Goal: Communication & Community: Answer question/provide support

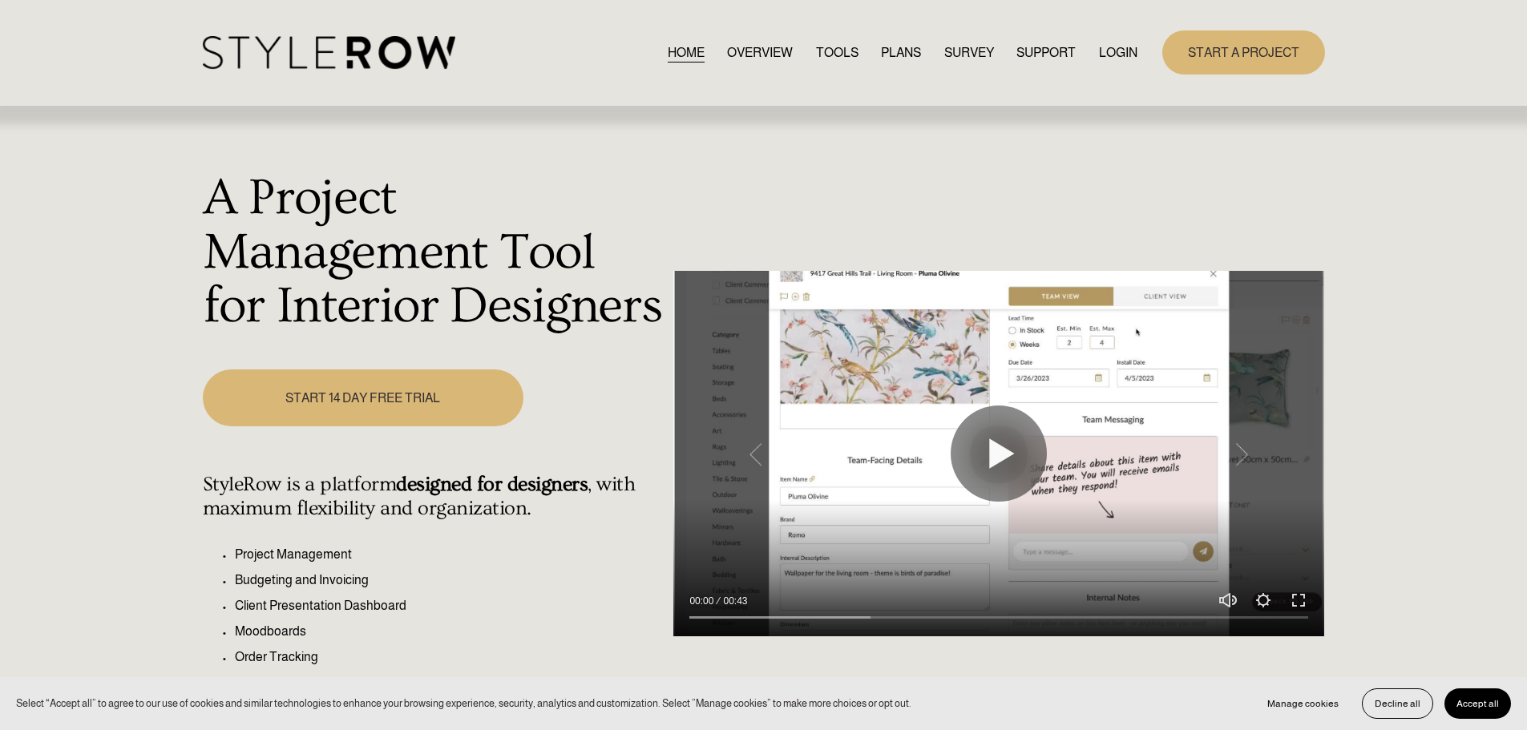
click at [1124, 51] on link "LOGIN" at bounding box center [1118, 53] width 38 height 22
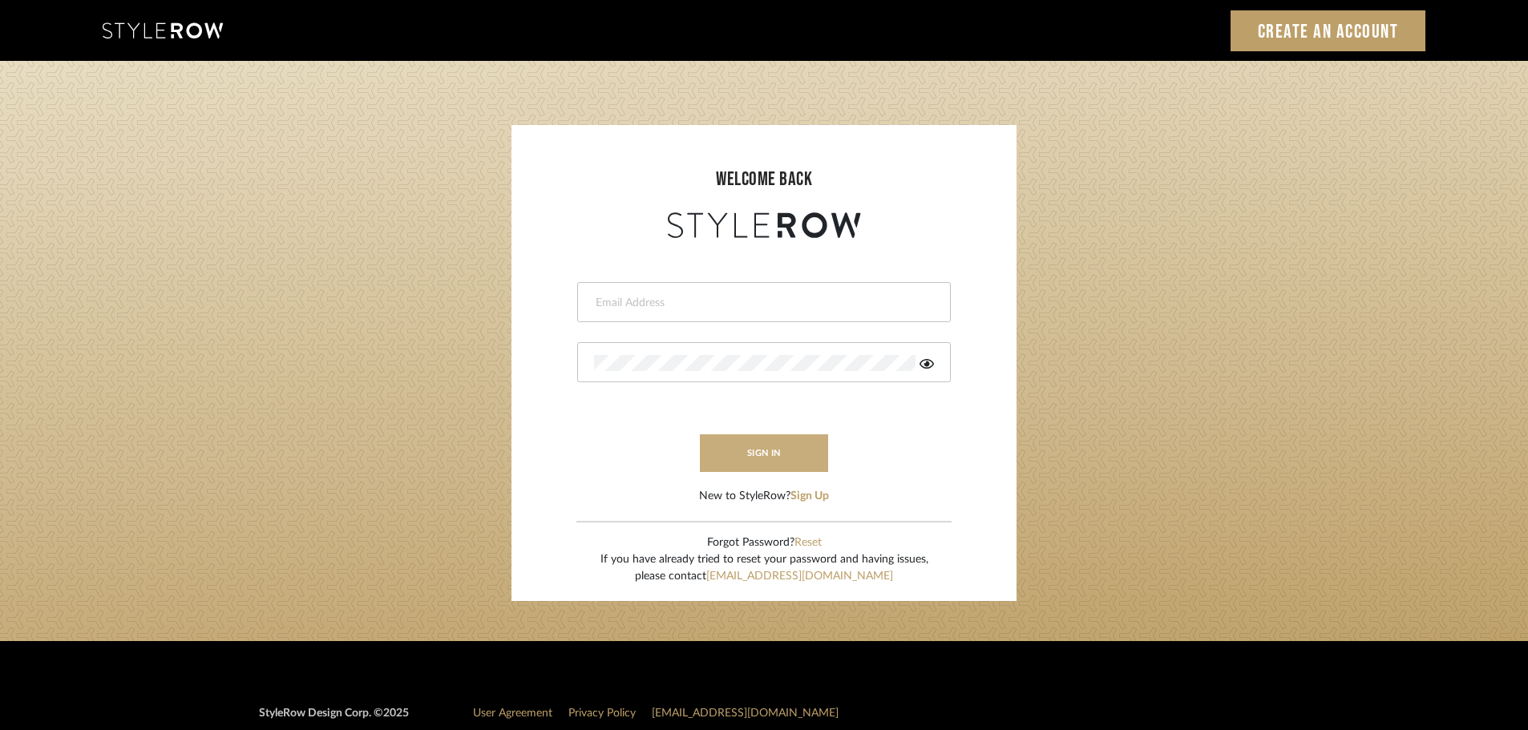
type input "carrie@tresbelleinteriors.com"
click at [774, 454] on button "sign in" at bounding box center [764, 453] width 128 height 38
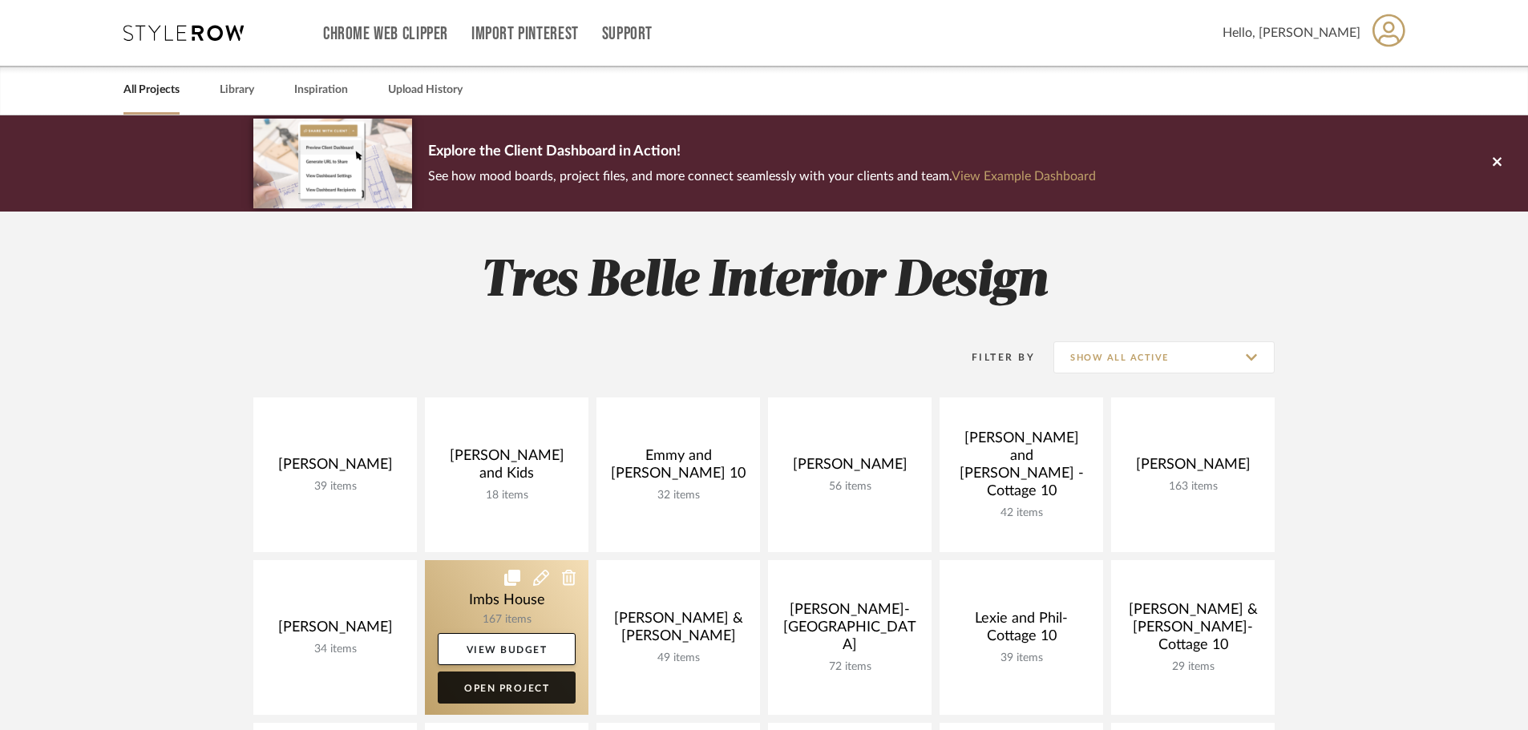
click at [499, 685] on link "Open Project" at bounding box center [507, 688] width 138 height 32
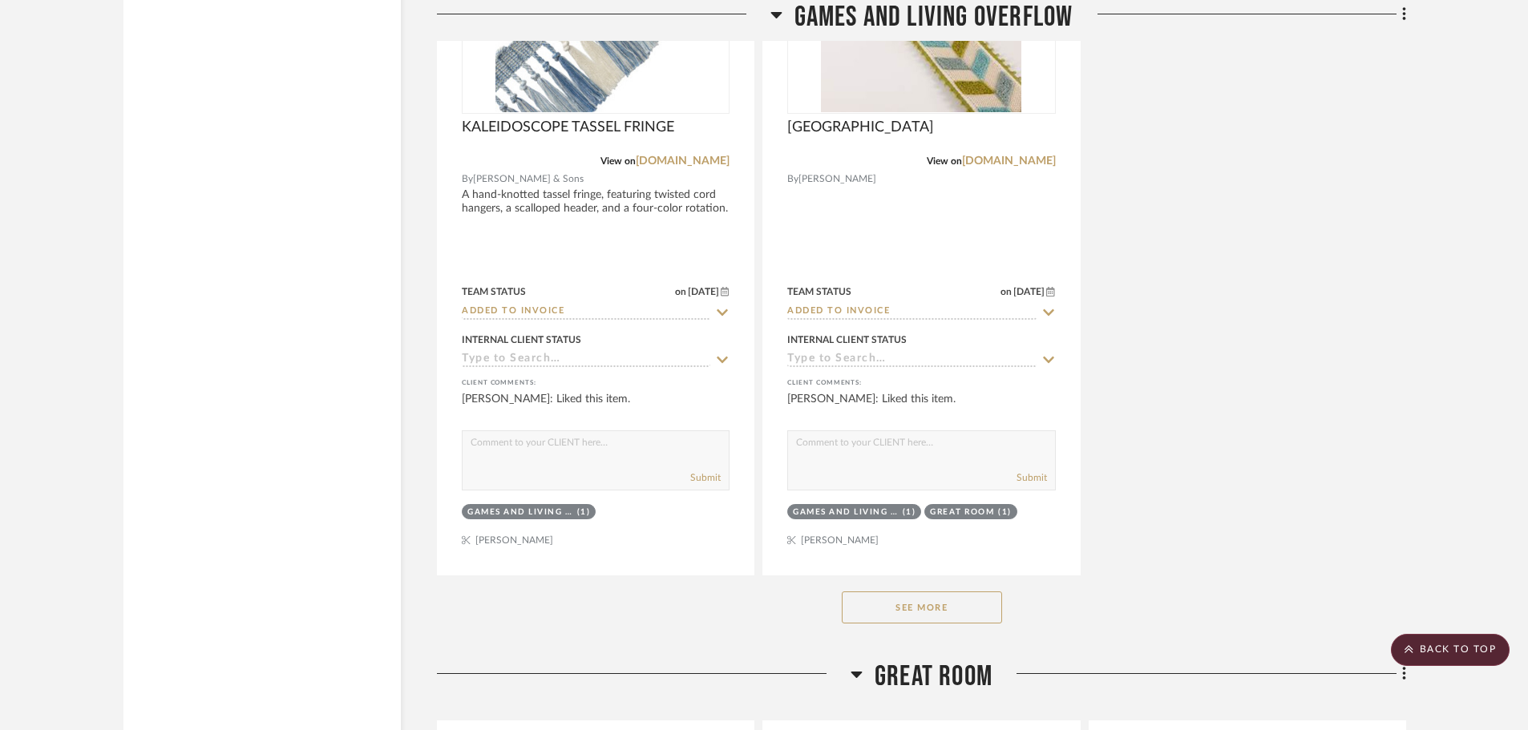
scroll to position [6892, 0]
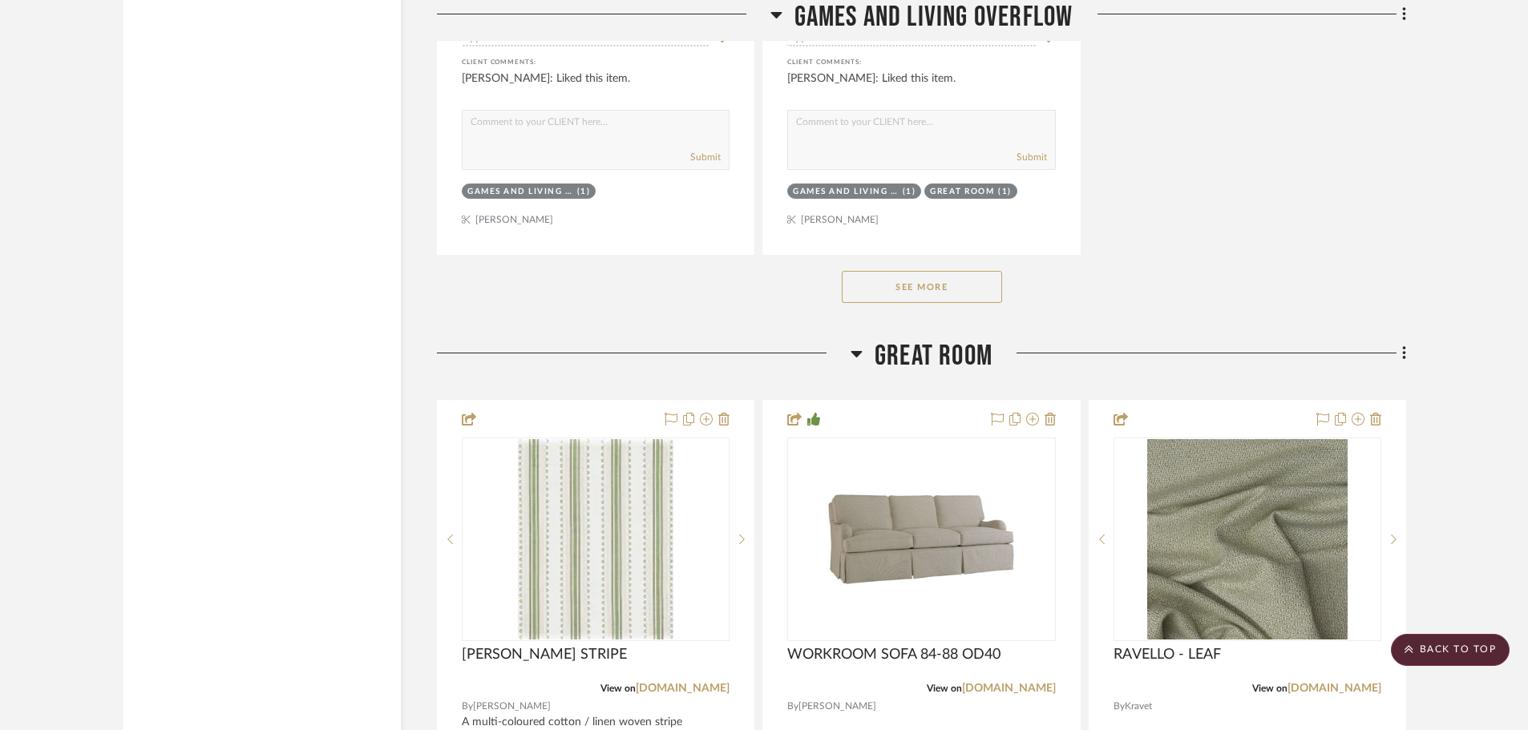
click at [942, 301] on button "See More" at bounding box center [922, 287] width 160 height 32
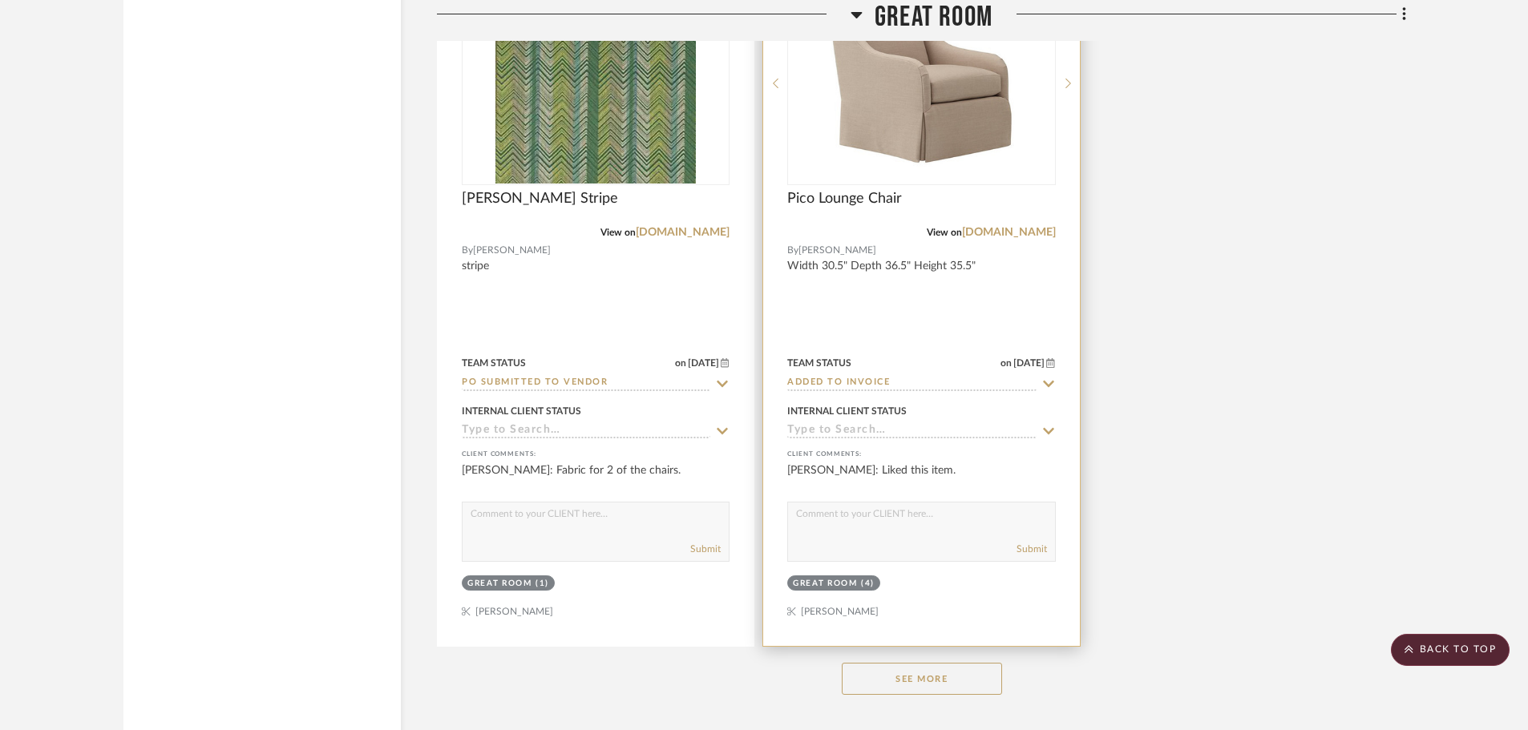
scroll to position [9778, 0]
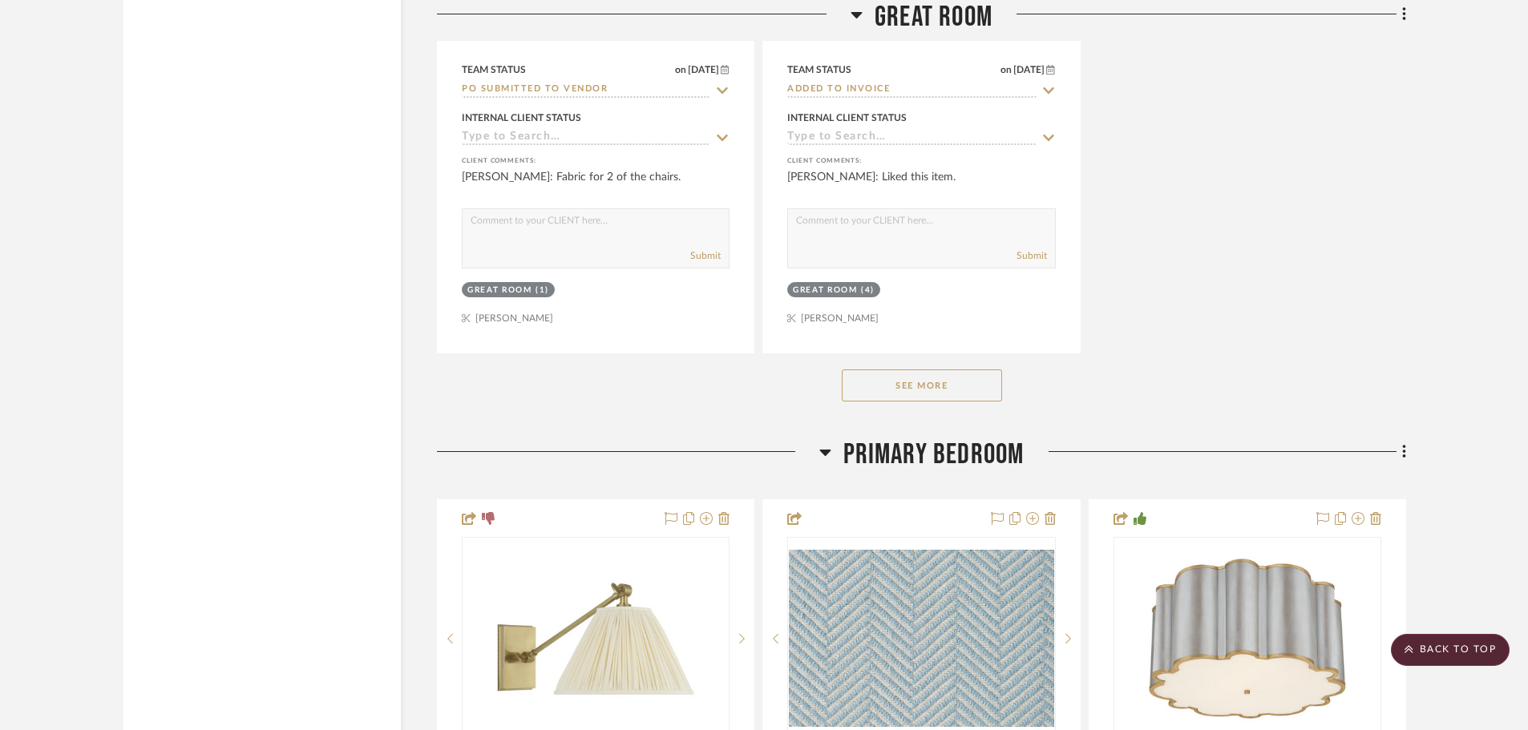
click at [957, 377] on button "See More" at bounding box center [922, 385] width 160 height 32
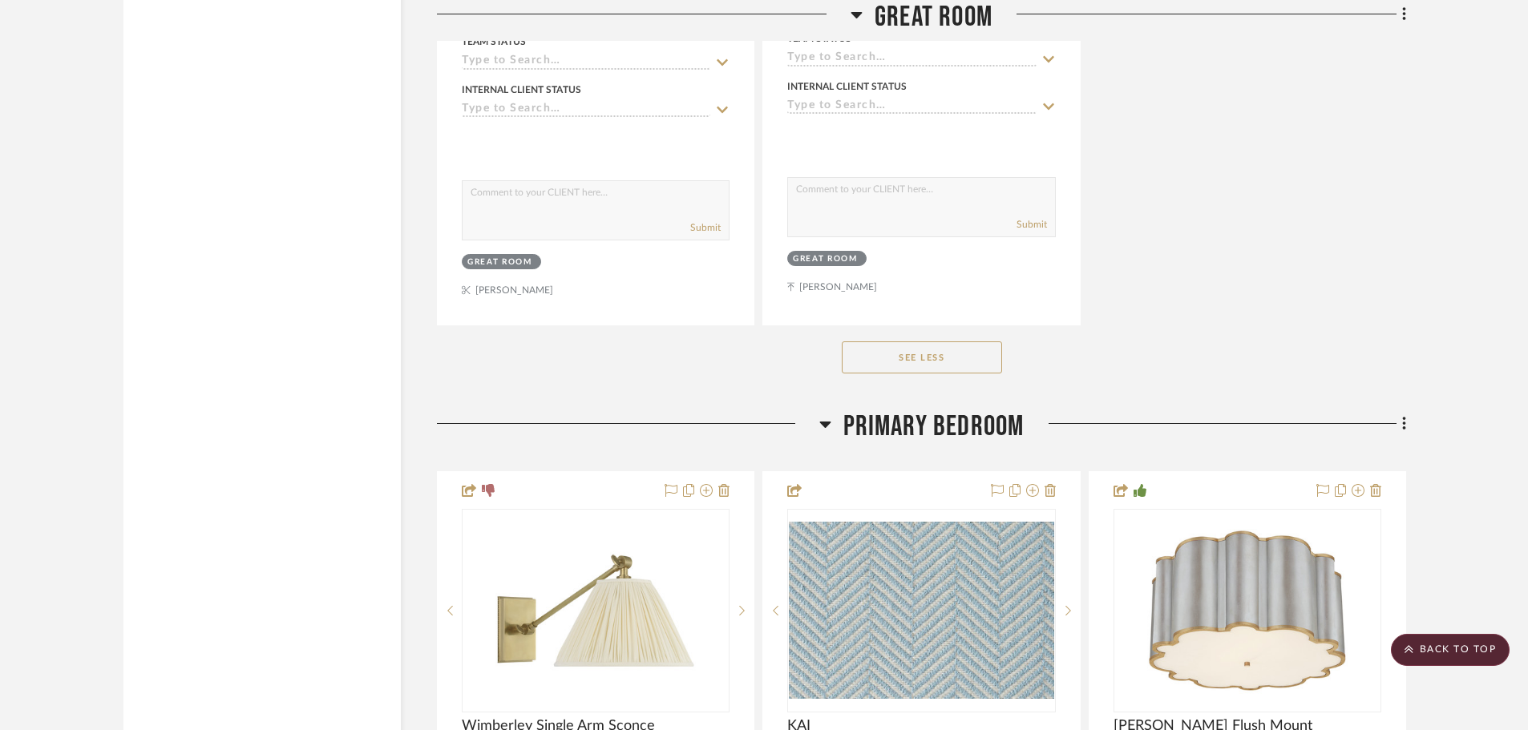
scroll to position [12182, 0]
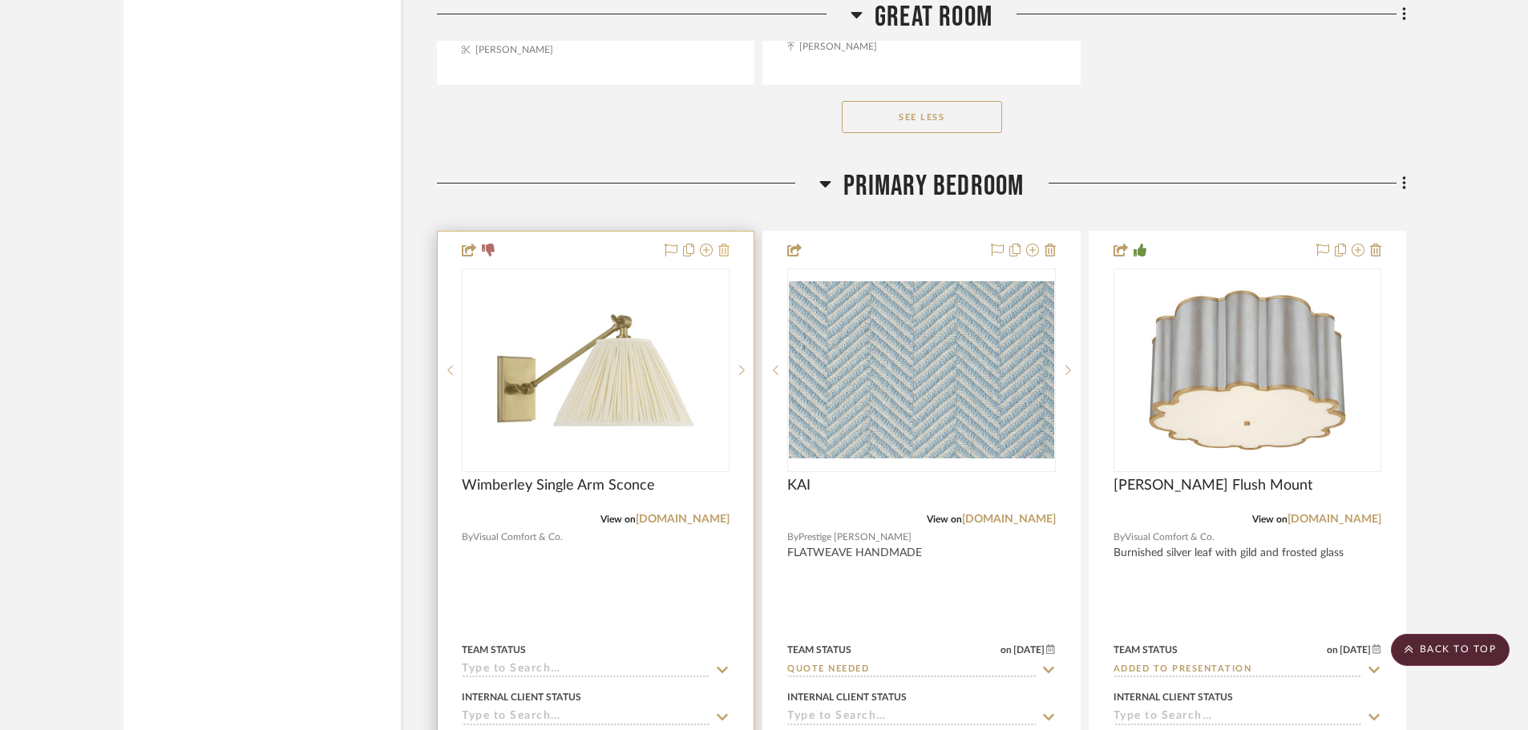
click at [723, 247] on icon at bounding box center [723, 250] width 11 height 13
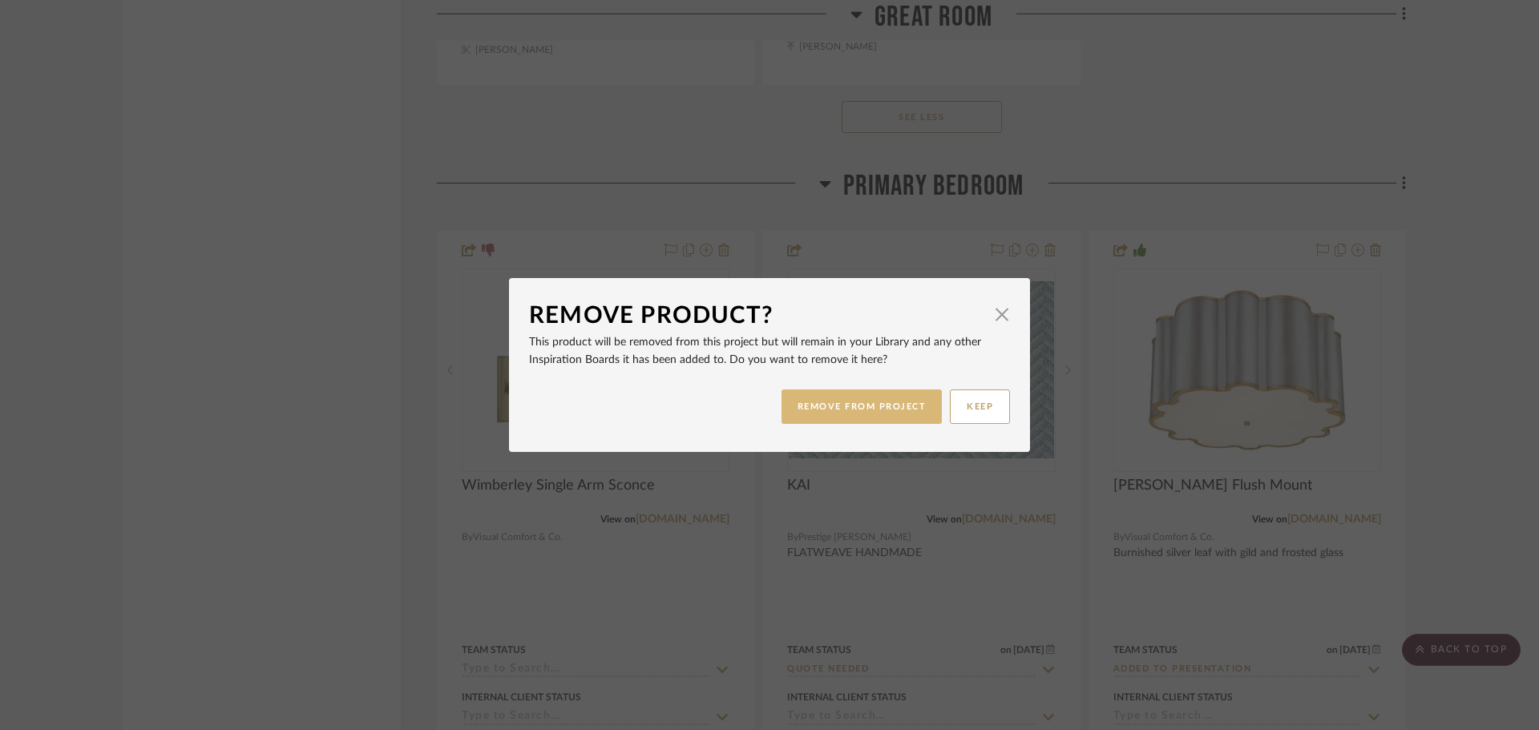
click at [851, 399] on button "REMOVE FROM PROJECT" at bounding box center [861, 407] width 161 height 34
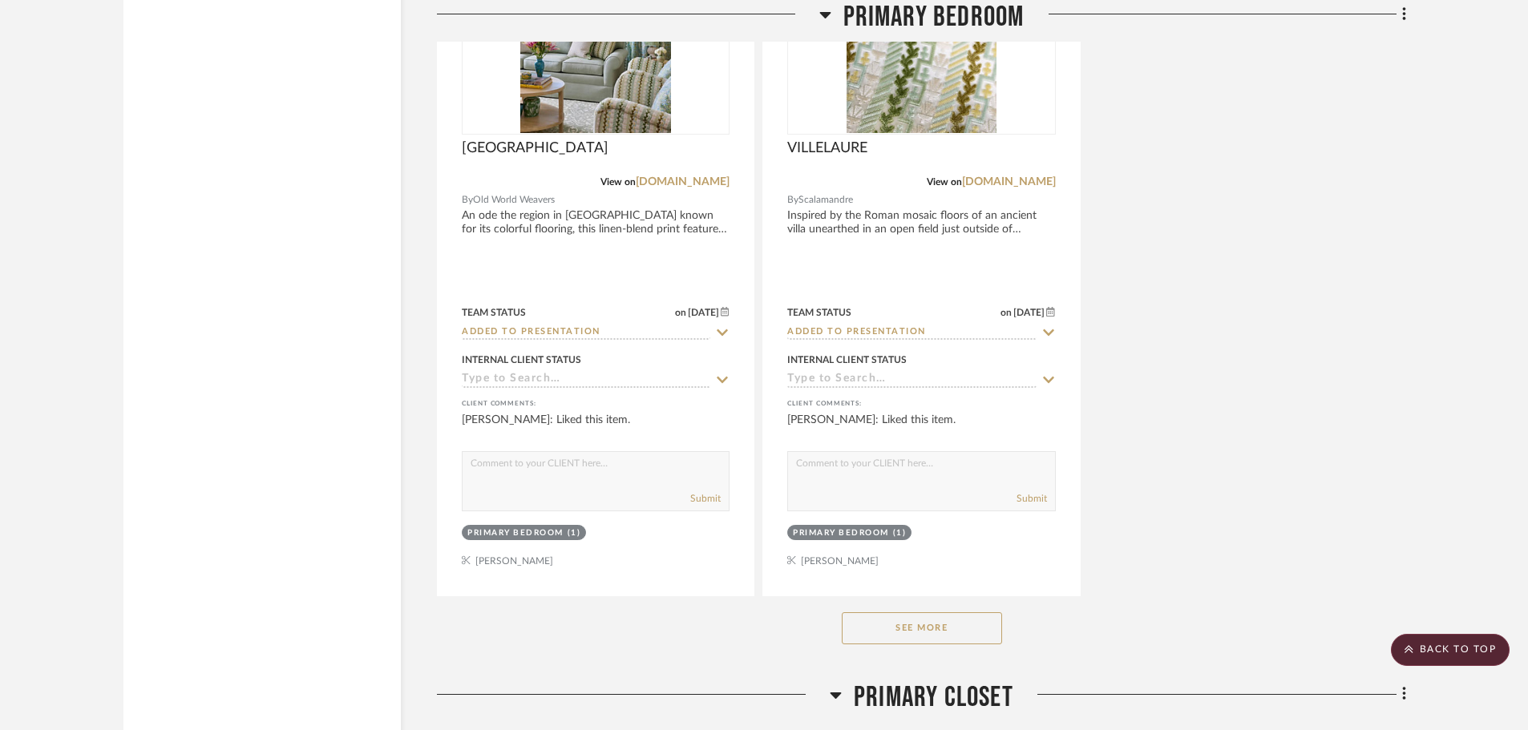
scroll to position [13945, 0]
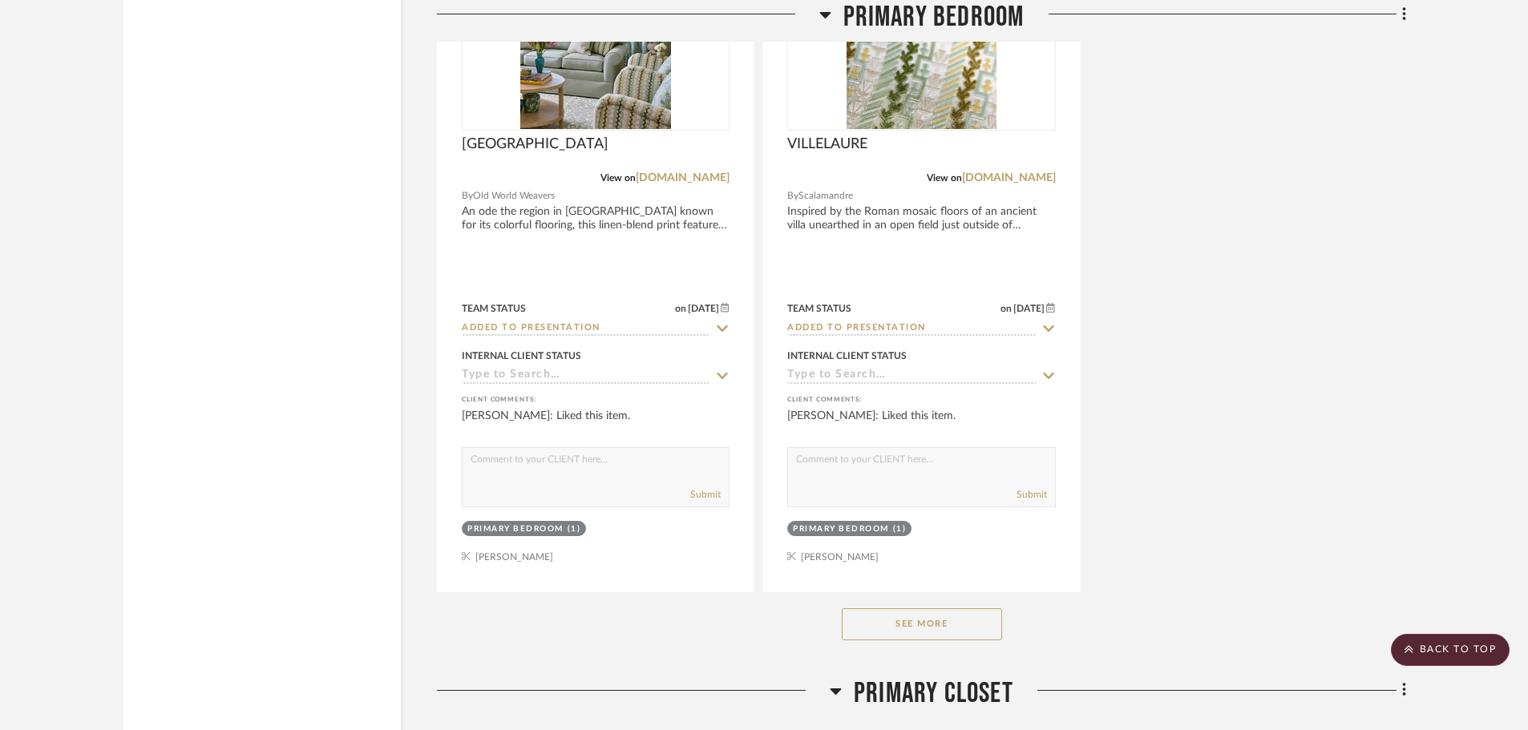
click at [916, 625] on button "See More" at bounding box center [922, 624] width 160 height 32
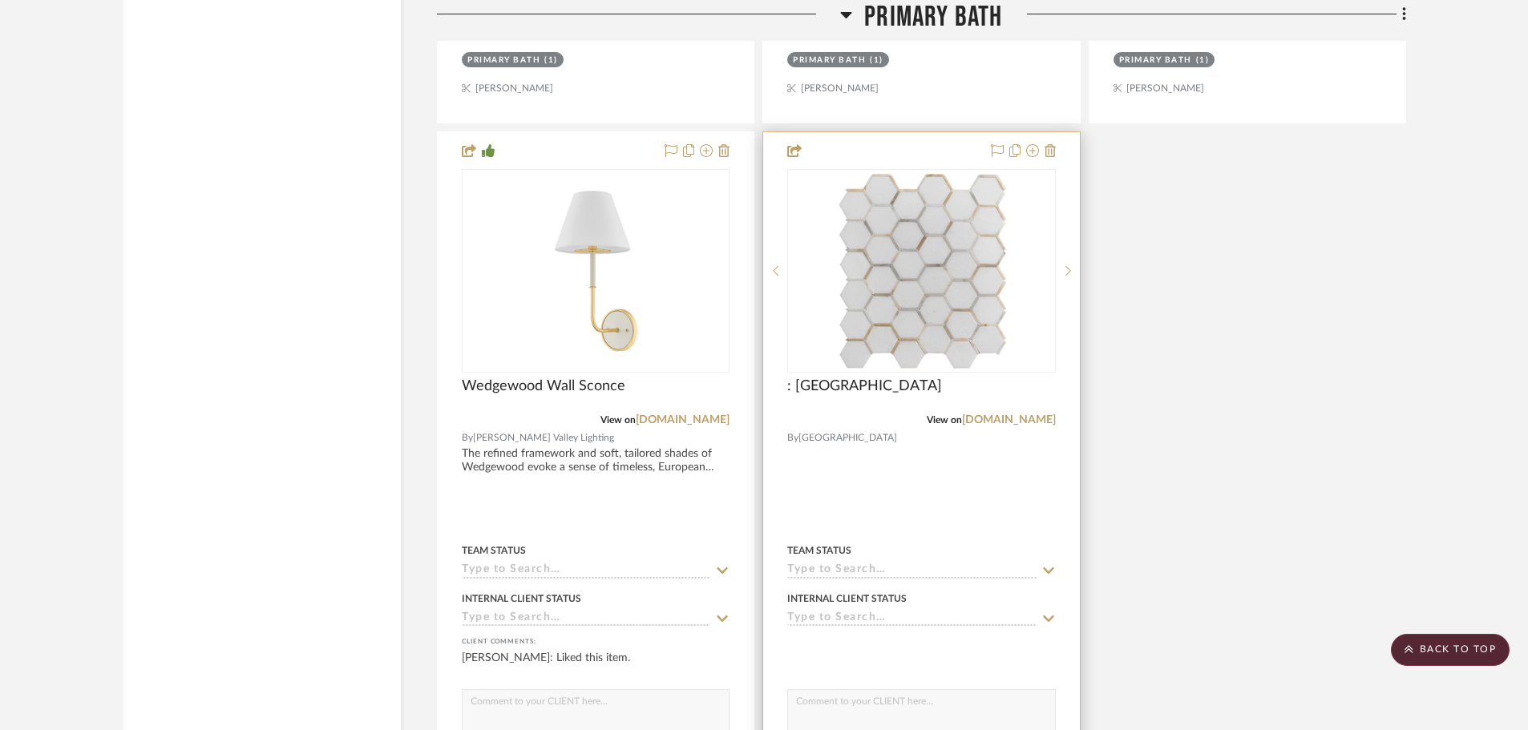
scroll to position [17231, 0]
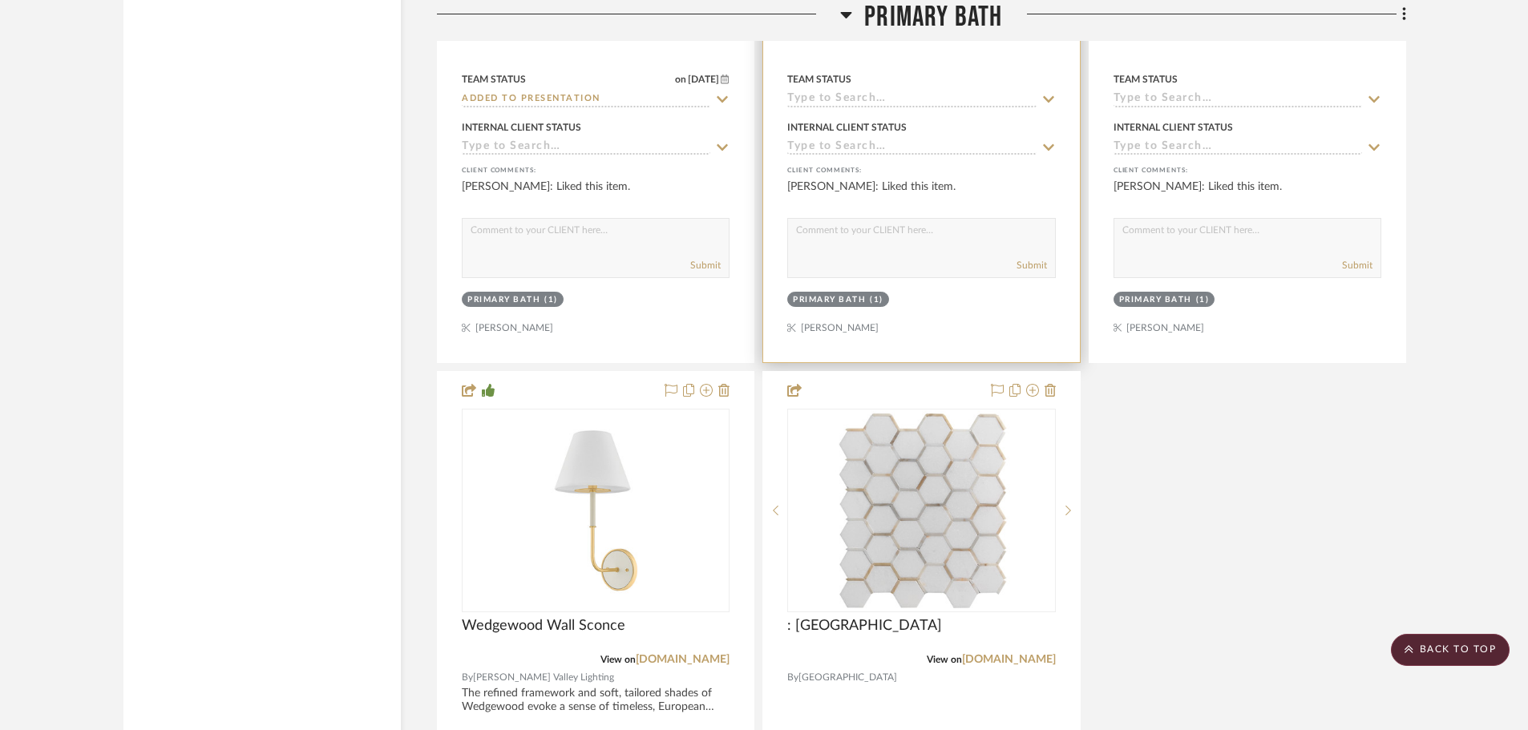
click at [842, 295] on div "Primary Bath" at bounding box center [829, 300] width 73 height 12
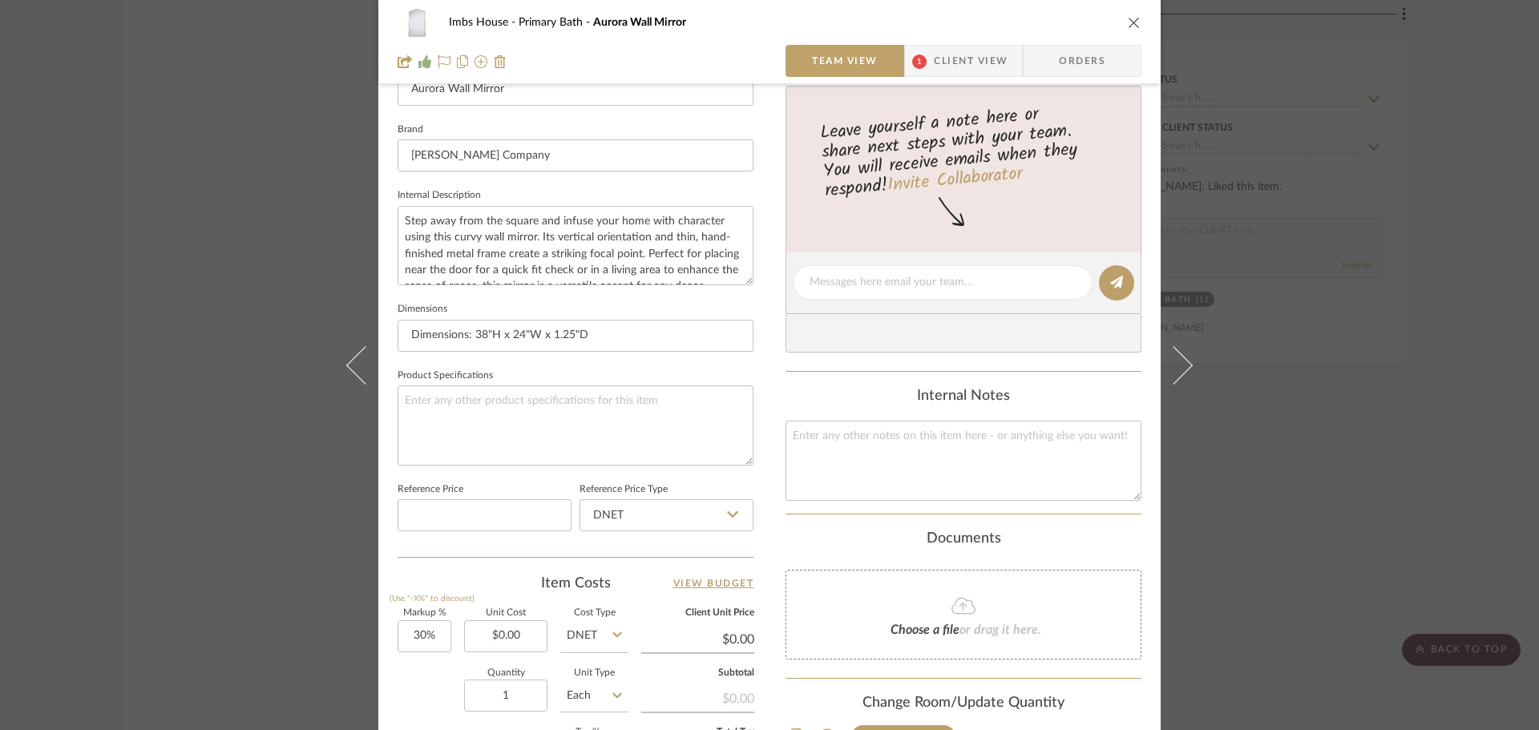
scroll to position [721, 0]
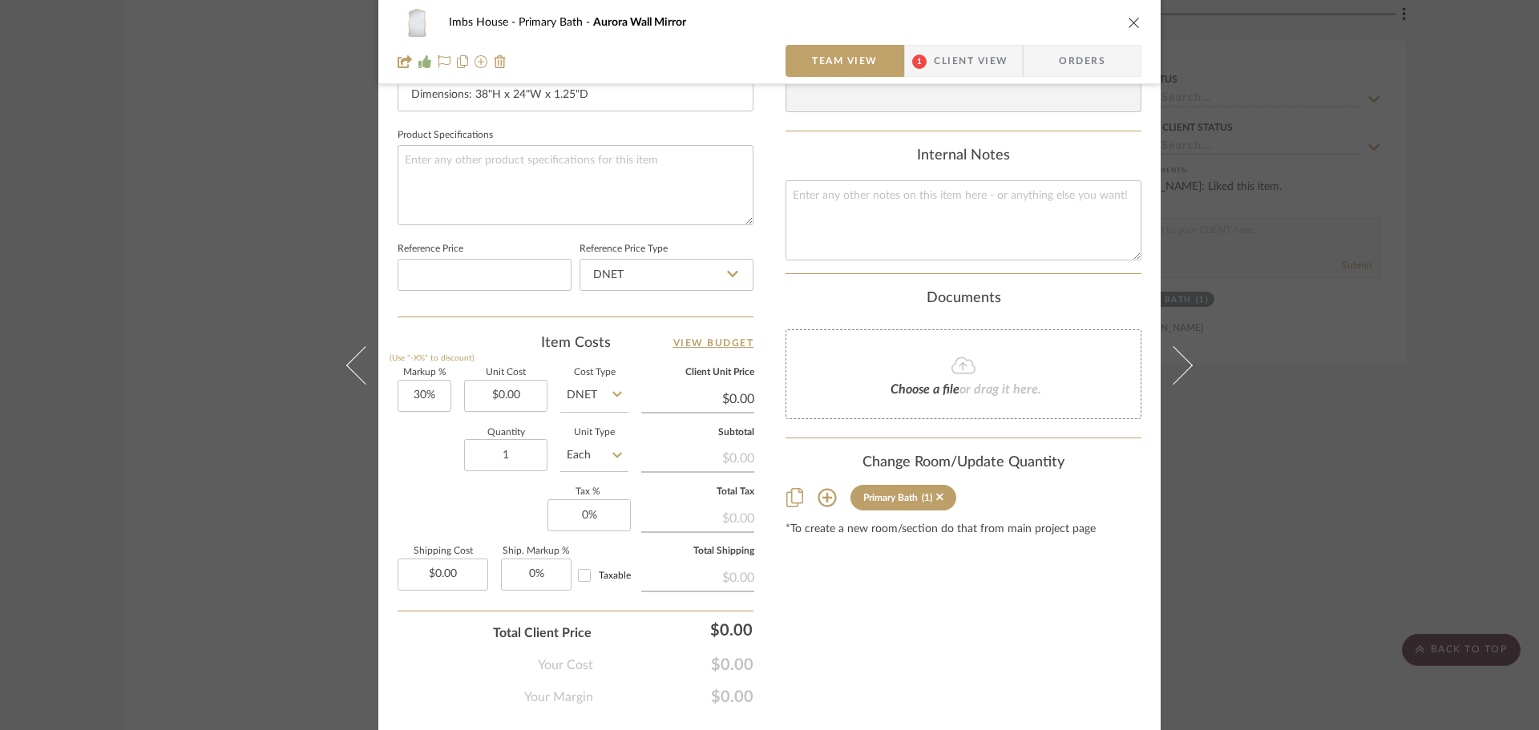
click at [819, 495] on icon at bounding box center [826, 497] width 19 height 19
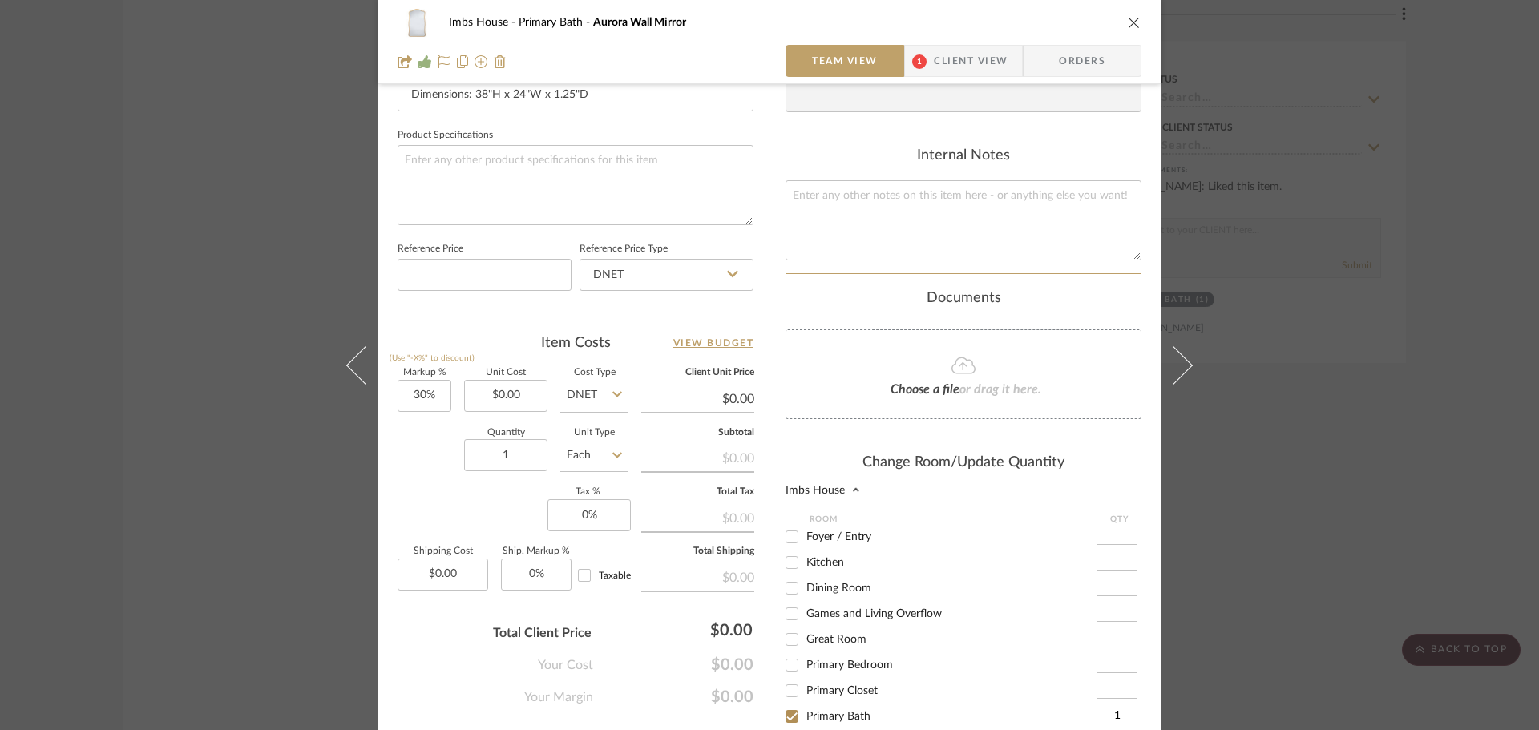
click at [1108, 710] on input "1" at bounding box center [1117, 716] width 40 height 16
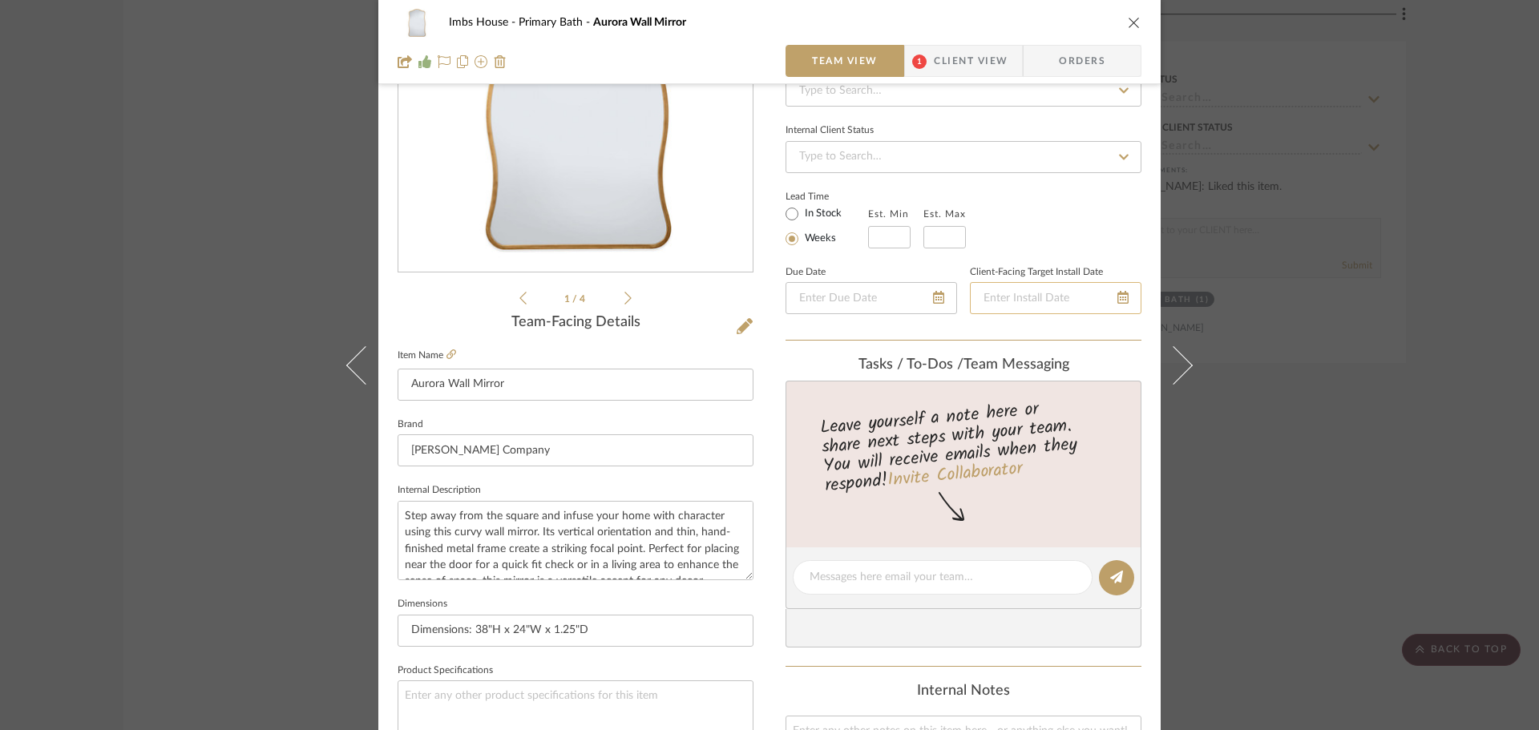
scroll to position [0, 0]
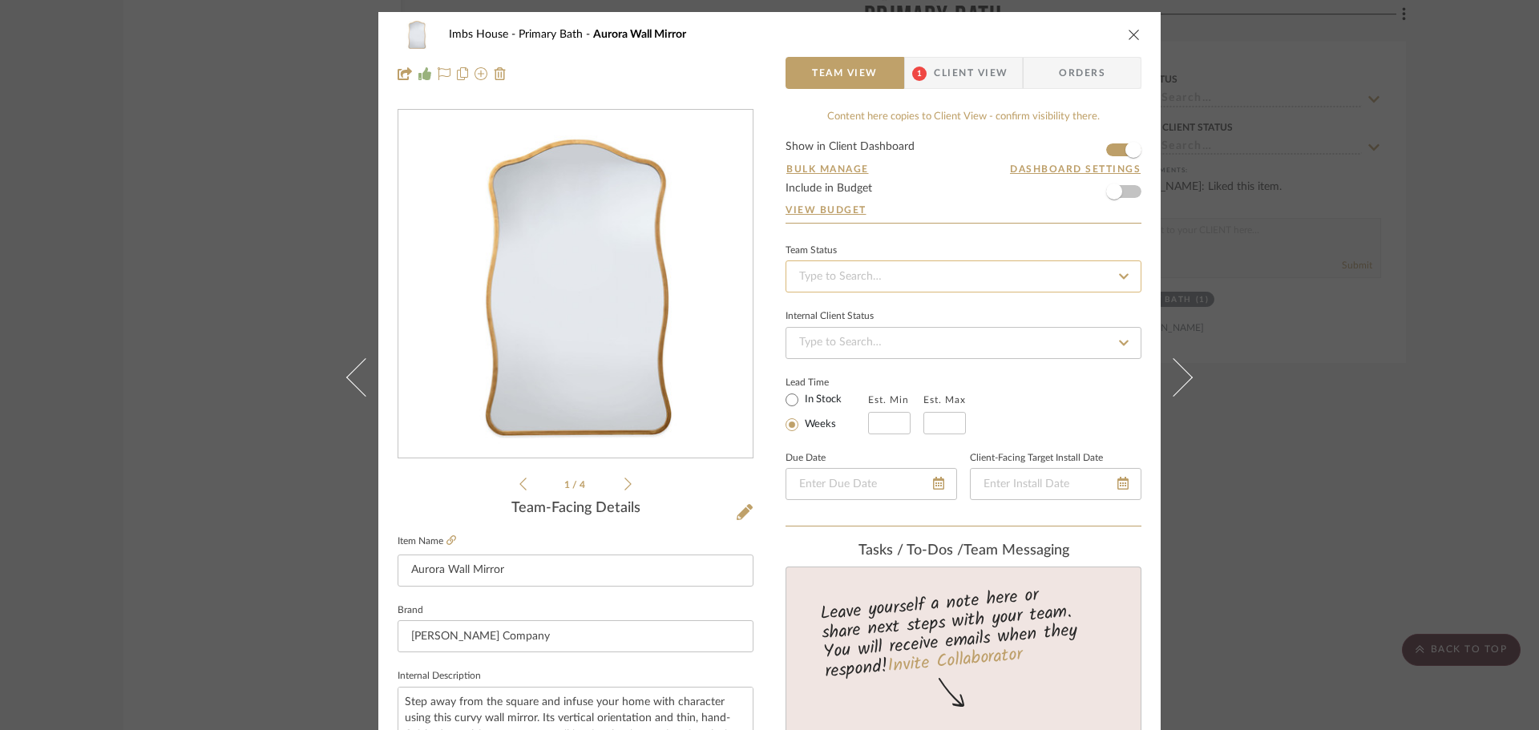
type input "2"
click at [906, 268] on input at bounding box center [963, 276] width 356 height 32
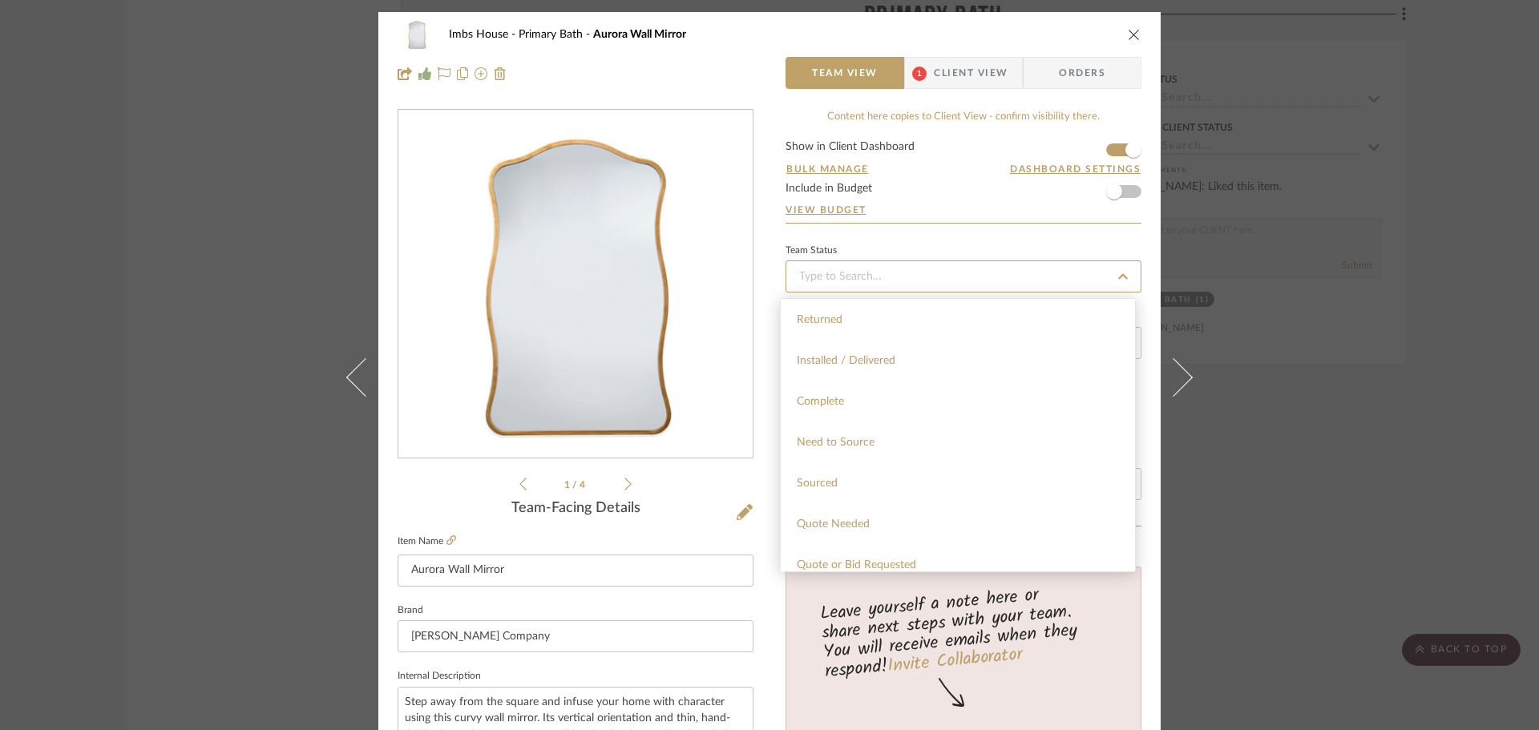
scroll to position [401, 0]
click at [857, 486] on span "Quote Needed" at bounding box center [833, 490] width 73 height 11
type input "[DATE]"
type input "Quote Needed"
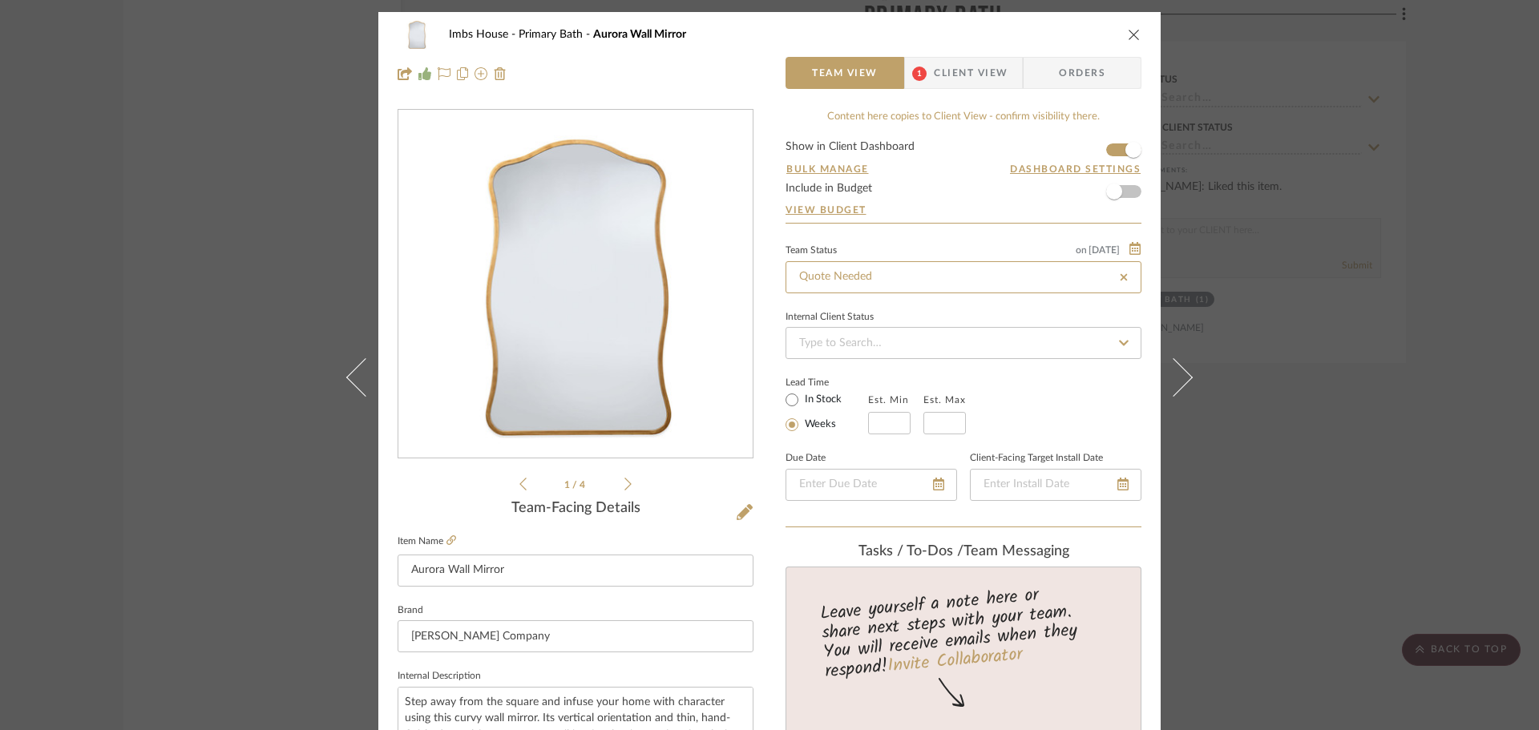
type input "[DATE]"
type input "Quote Needed"
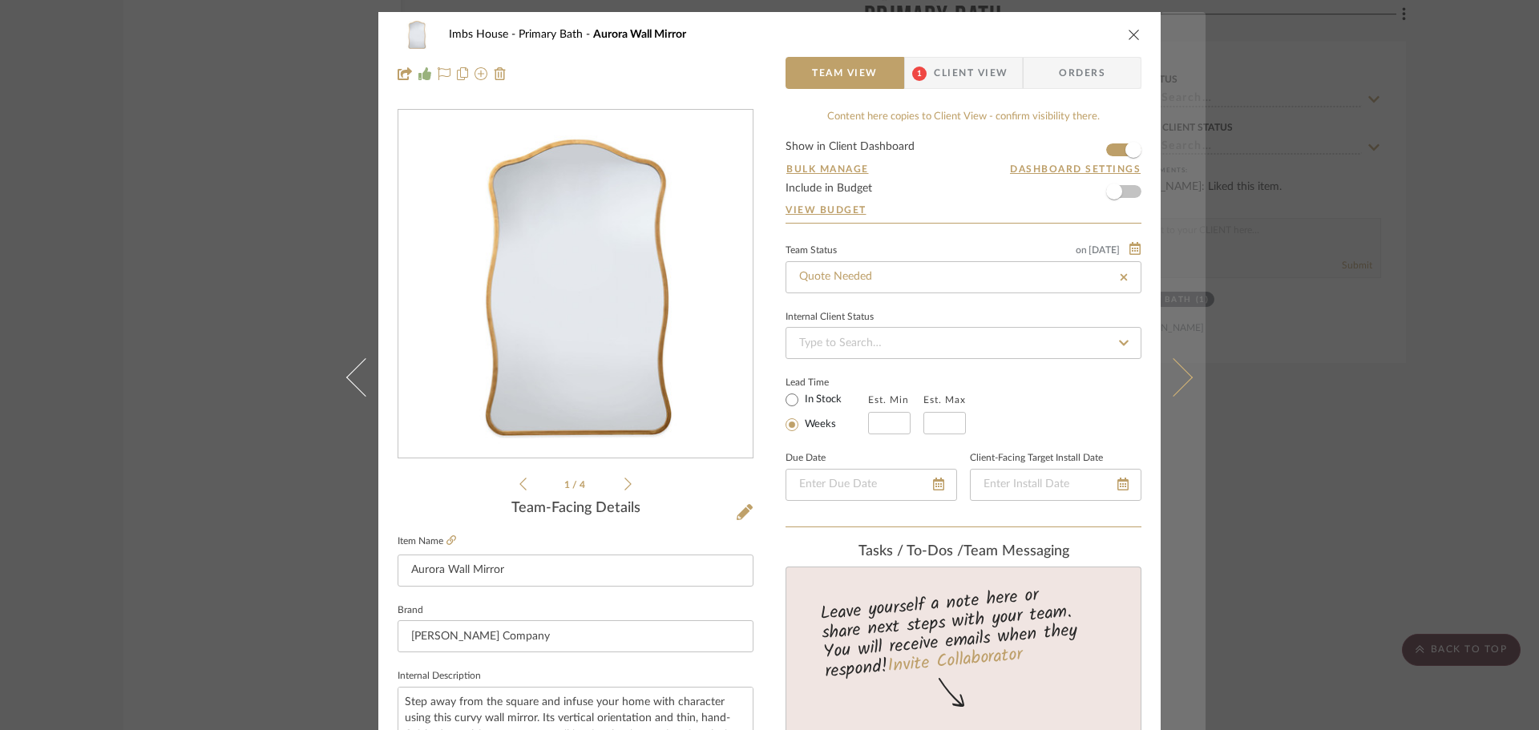
click at [1177, 380] on icon at bounding box center [1173, 376] width 38 height 38
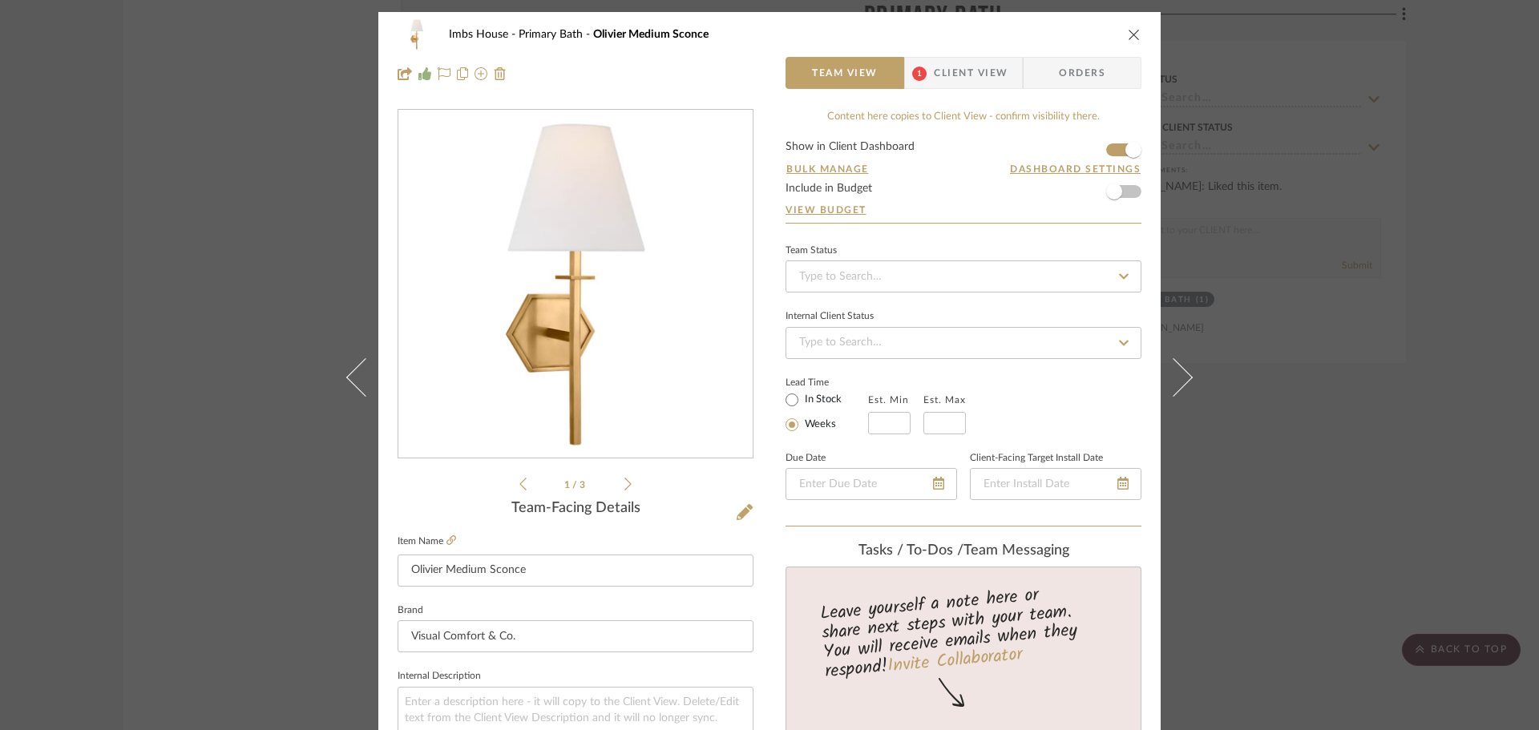
click at [1128, 32] on icon "close" at bounding box center [1134, 34] width 13 height 13
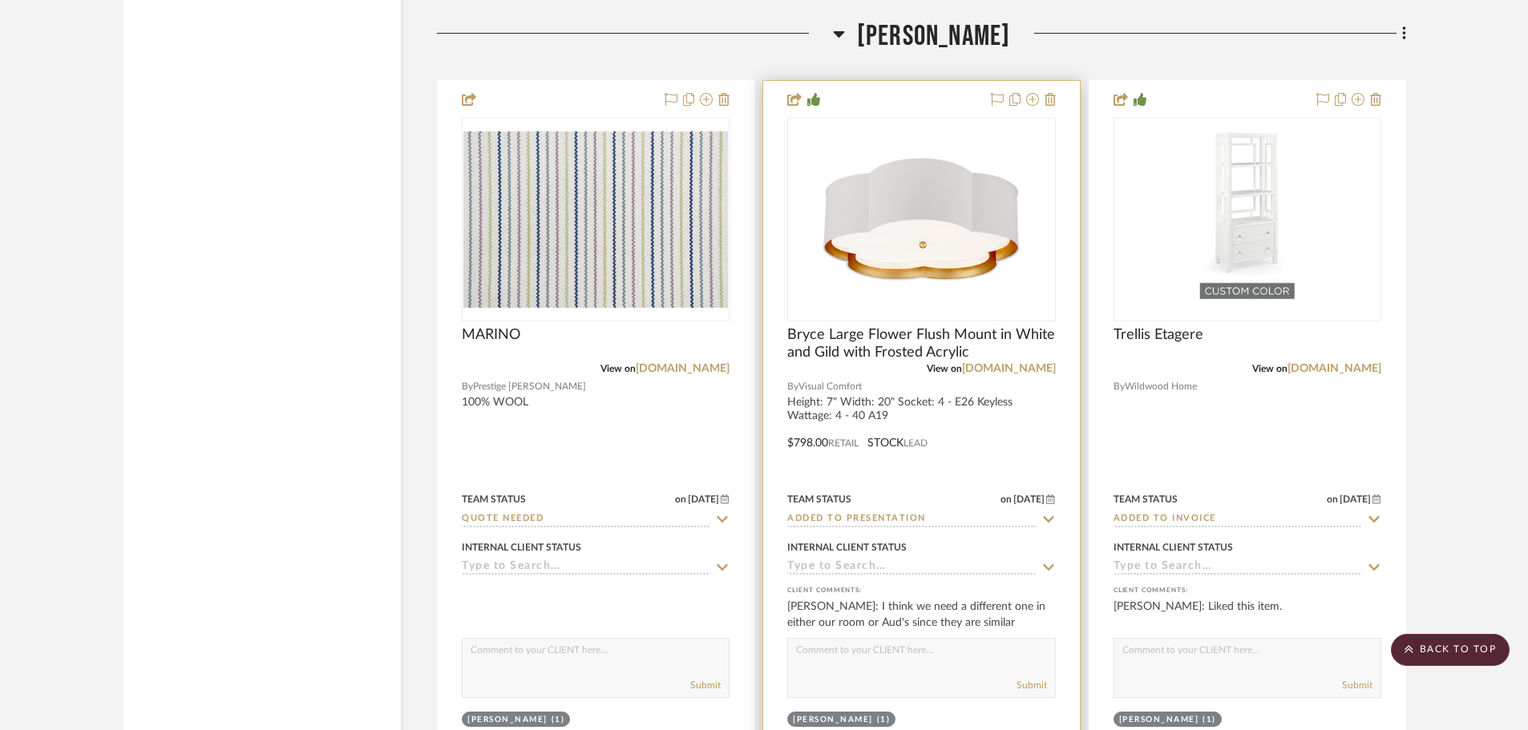
scroll to position [18433, 0]
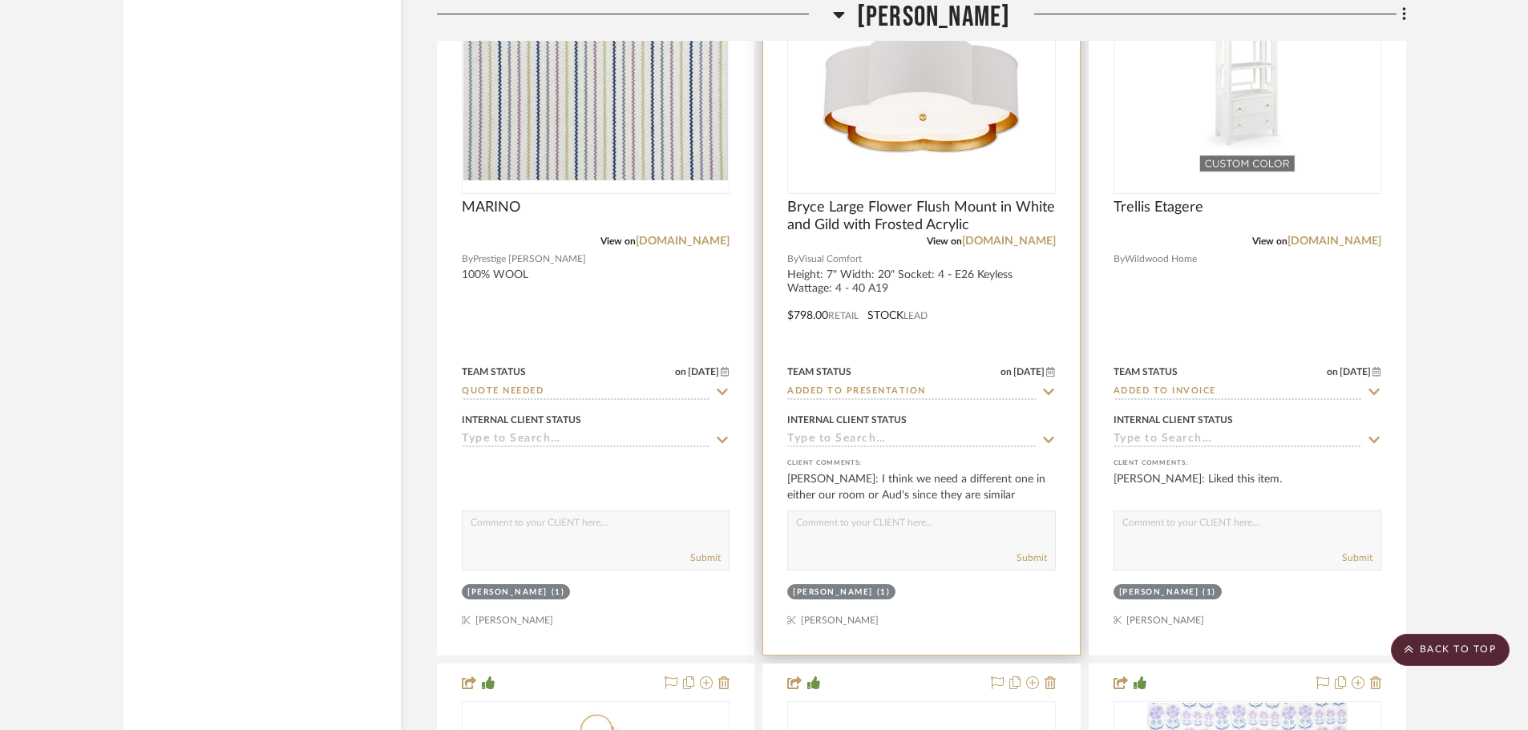
click at [884, 531] on textarea at bounding box center [921, 526] width 266 height 30
click at [909, 179] on img "0" at bounding box center [921, 92] width 200 height 200
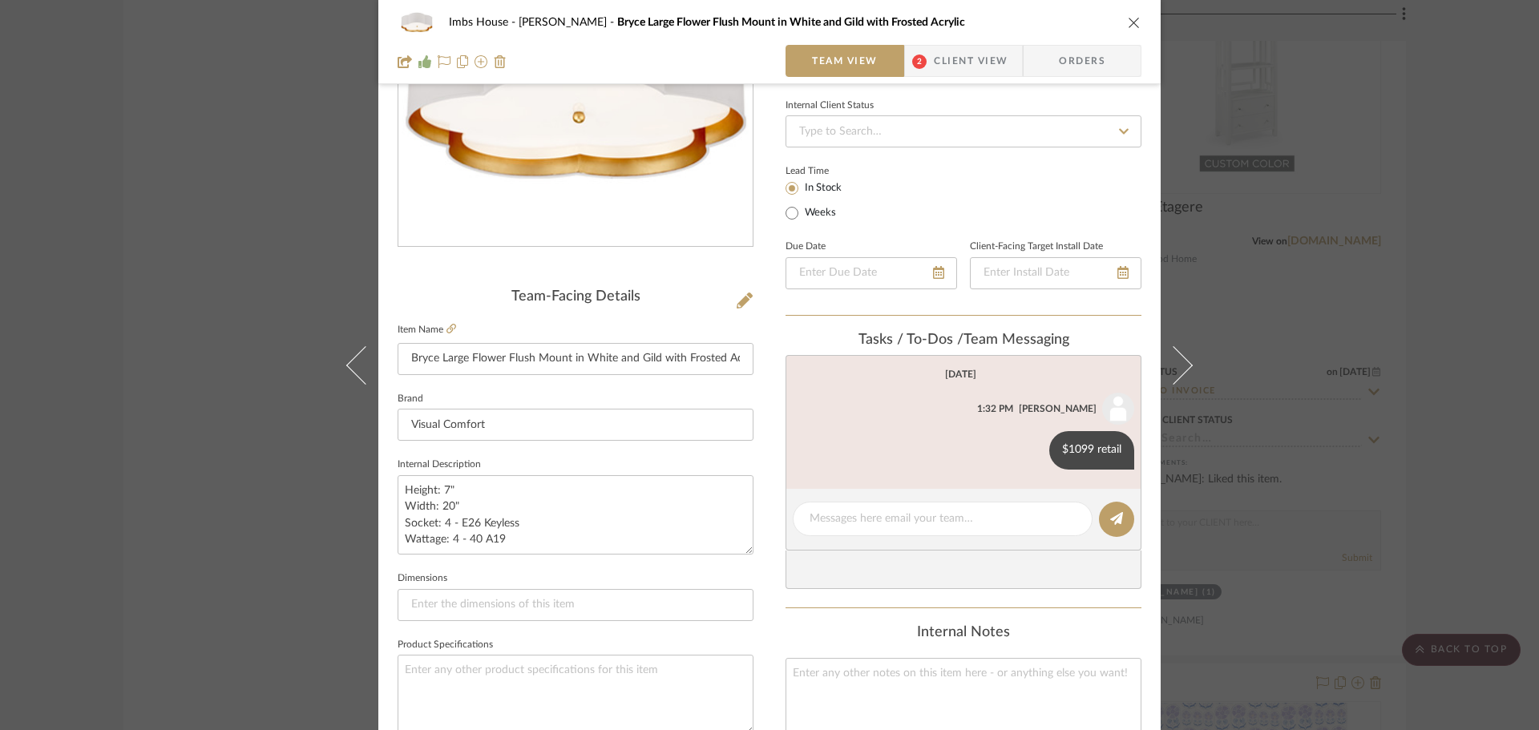
scroll to position [240, 0]
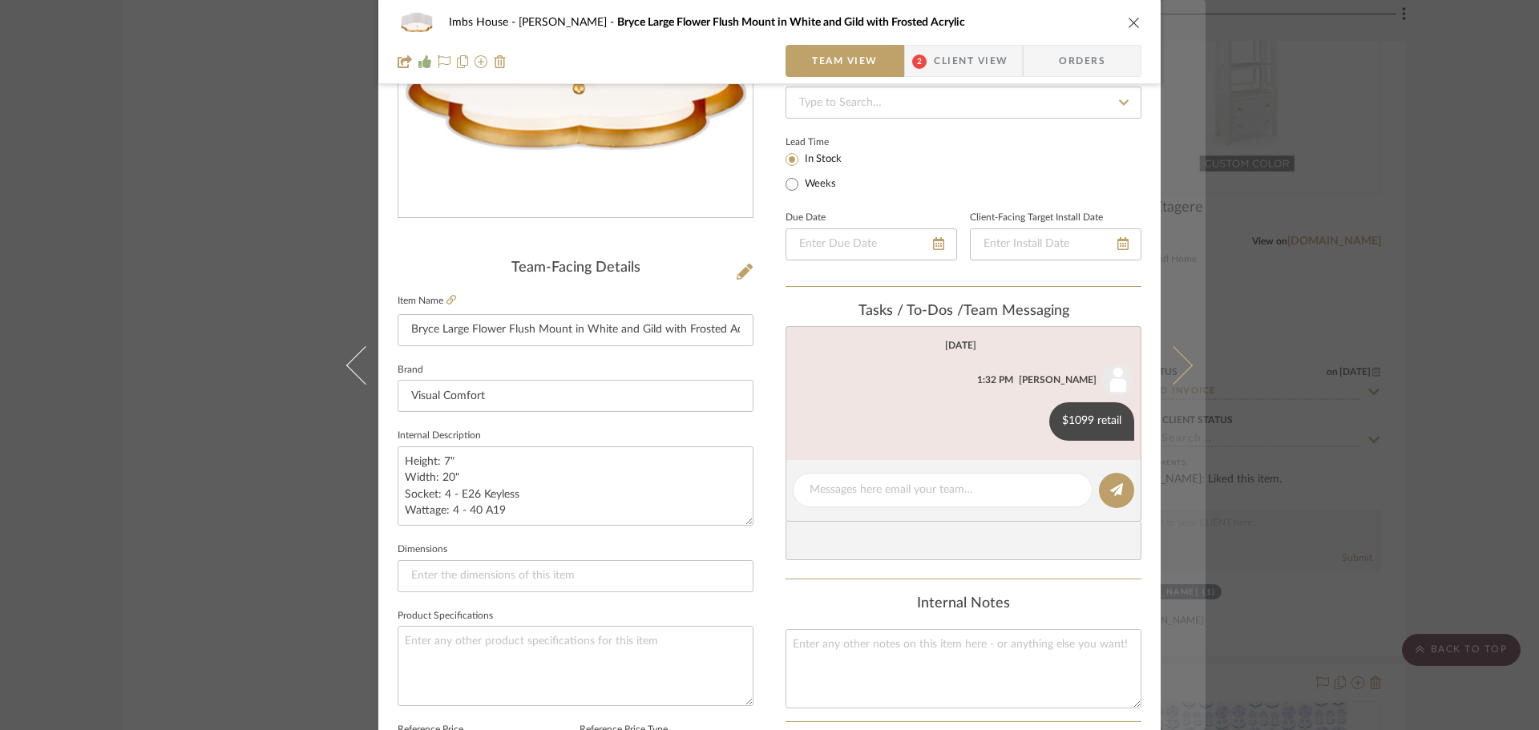
click at [1173, 341] on button at bounding box center [1183, 365] width 45 height 730
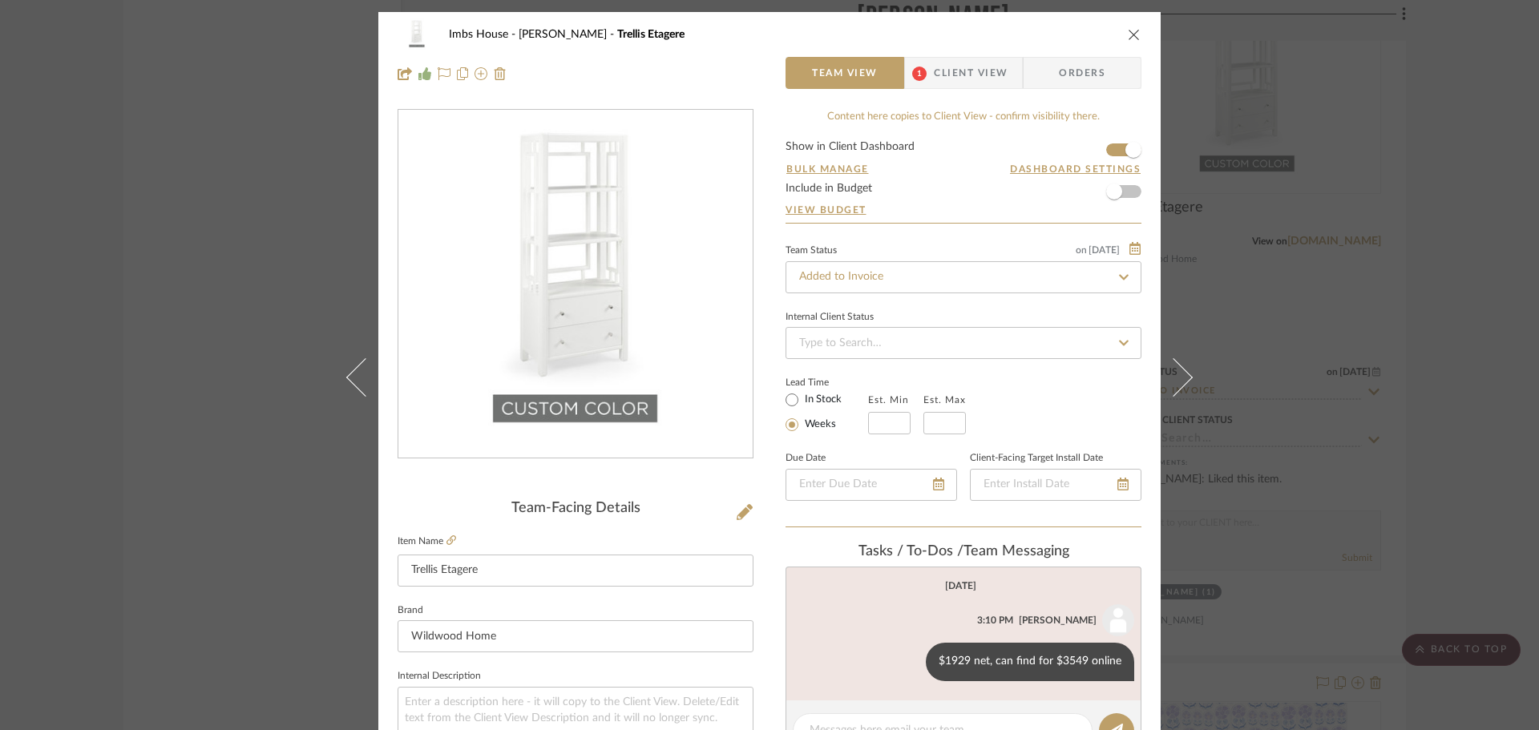
click at [1128, 34] on icon "close" at bounding box center [1134, 34] width 13 height 13
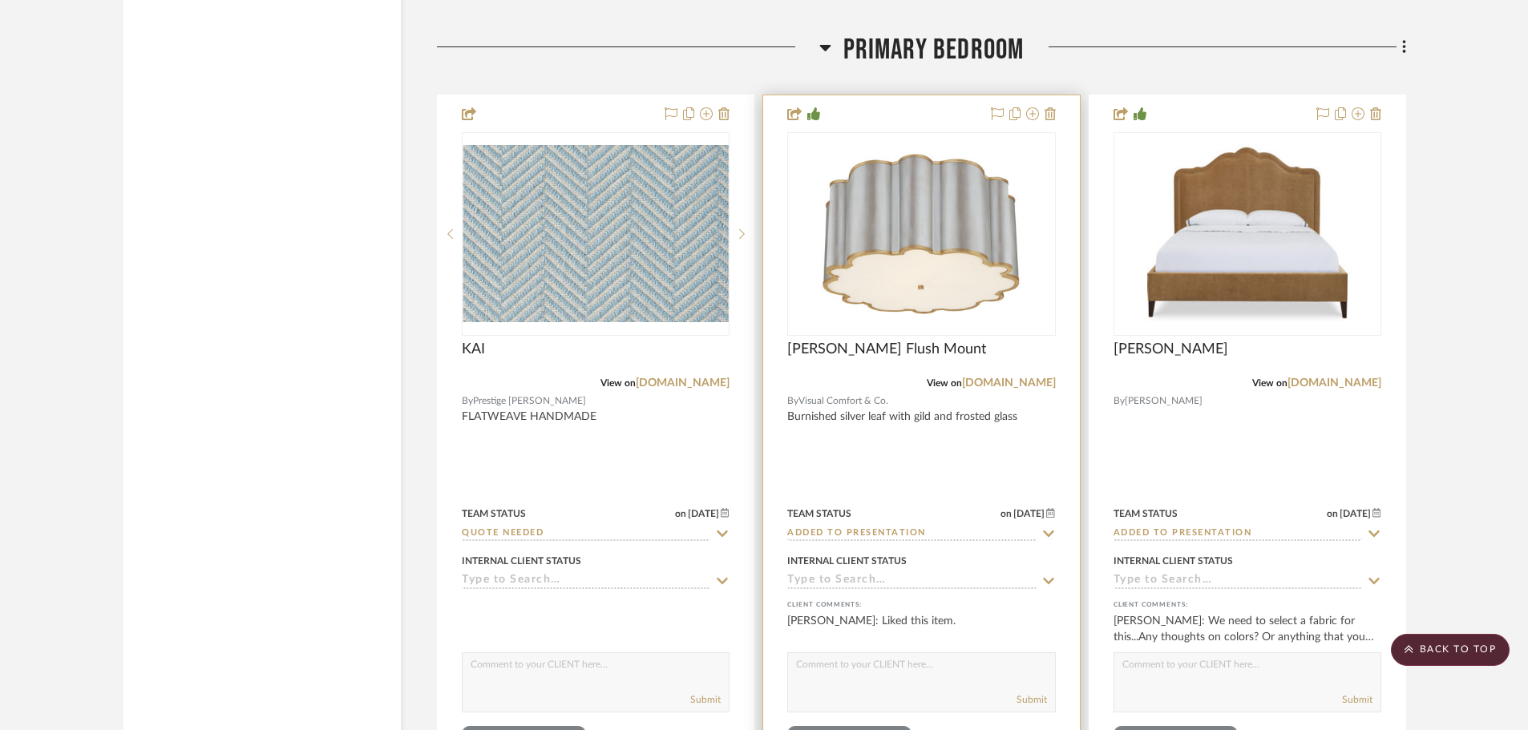
scroll to position [12182, 0]
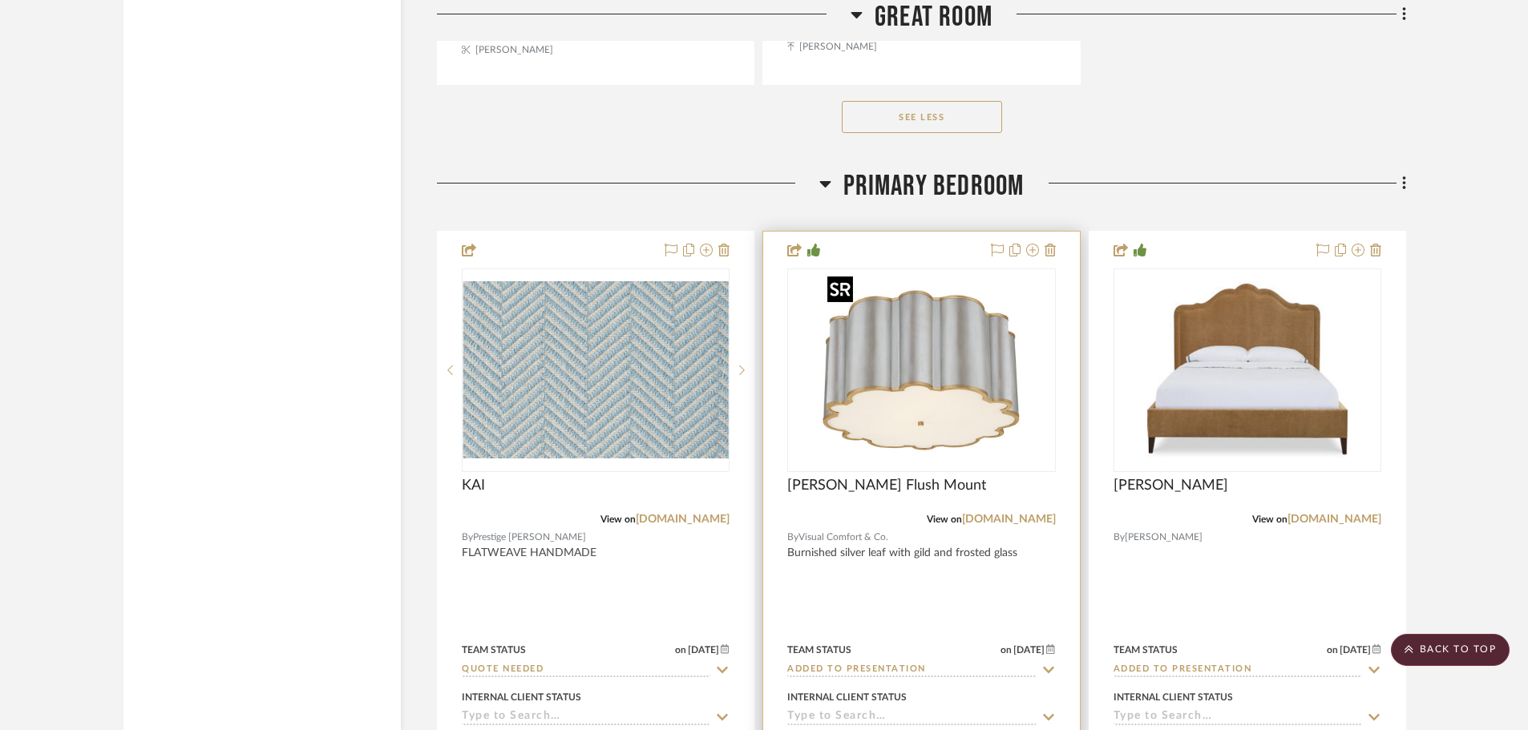
click at [949, 373] on img "0" at bounding box center [921, 370] width 200 height 200
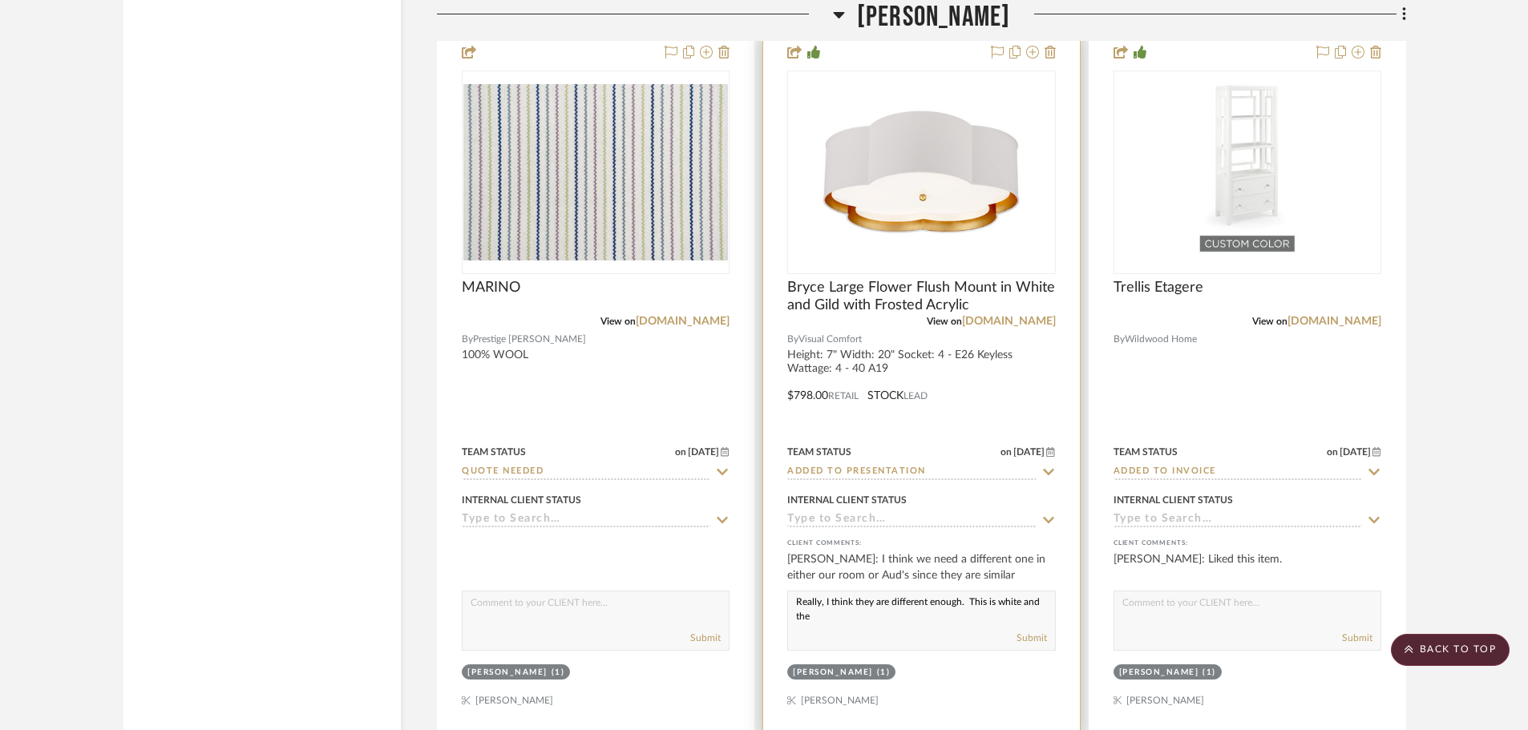
scroll to position [18754, 0]
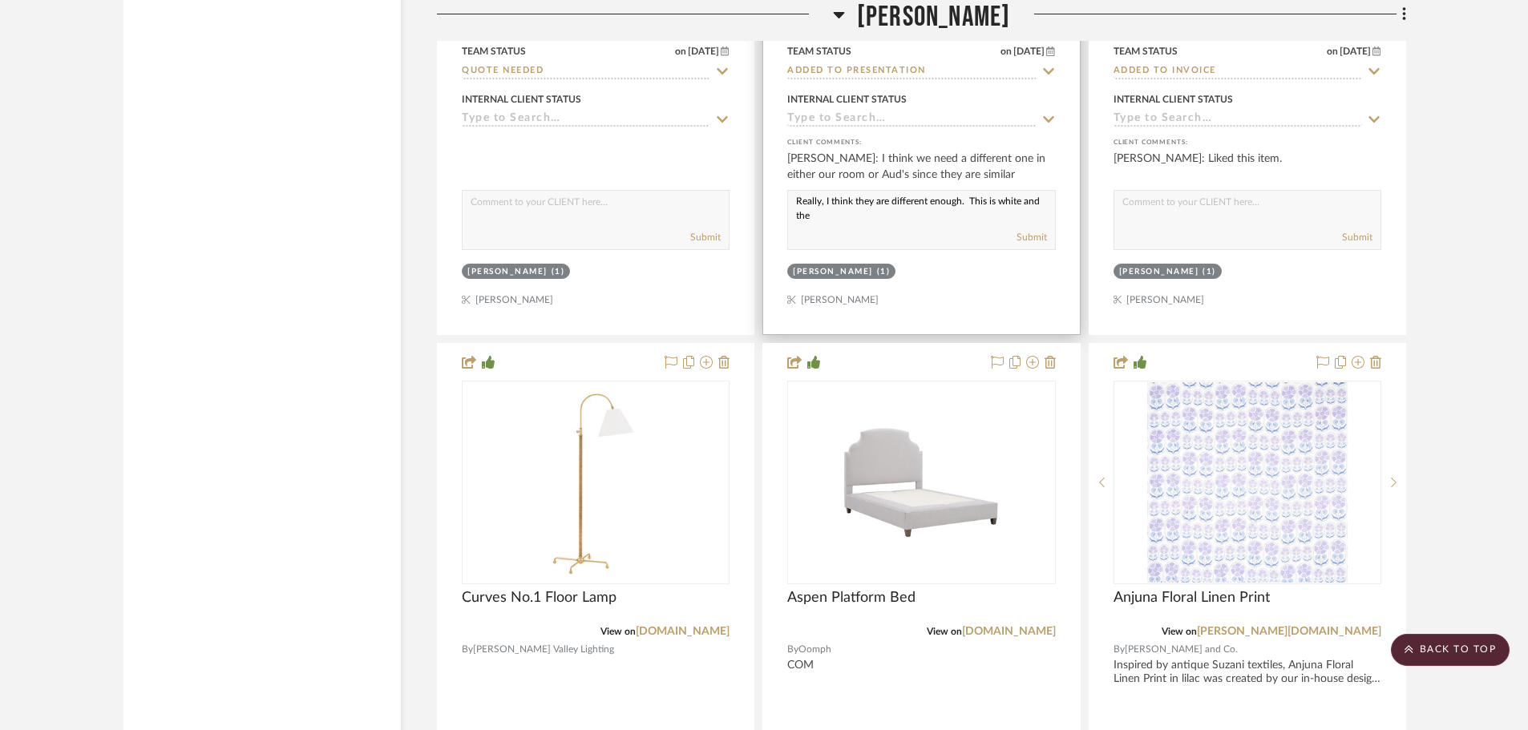
click at [839, 216] on textarea "Really, I think they are different enough. This is white and the" at bounding box center [921, 206] width 266 height 30
type textarea "Really, I think they are different enough. This is white and the other is silve…"
click at [1040, 236] on button "Submit" at bounding box center [1031, 237] width 30 height 14
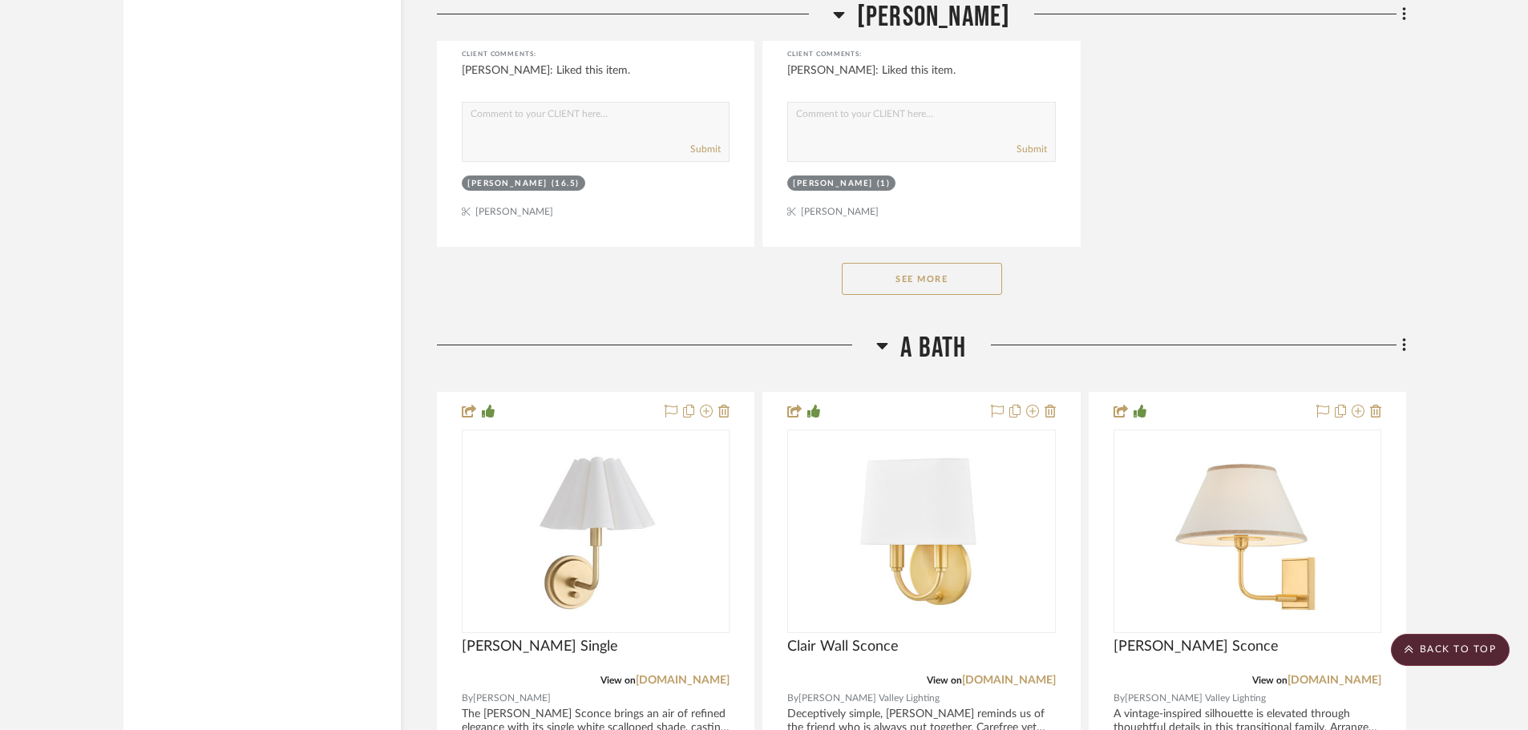
scroll to position [20277, 0]
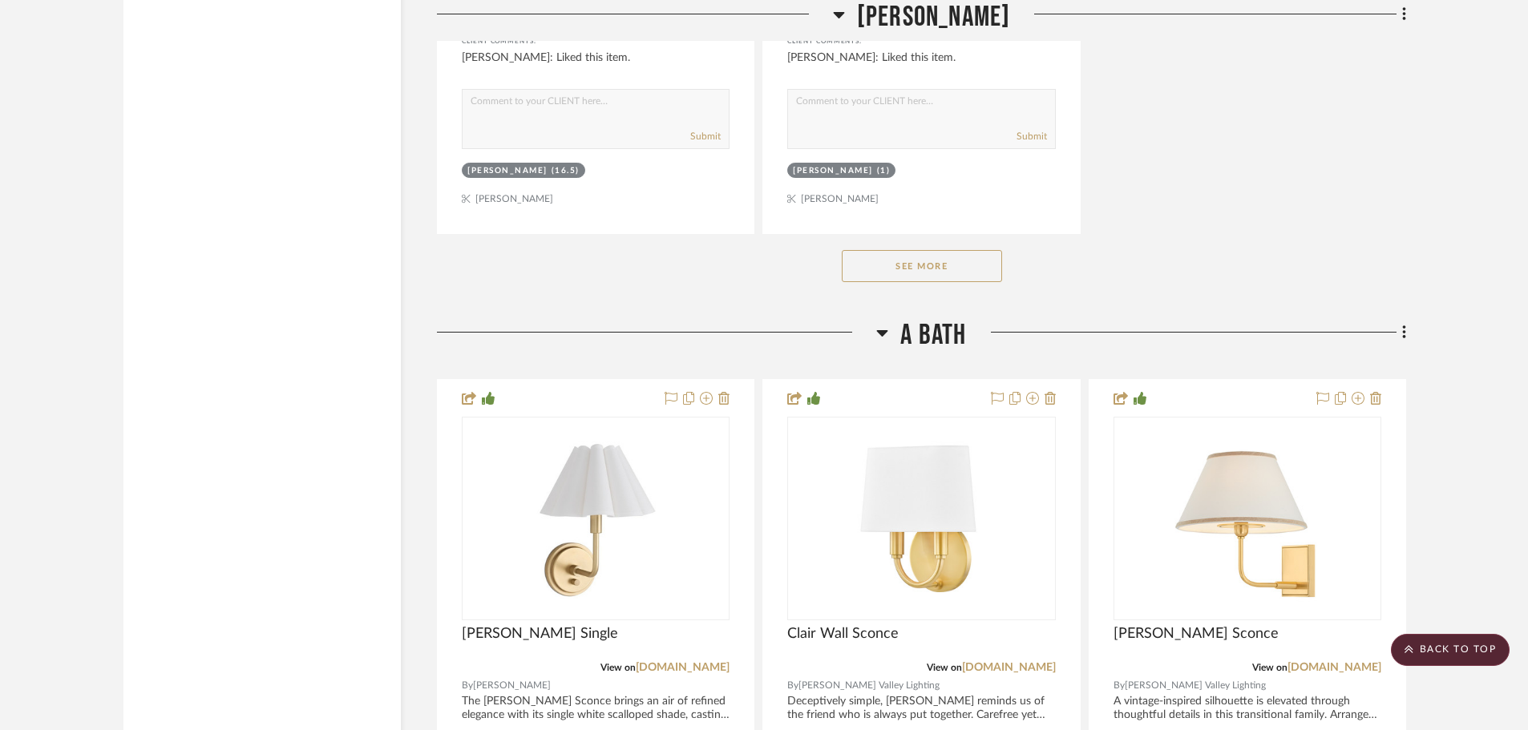
click at [909, 255] on button "See More" at bounding box center [922, 266] width 160 height 32
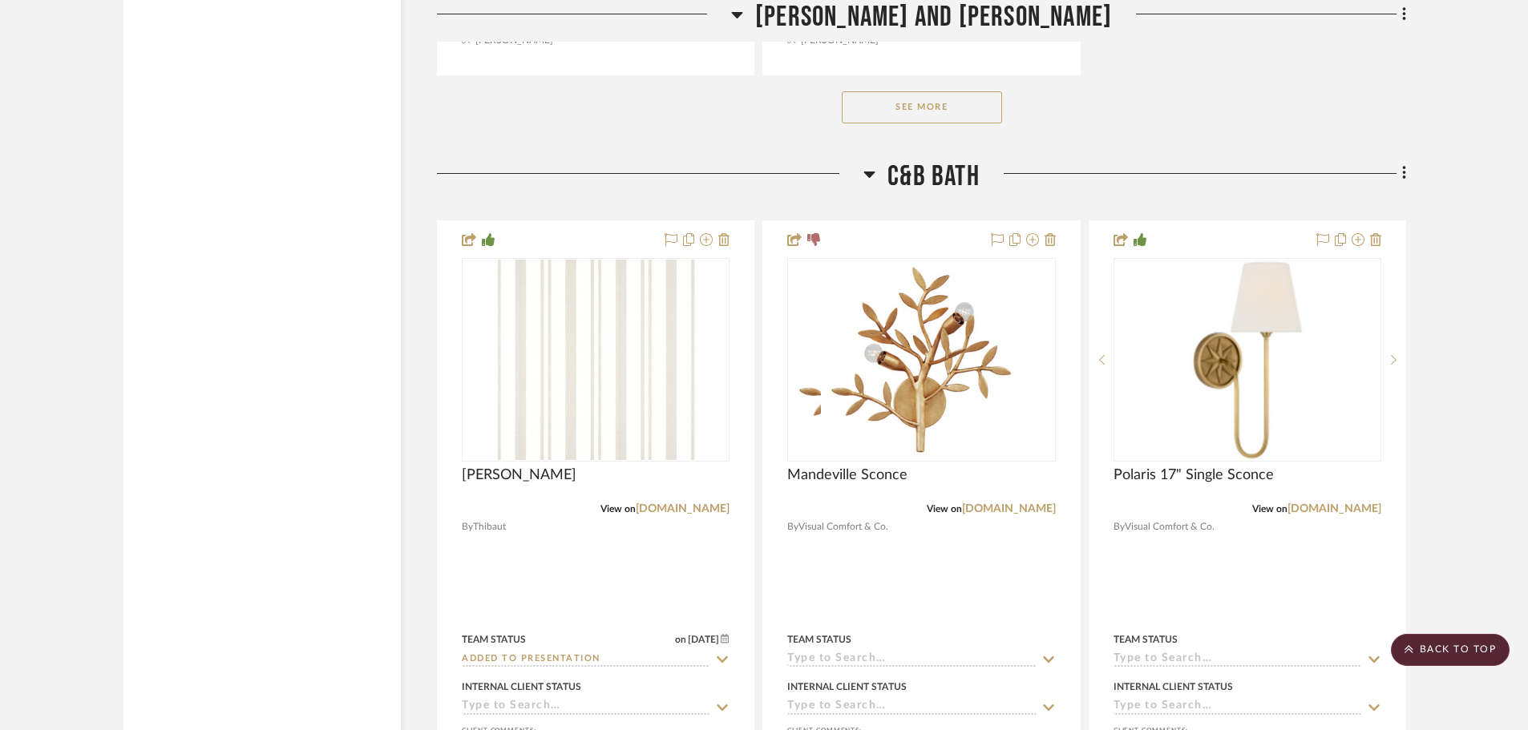
scroll to position [27249, 0]
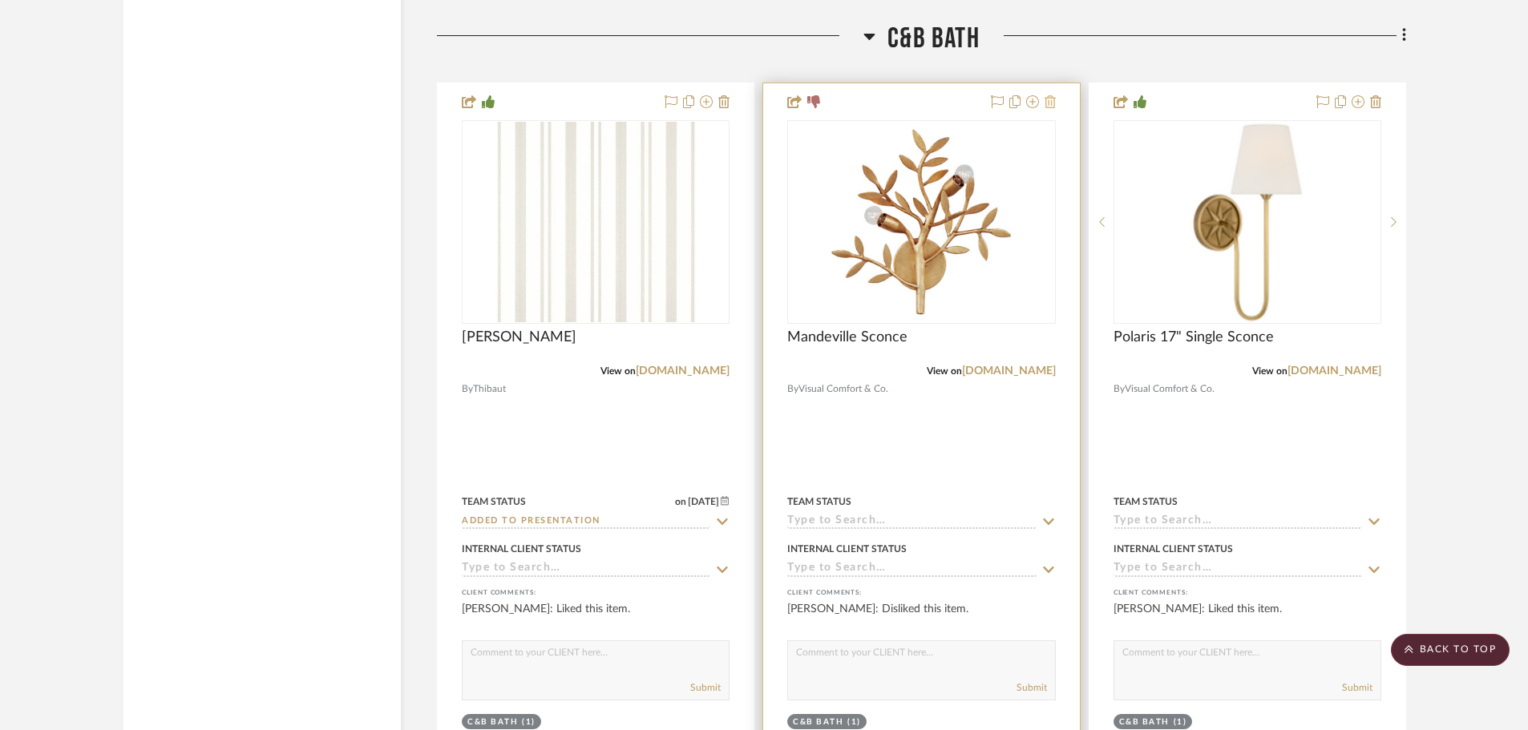
click at [1052, 103] on icon at bounding box center [1049, 101] width 11 height 13
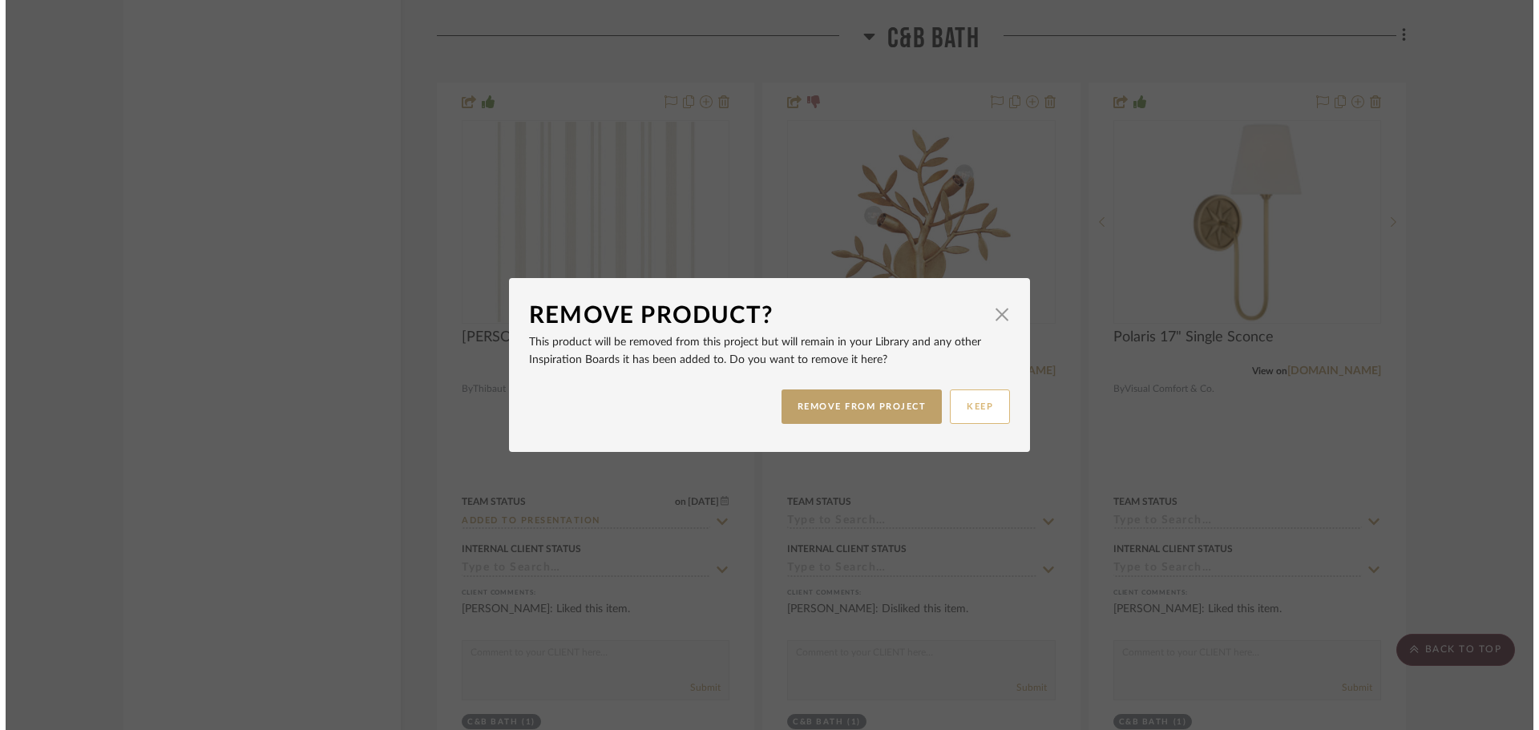
scroll to position [0, 0]
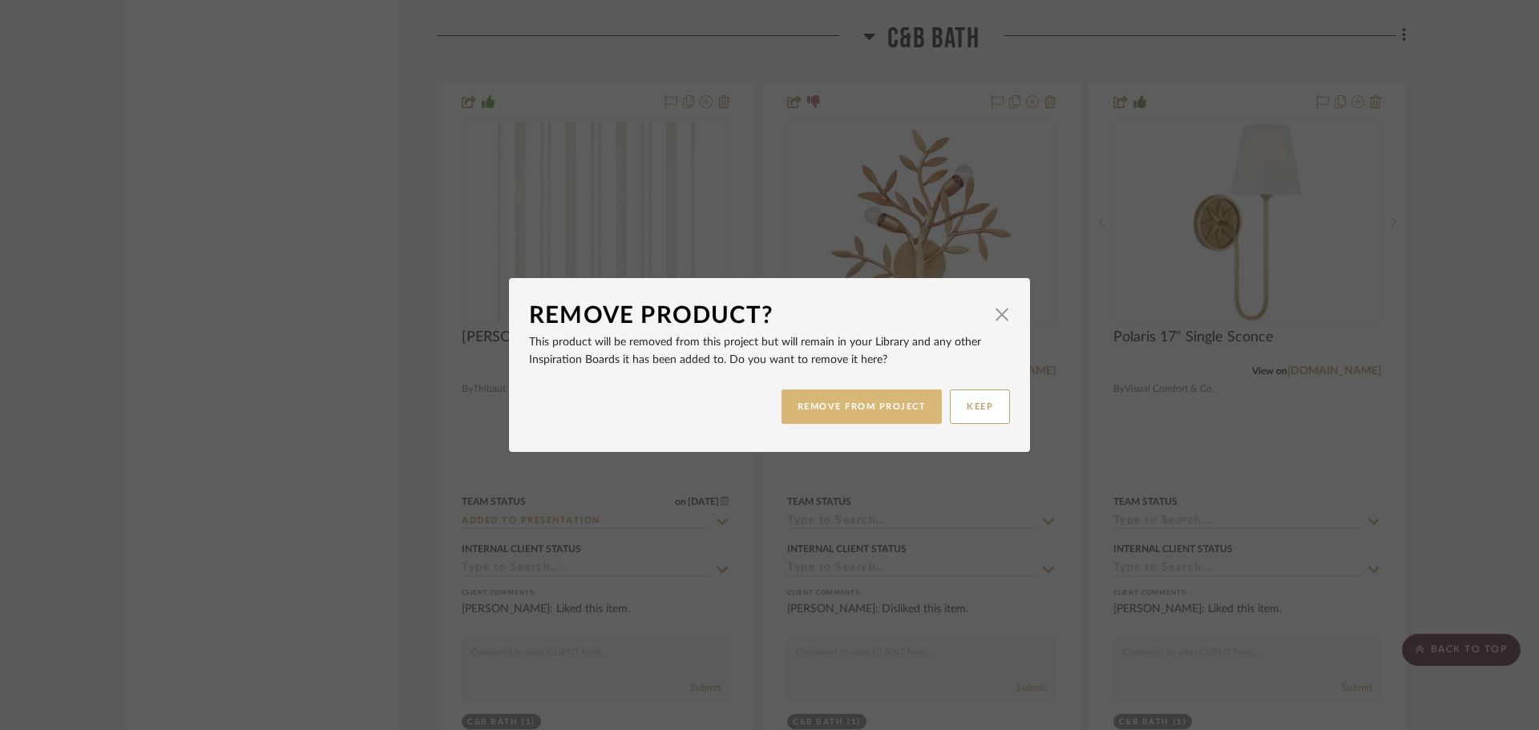
click at [845, 406] on button "REMOVE FROM PROJECT" at bounding box center [861, 407] width 161 height 34
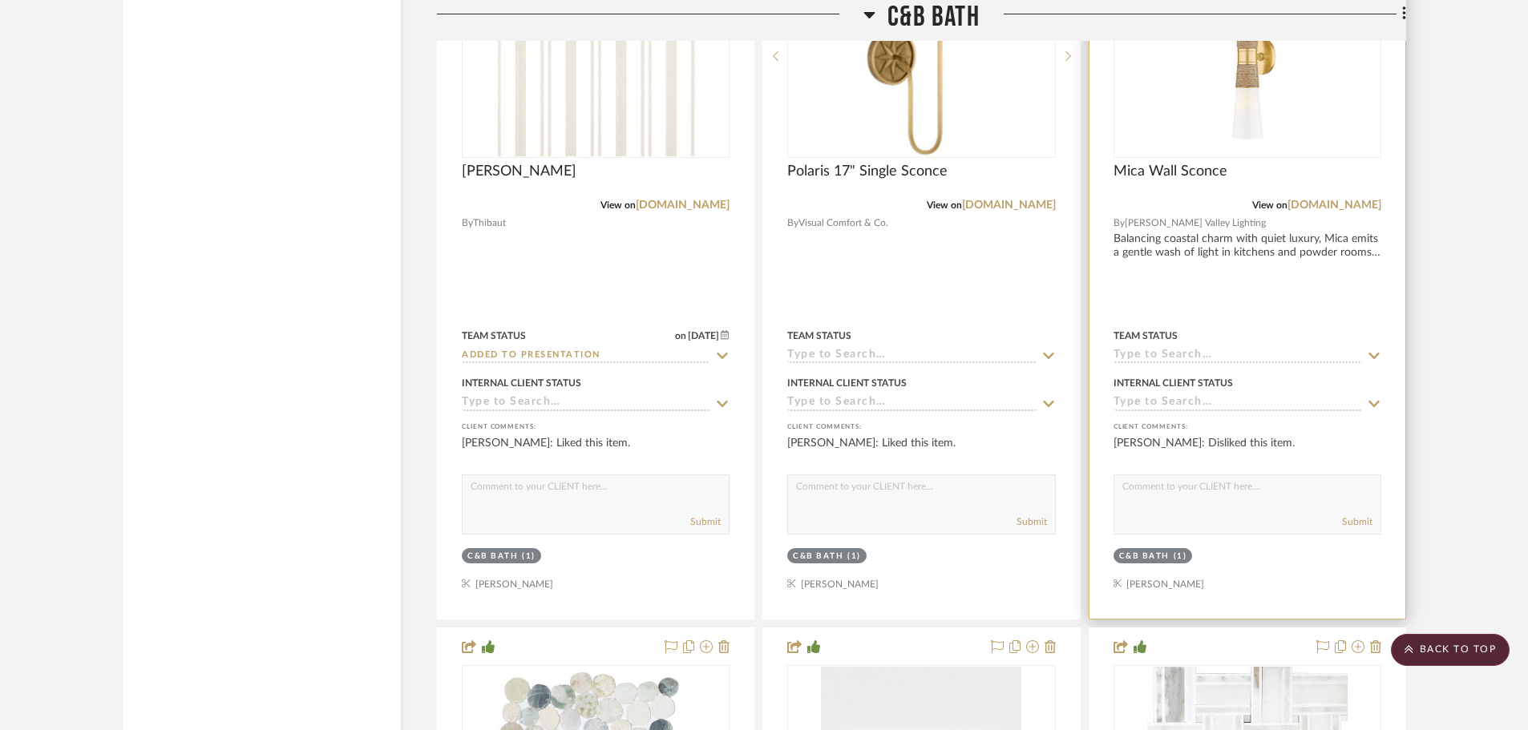
scroll to position [27490, 0]
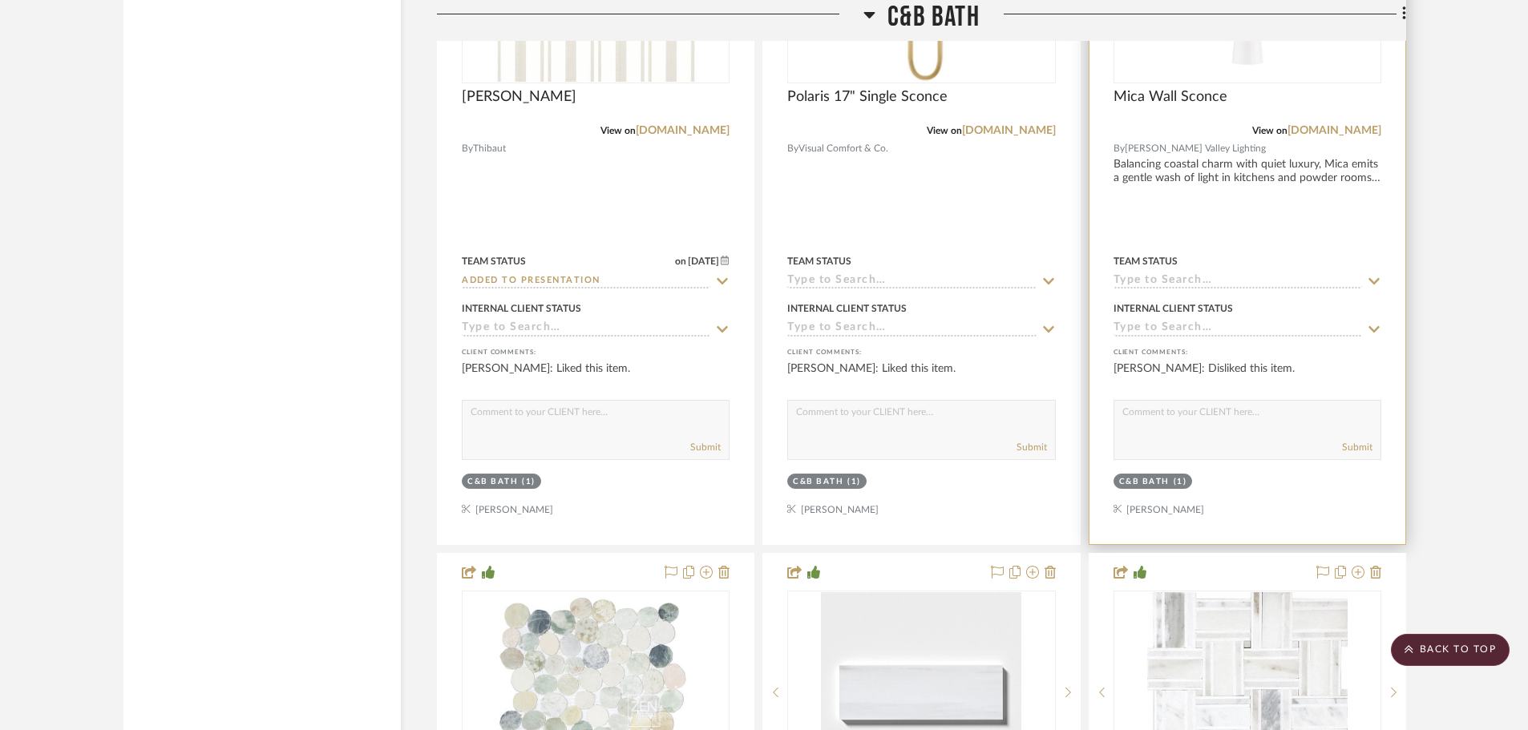
click at [1158, 480] on div "C&B Bath" at bounding box center [1144, 482] width 50 height 12
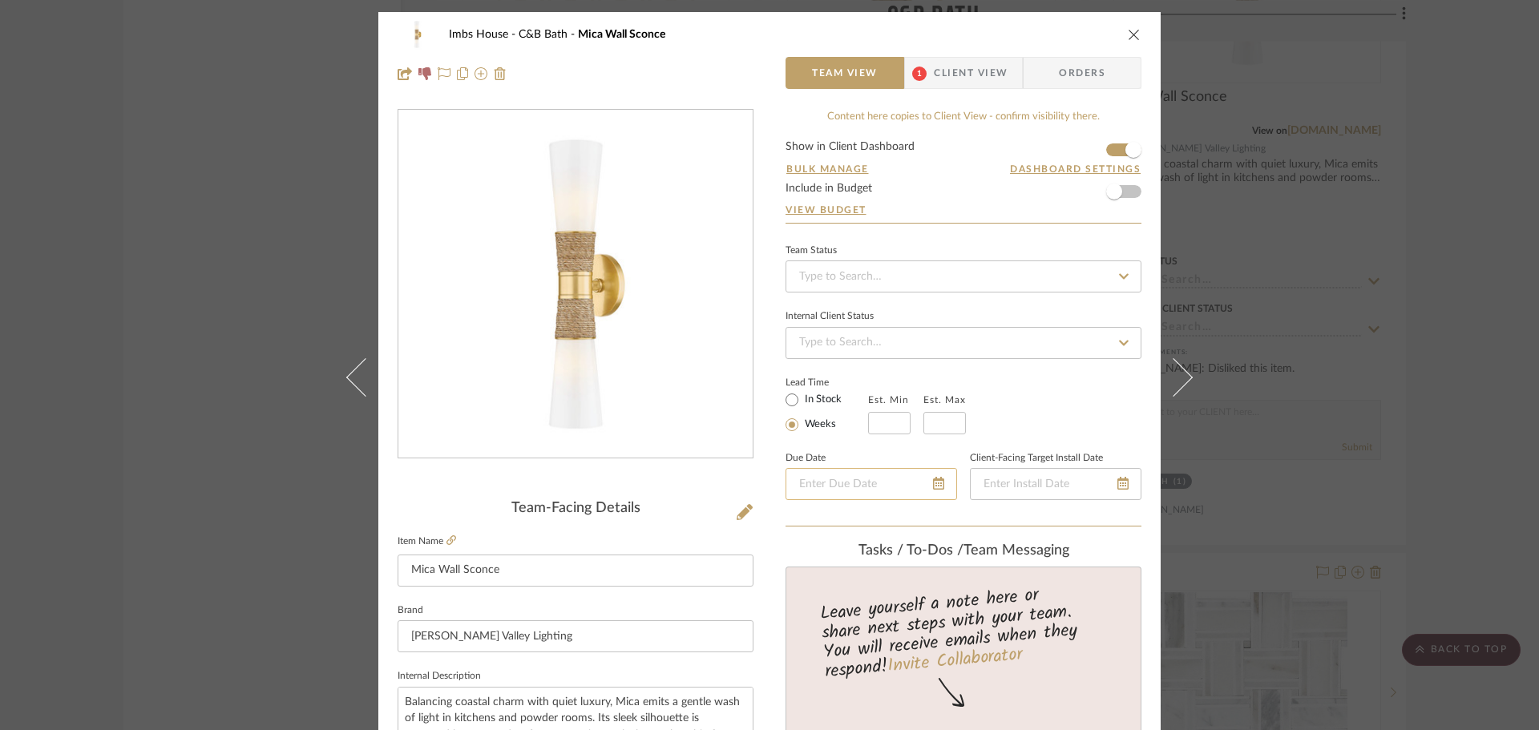
scroll to position [160, 0]
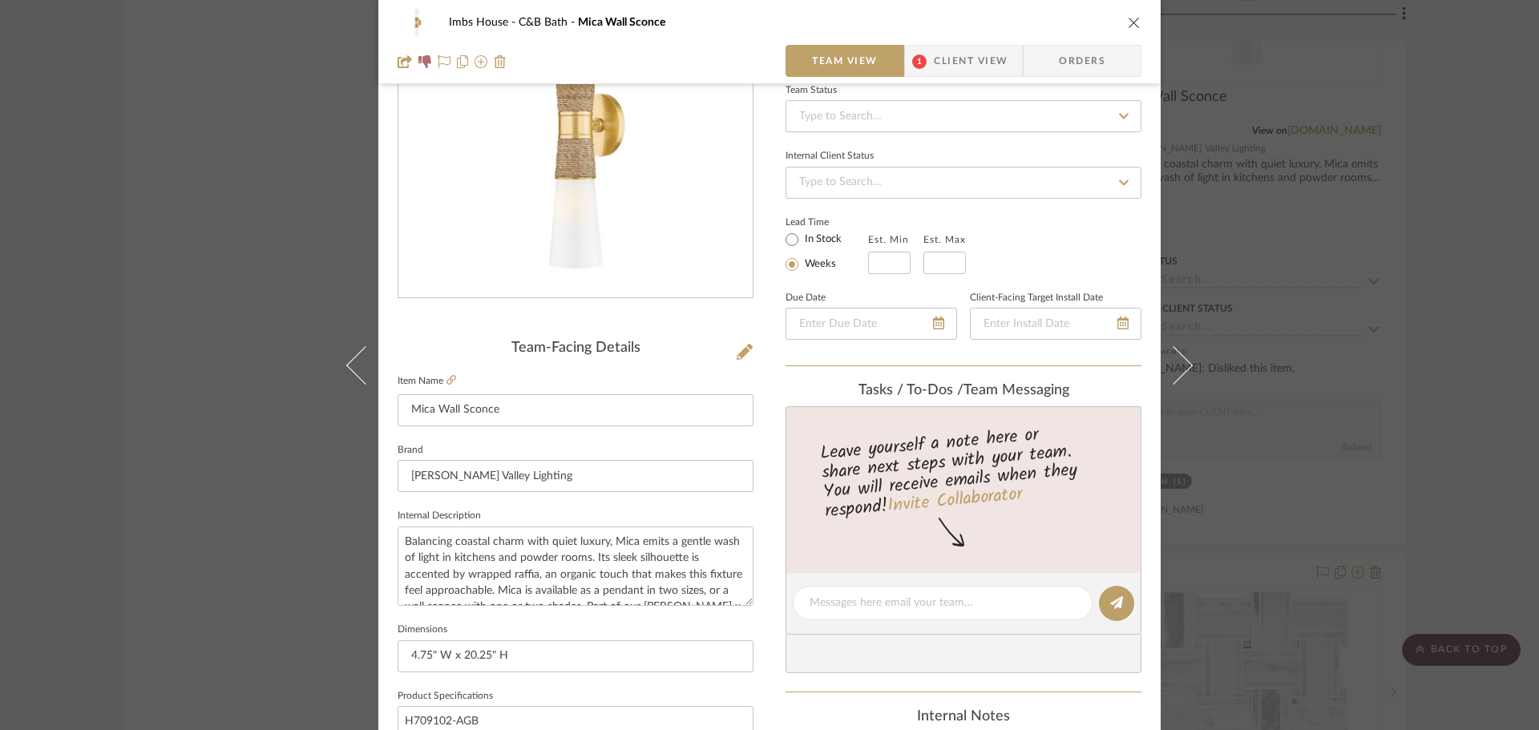
click at [1128, 25] on icon "close" at bounding box center [1134, 22] width 13 height 13
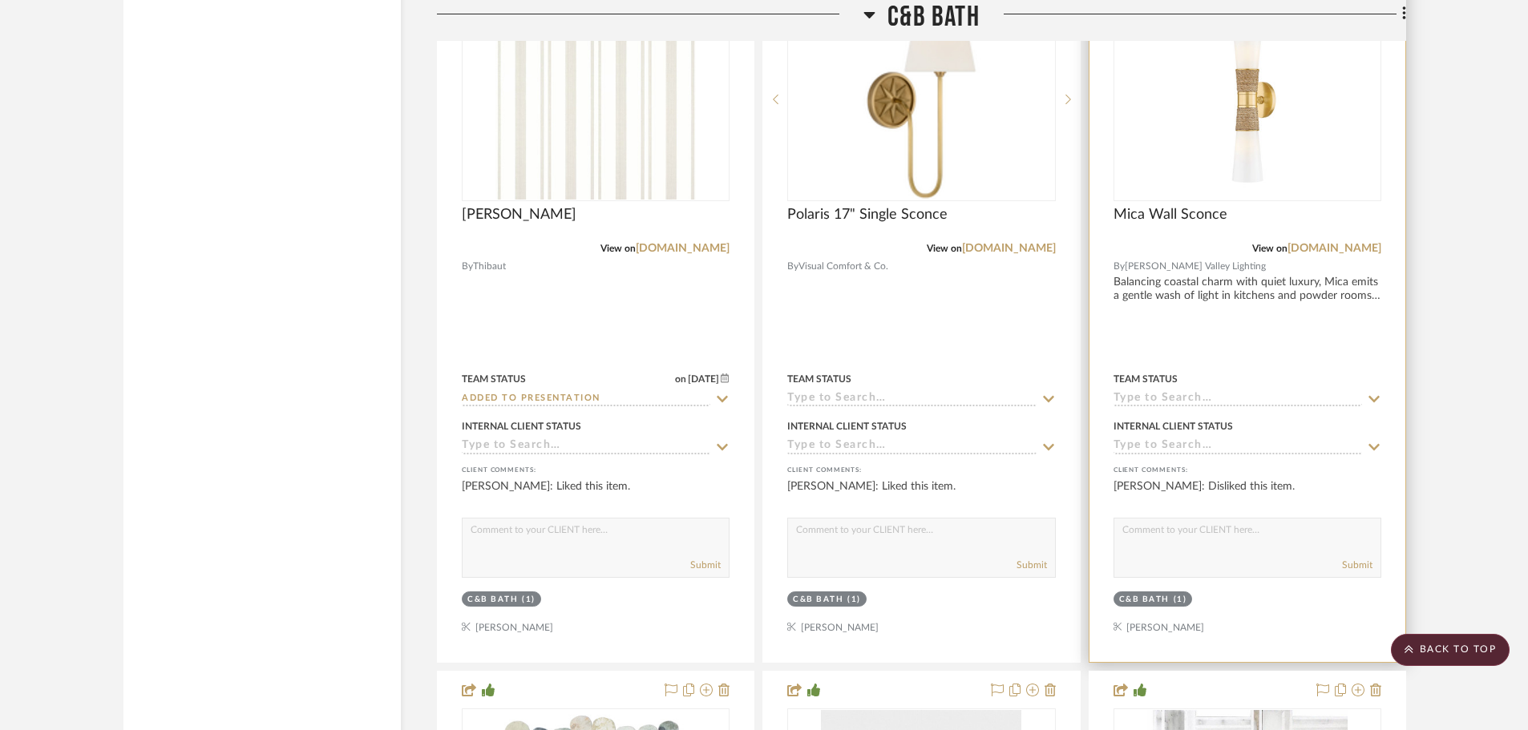
scroll to position [27089, 0]
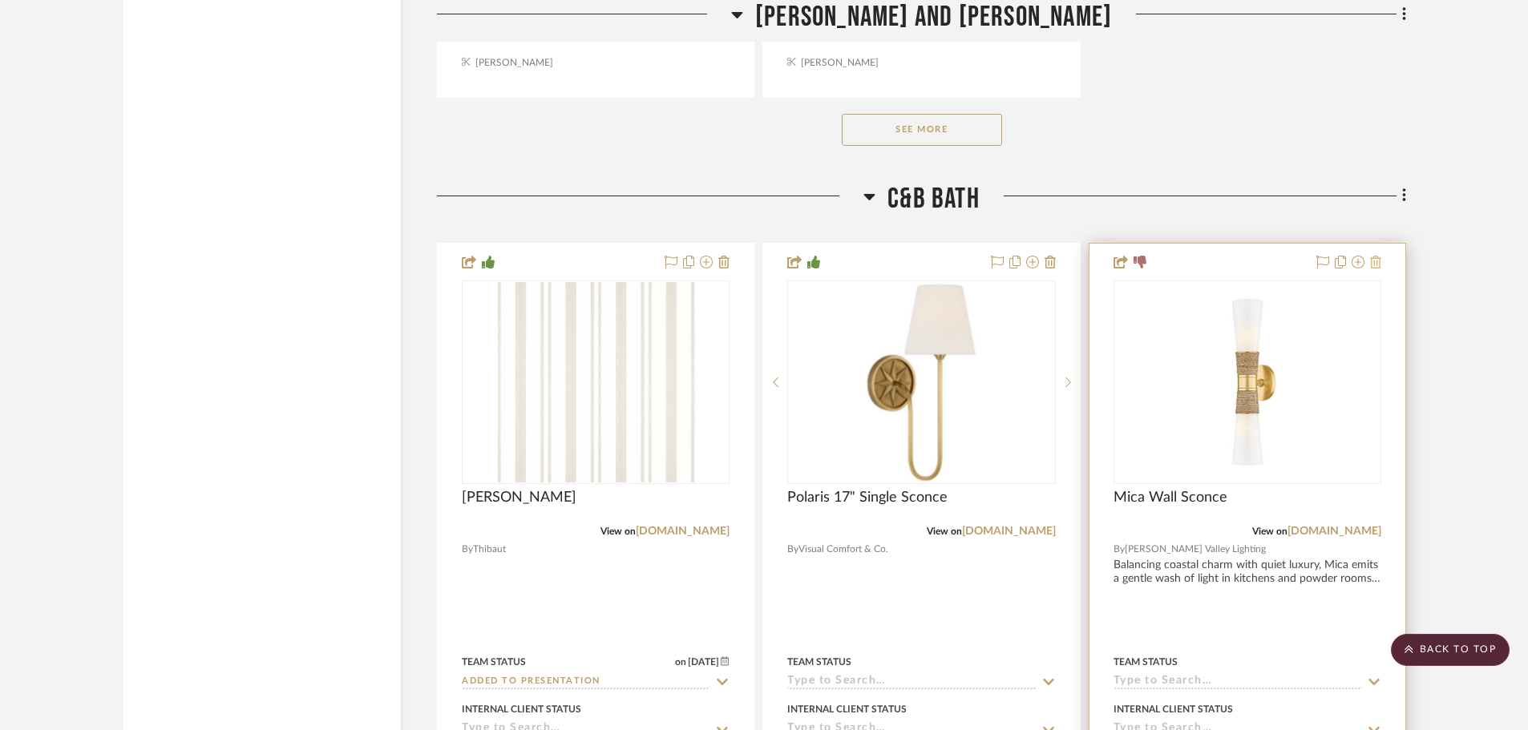
click at [1378, 263] on icon at bounding box center [1375, 262] width 11 height 13
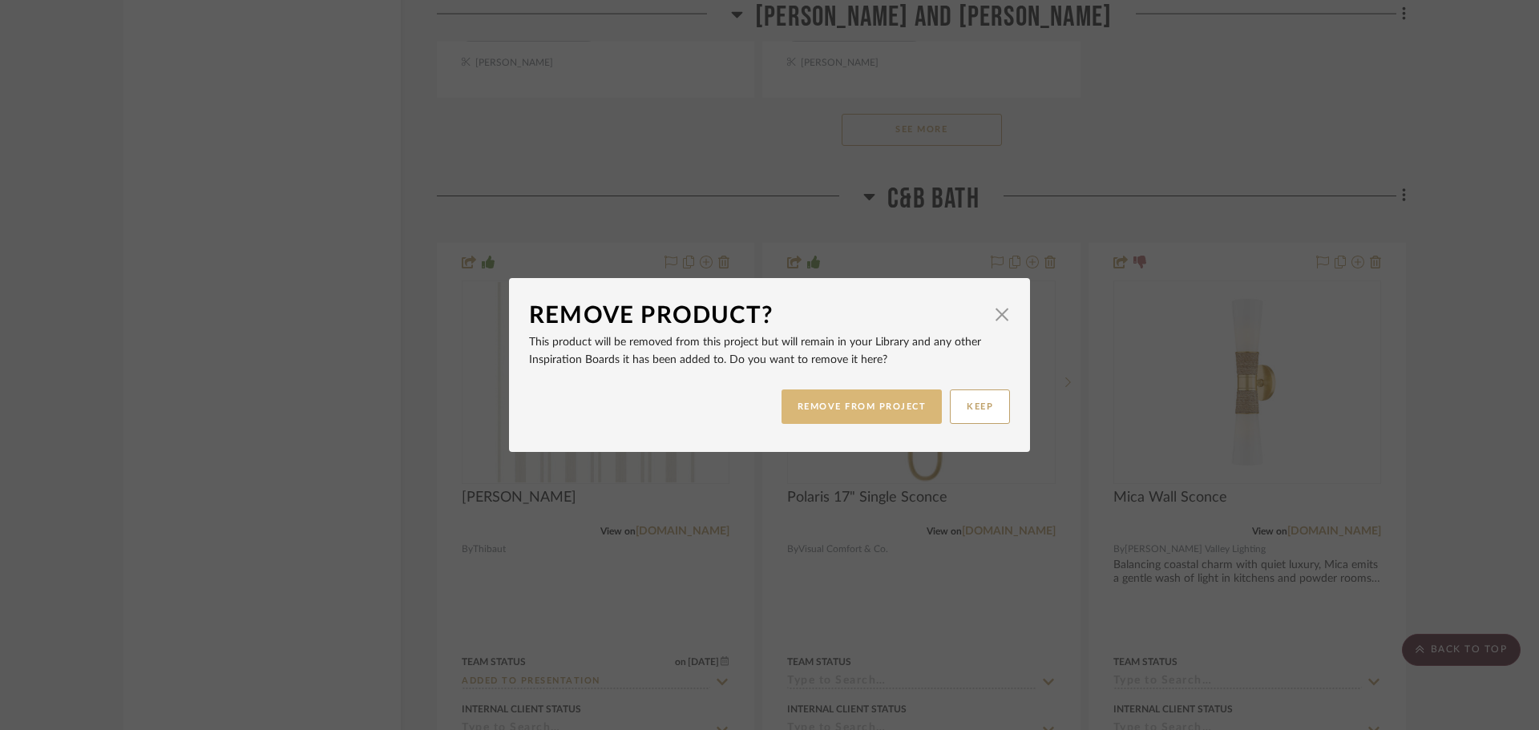
click at [871, 411] on button "REMOVE FROM PROJECT" at bounding box center [861, 407] width 161 height 34
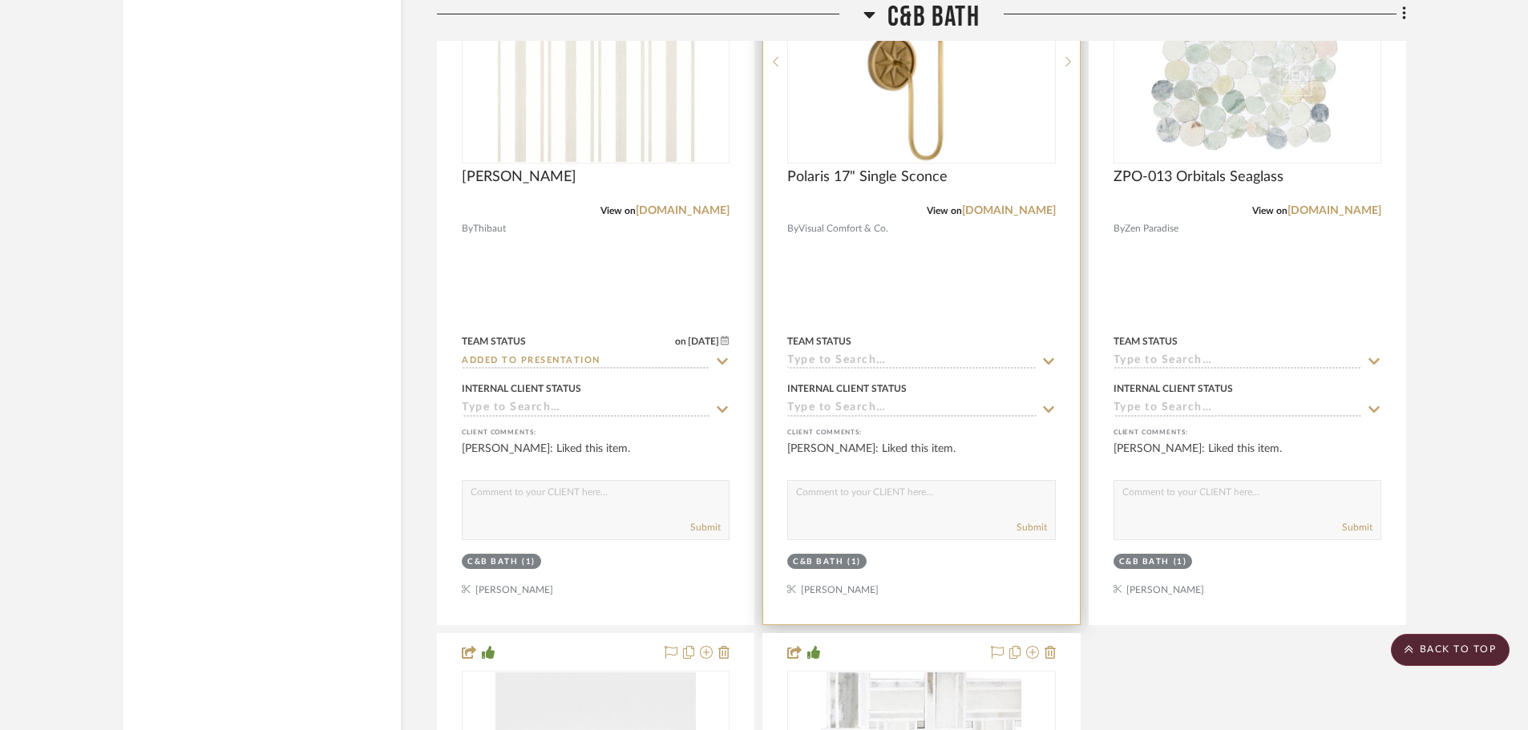
scroll to position [27490, 0]
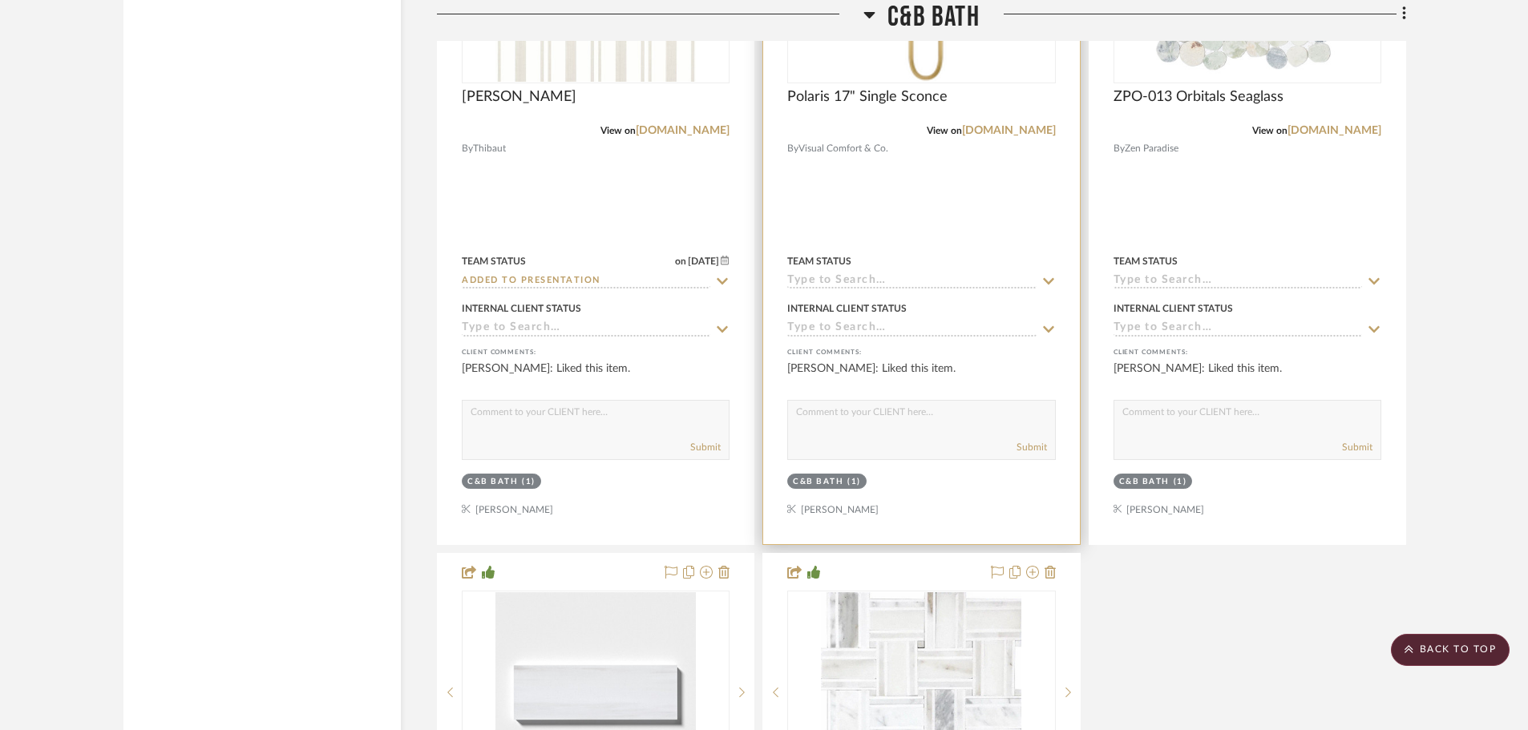
click at [823, 476] on div "C&B Bath" at bounding box center [818, 482] width 50 height 12
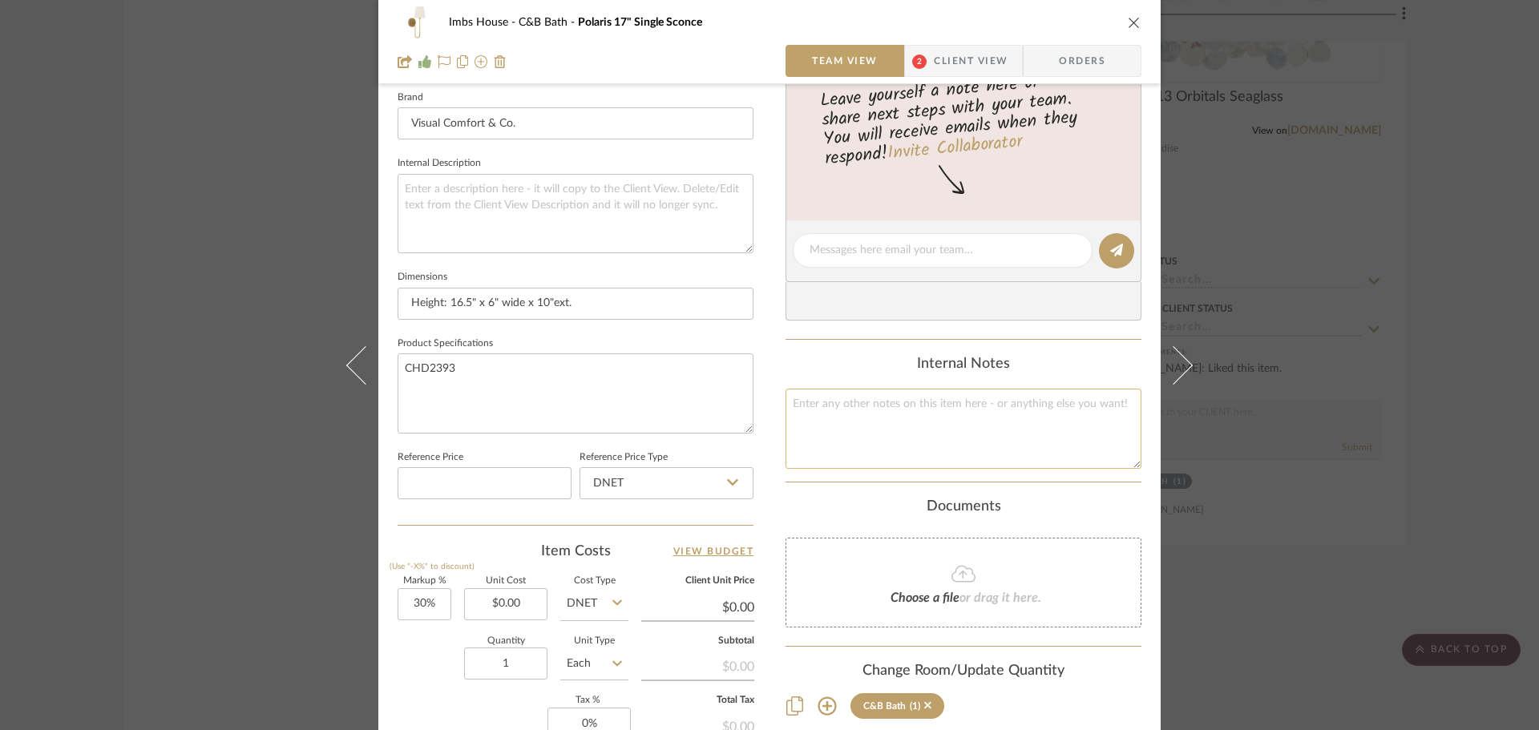
scroll to position [721, 0]
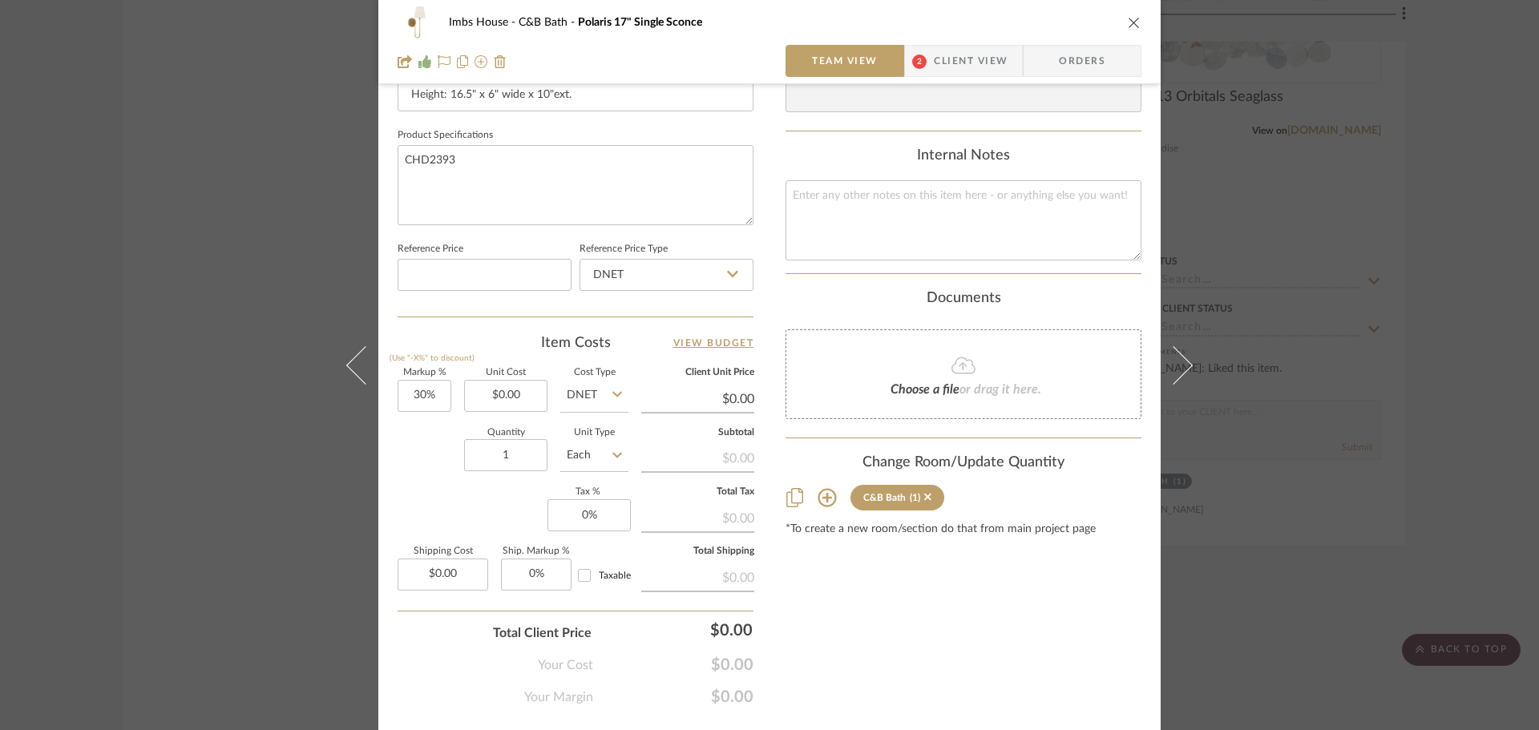
click at [818, 494] on icon at bounding box center [826, 497] width 19 height 19
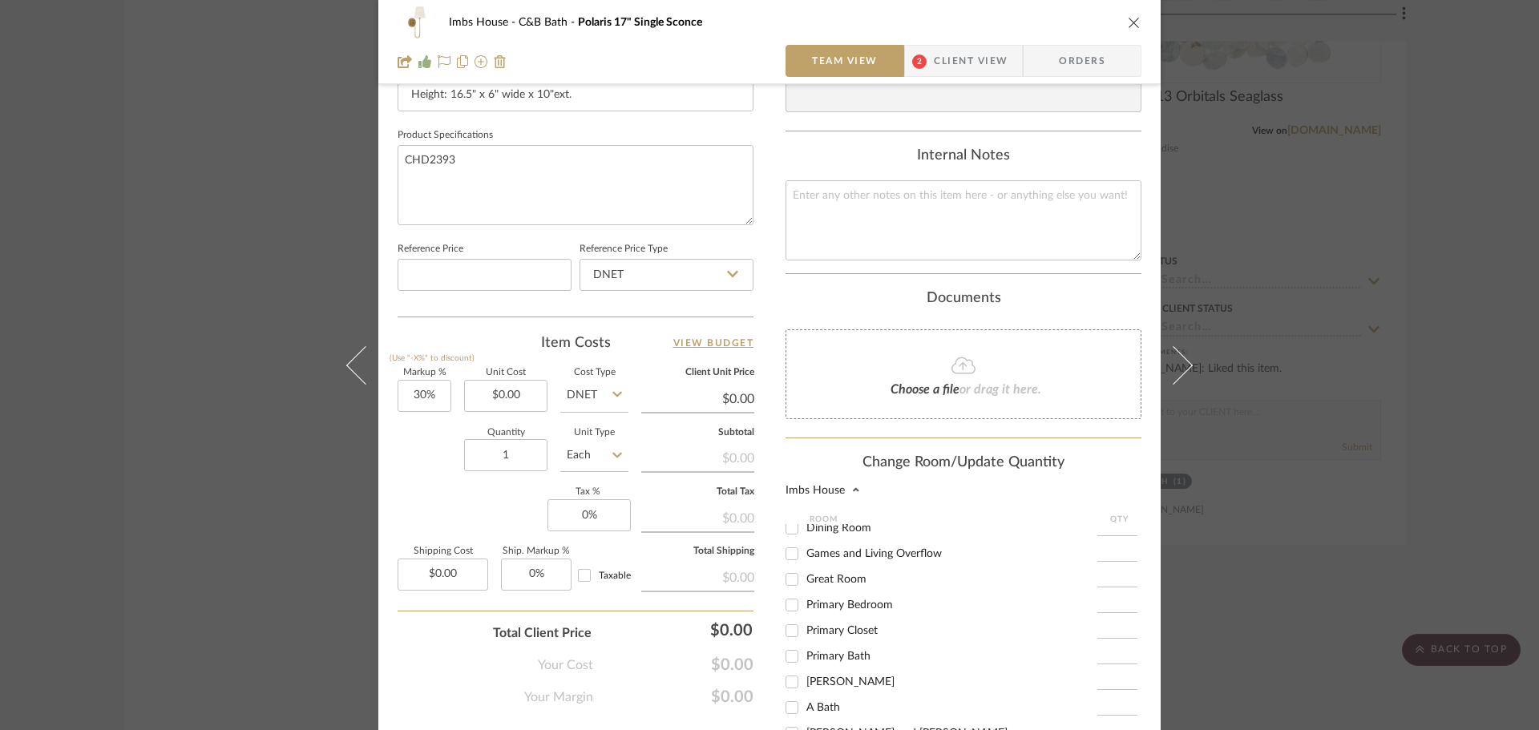
scroll to position [160, 0]
click at [1107, 652] on input "1" at bounding box center [1117, 659] width 40 height 16
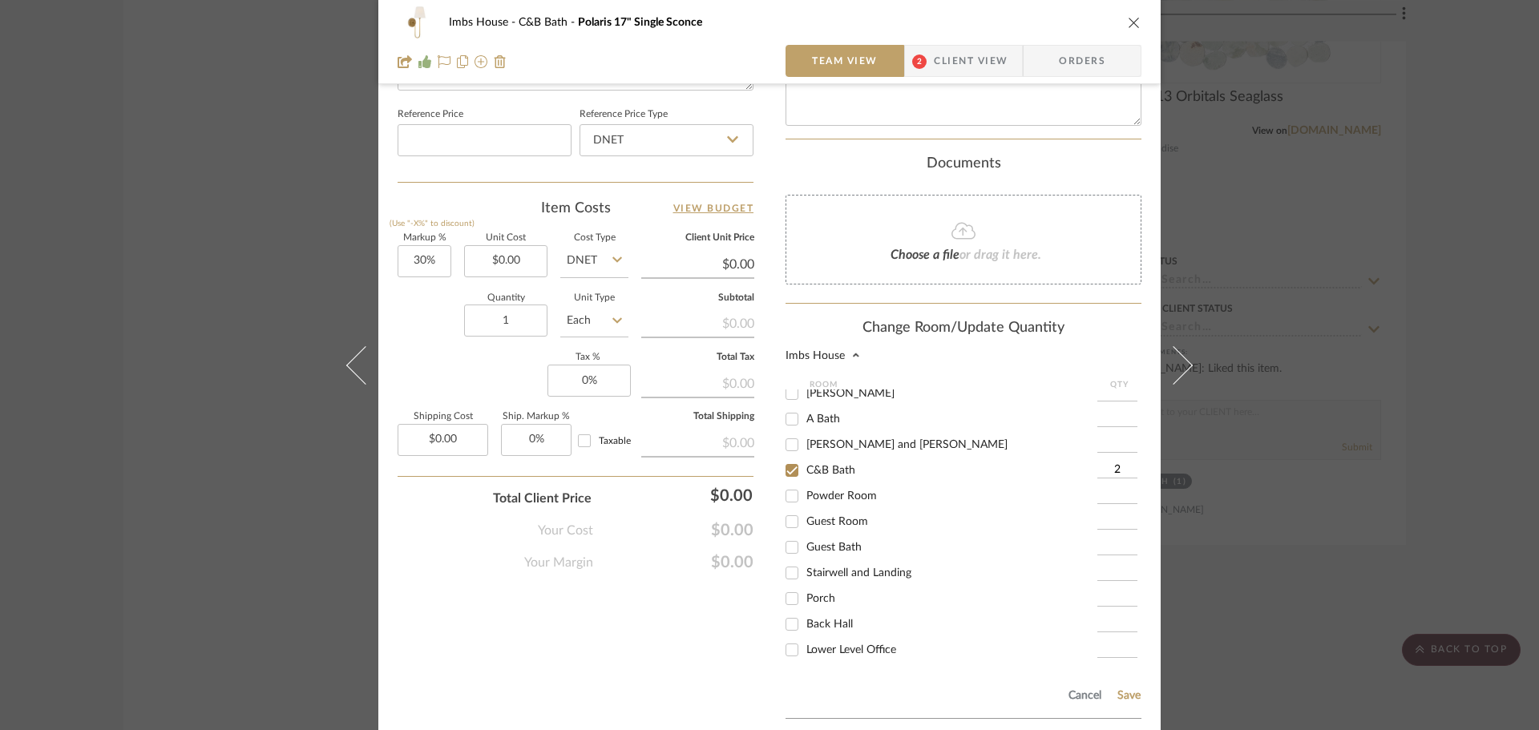
scroll to position [979, 0]
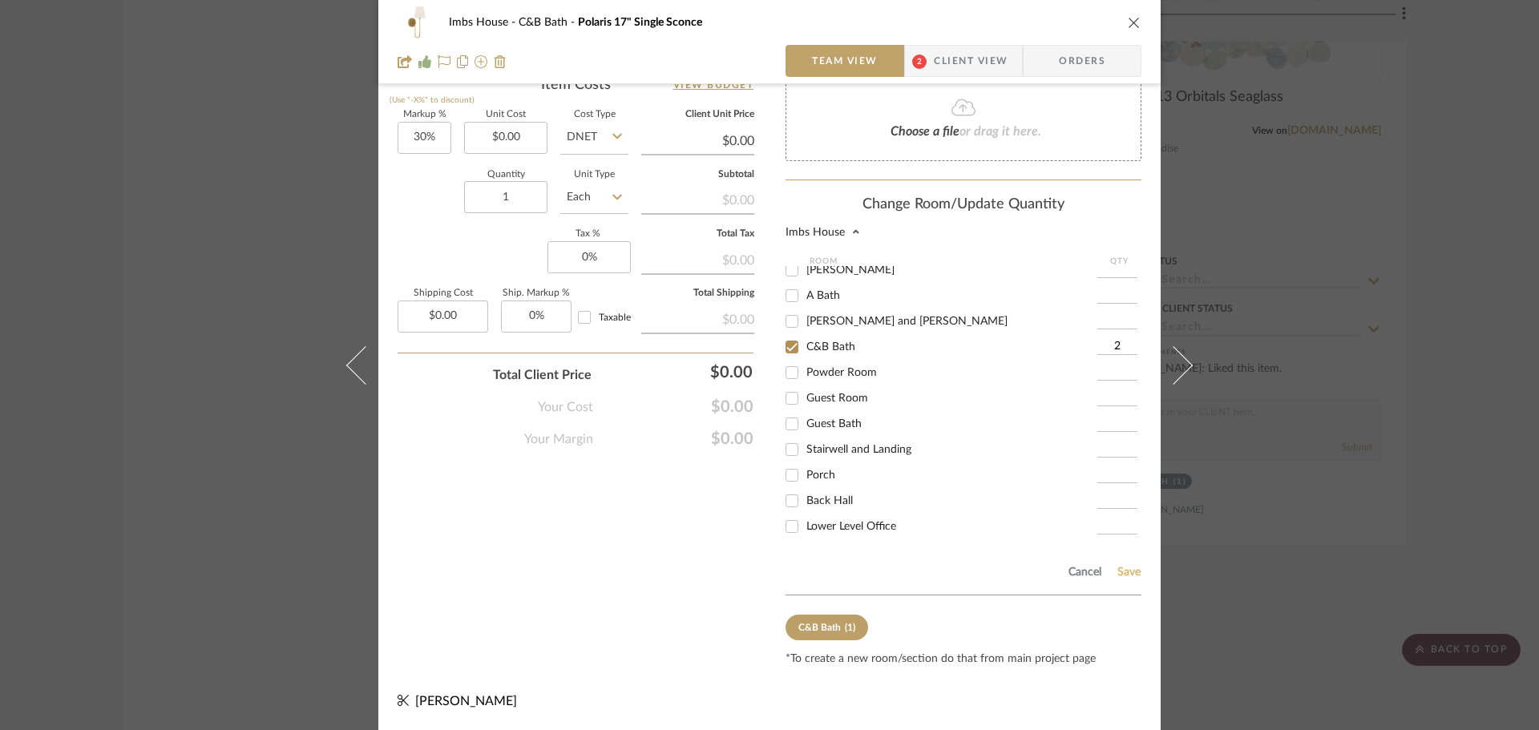
type input "2"
click at [1120, 571] on button "Save" at bounding box center [1128, 572] width 25 height 13
type input "2"
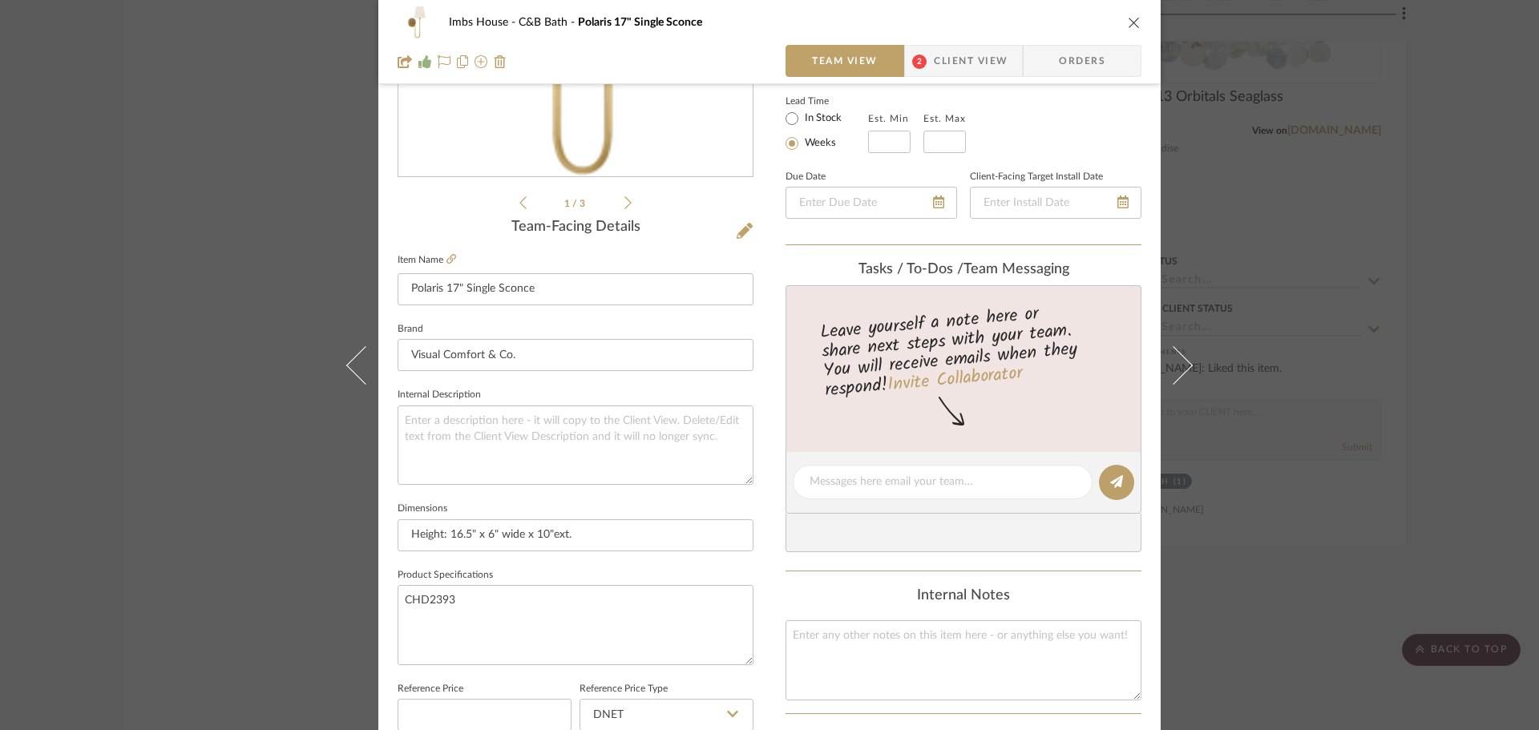
scroll to position [0, 0]
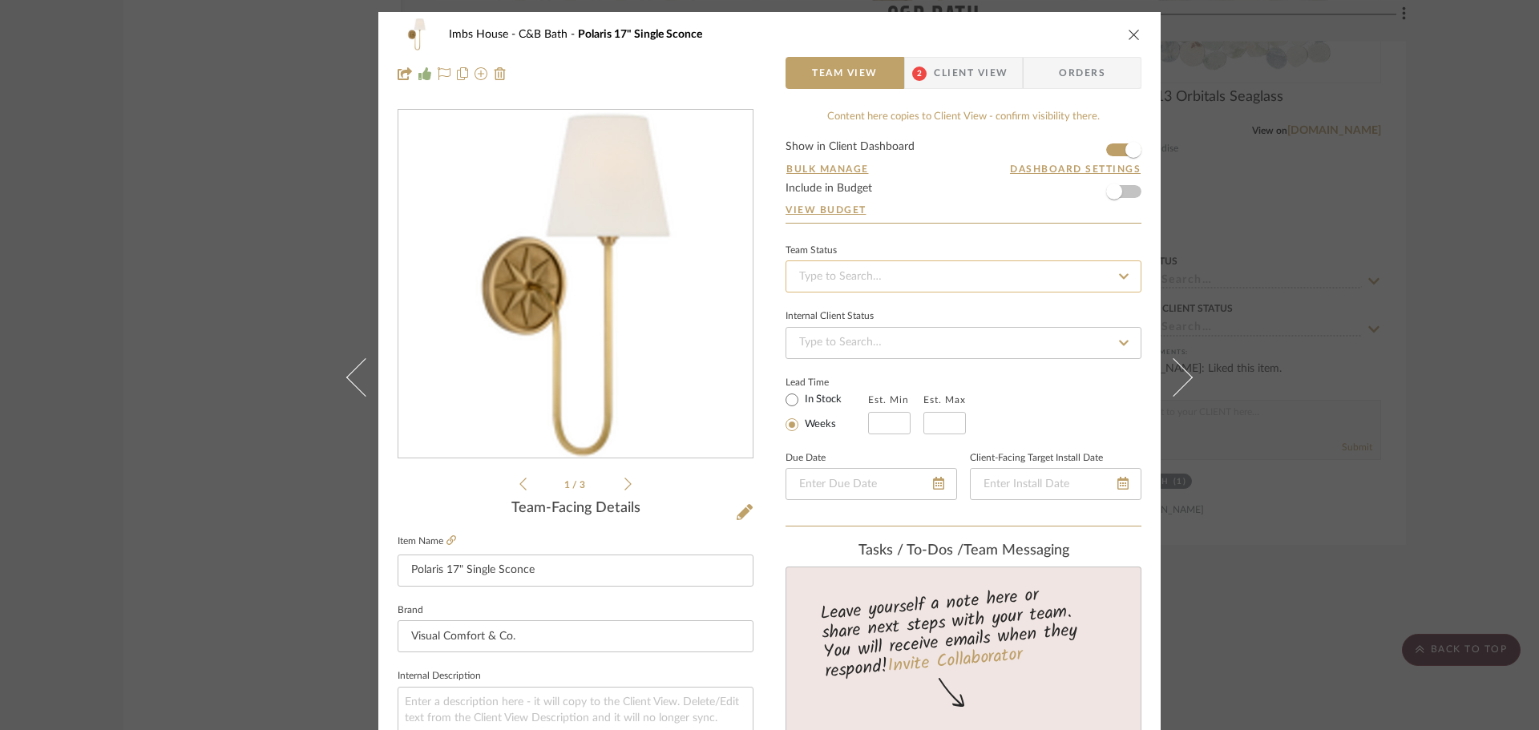
click at [917, 275] on input at bounding box center [963, 276] width 356 height 32
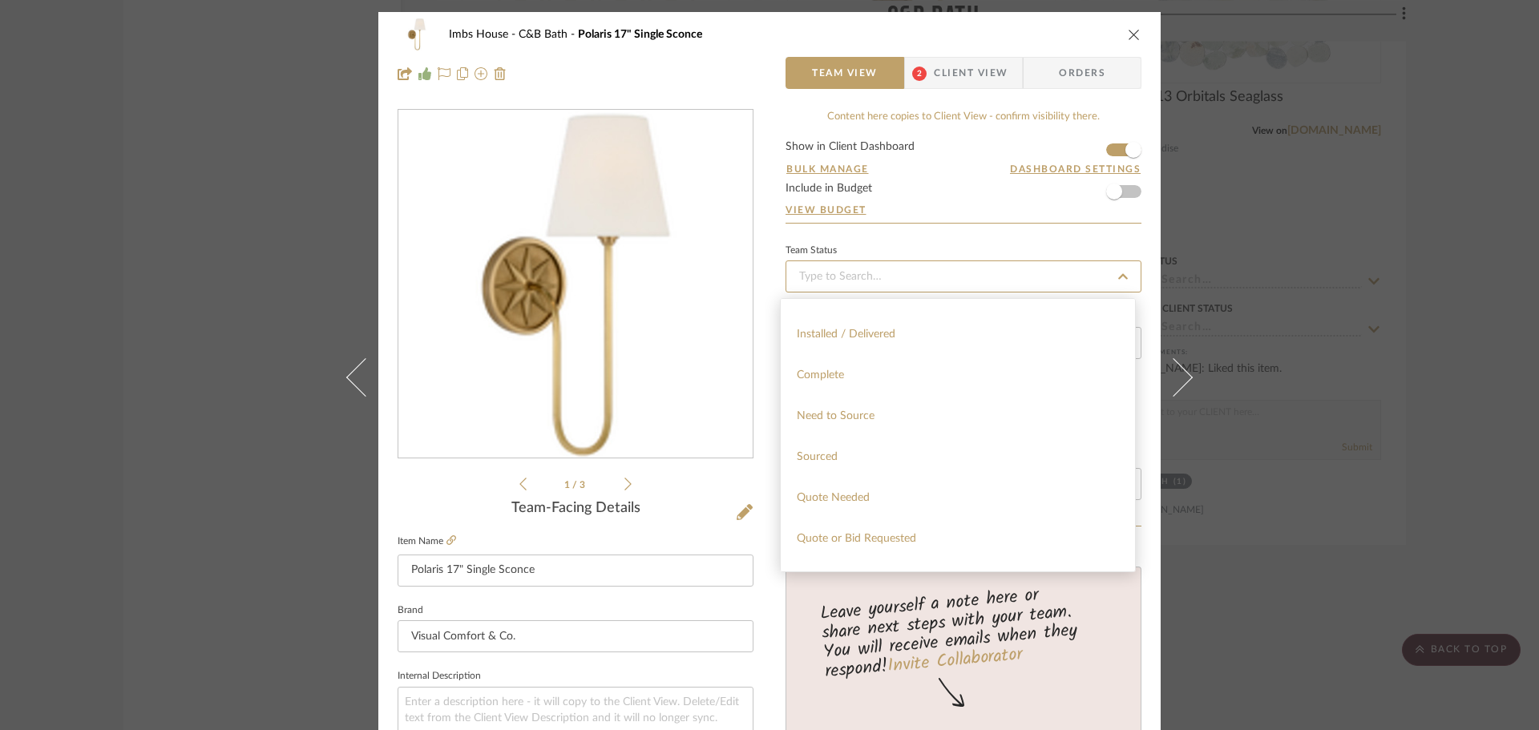
scroll to position [401, 0]
click at [842, 484] on div "Quote Needed" at bounding box center [958, 490] width 354 height 41
type input "[DATE]"
type input "Quote Needed"
type input "[DATE]"
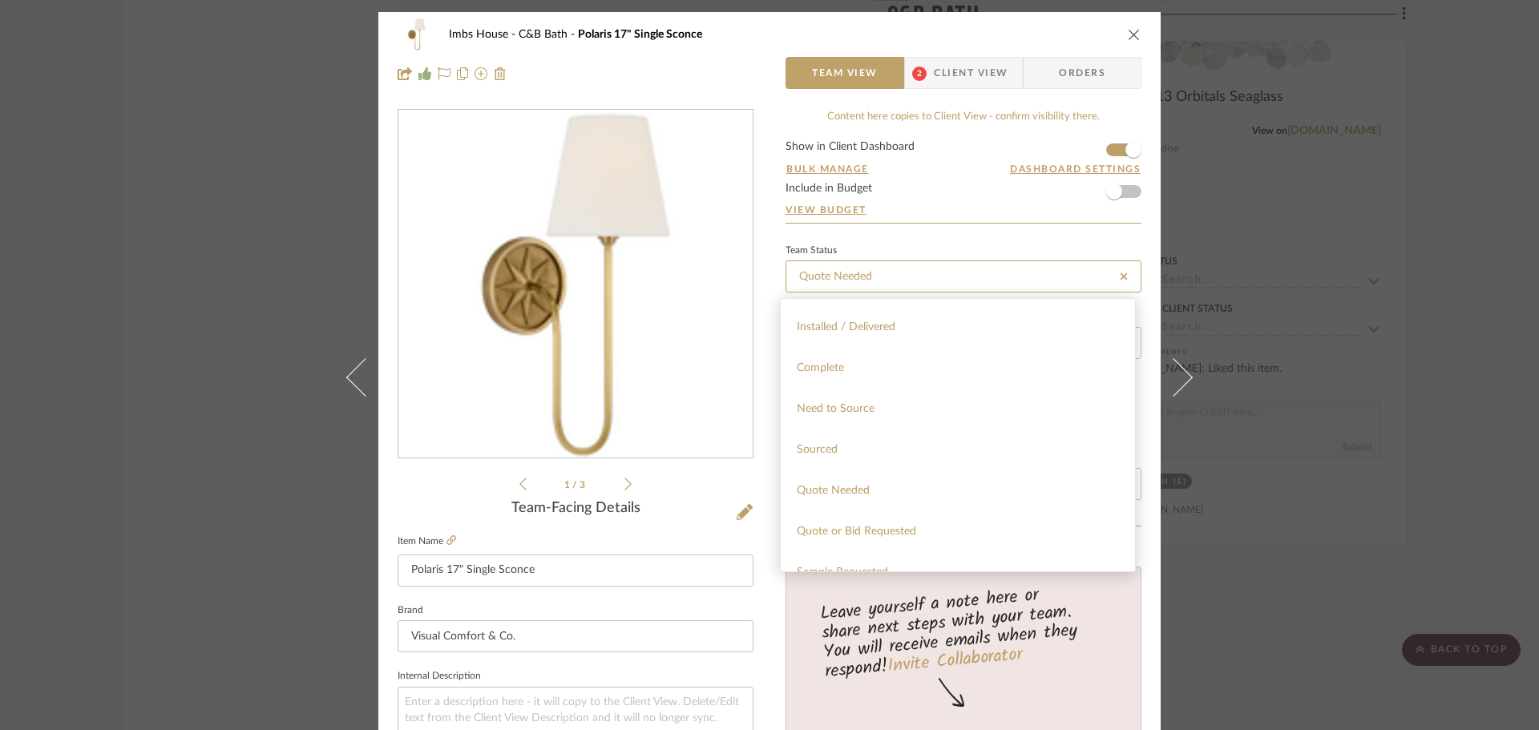
type input "Quote Needed"
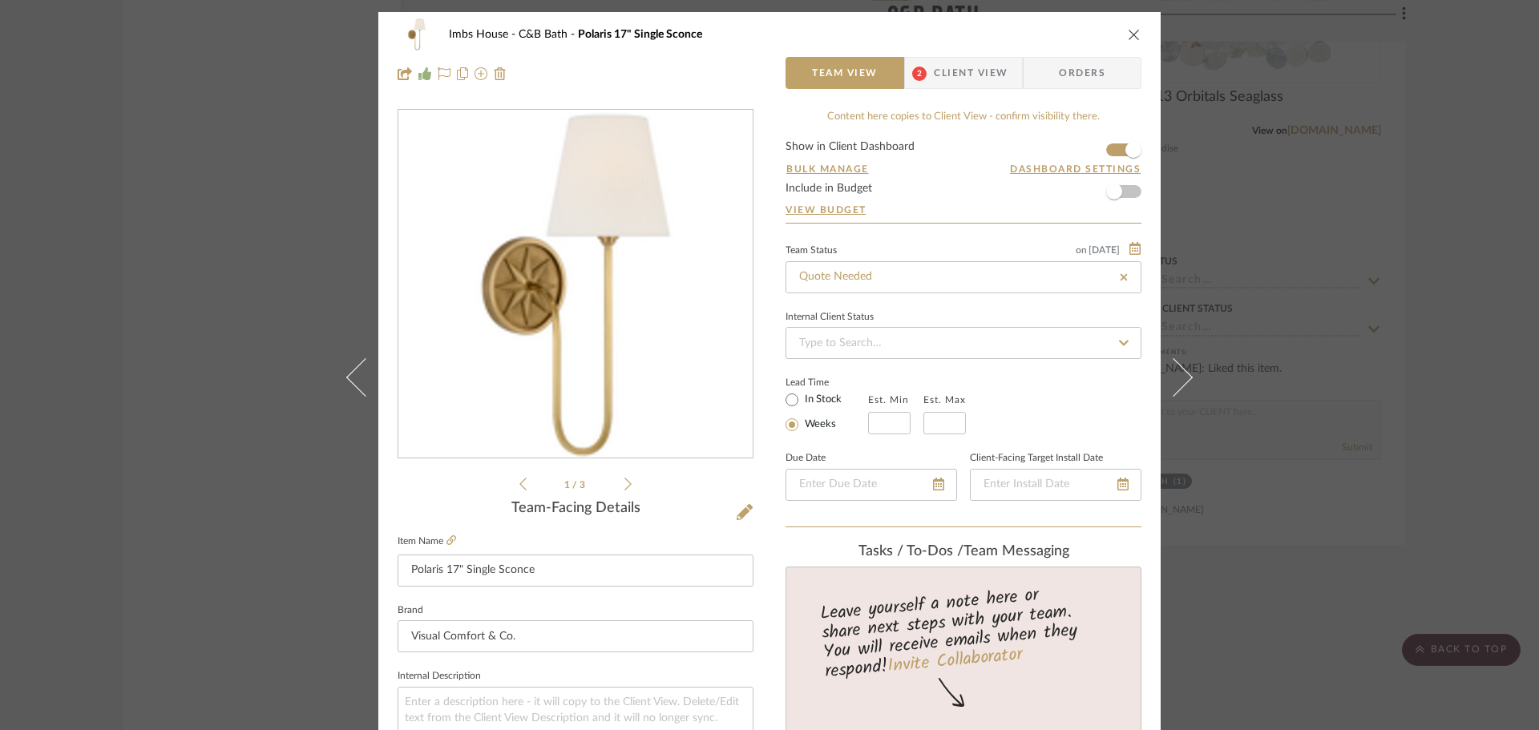
click at [1284, 259] on div "Imbs House C&B Bath Polaris 17" Single Sconce Team View 2 Client View Orders 1 …" at bounding box center [769, 365] width 1539 height 730
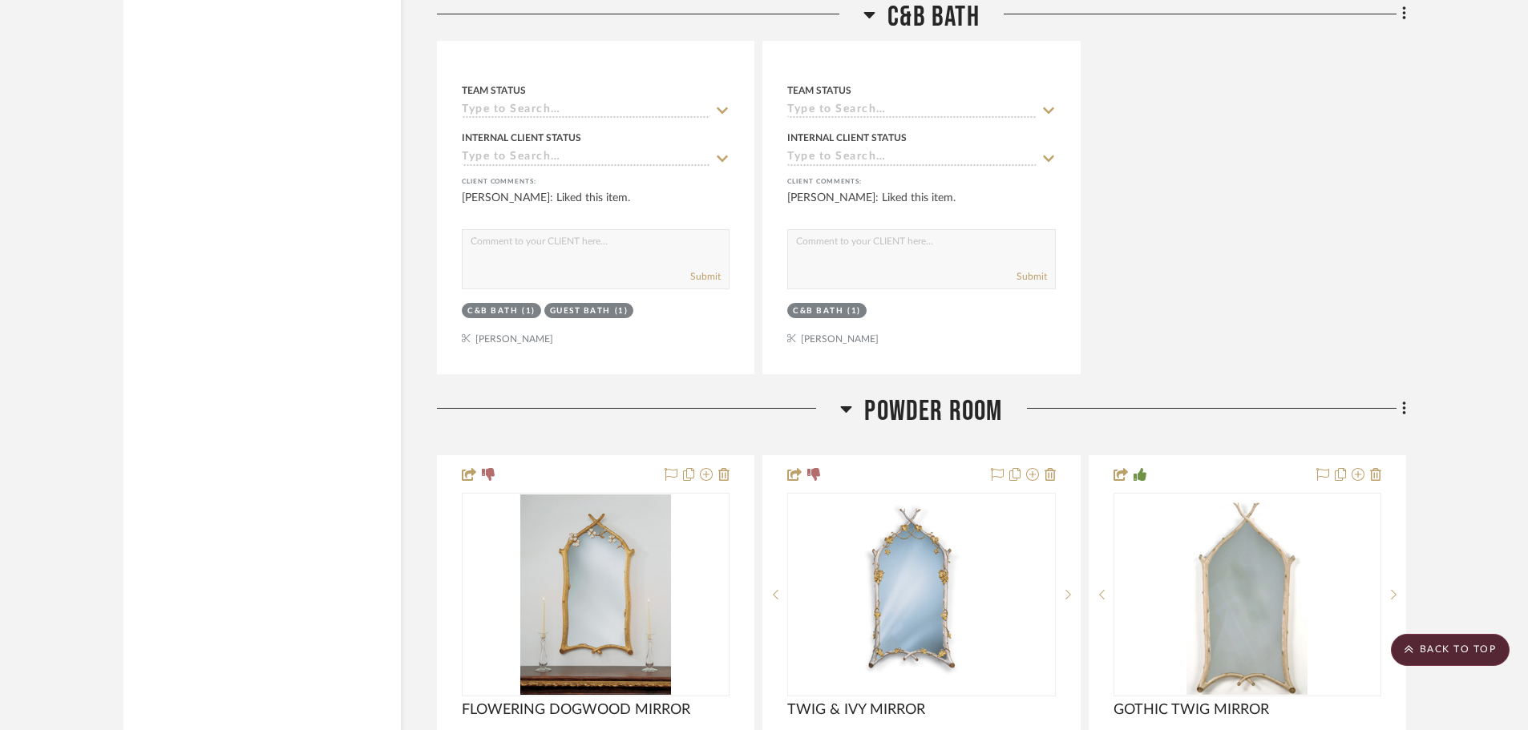
scroll to position [28772, 0]
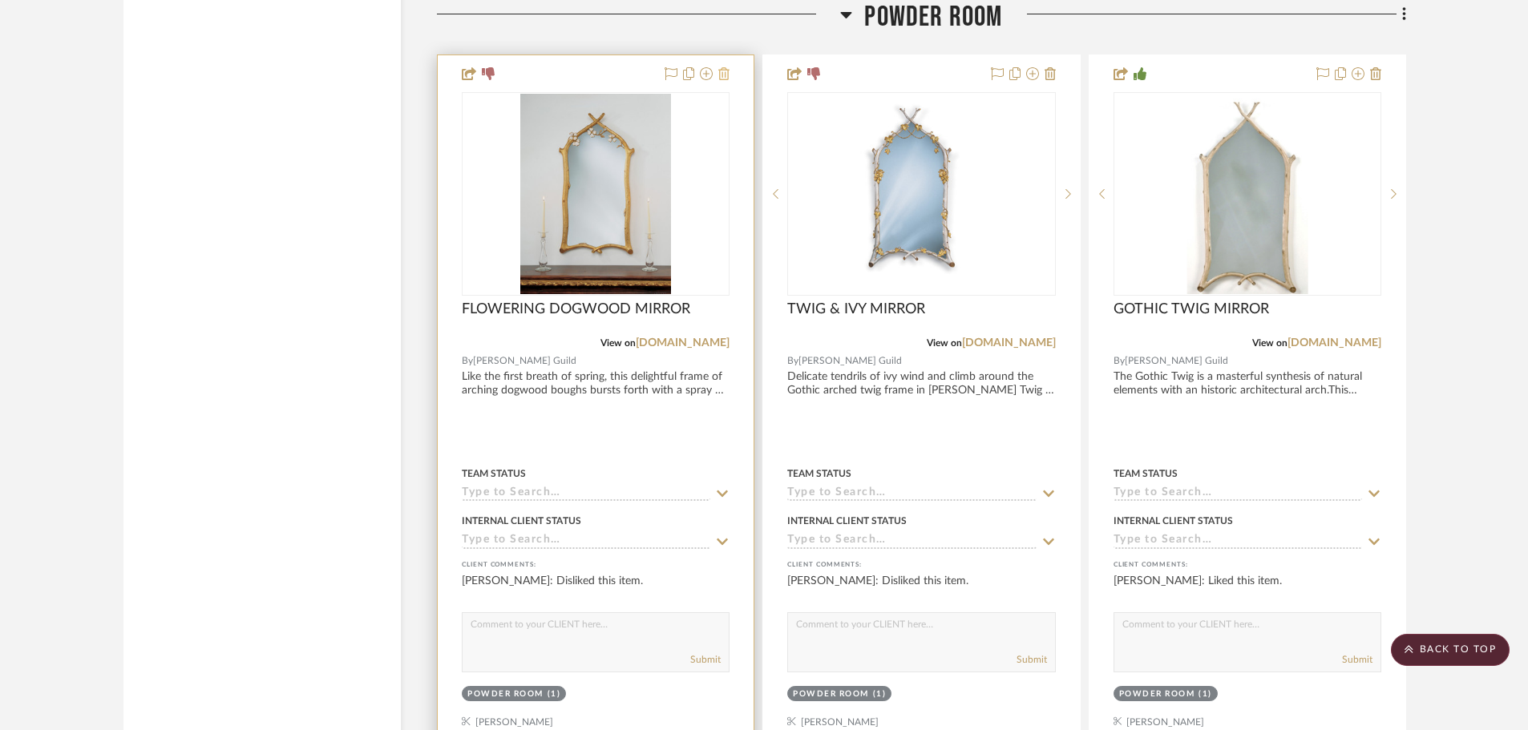
click at [727, 73] on icon at bounding box center [723, 73] width 11 height 13
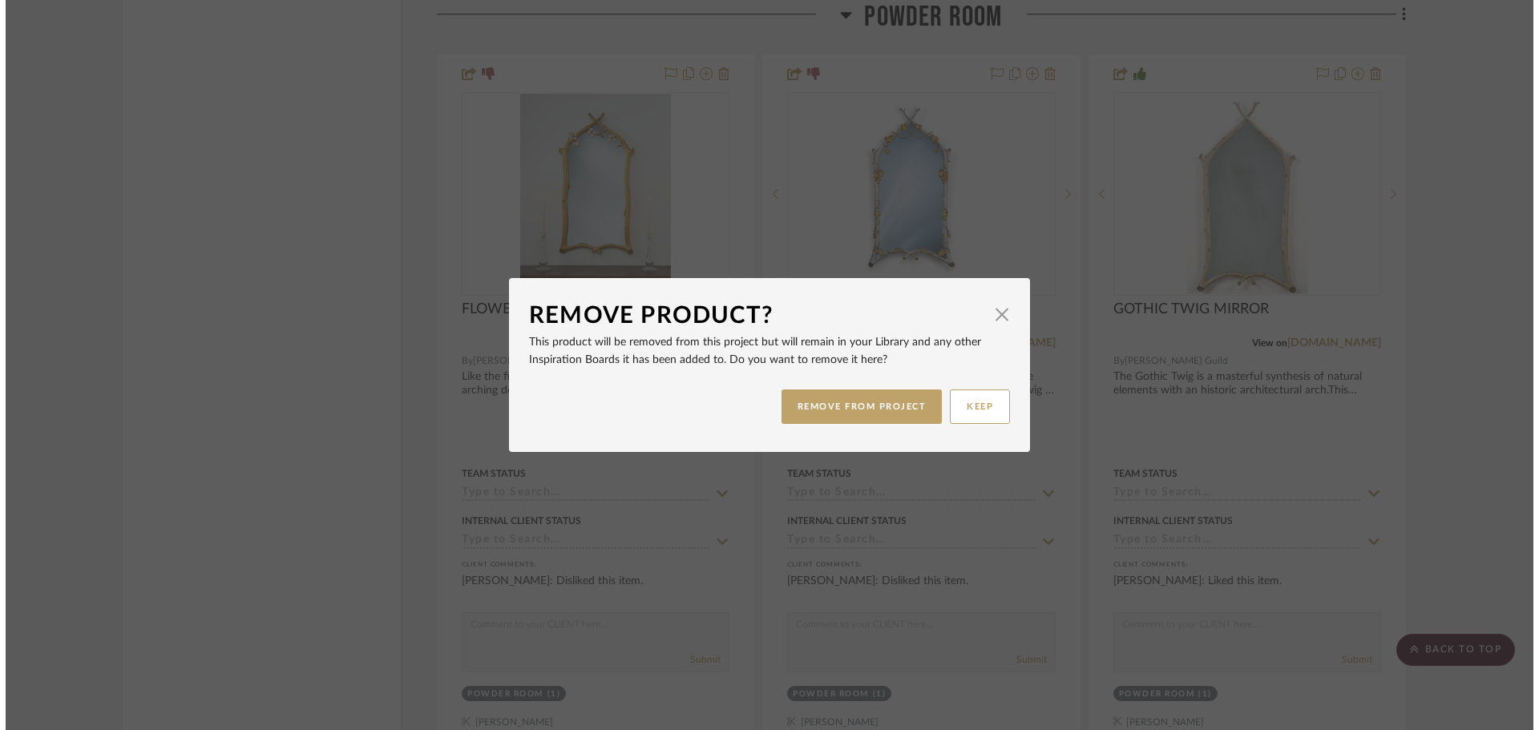
scroll to position [0, 0]
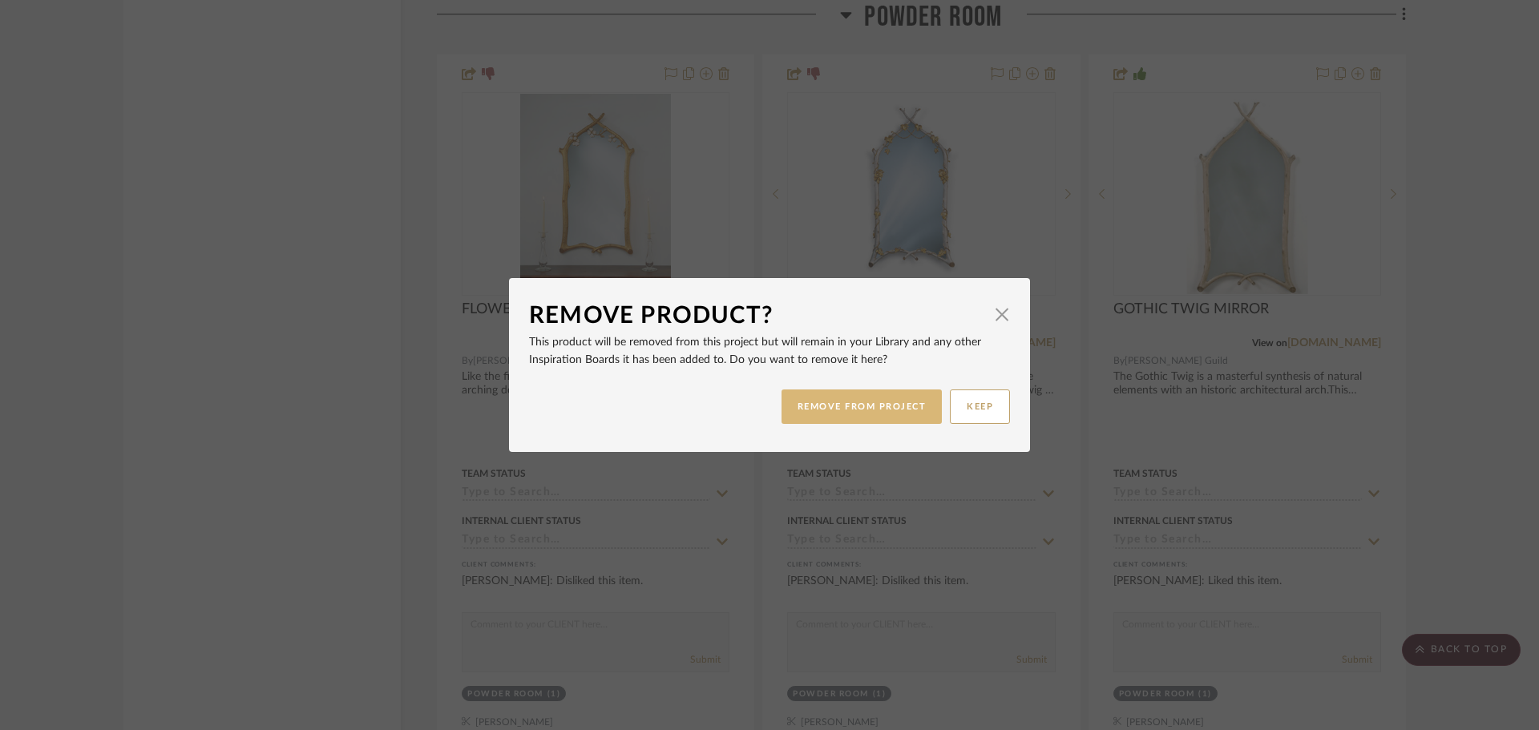
click at [834, 412] on button "REMOVE FROM PROJECT" at bounding box center [861, 407] width 161 height 34
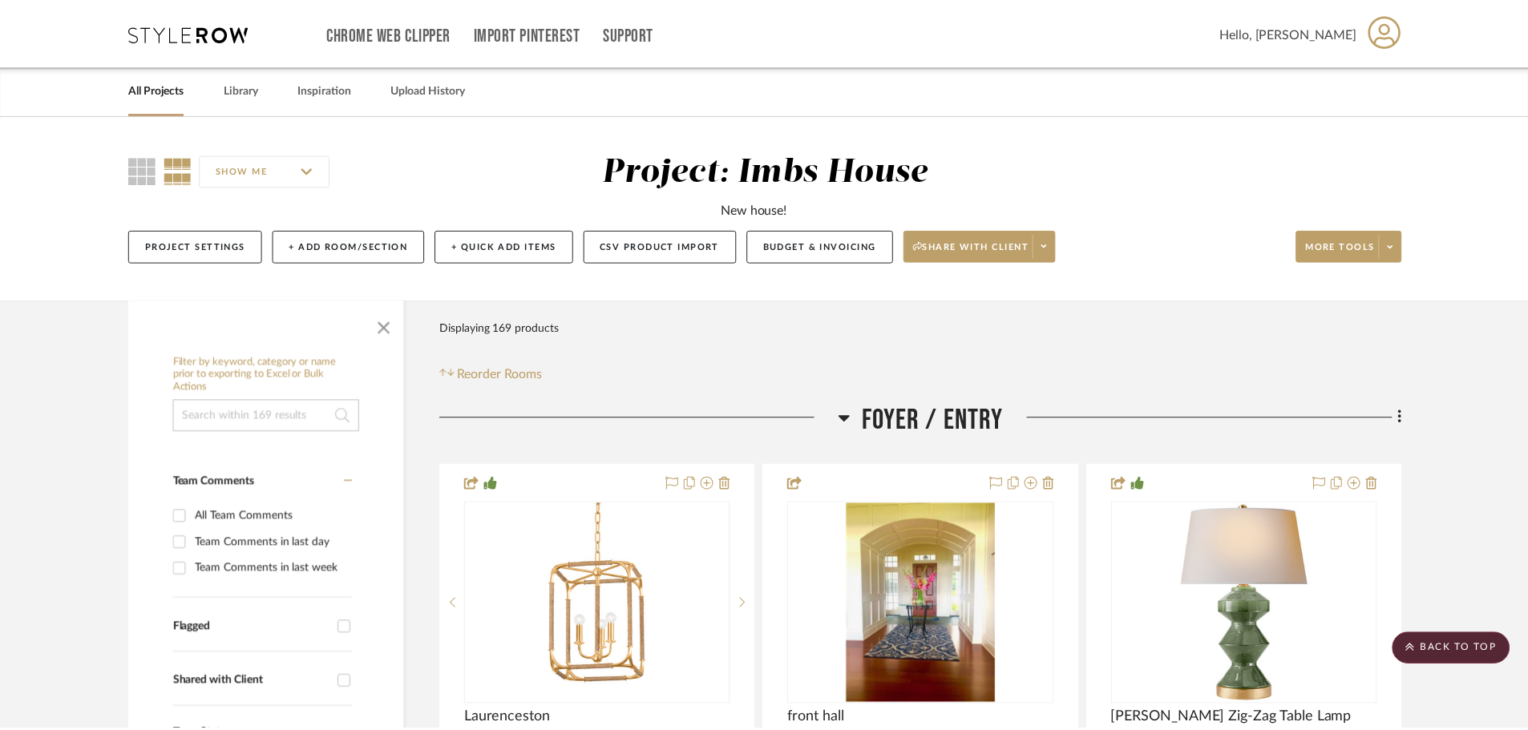
scroll to position [28772, 0]
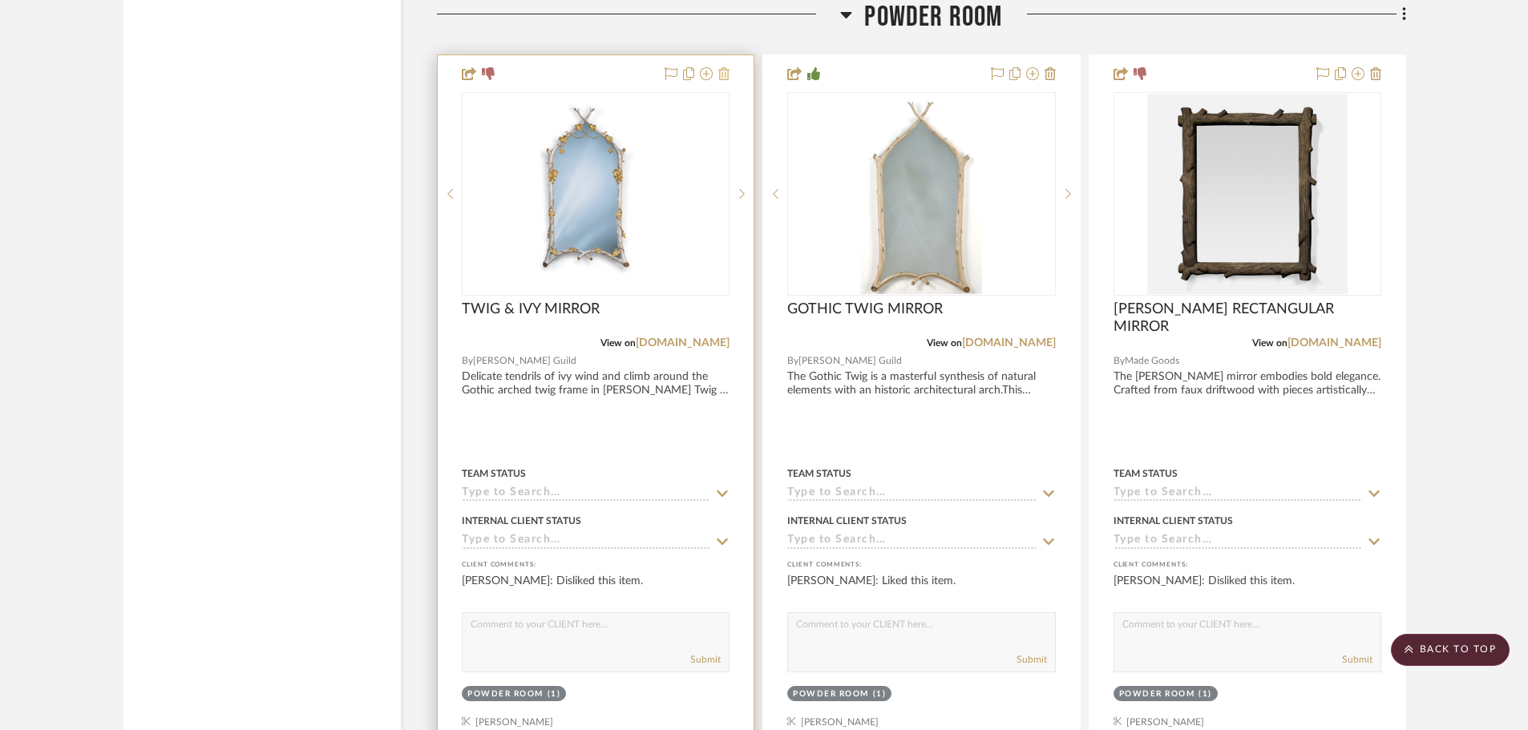
click at [722, 71] on icon at bounding box center [723, 73] width 11 height 13
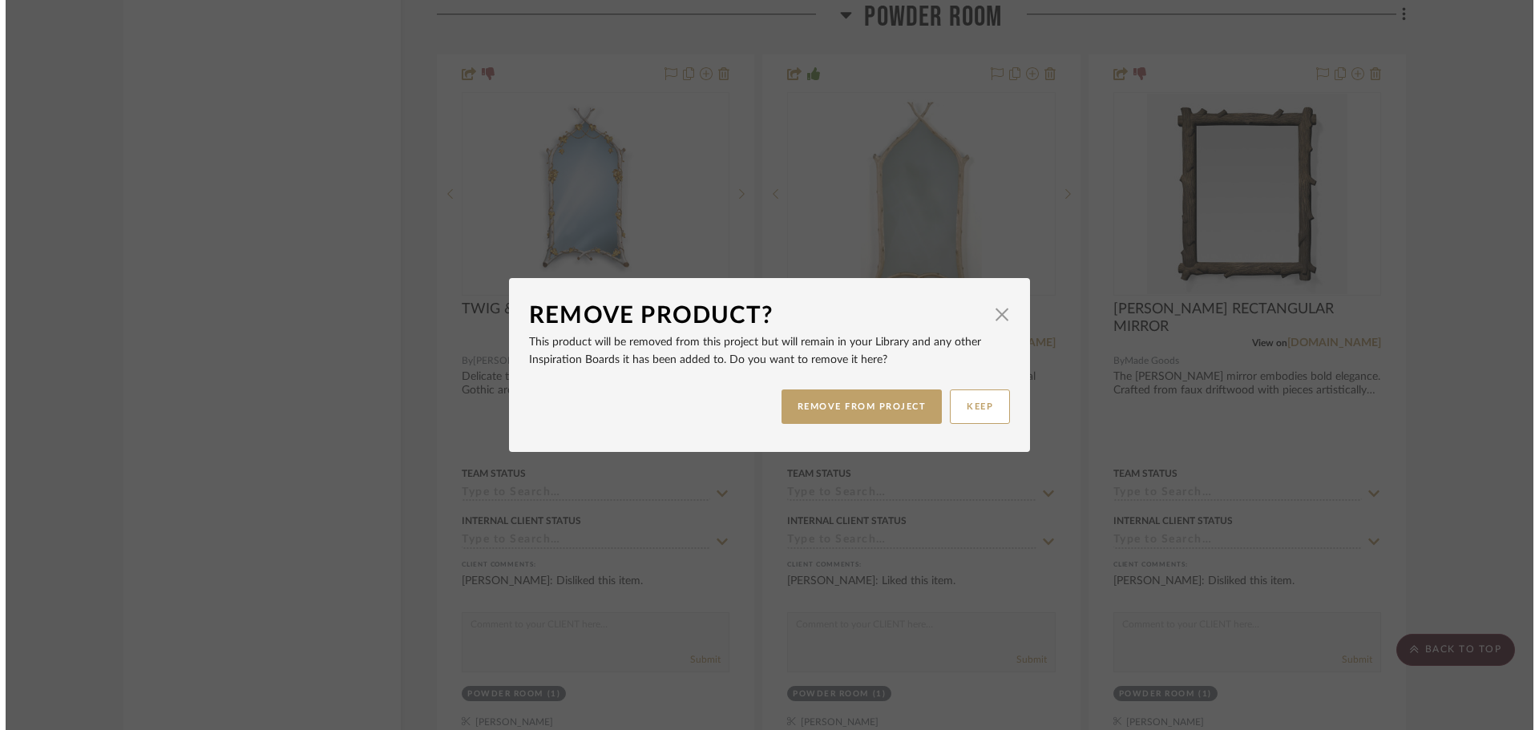
scroll to position [0, 0]
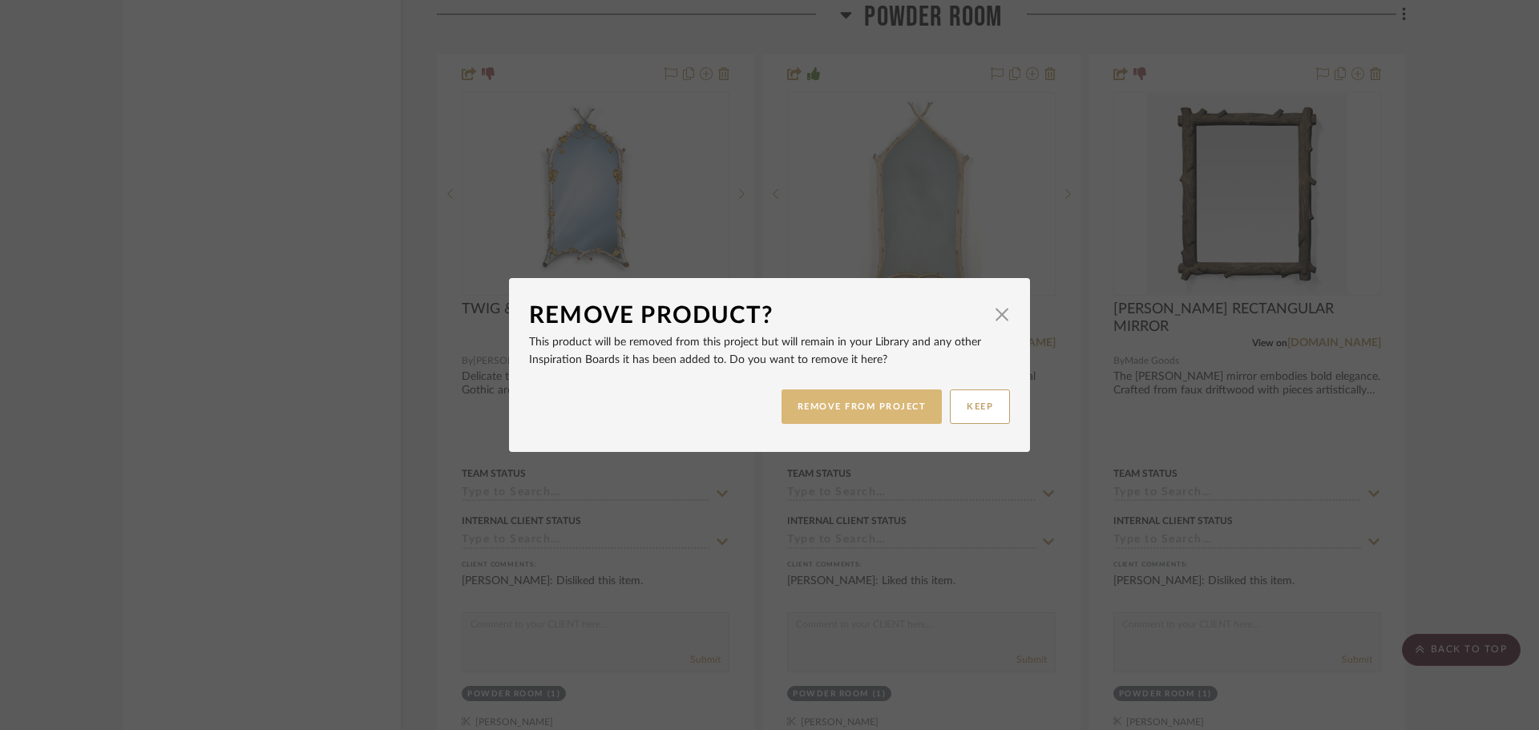
click at [869, 419] on button "REMOVE FROM PROJECT" at bounding box center [861, 407] width 161 height 34
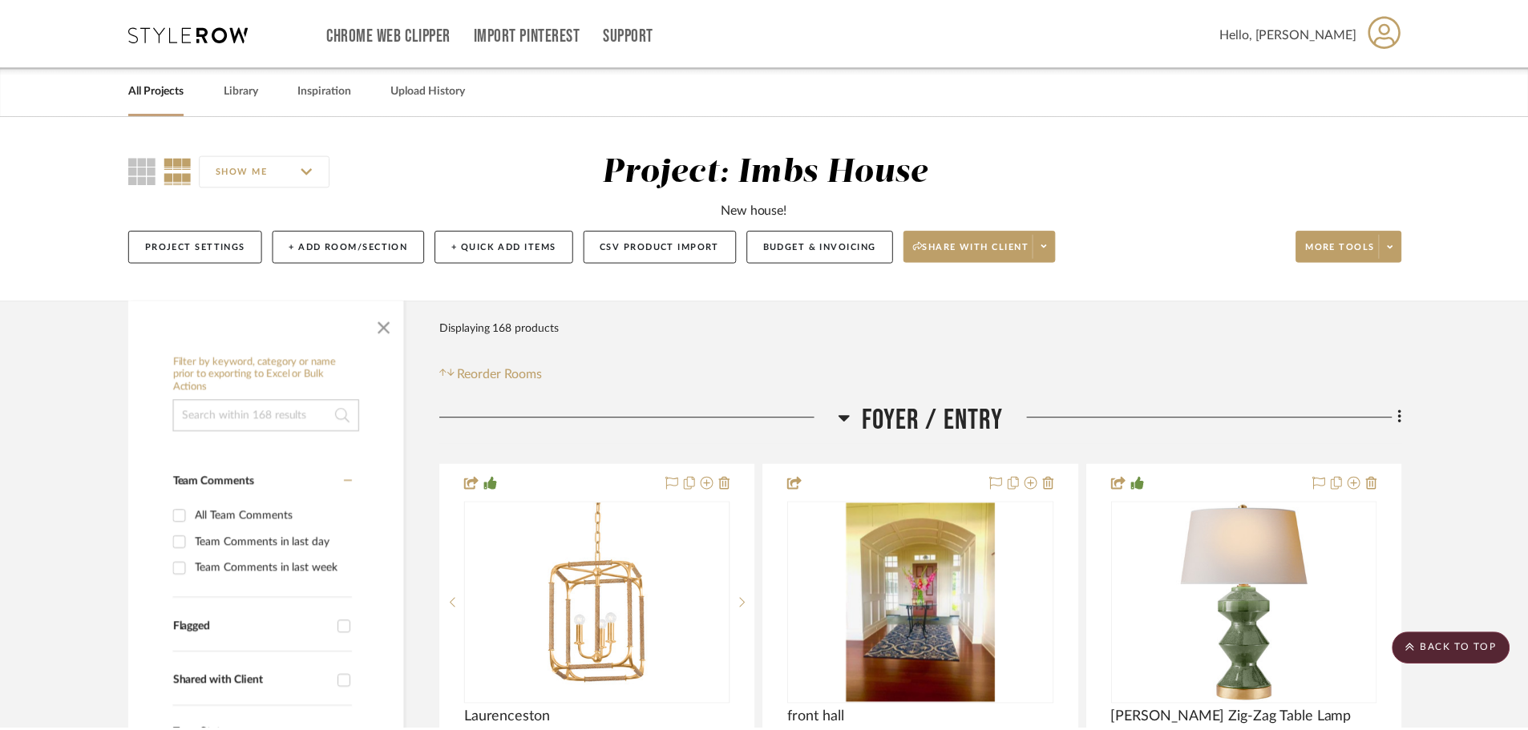
scroll to position [28772, 0]
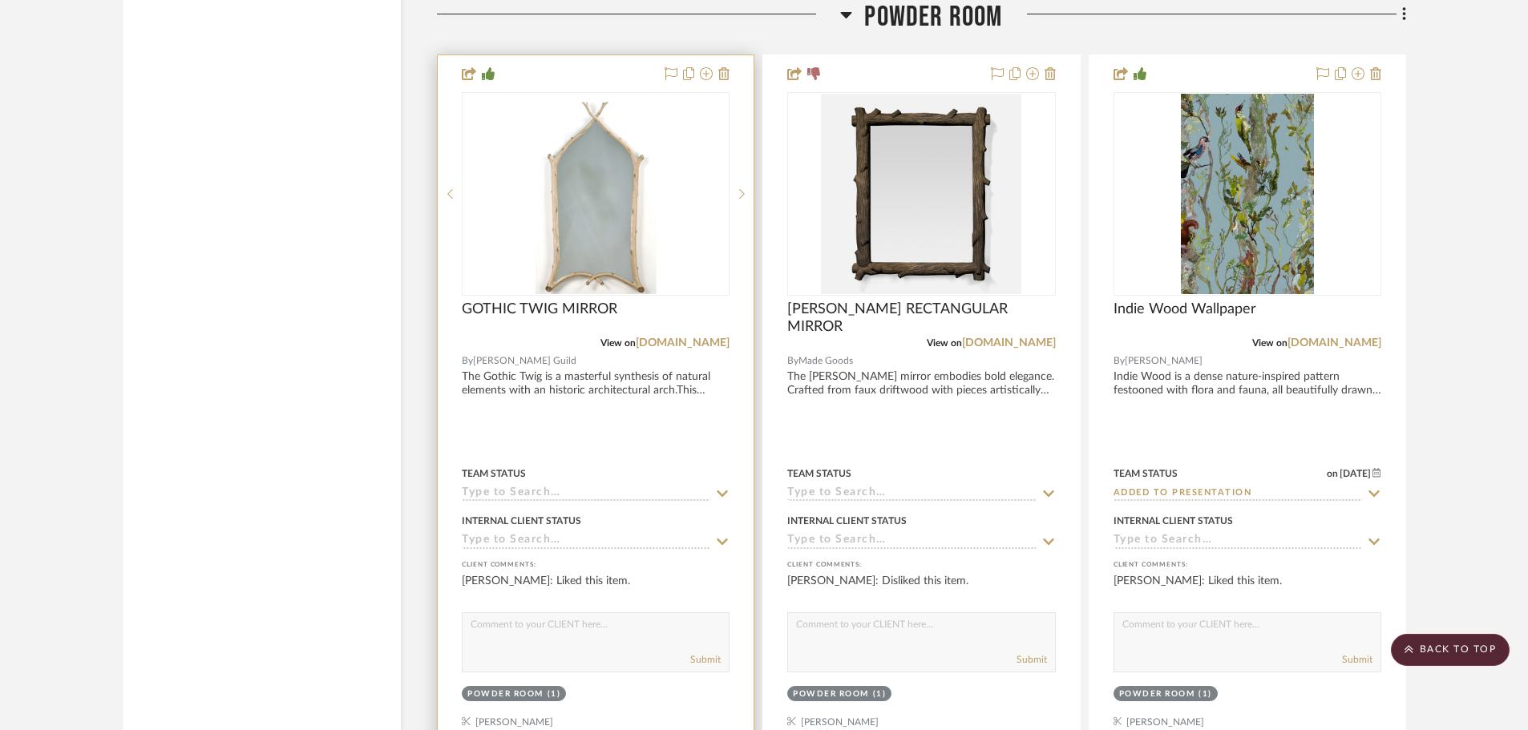
click at [511, 493] on input at bounding box center [586, 493] width 248 height 15
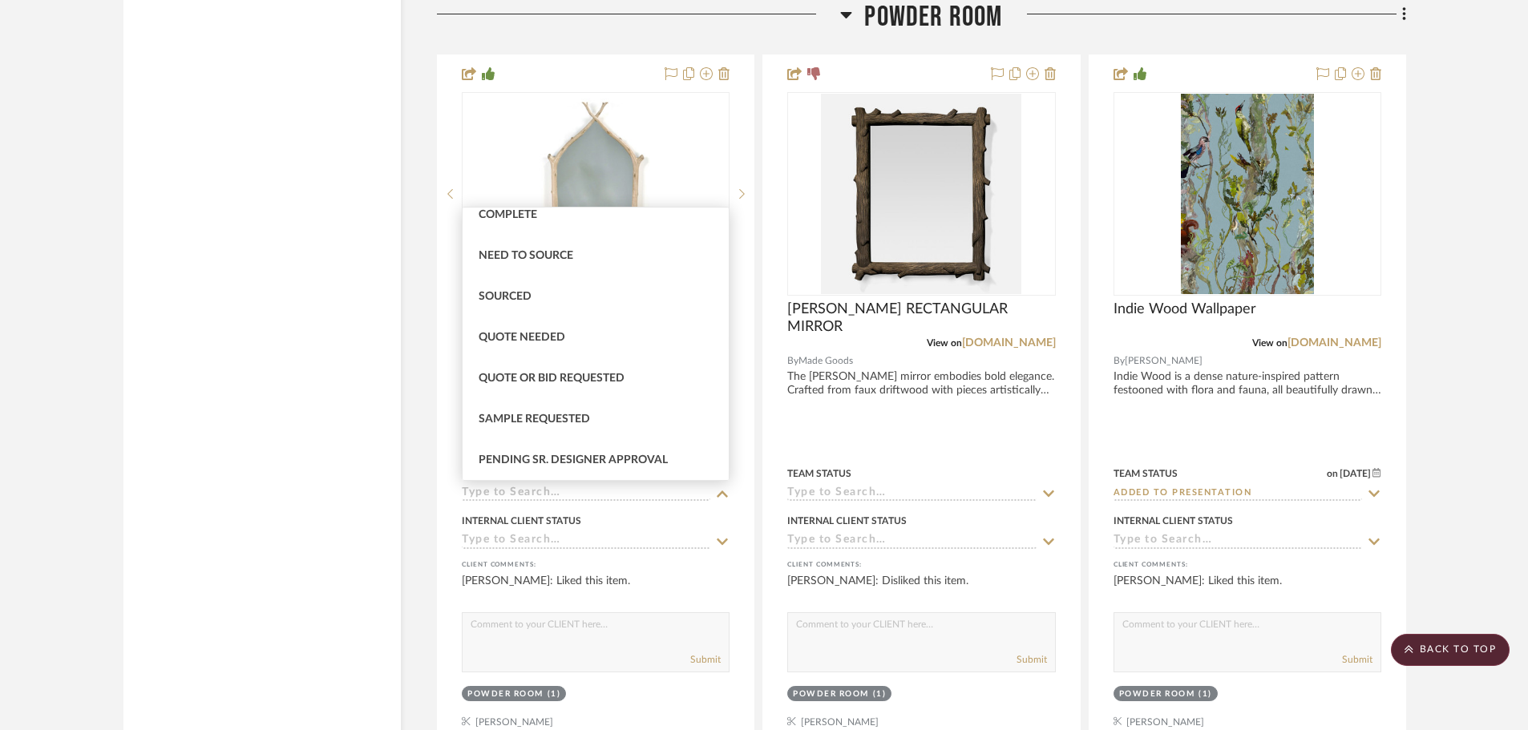
scroll to position [481, 0]
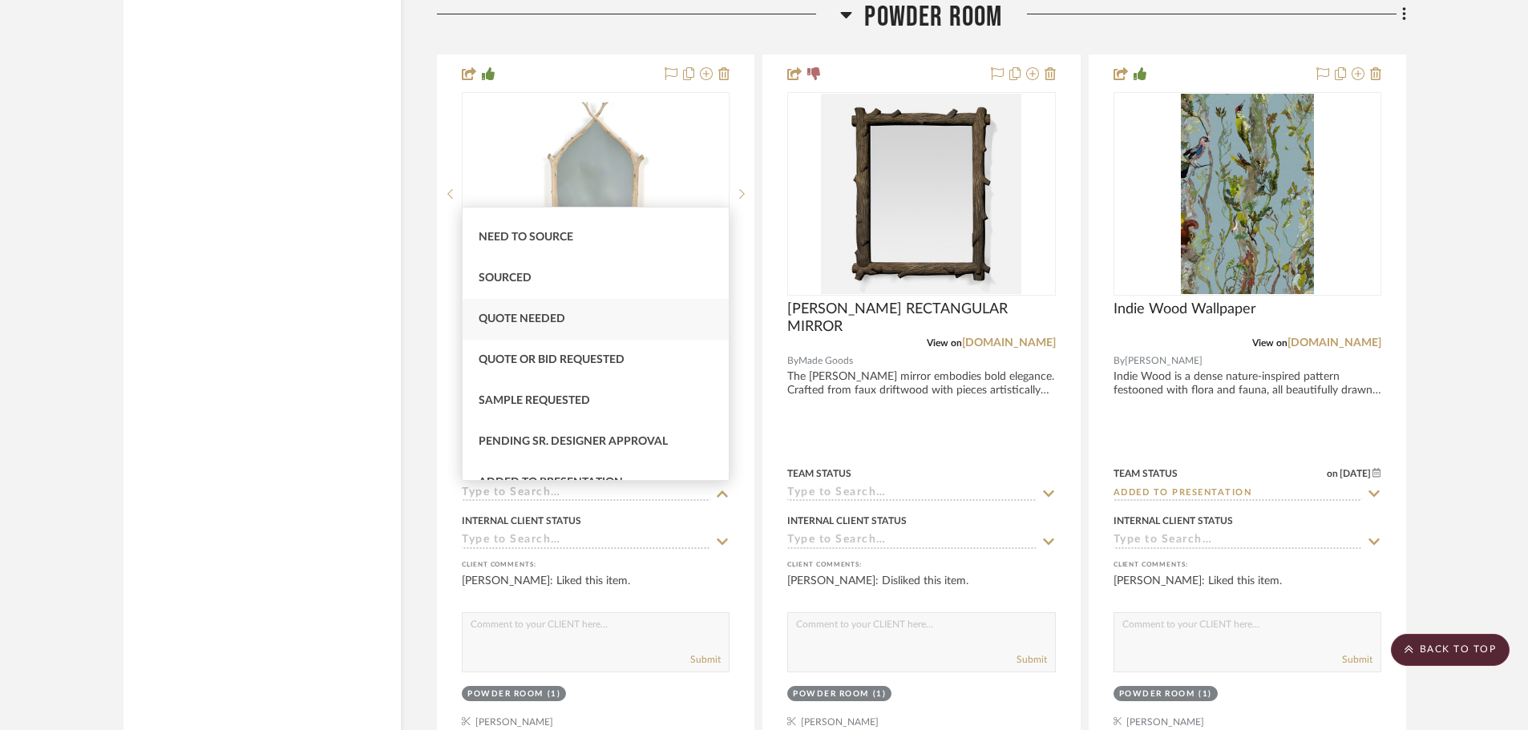
click at [551, 317] on span "Quote Needed" at bounding box center [521, 318] width 87 height 11
type input "[DATE]"
type input "Quote Needed"
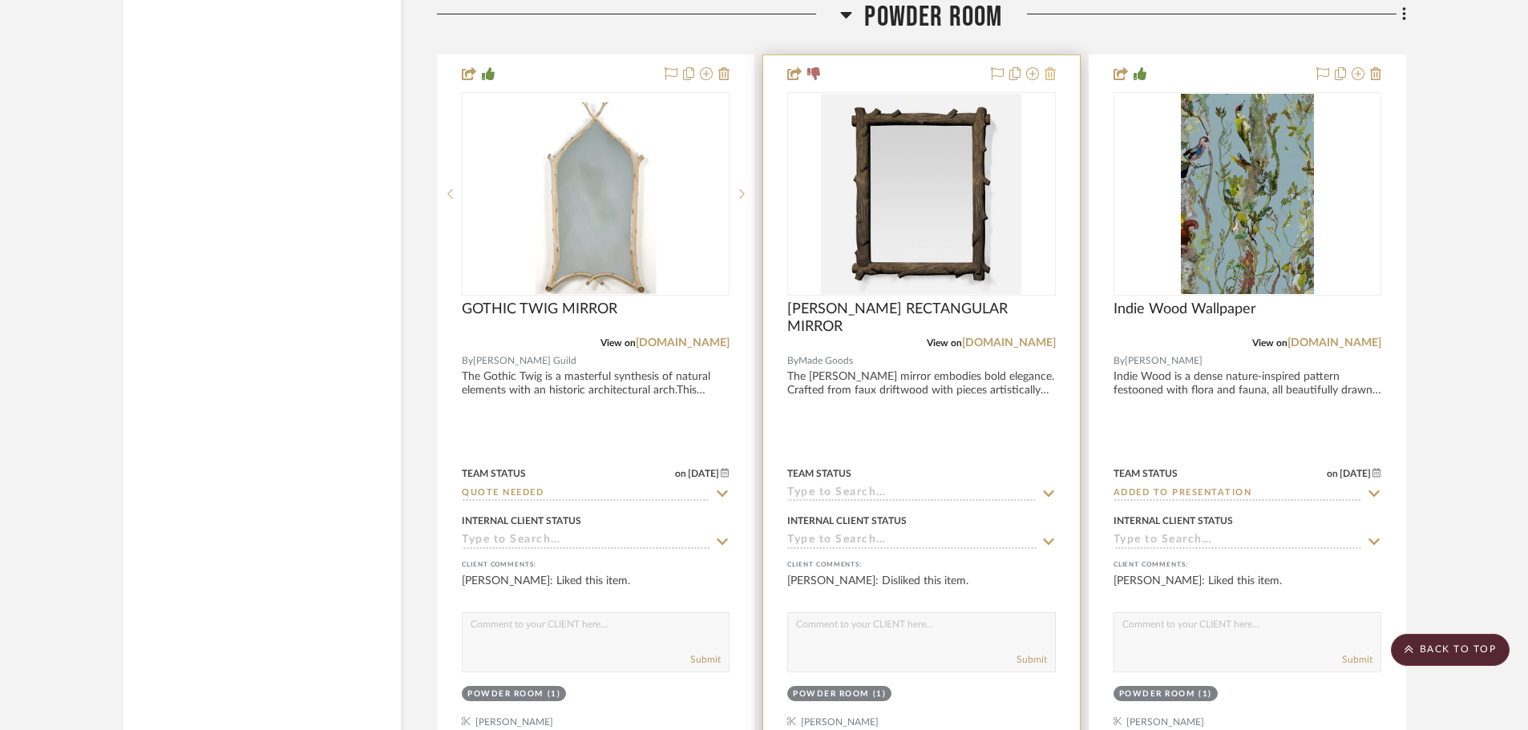
click at [1049, 75] on icon at bounding box center [1049, 73] width 11 height 13
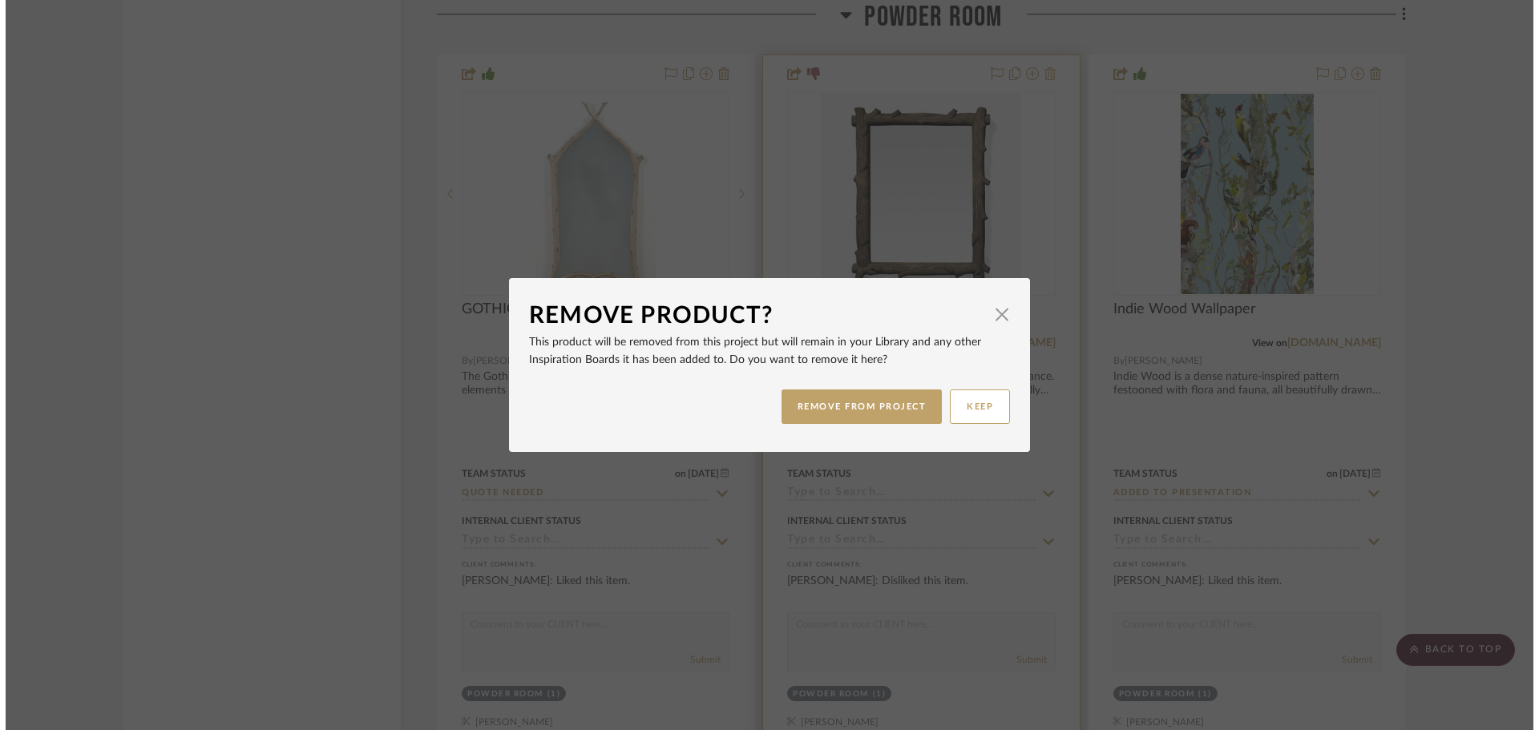
scroll to position [0, 0]
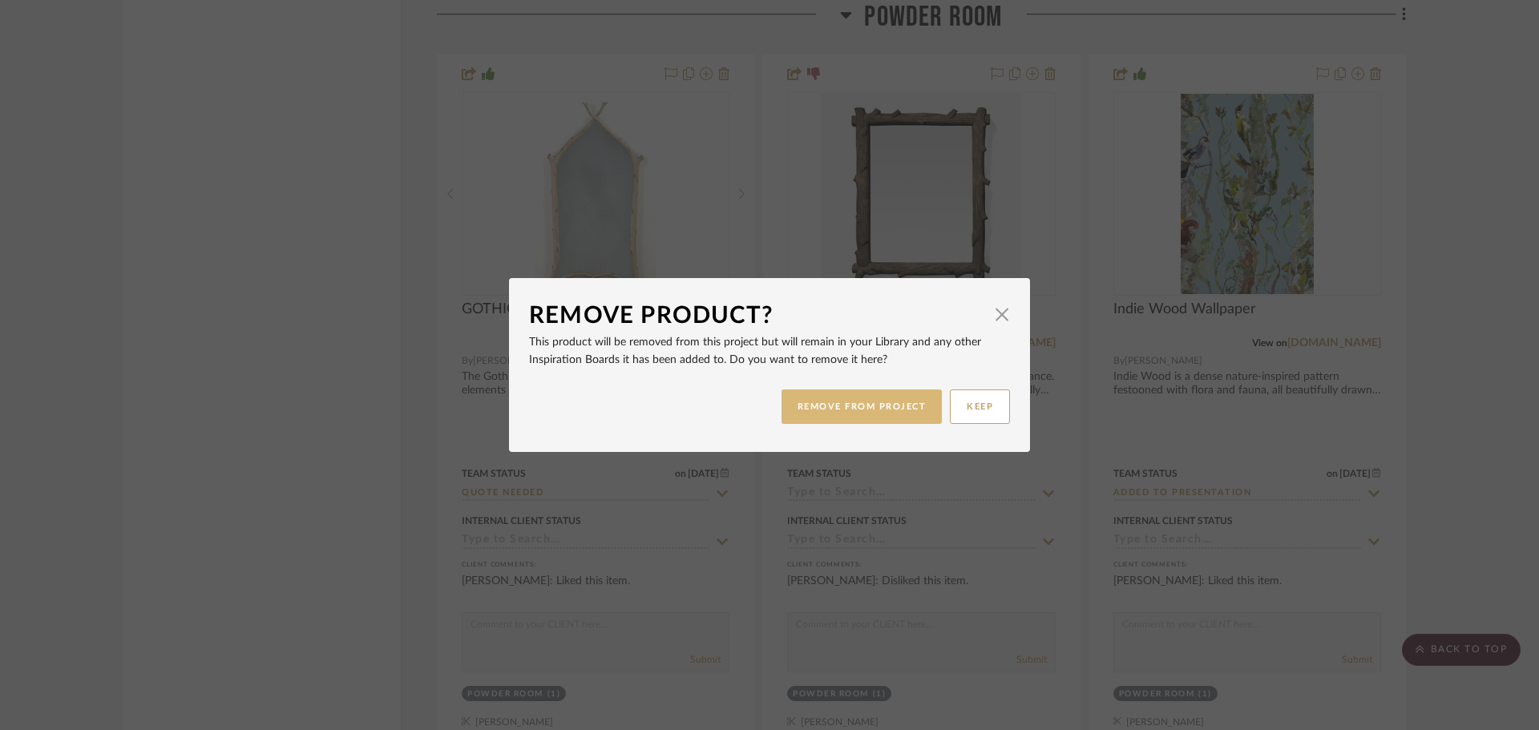
click at [883, 395] on button "REMOVE FROM PROJECT" at bounding box center [861, 407] width 161 height 34
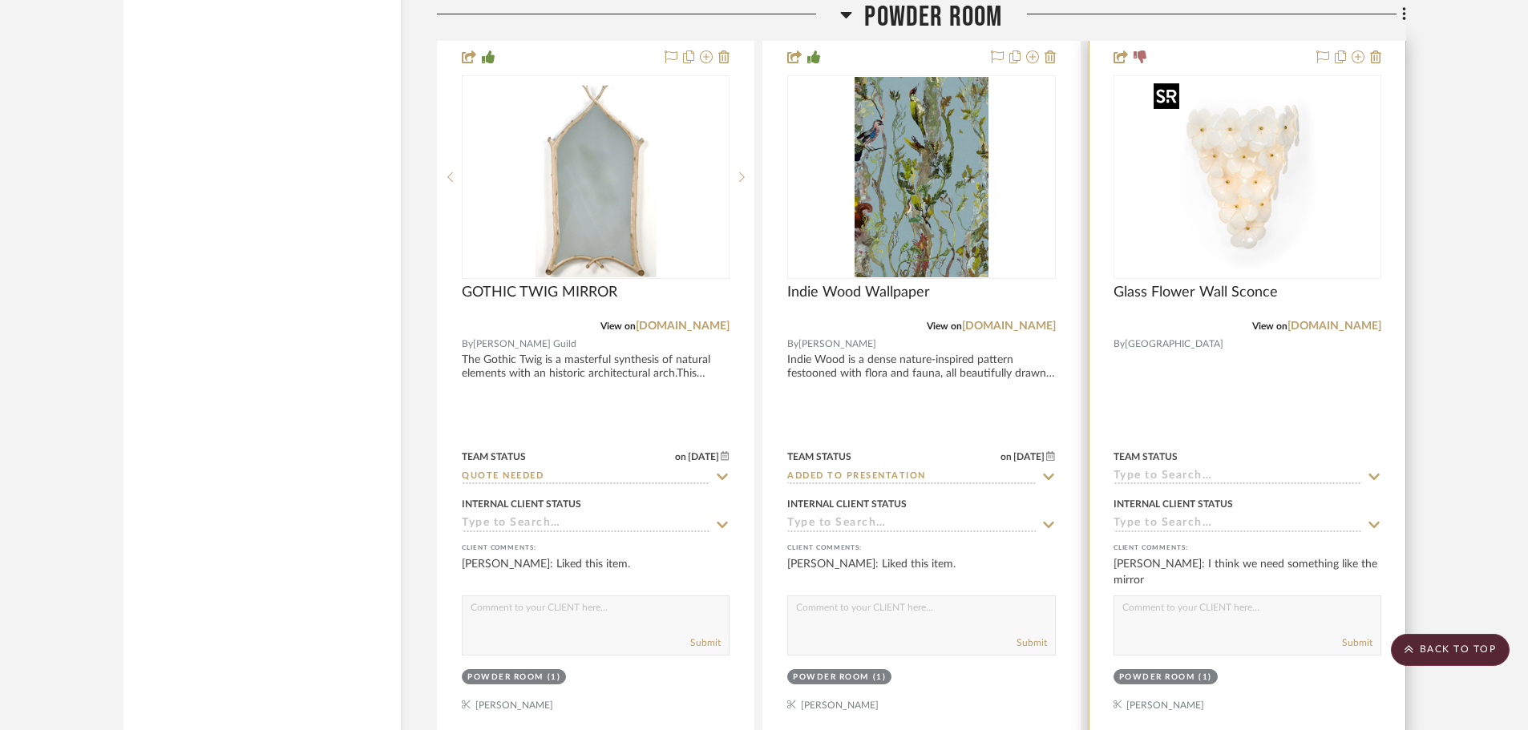
scroll to position [28692, 0]
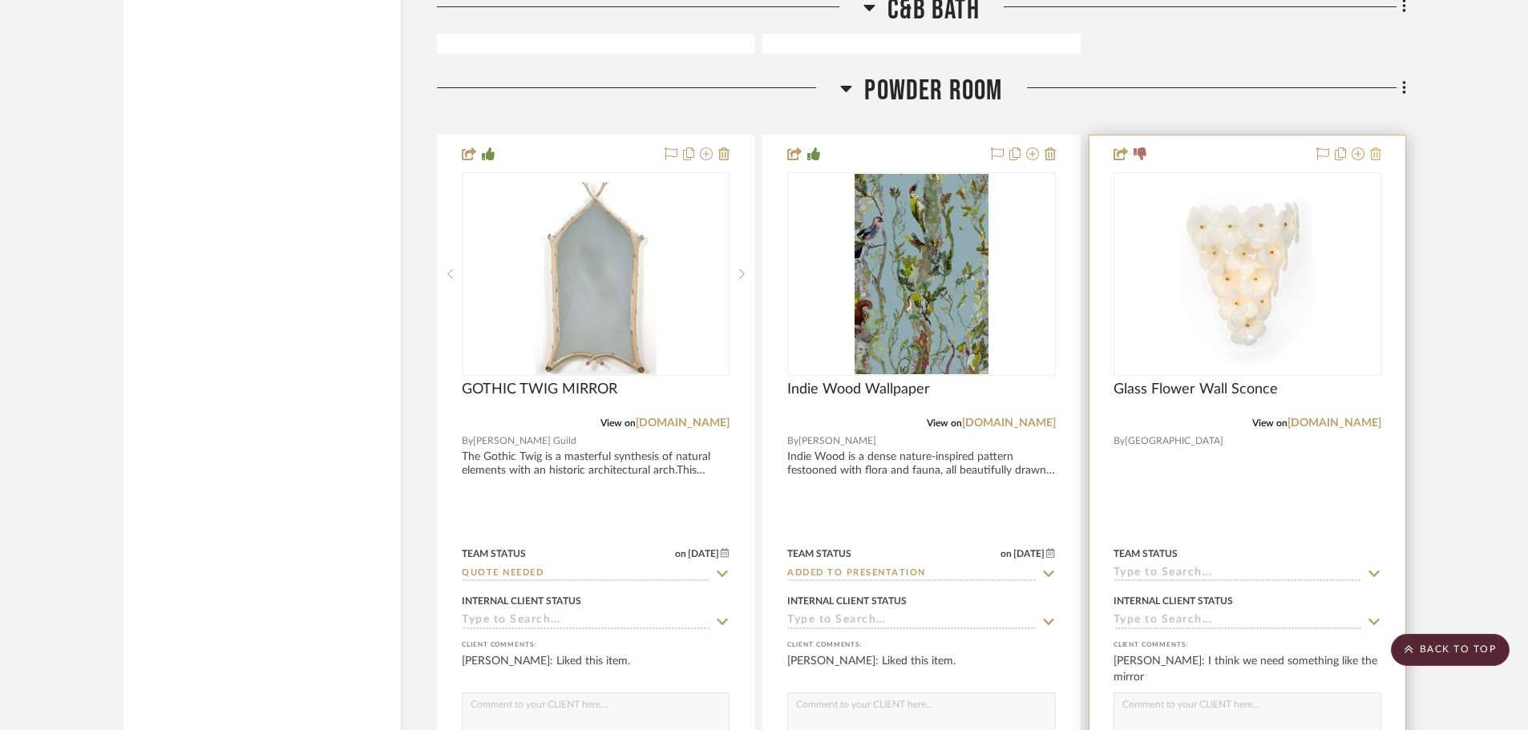
click at [1374, 152] on icon at bounding box center [1375, 153] width 11 height 13
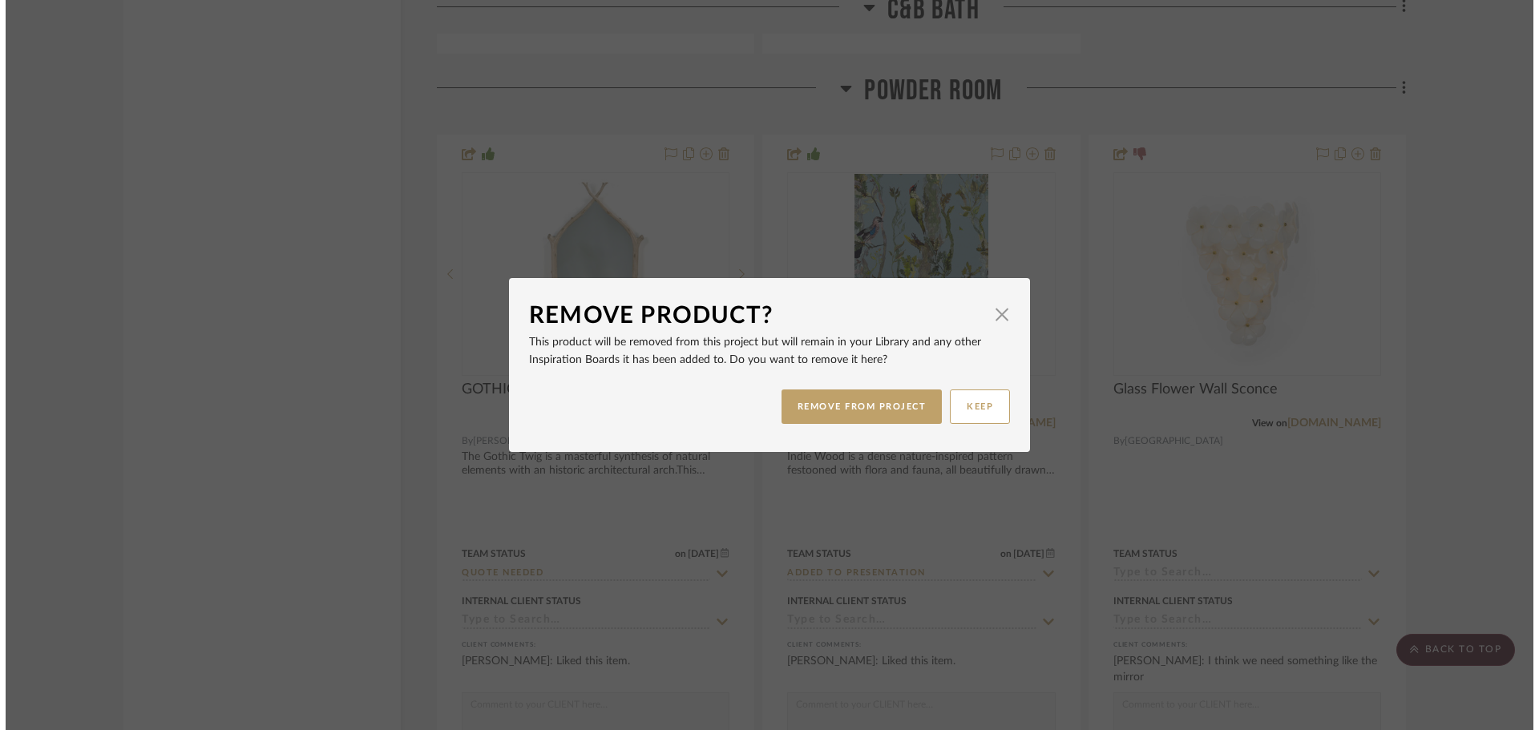
scroll to position [0, 0]
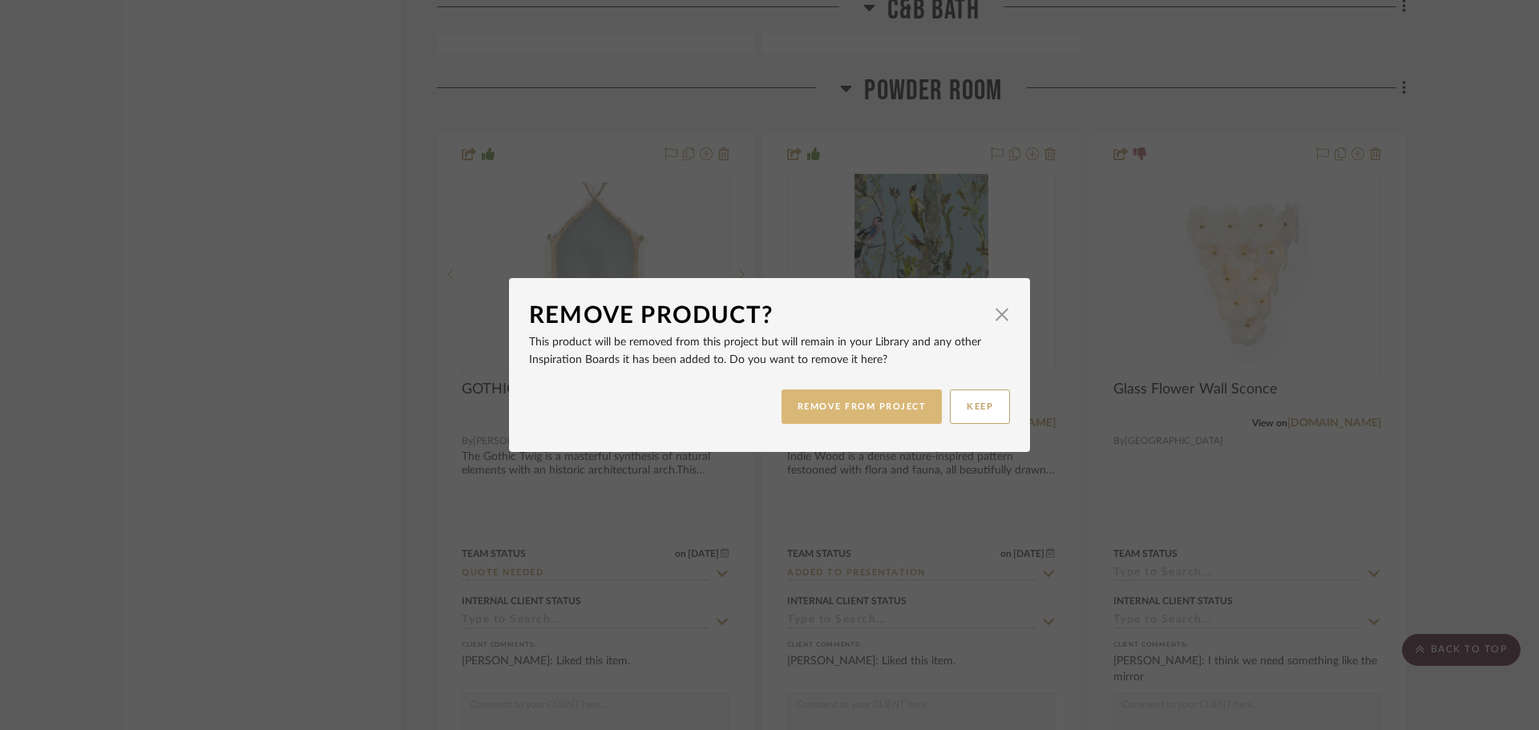
click at [862, 403] on button "REMOVE FROM PROJECT" at bounding box center [861, 407] width 161 height 34
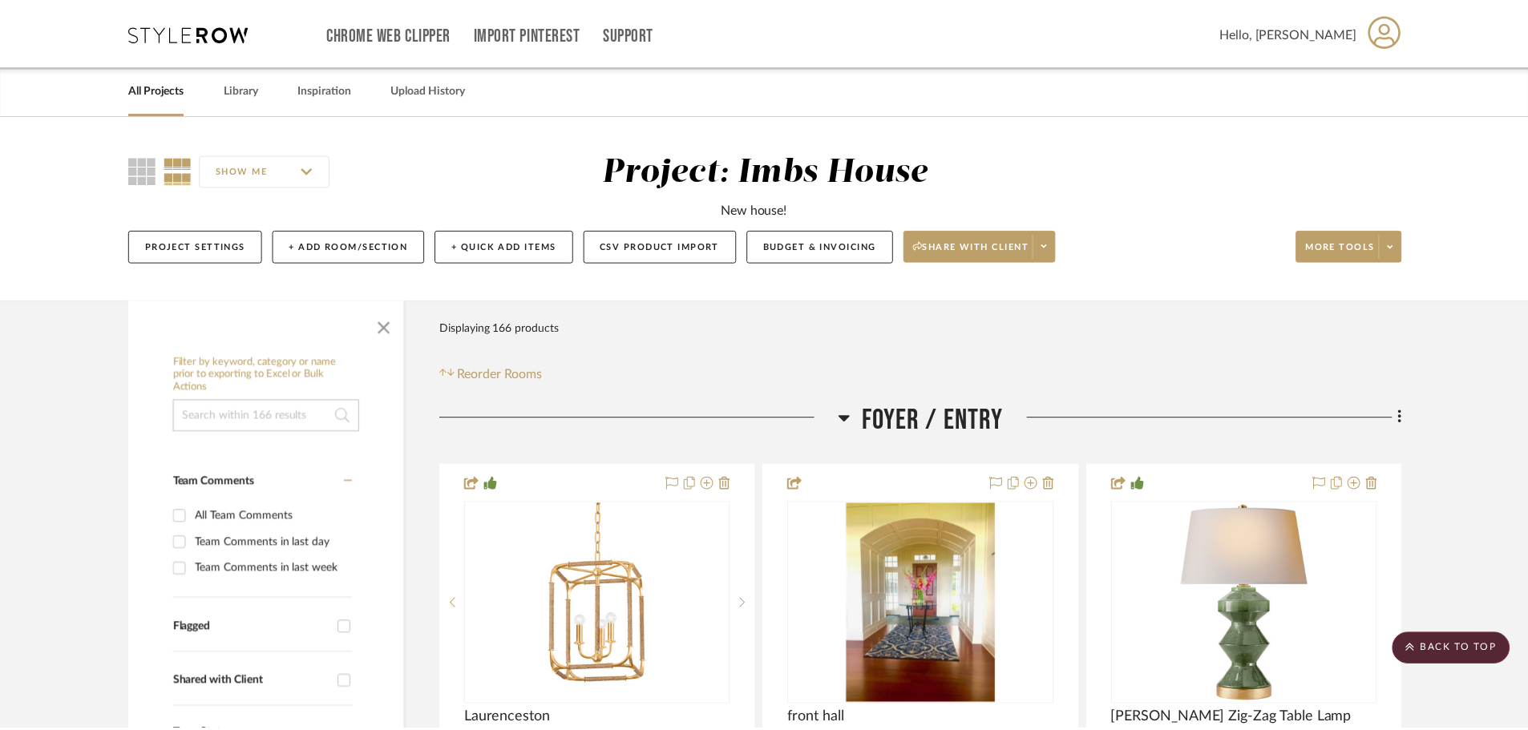
scroll to position [28692, 0]
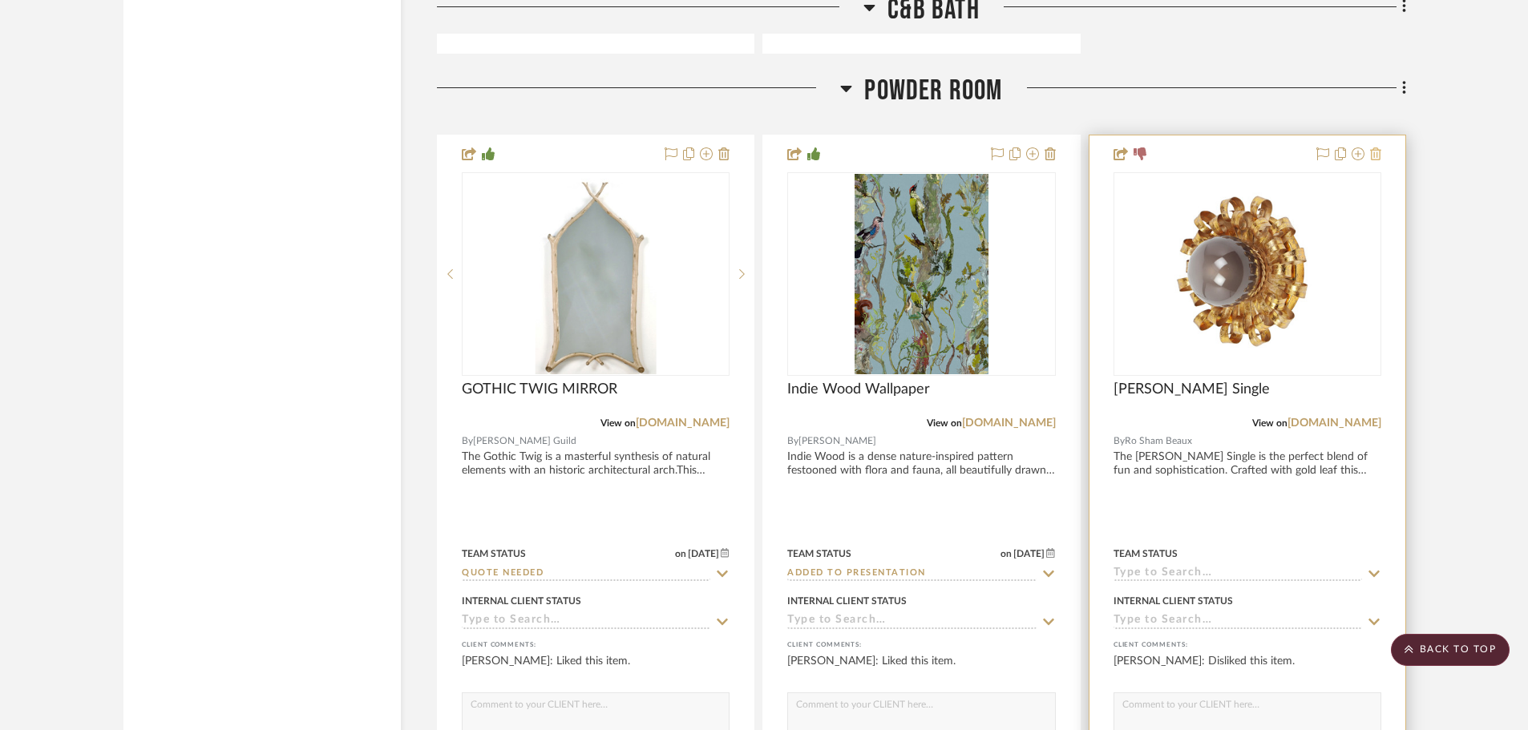
click at [1377, 151] on icon at bounding box center [1375, 153] width 11 height 13
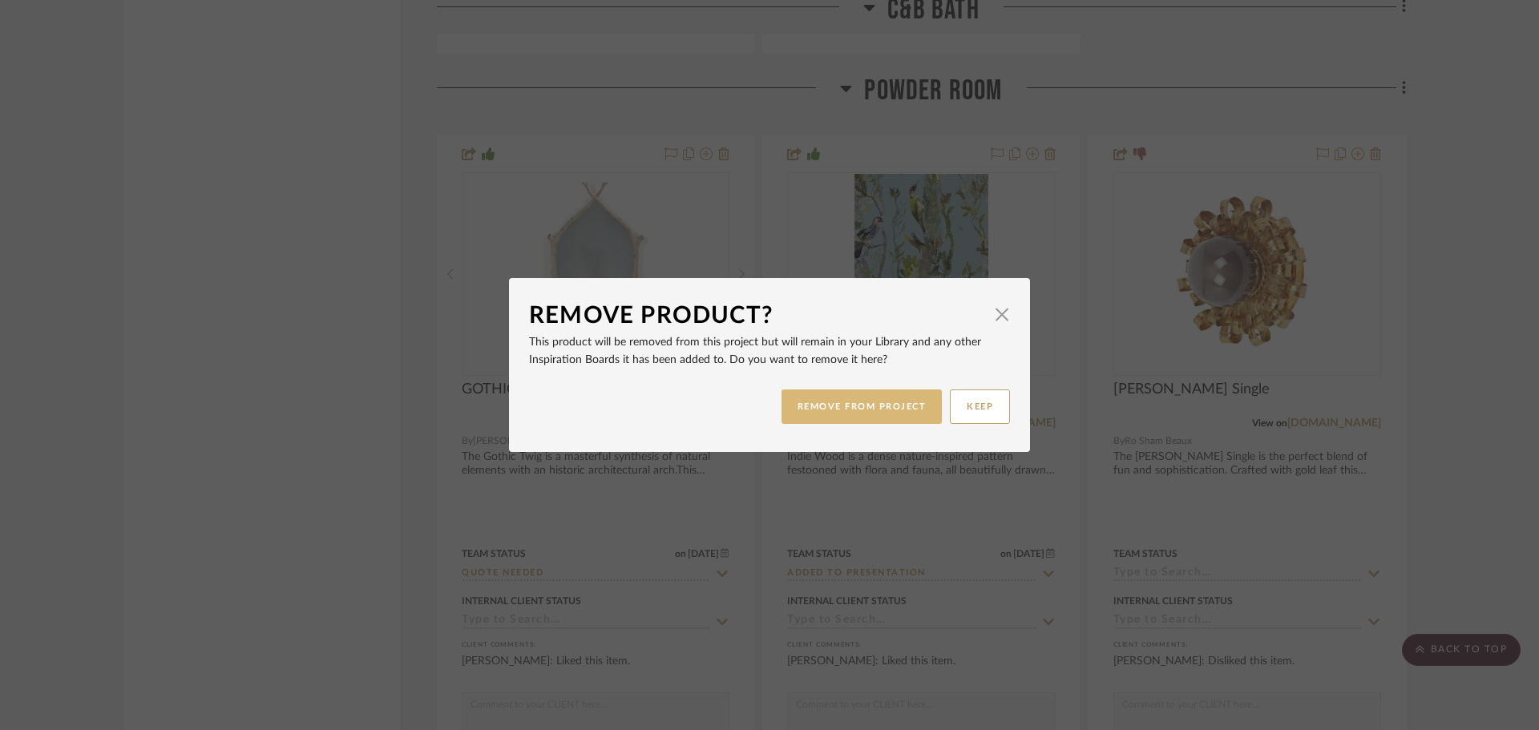
click at [846, 400] on button "REMOVE FROM PROJECT" at bounding box center [861, 407] width 161 height 34
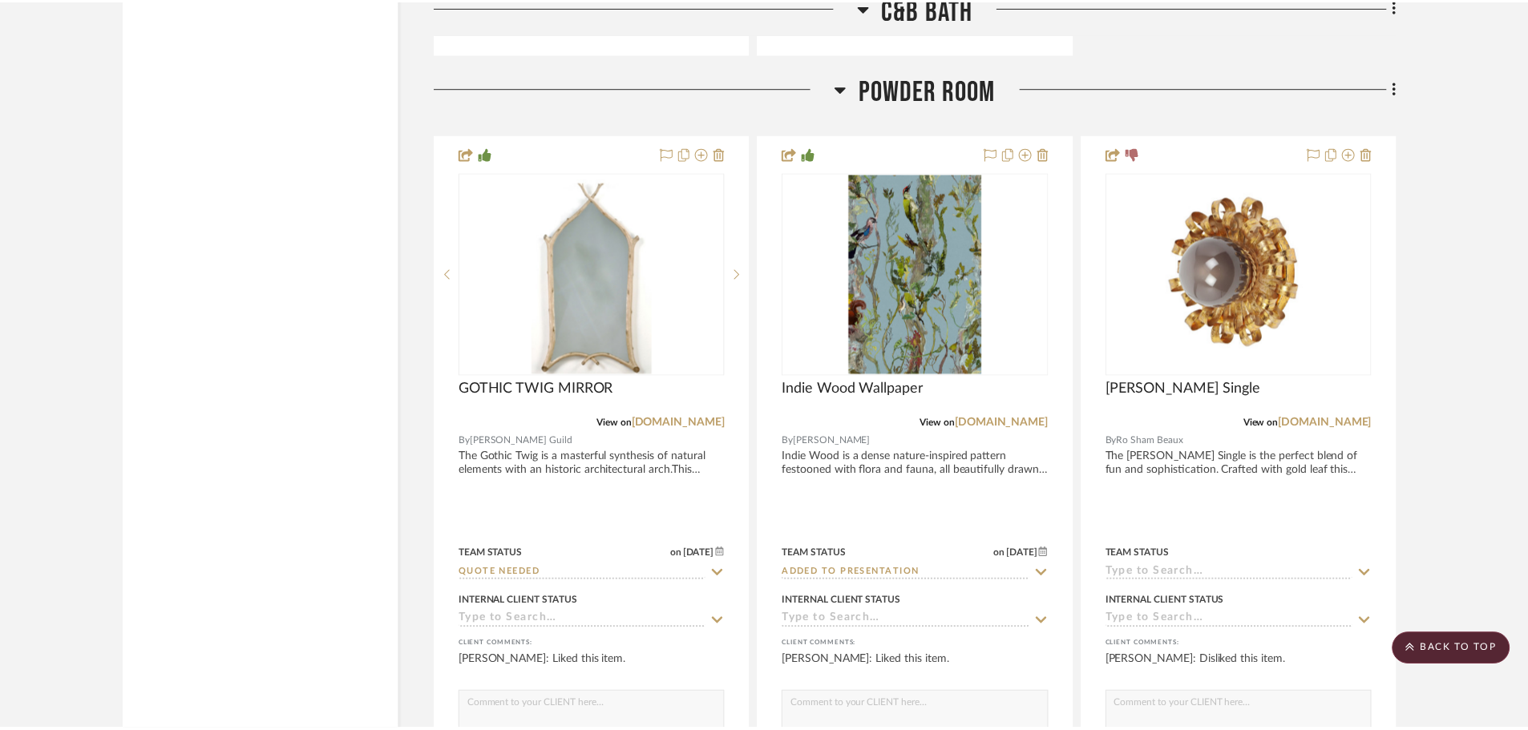
scroll to position [28692, 0]
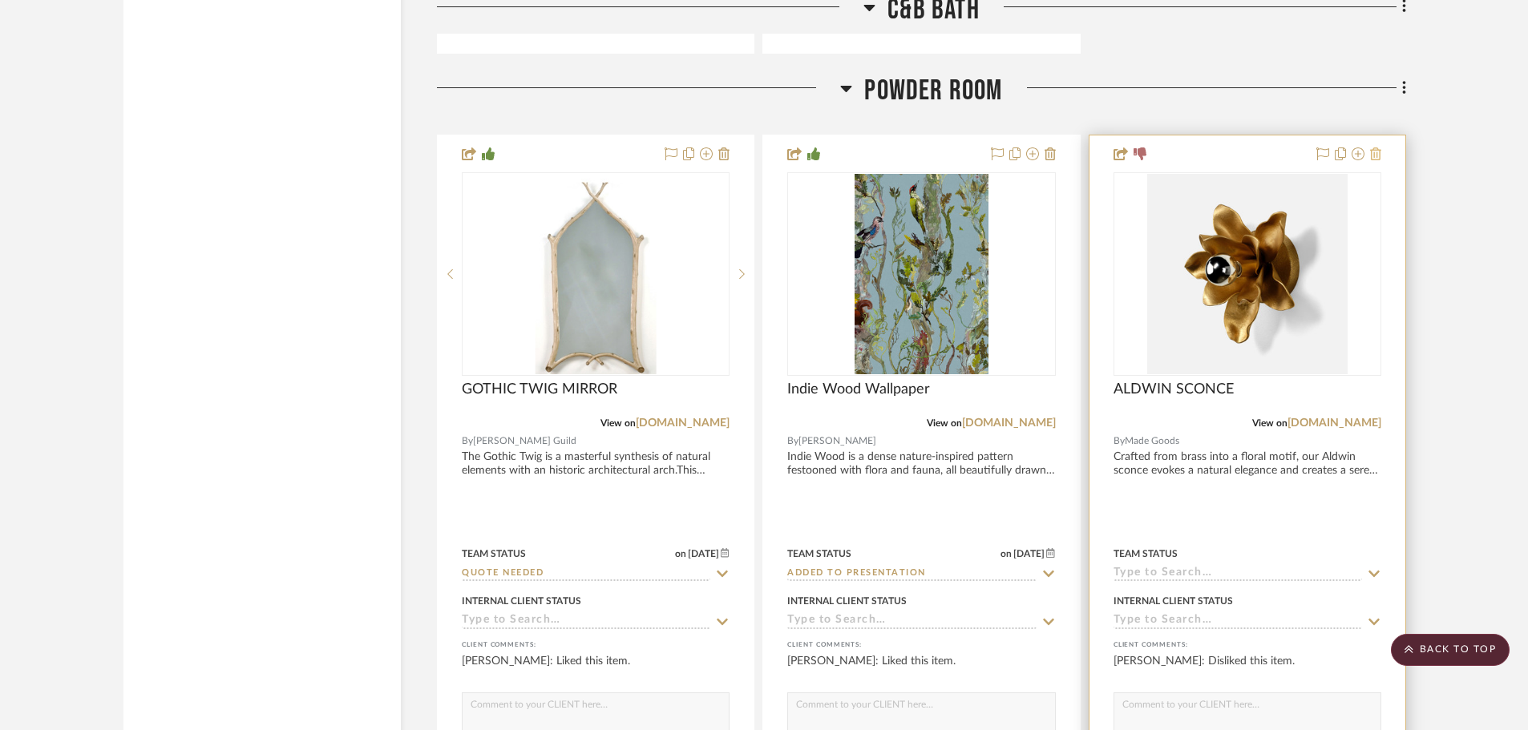
click at [1377, 153] on icon at bounding box center [1375, 153] width 11 height 13
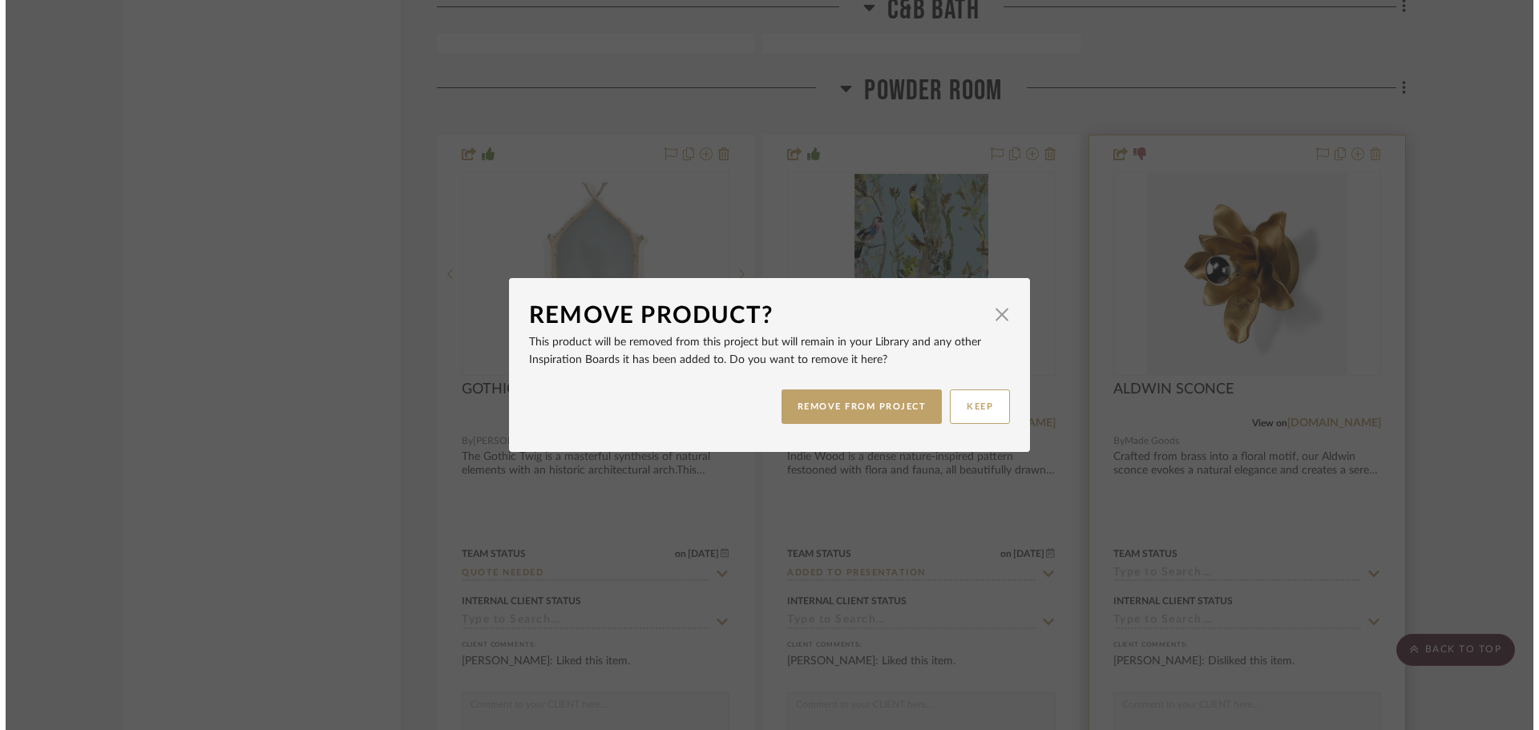
scroll to position [0, 0]
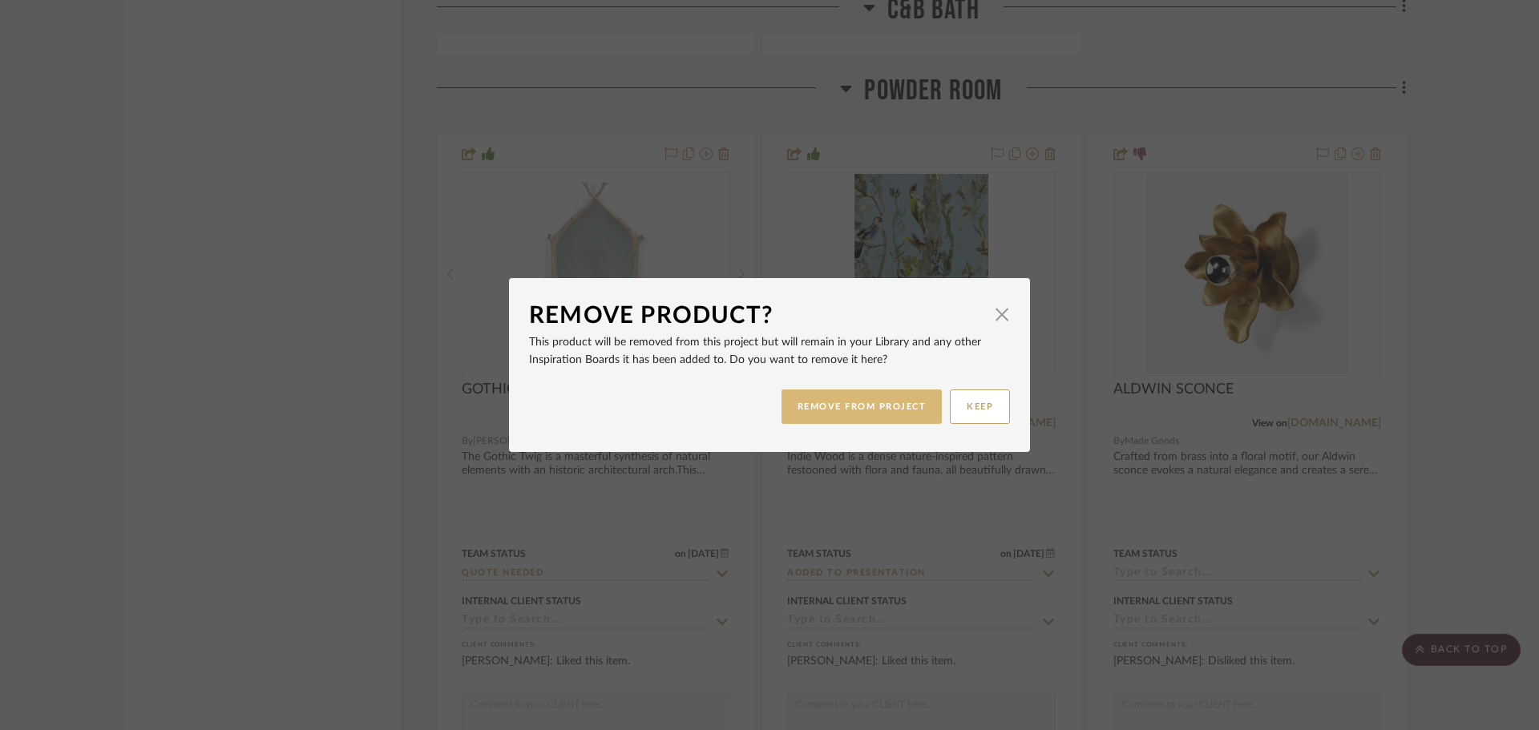
click at [866, 402] on button "REMOVE FROM PROJECT" at bounding box center [861, 407] width 161 height 34
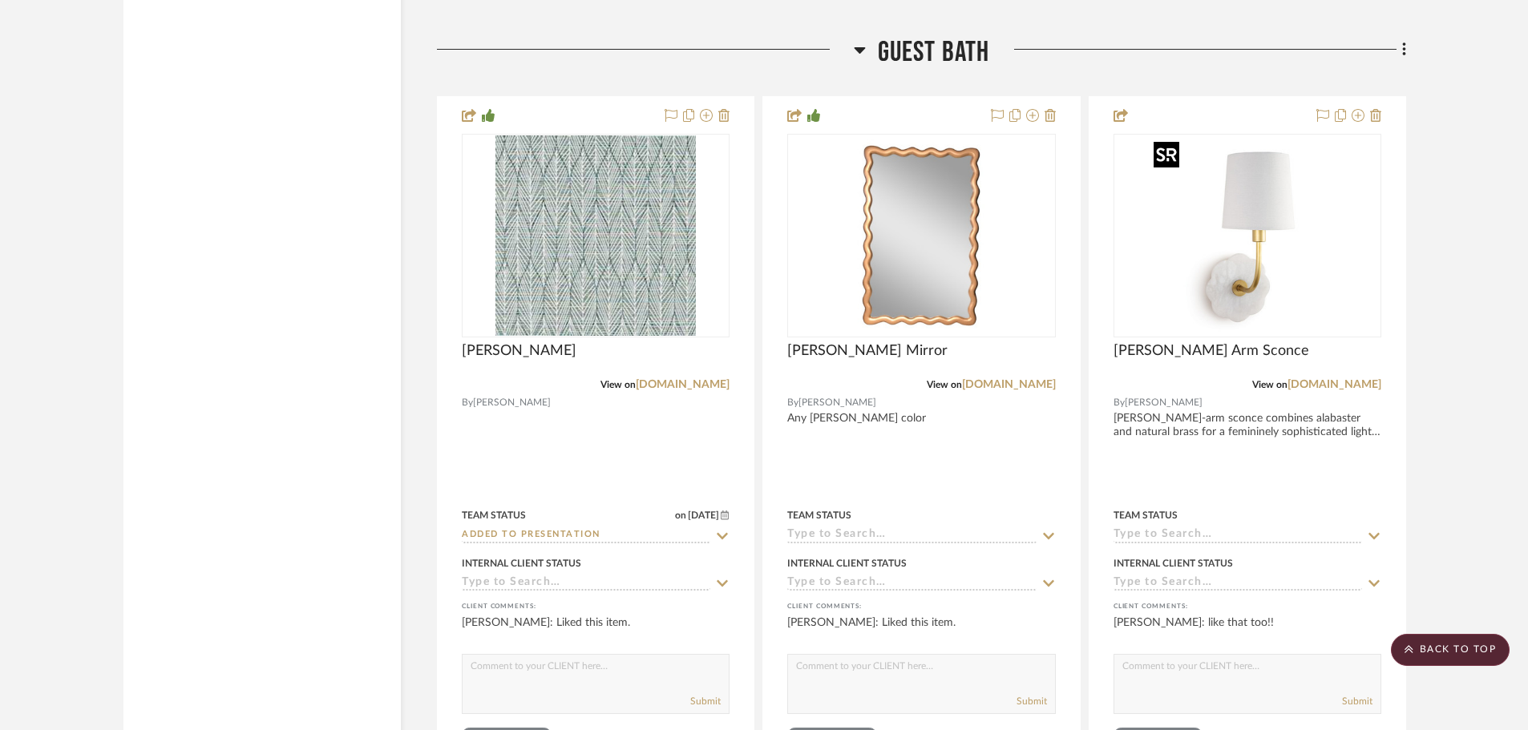
scroll to position [31738, 0]
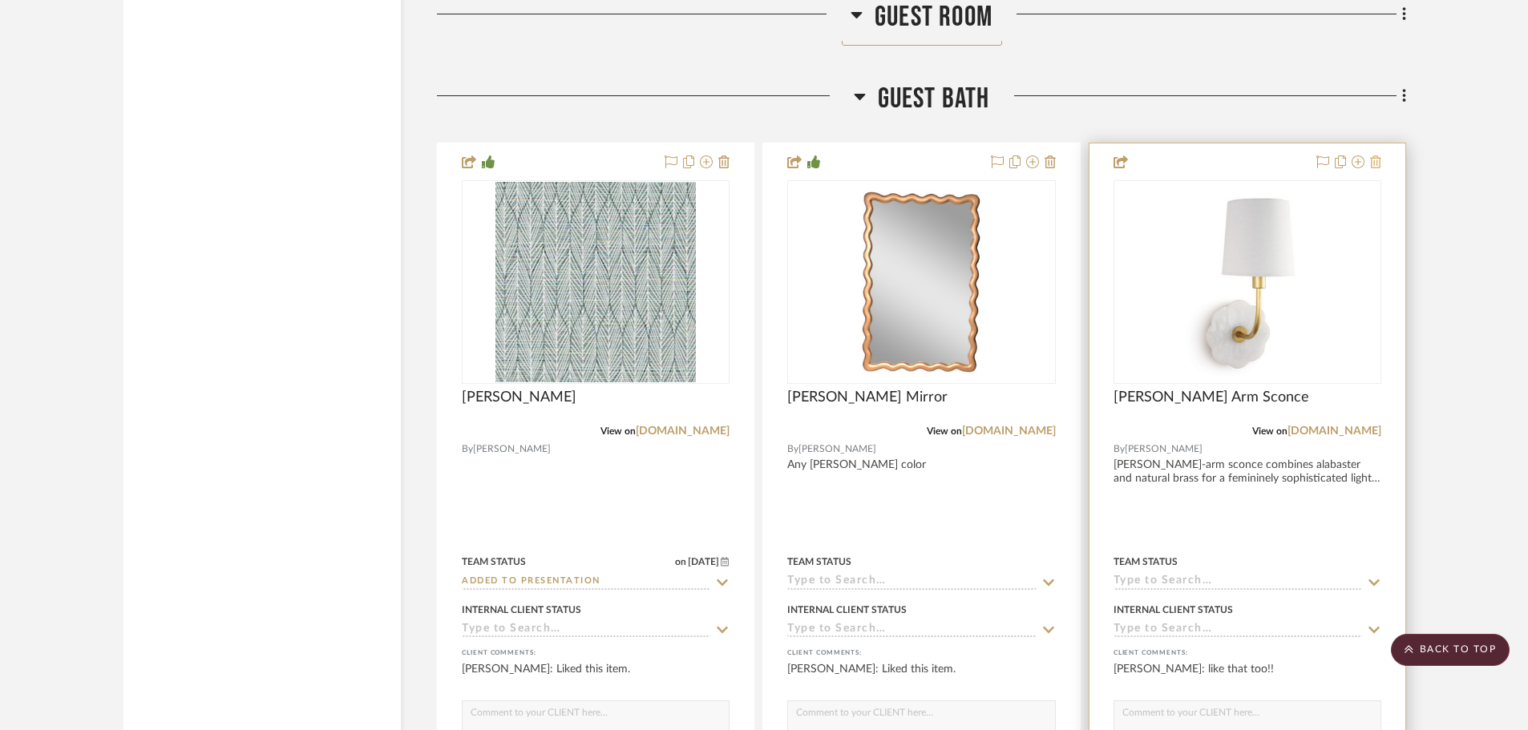
click at [1377, 163] on icon at bounding box center [1375, 161] width 11 height 13
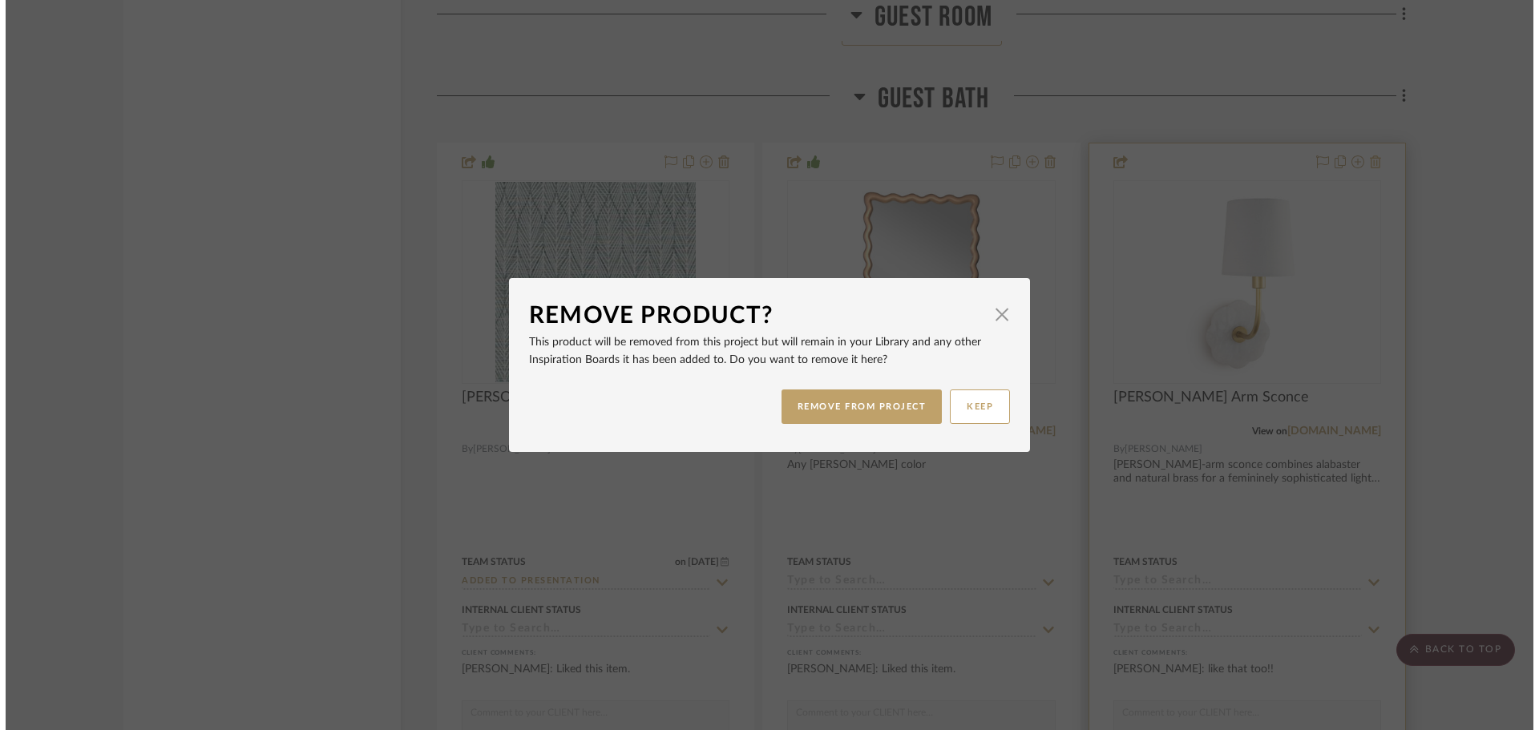
scroll to position [0, 0]
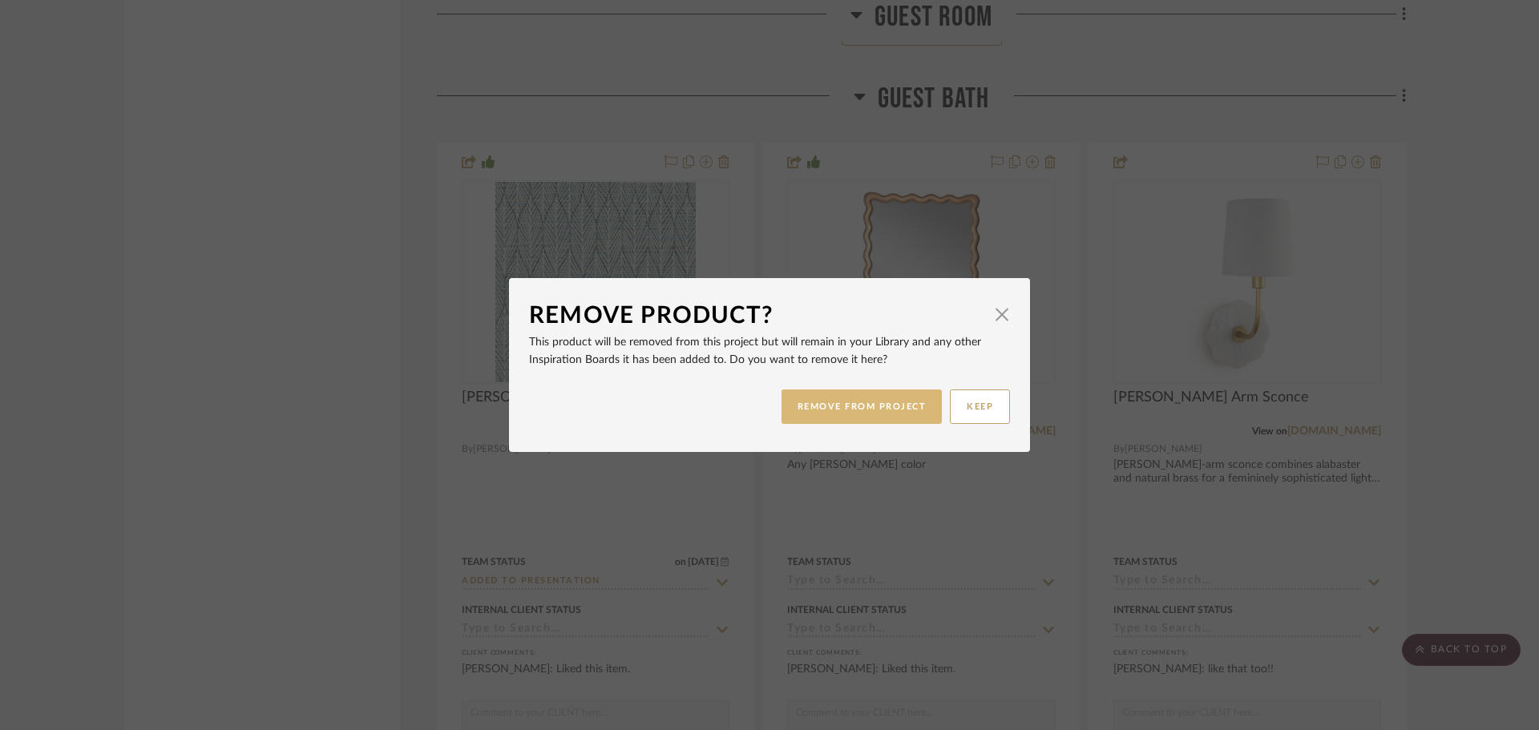
click at [866, 410] on button "REMOVE FROM PROJECT" at bounding box center [861, 407] width 161 height 34
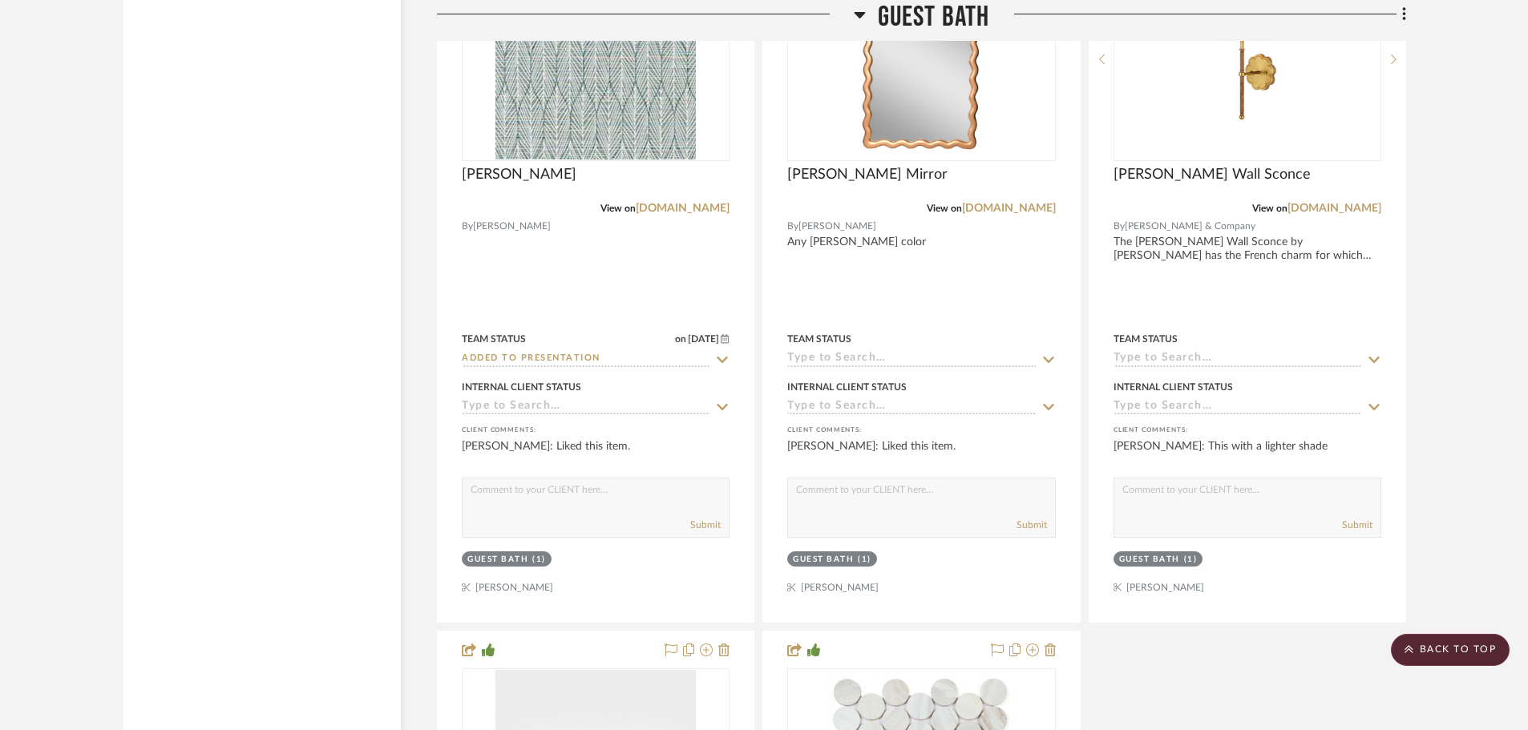
scroll to position [31978, 0]
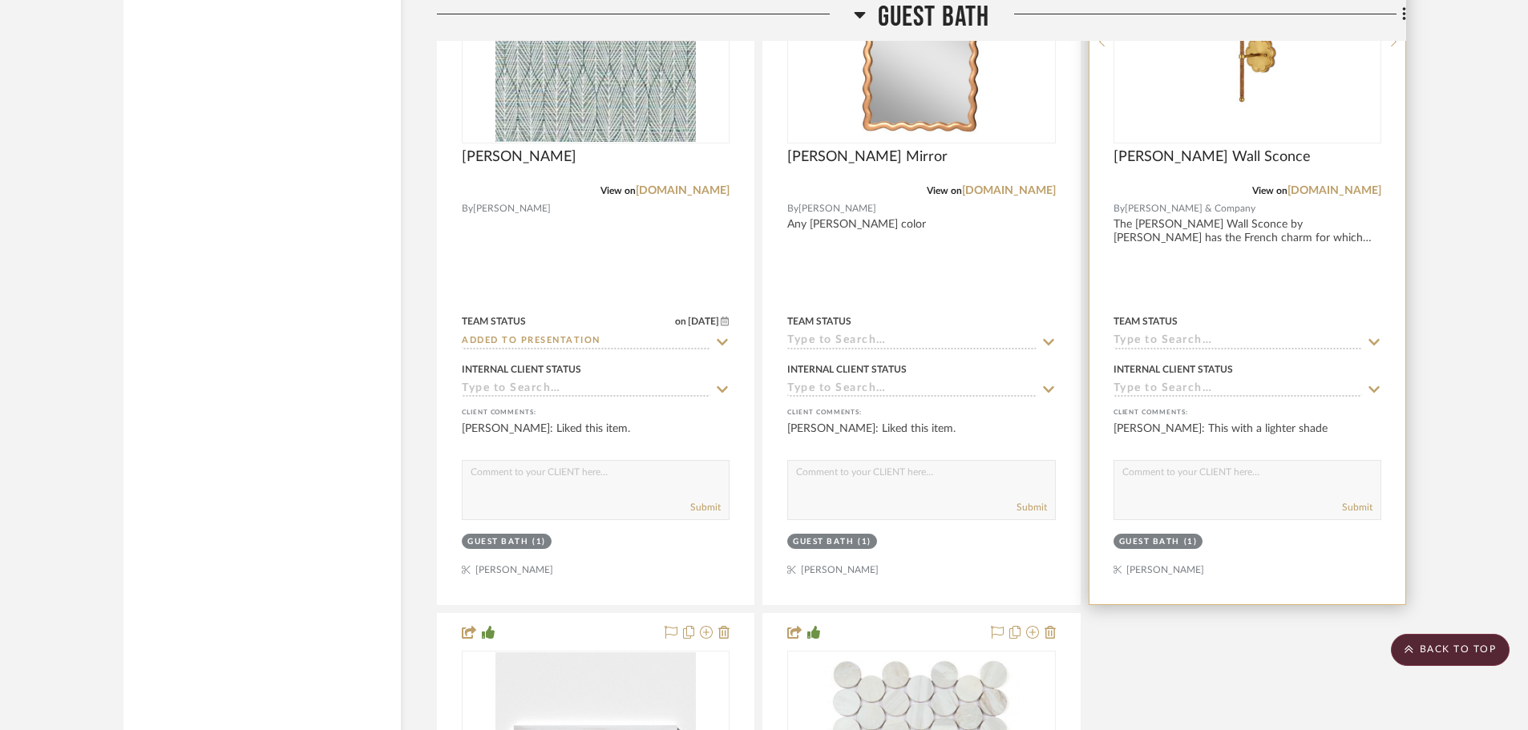
click at [1136, 538] on div "Guest Bath" at bounding box center [1149, 542] width 61 height 12
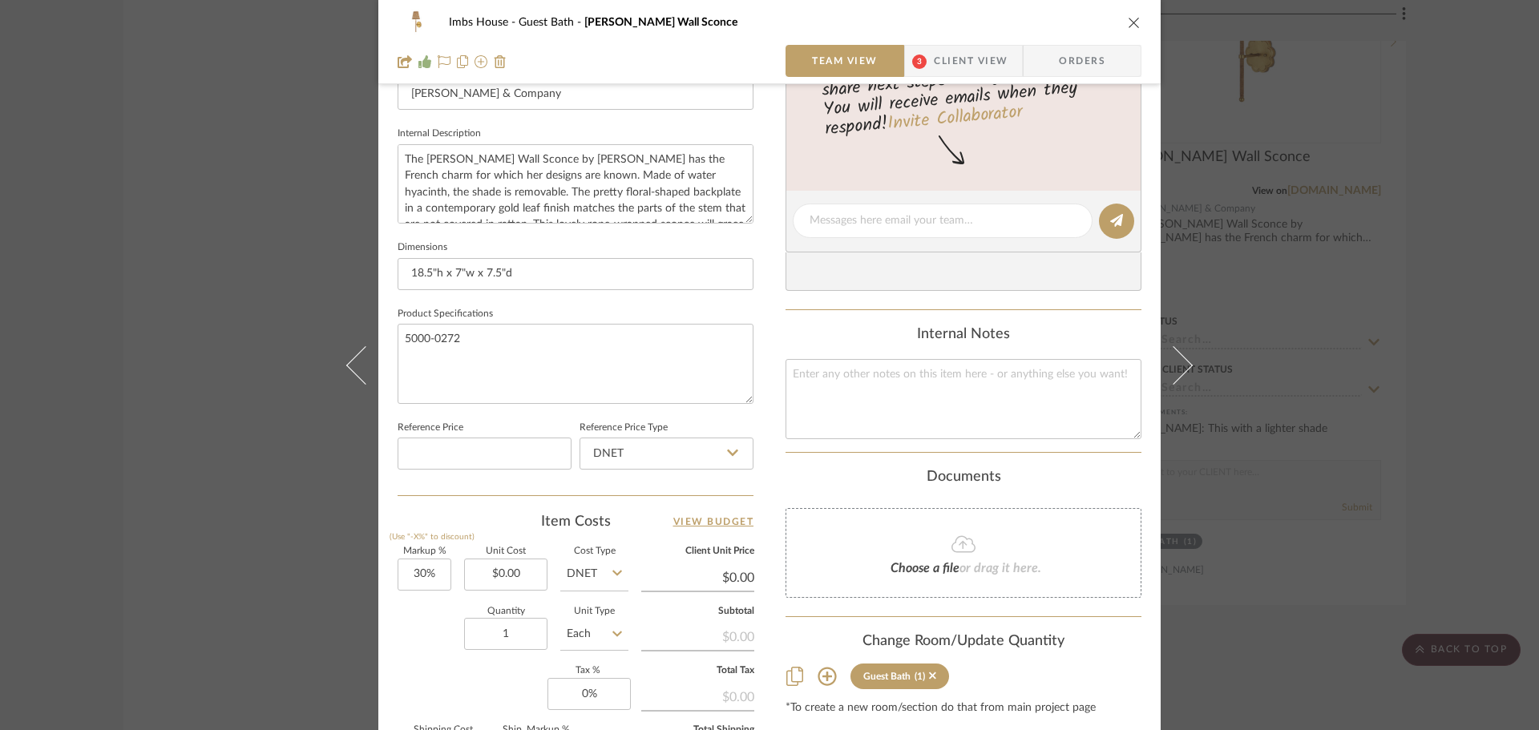
scroll to position [762, 0]
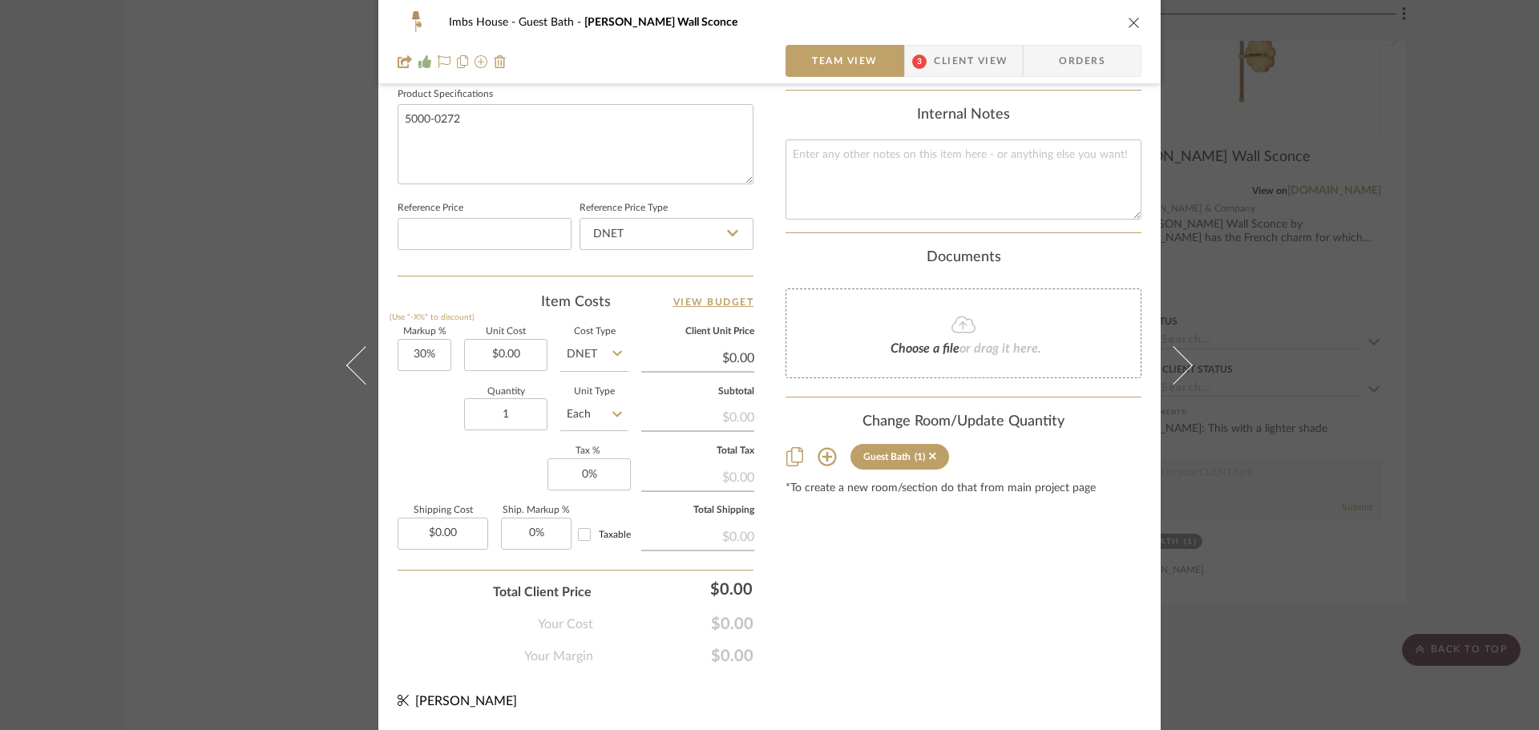
click at [820, 451] on icon at bounding box center [826, 456] width 19 height 19
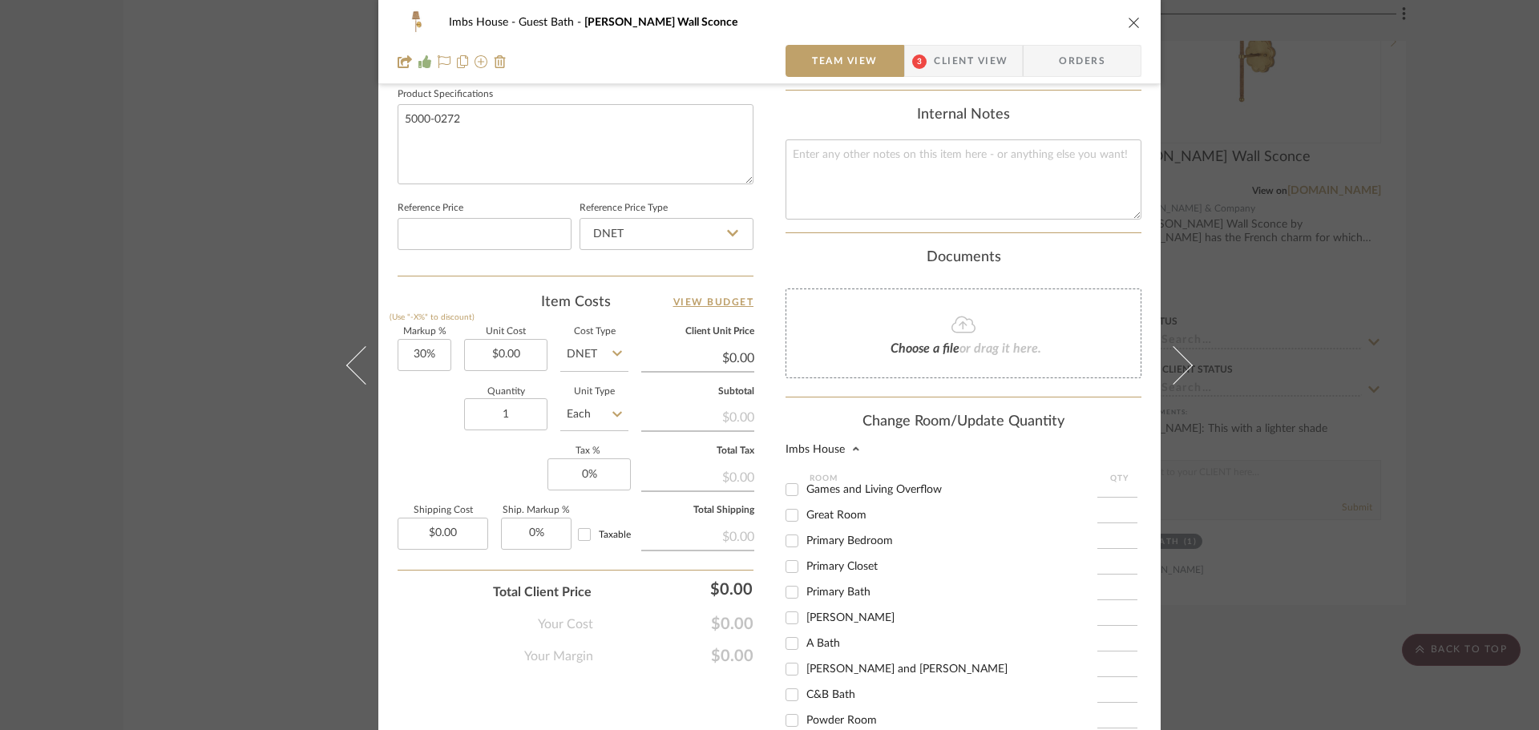
scroll to position [214, 0]
click at [1112, 641] on input "1" at bounding box center [1117, 641] width 40 height 16
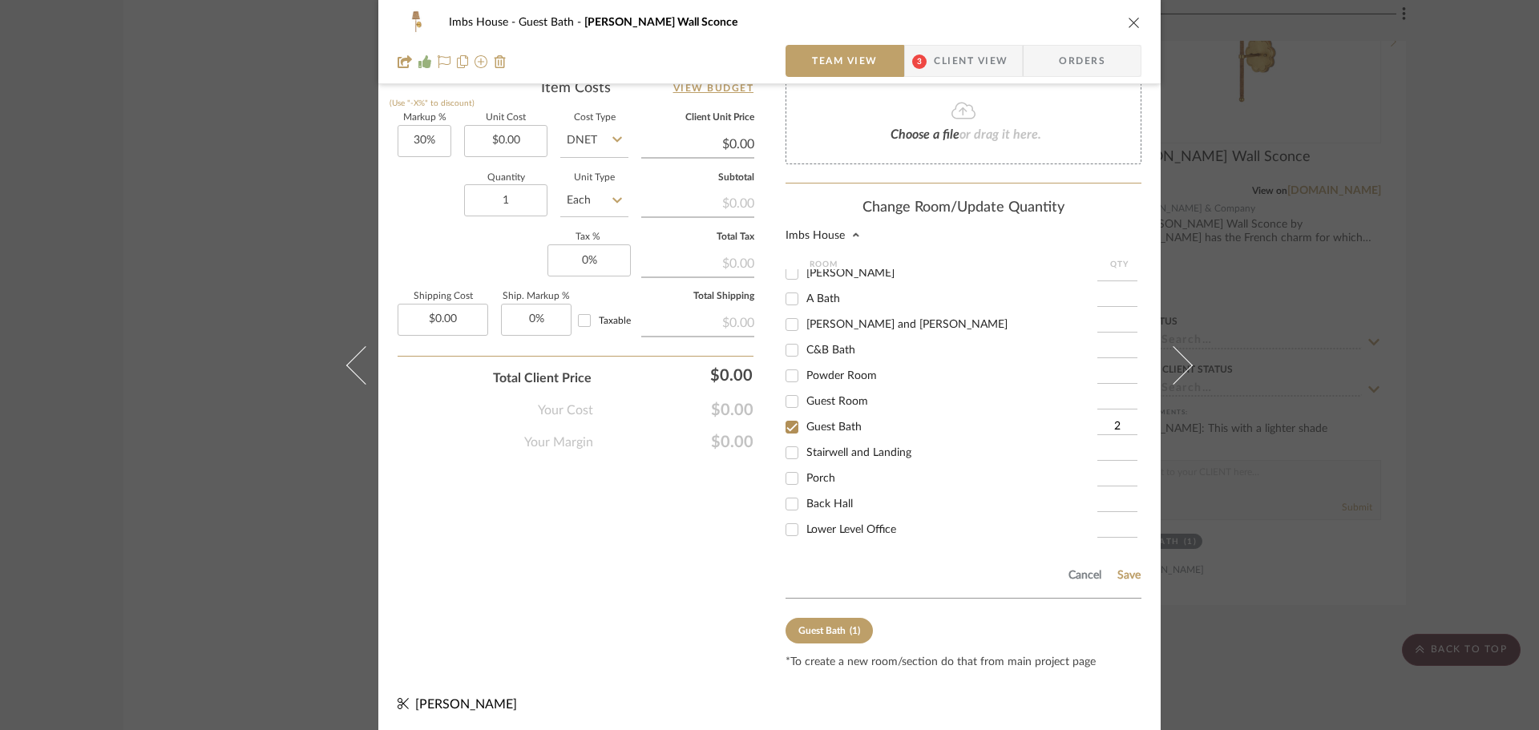
scroll to position [979, 0]
type input "2"
click at [1125, 571] on button "Save" at bounding box center [1128, 572] width 25 height 13
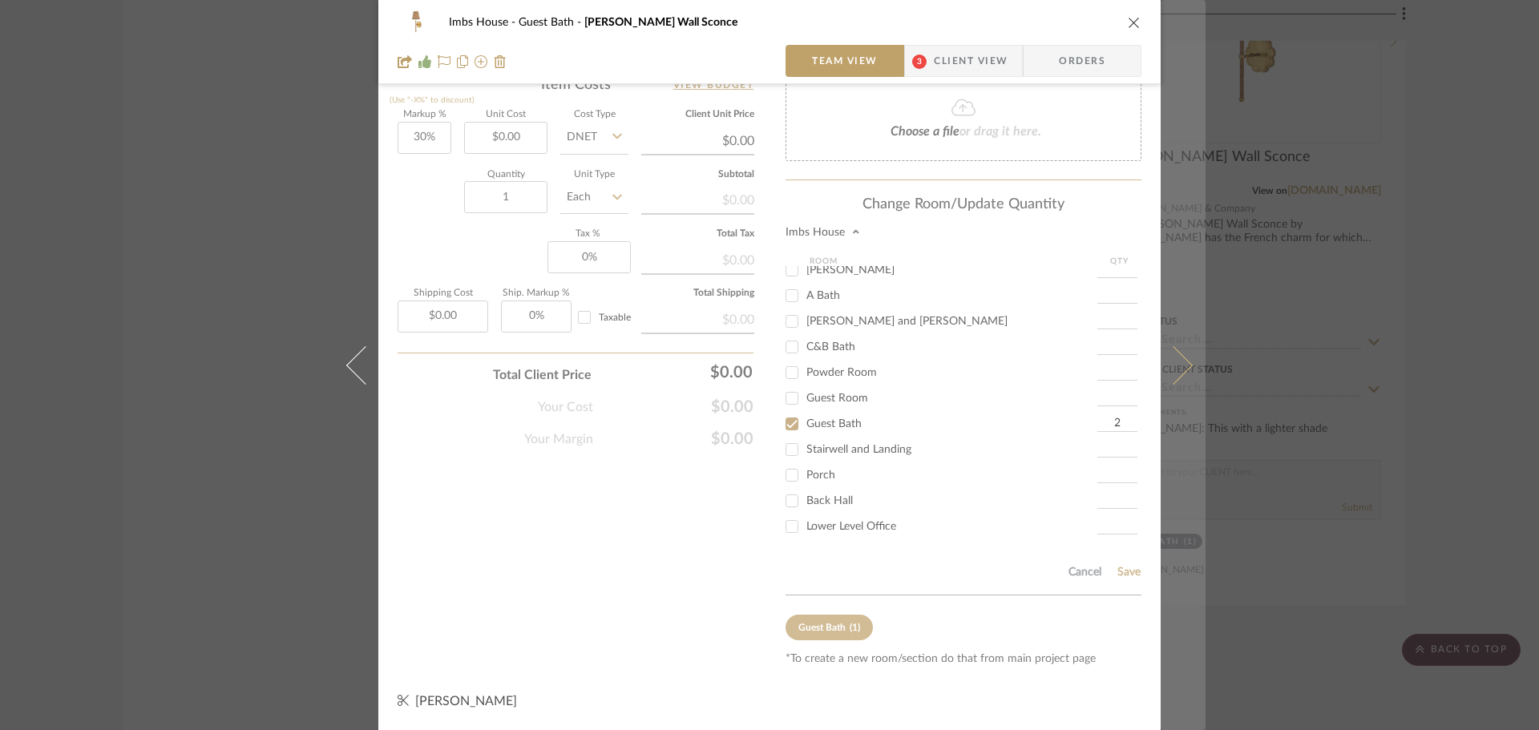
type input "2"
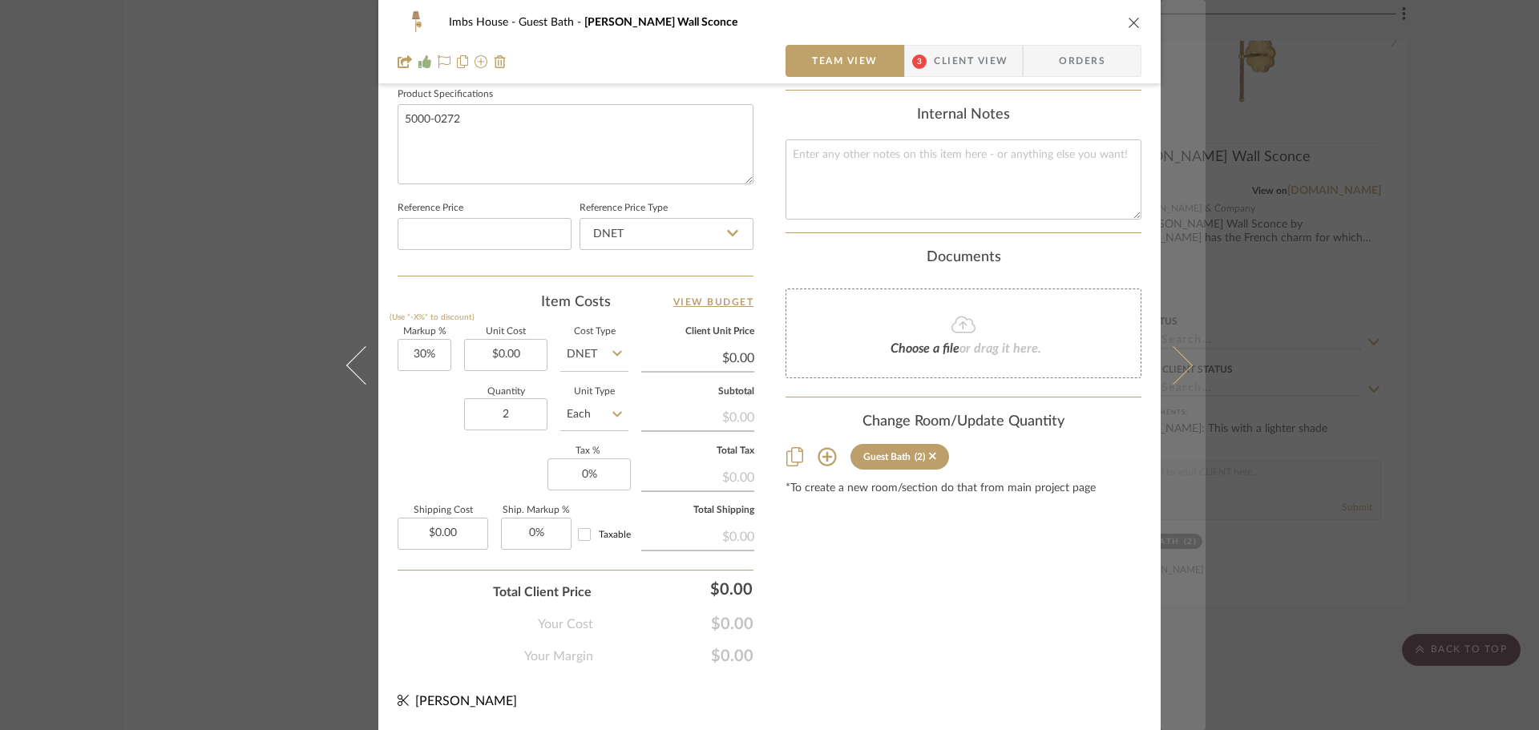
scroll to position [762, 0]
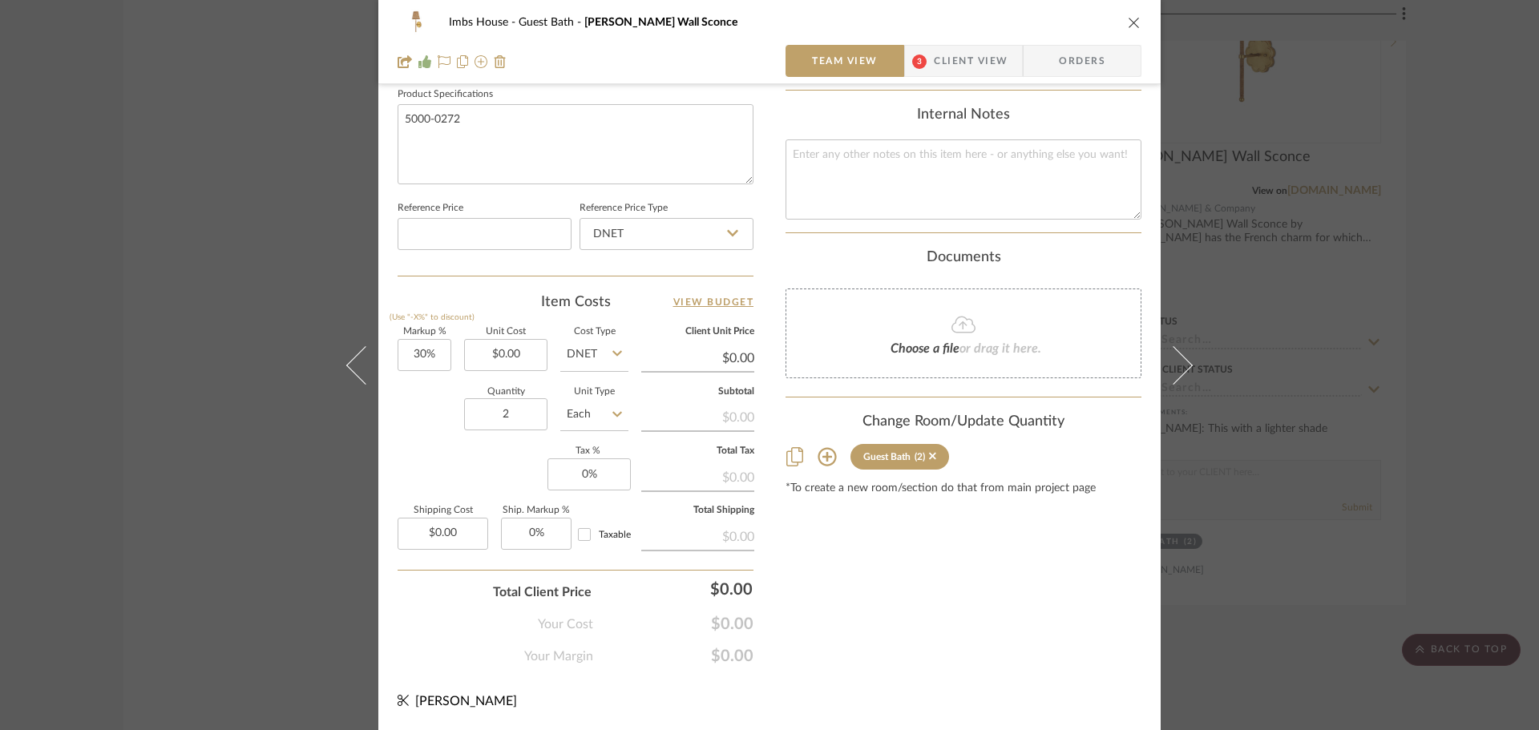
click at [1128, 19] on icon "close" at bounding box center [1134, 22] width 13 height 13
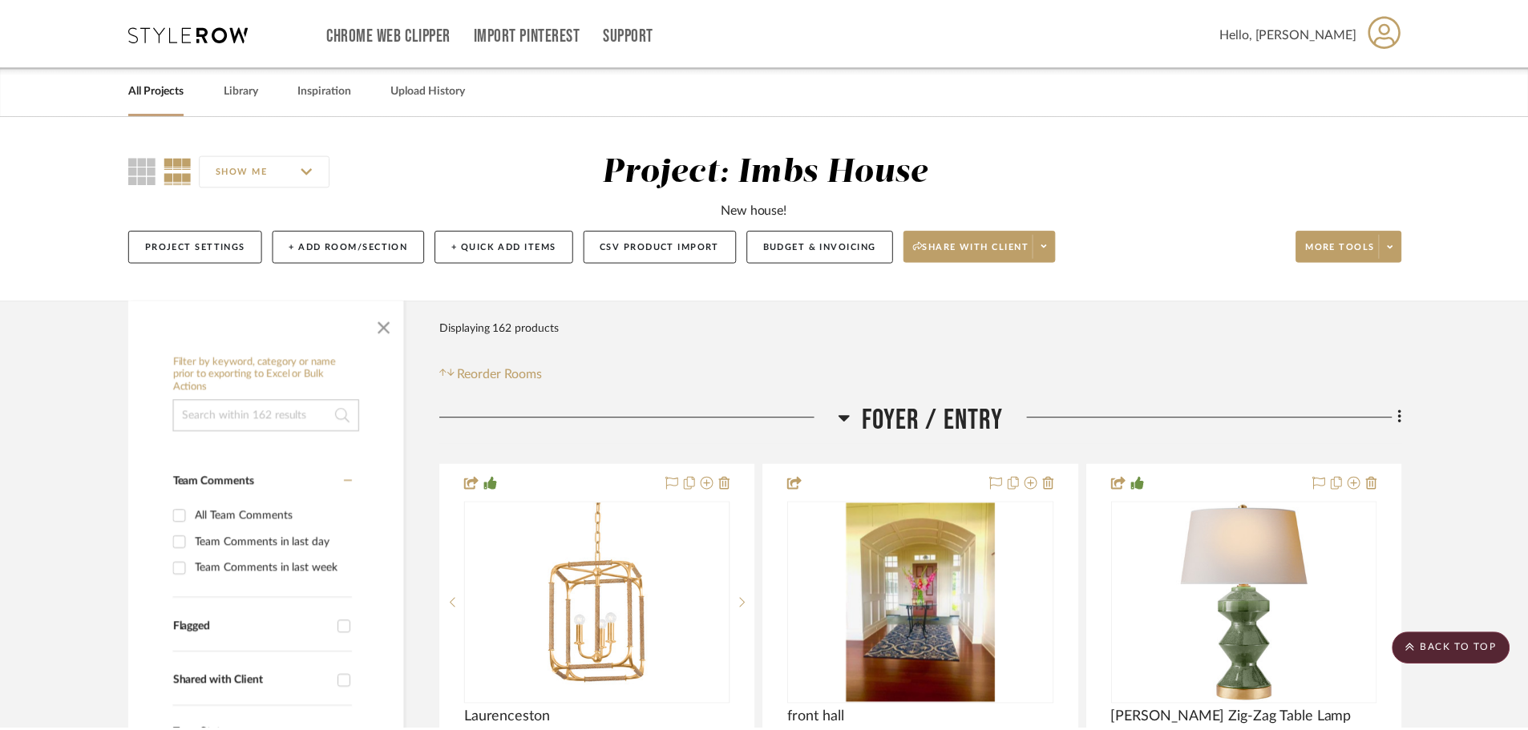
scroll to position [31978, 0]
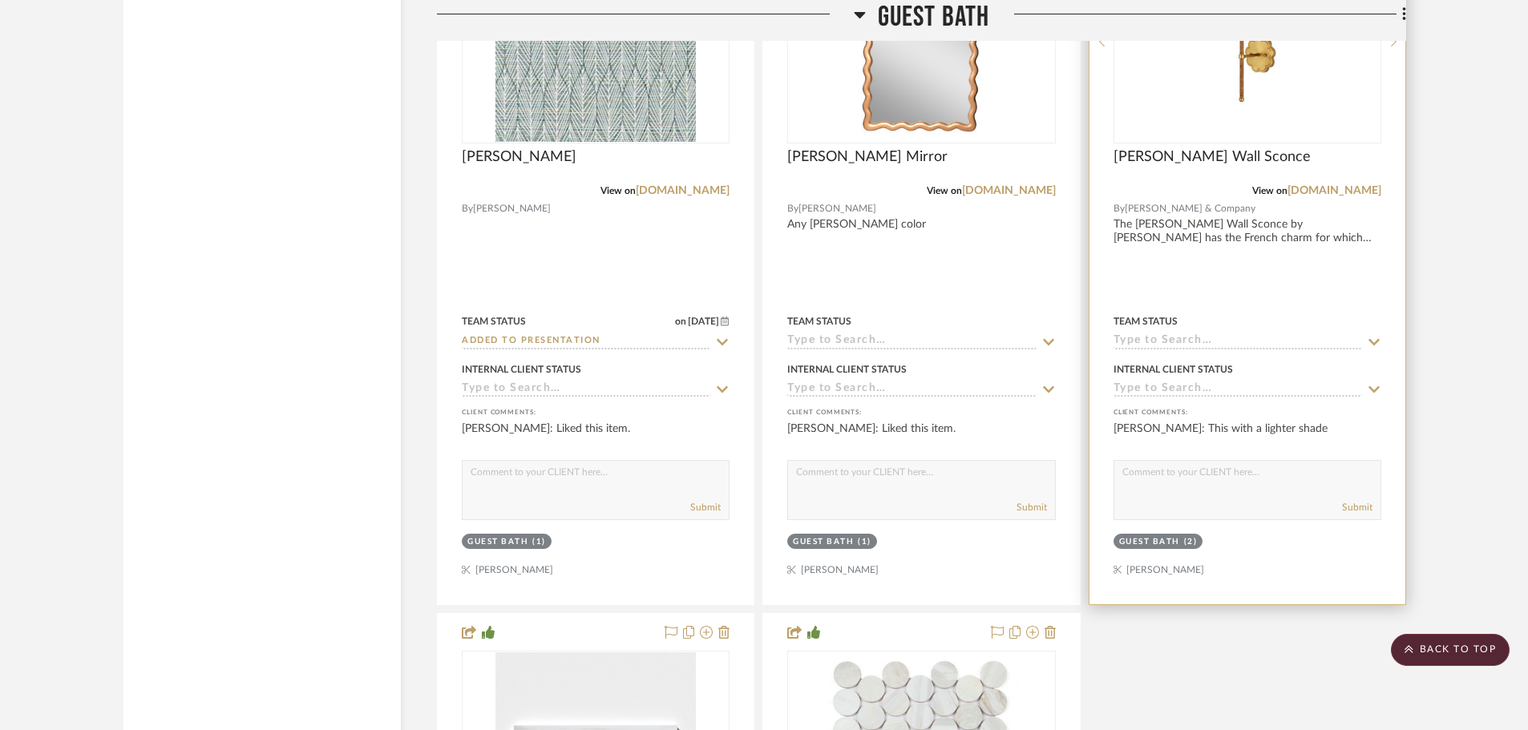
click at [1374, 337] on icon at bounding box center [1373, 342] width 14 height 13
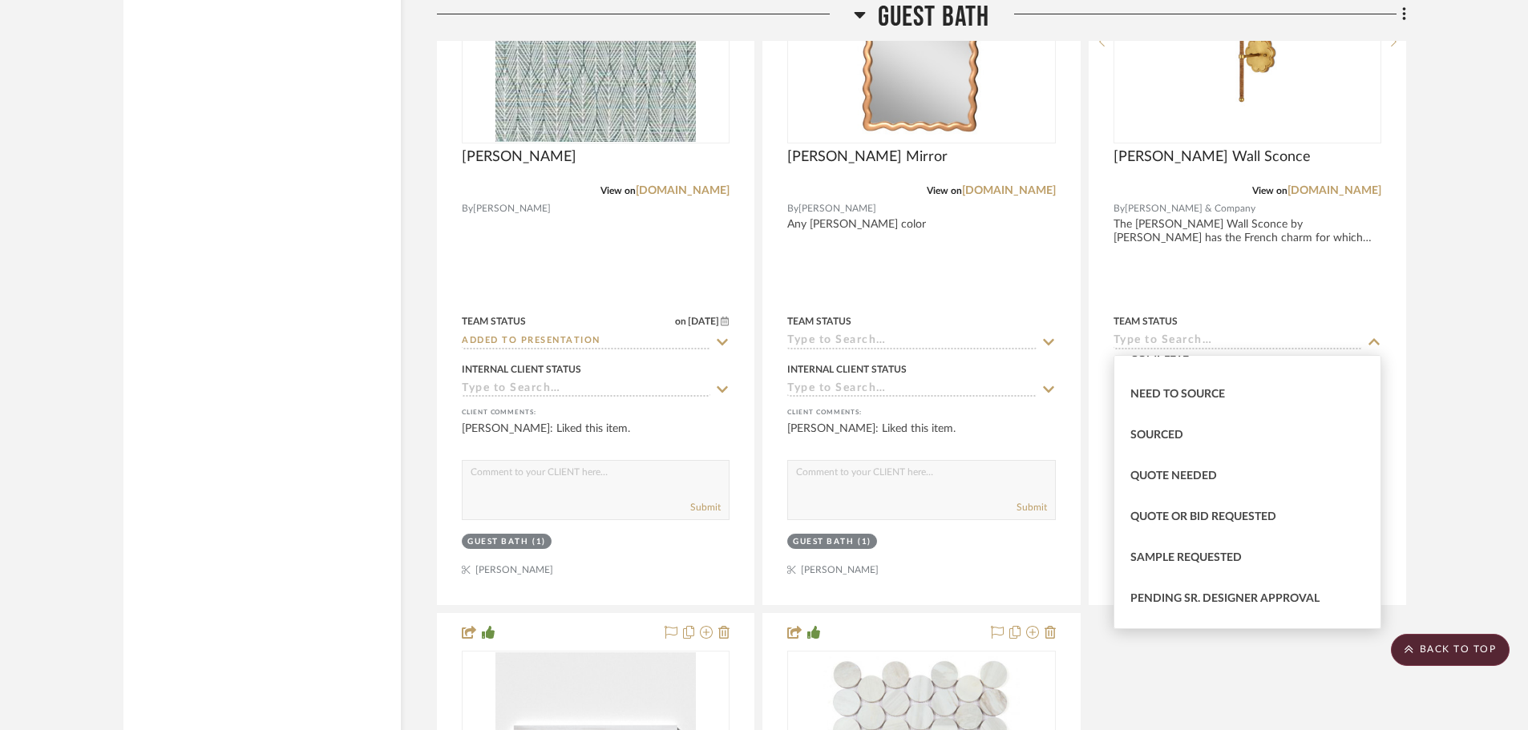
scroll to position [481, 0]
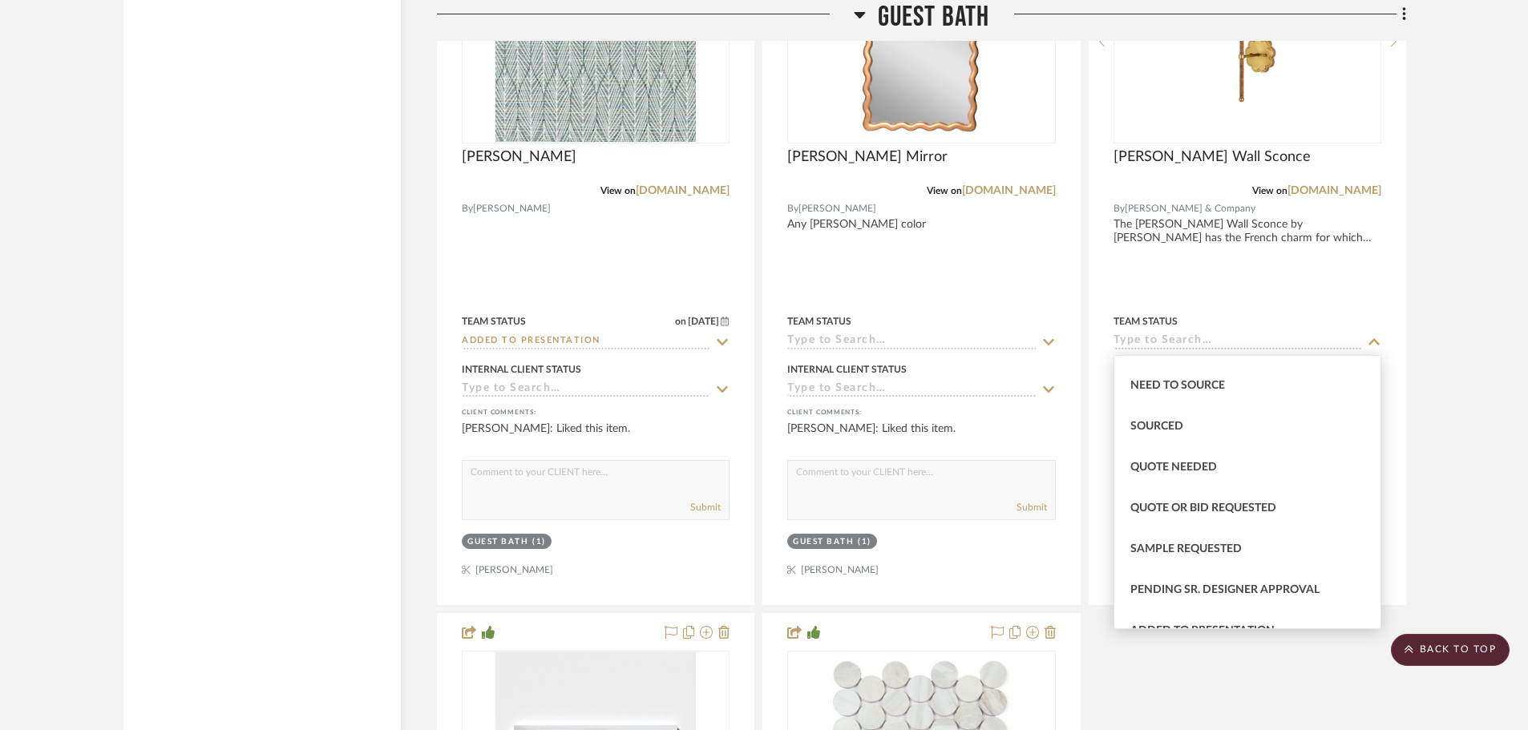
click at [1185, 463] on span "Quote Needed" at bounding box center [1173, 467] width 87 height 11
type input "[DATE]"
type input "Quote Needed"
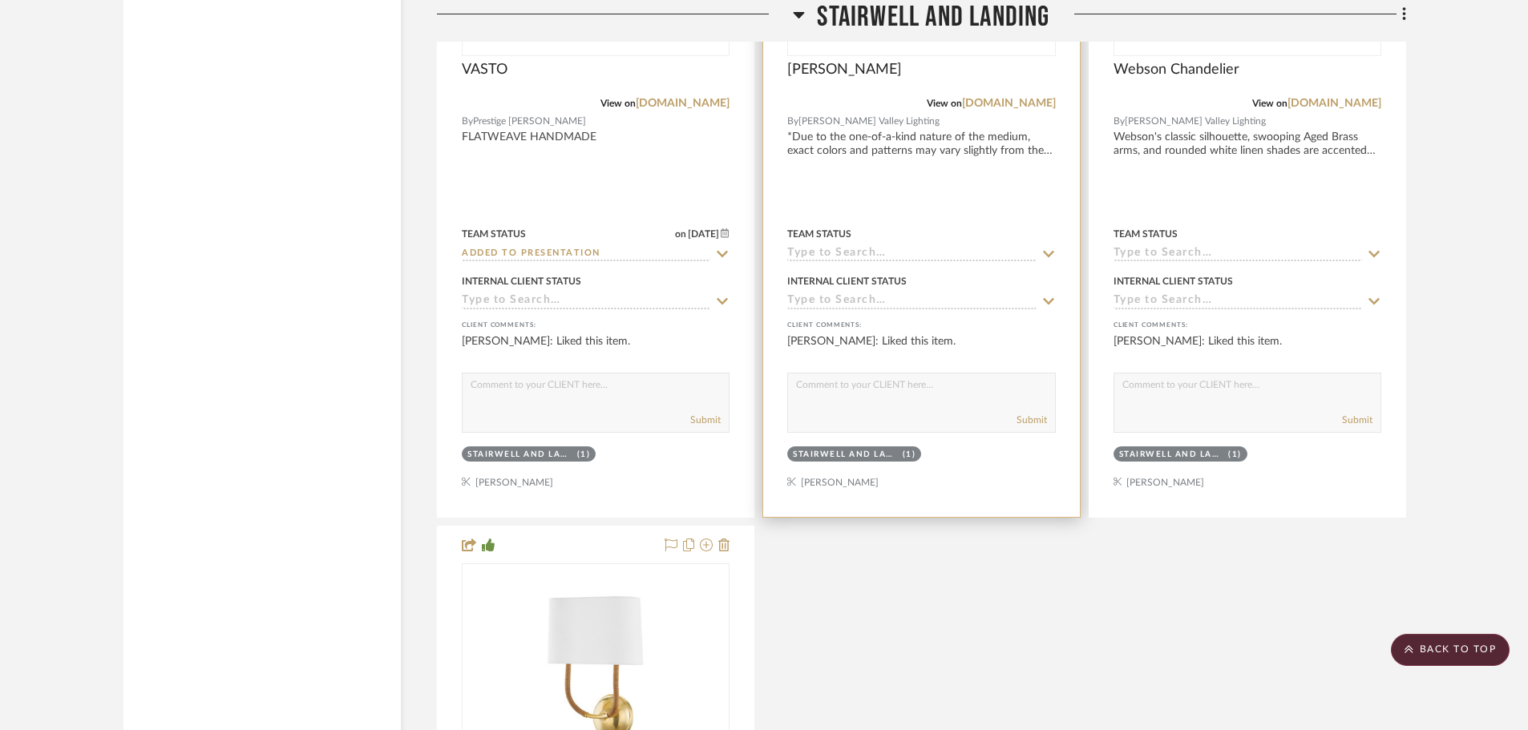
scroll to position [33501, 0]
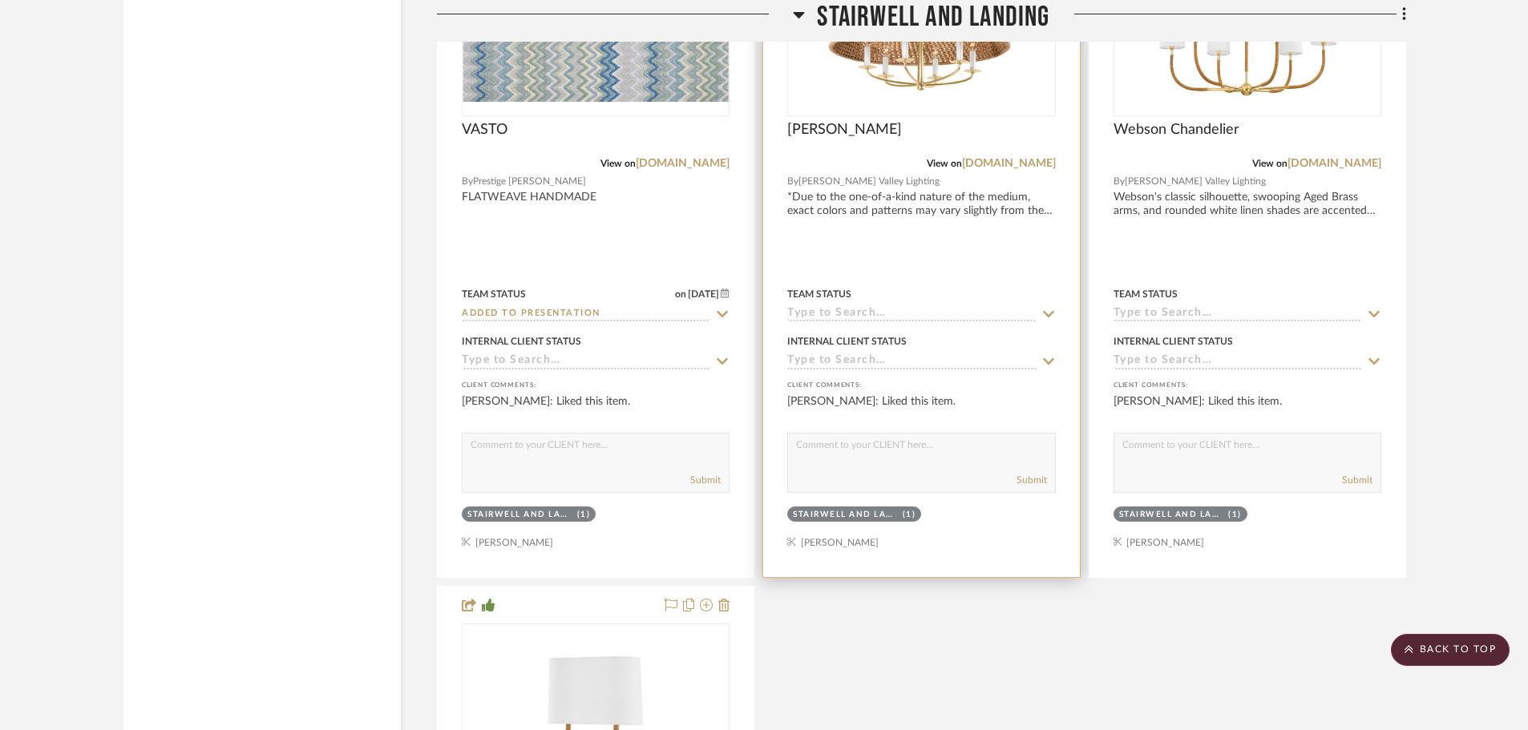
click at [849, 449] on textarea at bounding box center [921, 449] width 266 height 30
type textarea "which chandelier do you prefer in the stairwell?"
click at [1035, 481] on button "Submit" at bounding box center [1031, 480] width 30 height 14
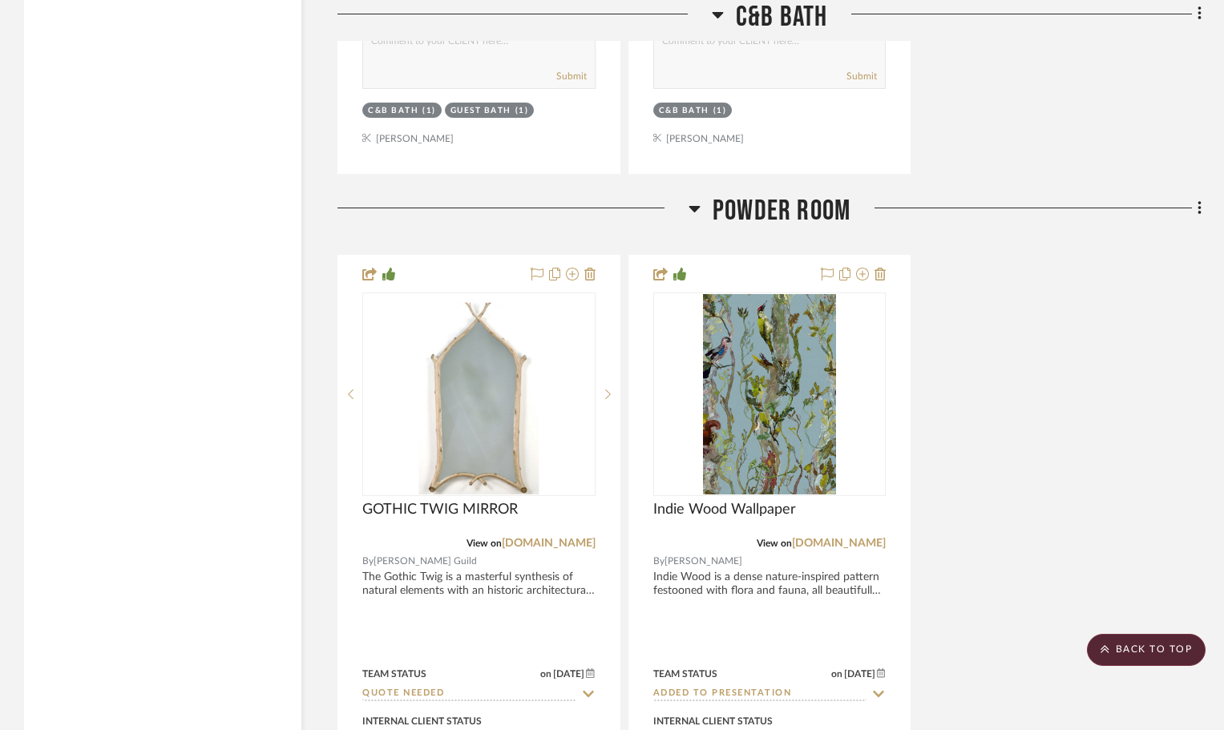
scroll to position [28532, 0]
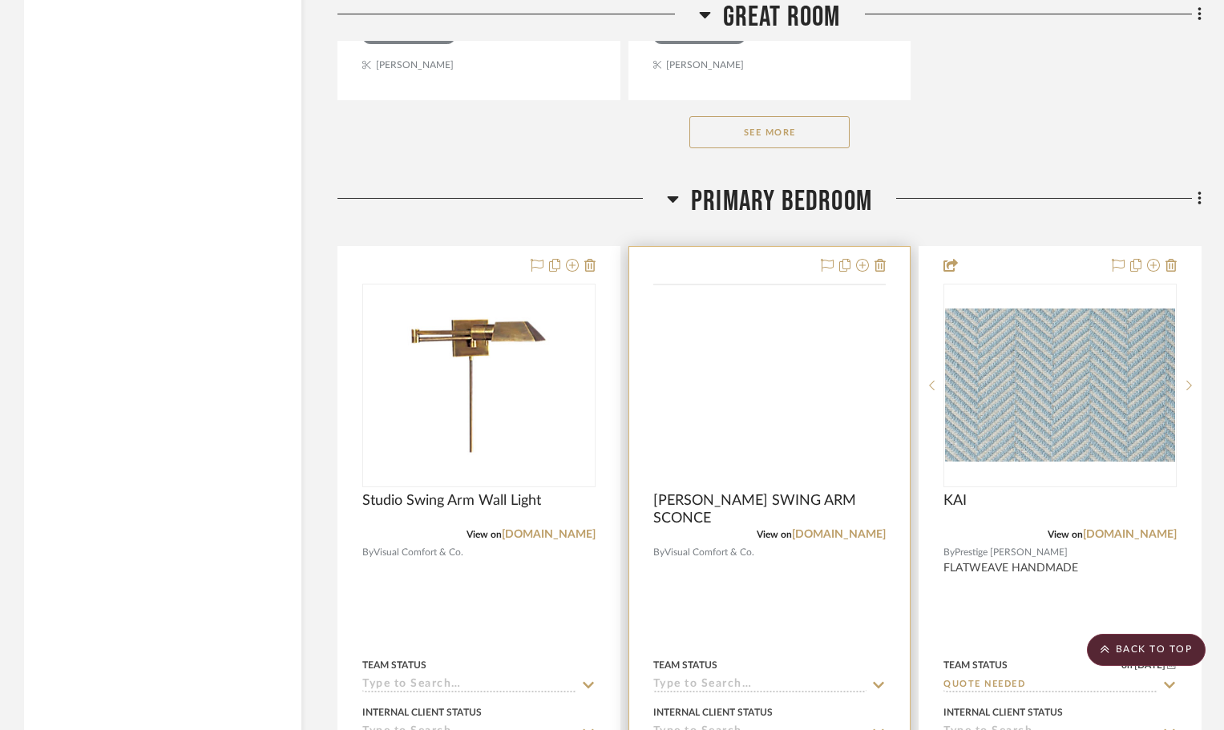
scroll to position [9377, 0]
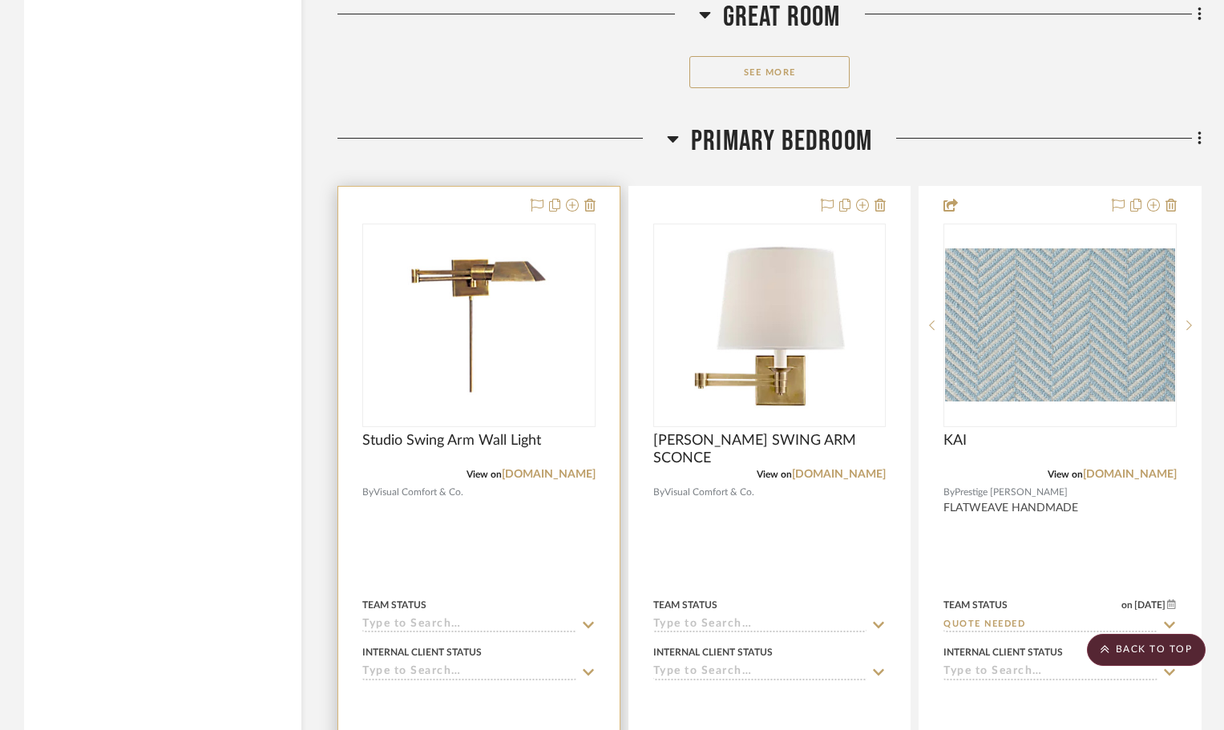
click at [0, 0] on div at bounding box center [0, 0] width 0 height 0
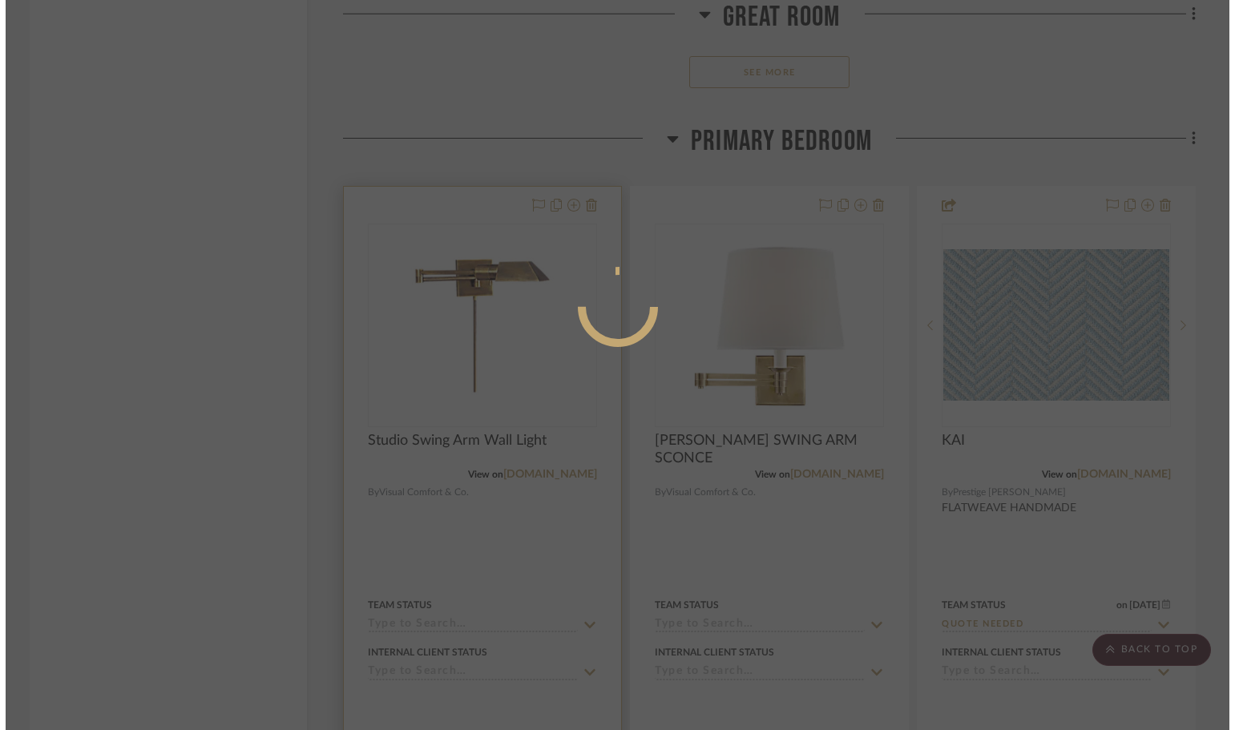
scroll to position [0, 0]
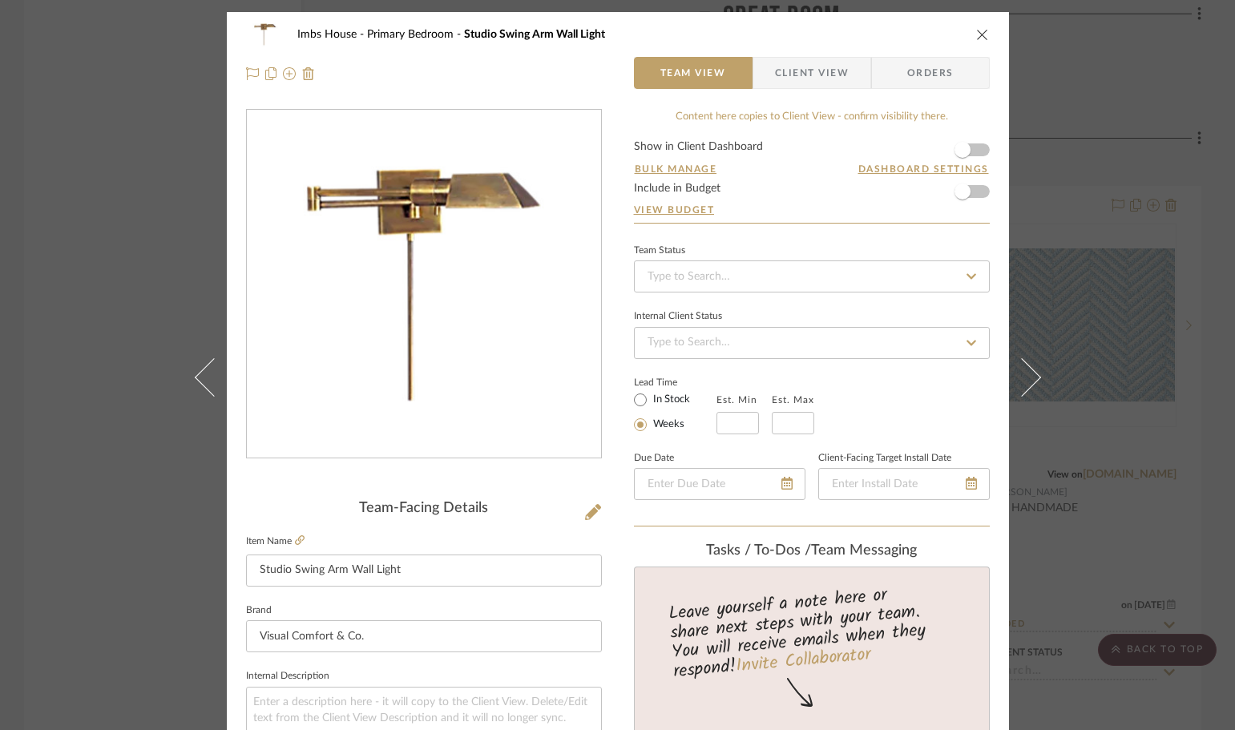
click at [793, 64] on span "Client View" at bounding box center [812, 73] width 74 height 32
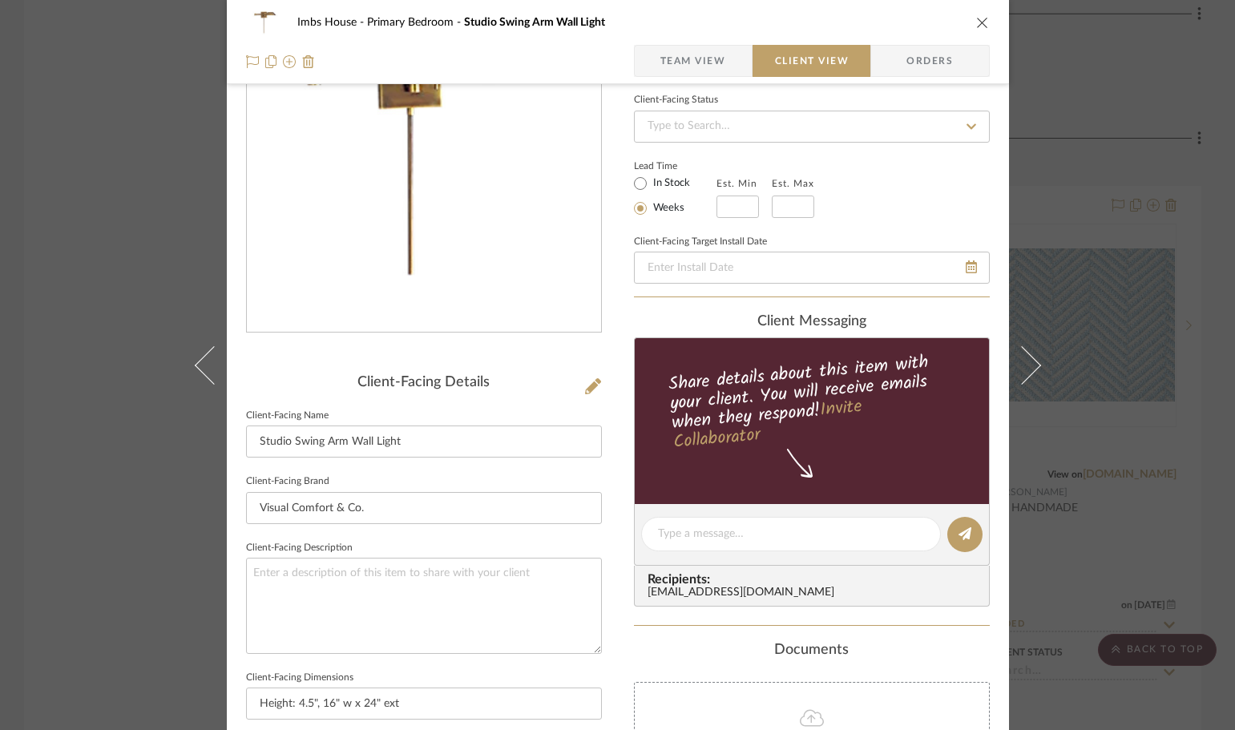
scroll to position [321, 0]
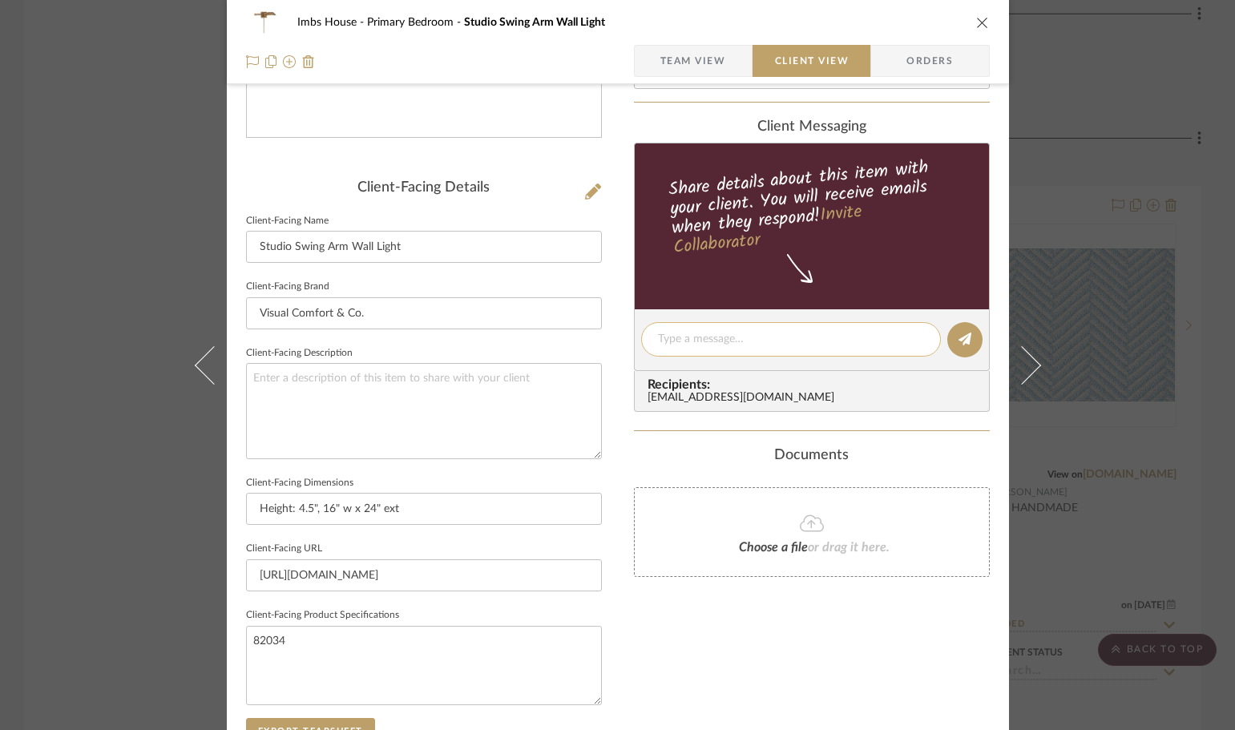
click at [699, 337] on textarea at bounding box center [791, 339] width 266 height 17
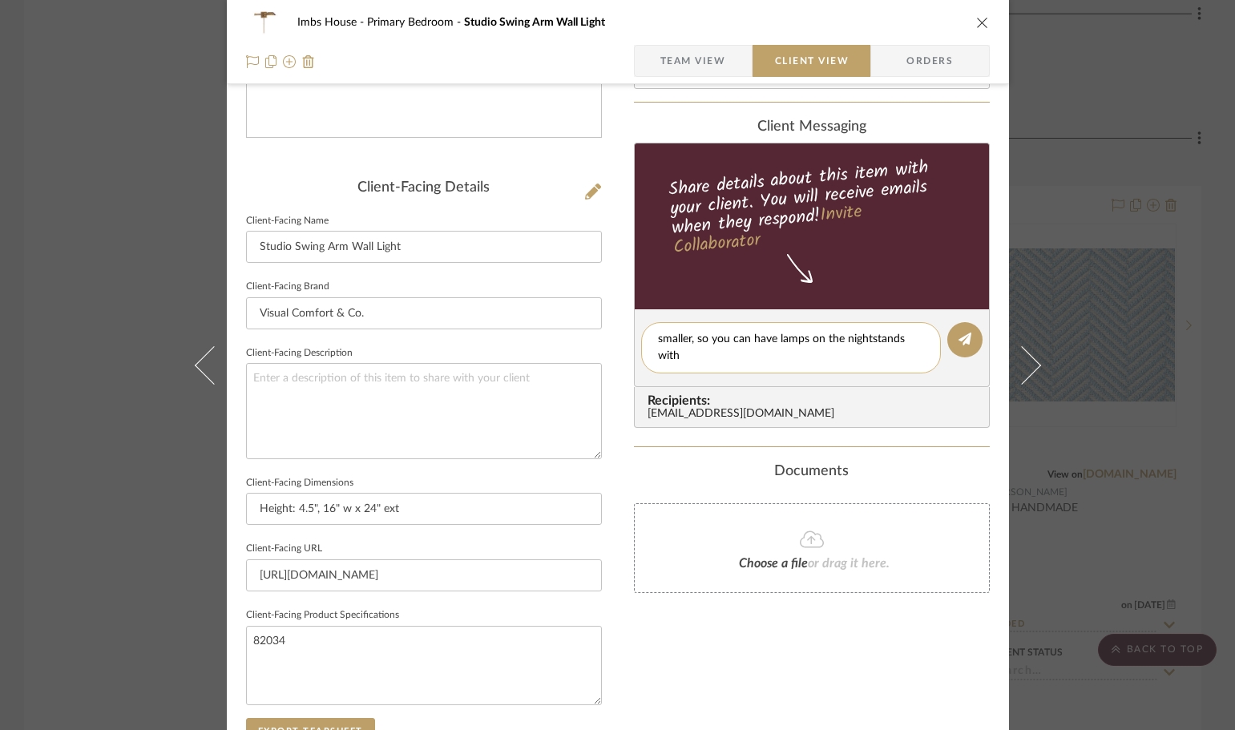
scroll to position [0, 0]
type textarea "smaller, so you can have lamps on the nightstands without competition...."
click at [959, 337] on icon at bounding box center [965, 339] width 13 height 13
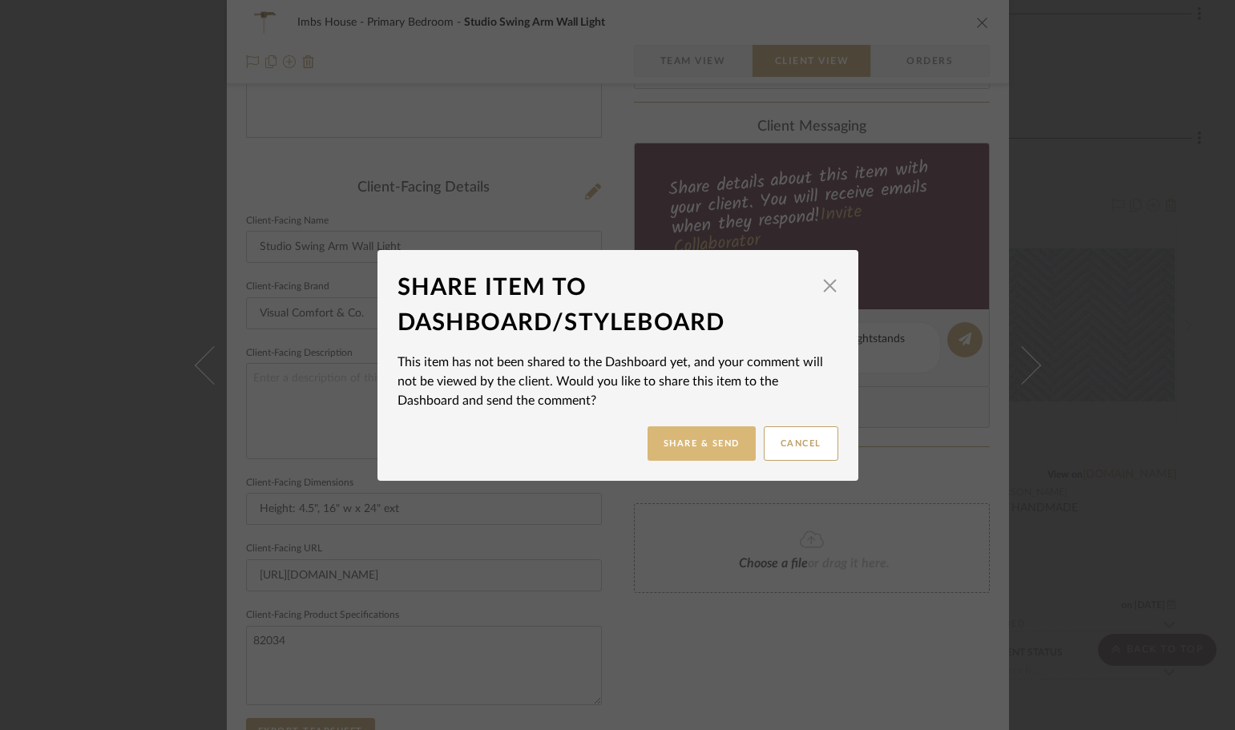
click at [696, 449] on button "Share & Send" at bounding box center [702, 443] width 108 height 34
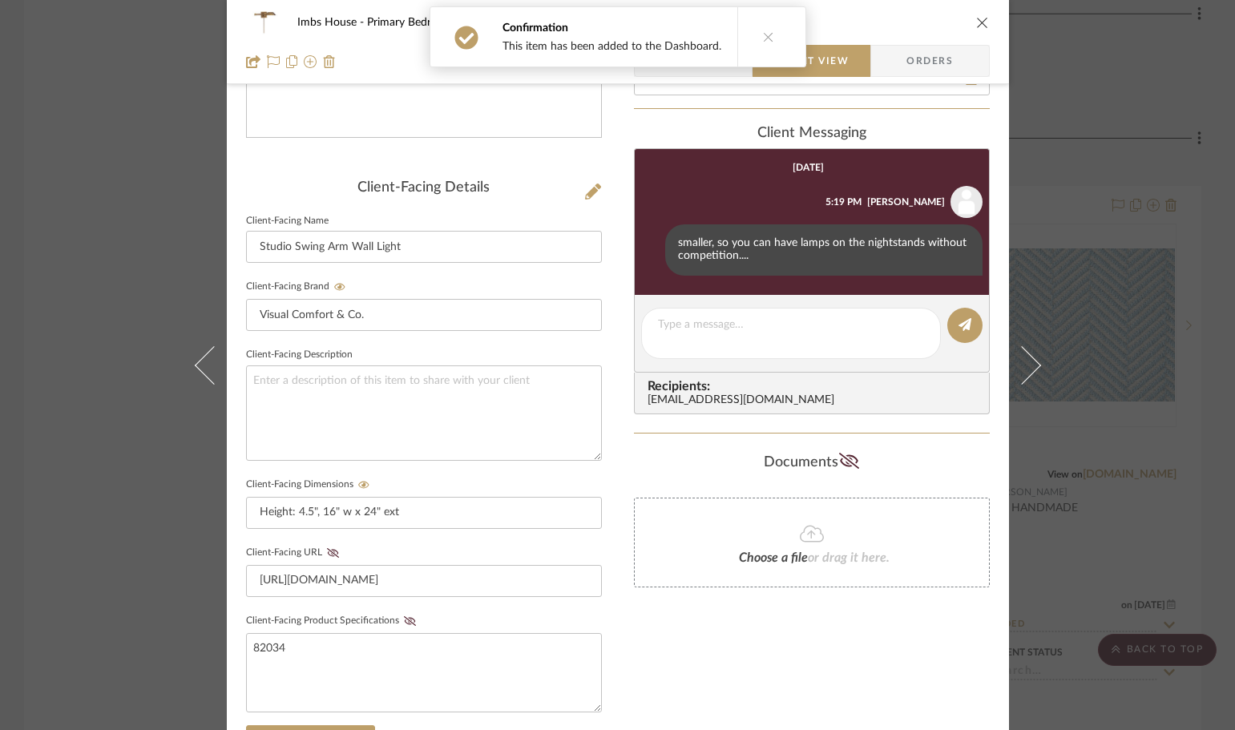
click at [979, 22] on icon "close" at bounding box center [982, 22] width 13 height 13
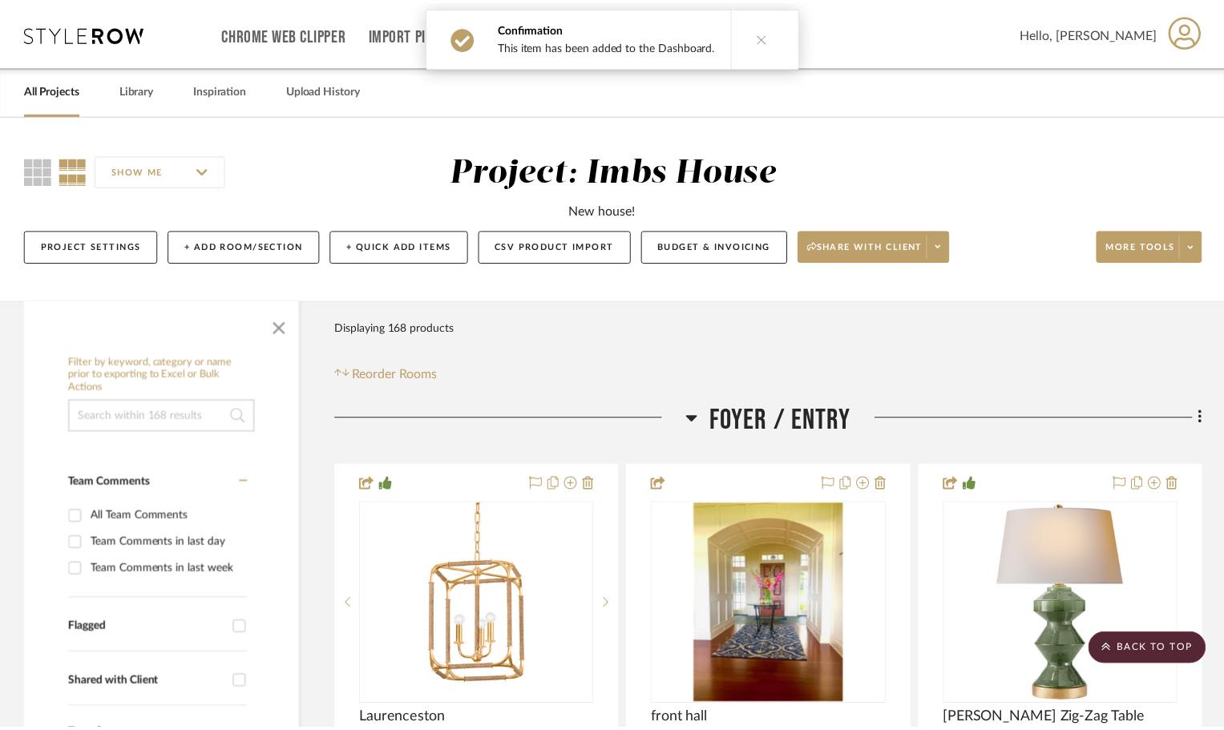
scroll to position [9377, 0]
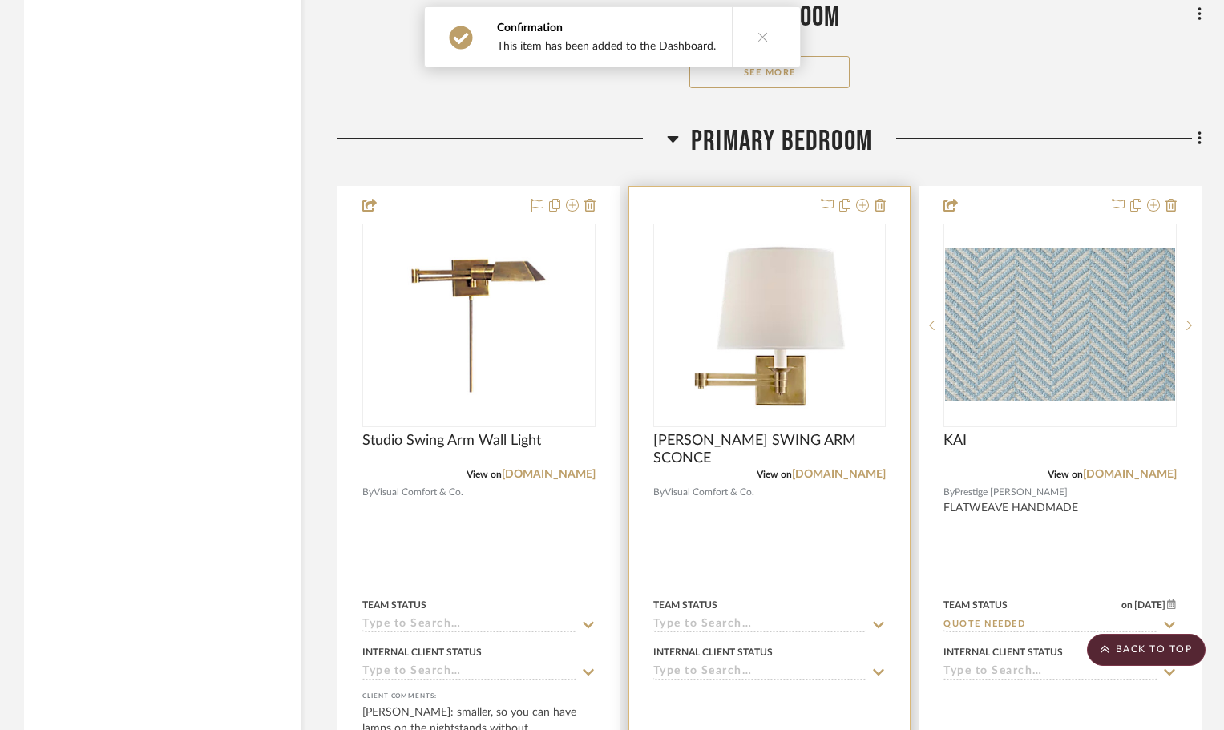
click at [859, 251] on div "0" at bounding box center [770, 325] width 232 height 202
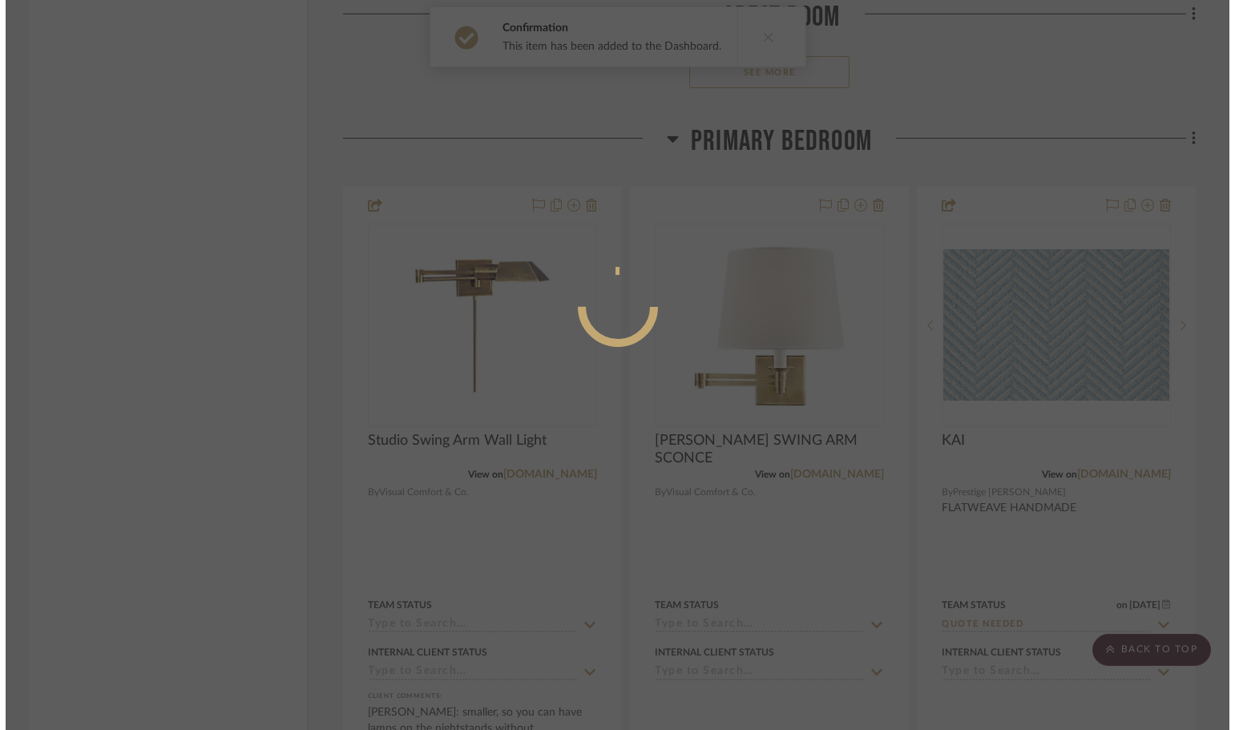
scroll to position [0, 0]
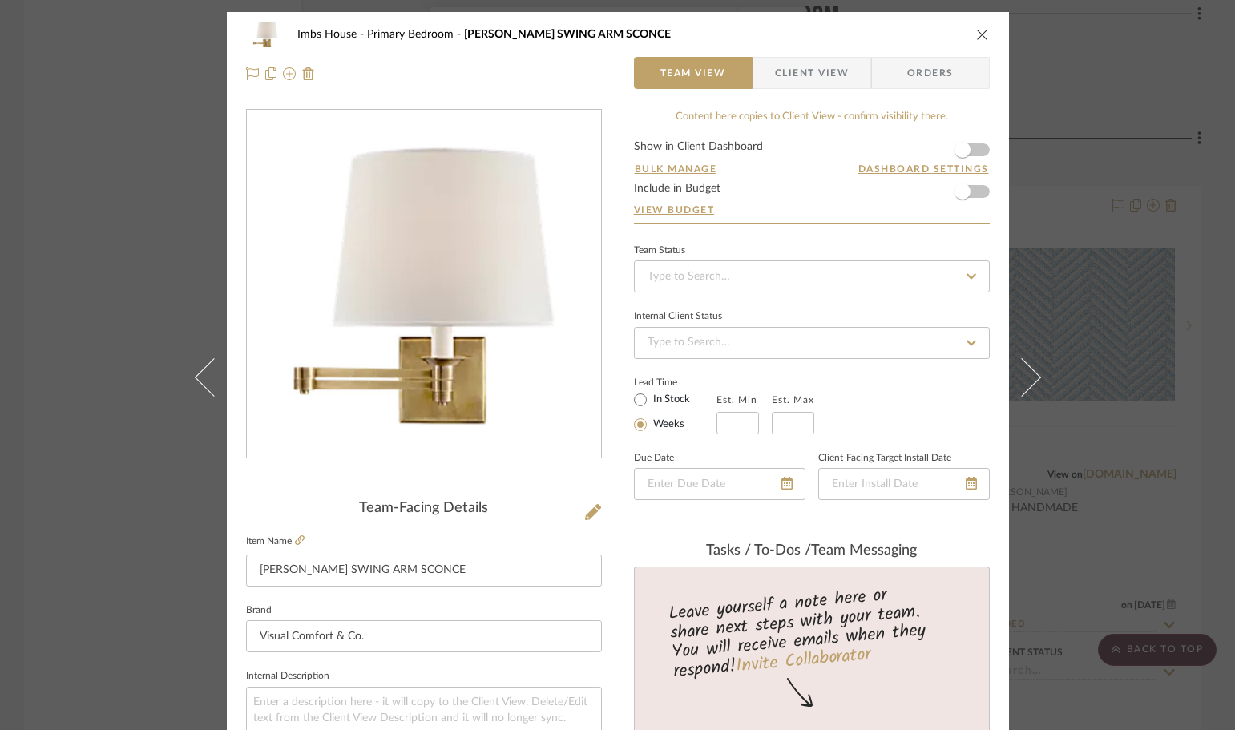
click at [820, 84] on span "Client View" at bounding box center [812, 73] width 74 height 32
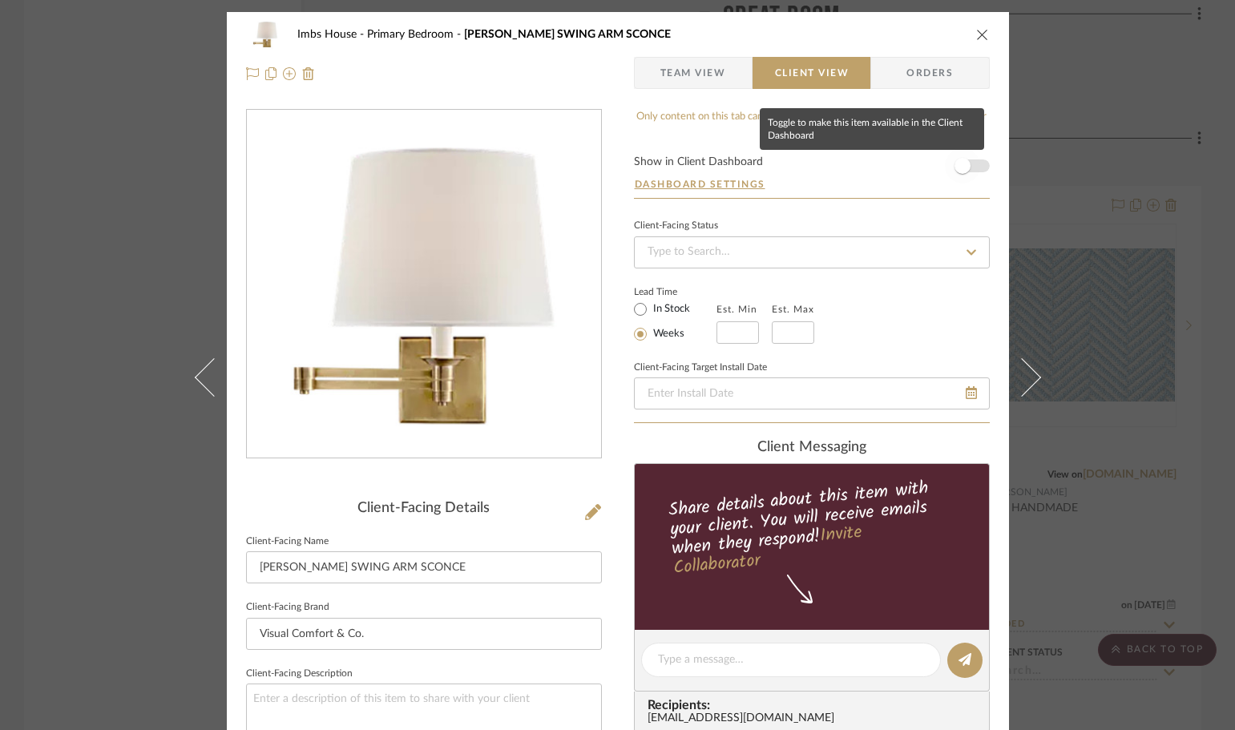
click at [958, 170] on span "button" at bounding box center [963, 166] width 16 height 16
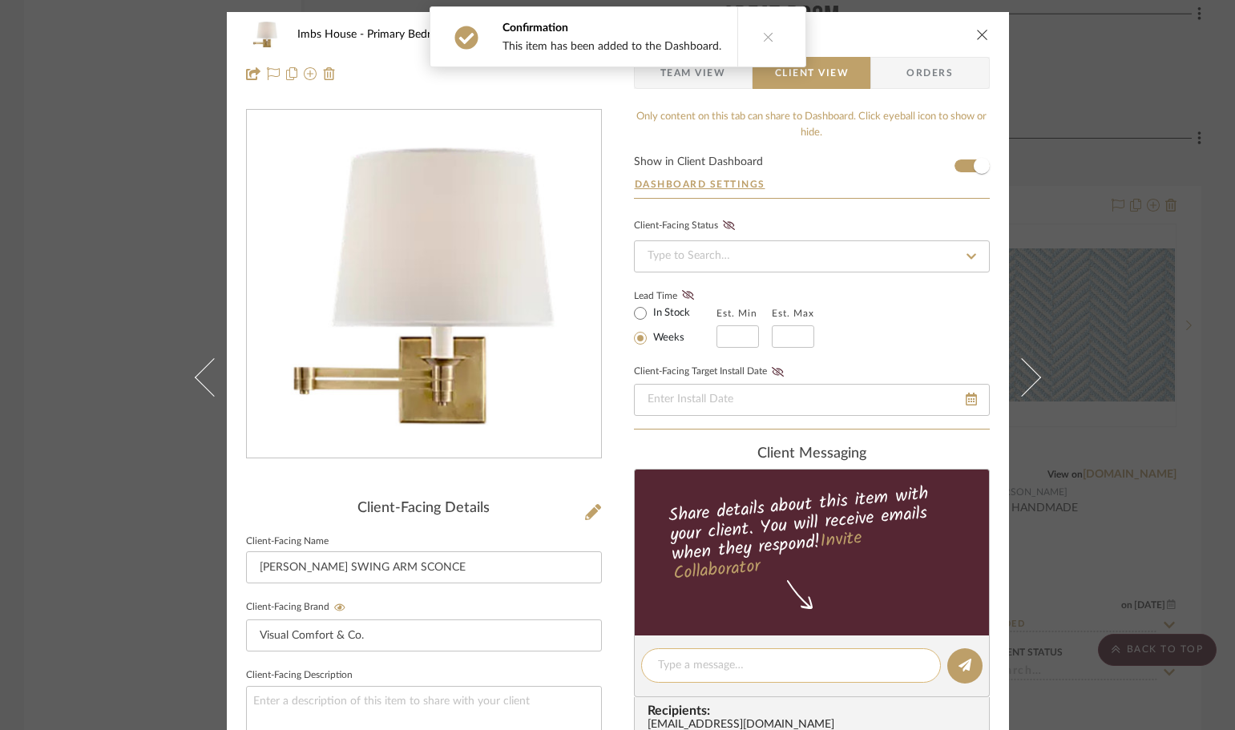
click at [720, 666] on textarea at bounding box center [791, 665] width 266 height 17
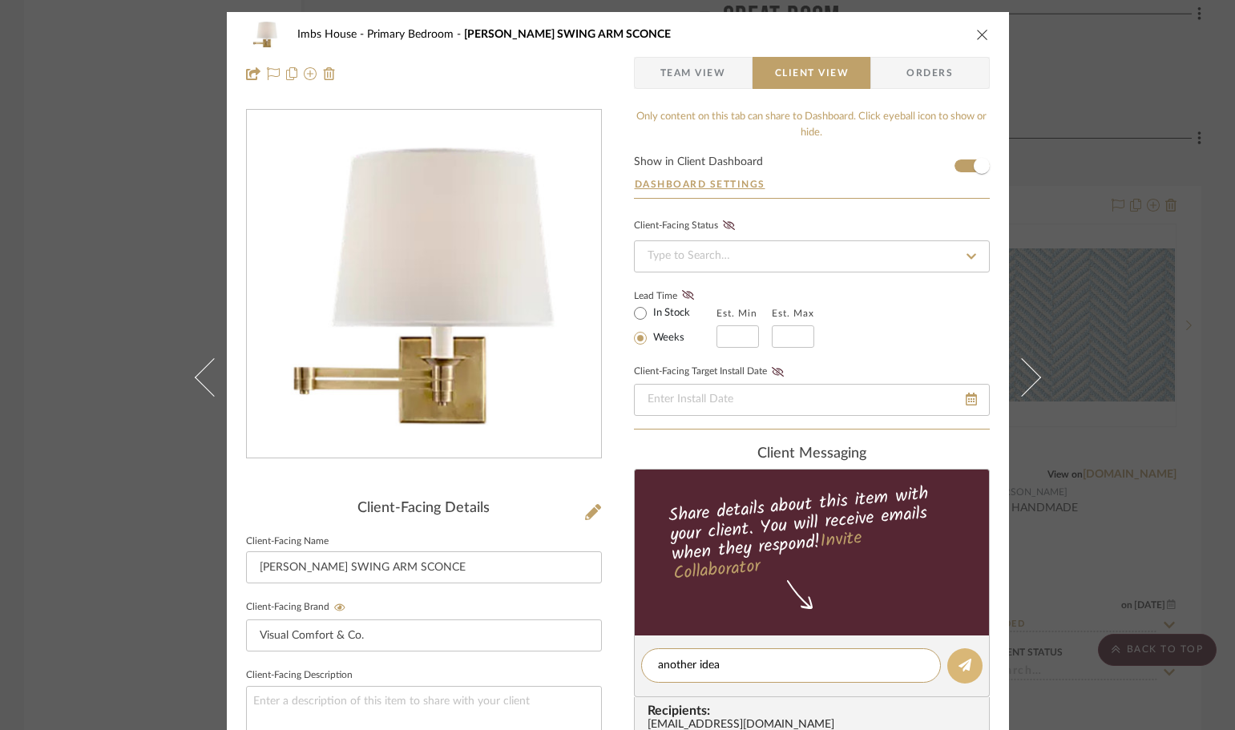
type textarea "another idea"
click at [959, 672] on button at bounding box center [964, 665] width 35 height 35
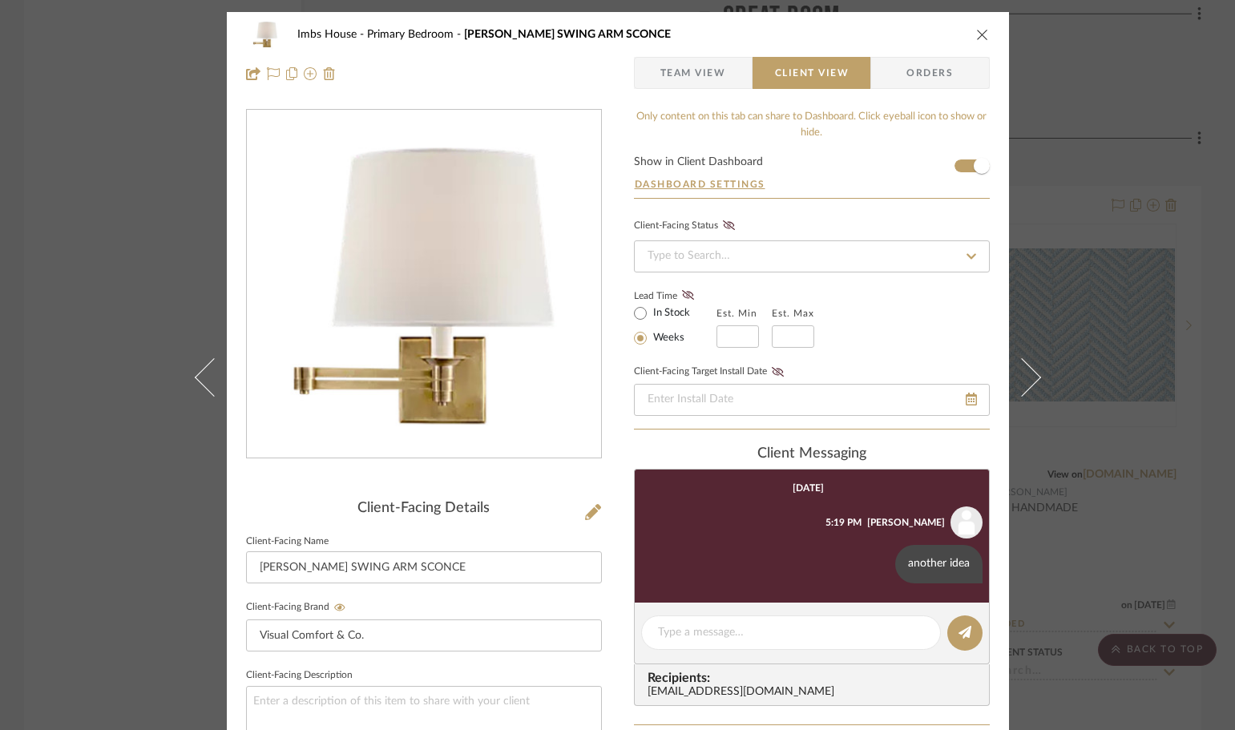
click at [976, 30] on icon "close" at bounding box center [982, 34] width 13 height 13
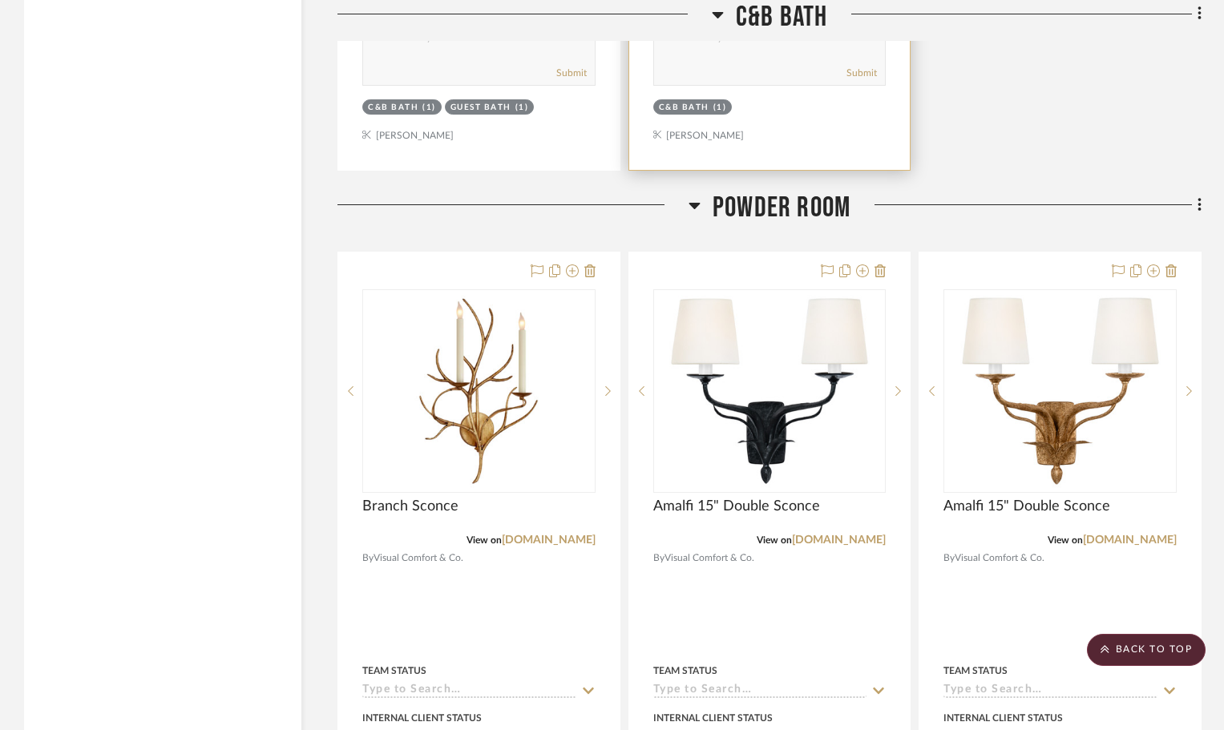
scroll to position [22200, 0]
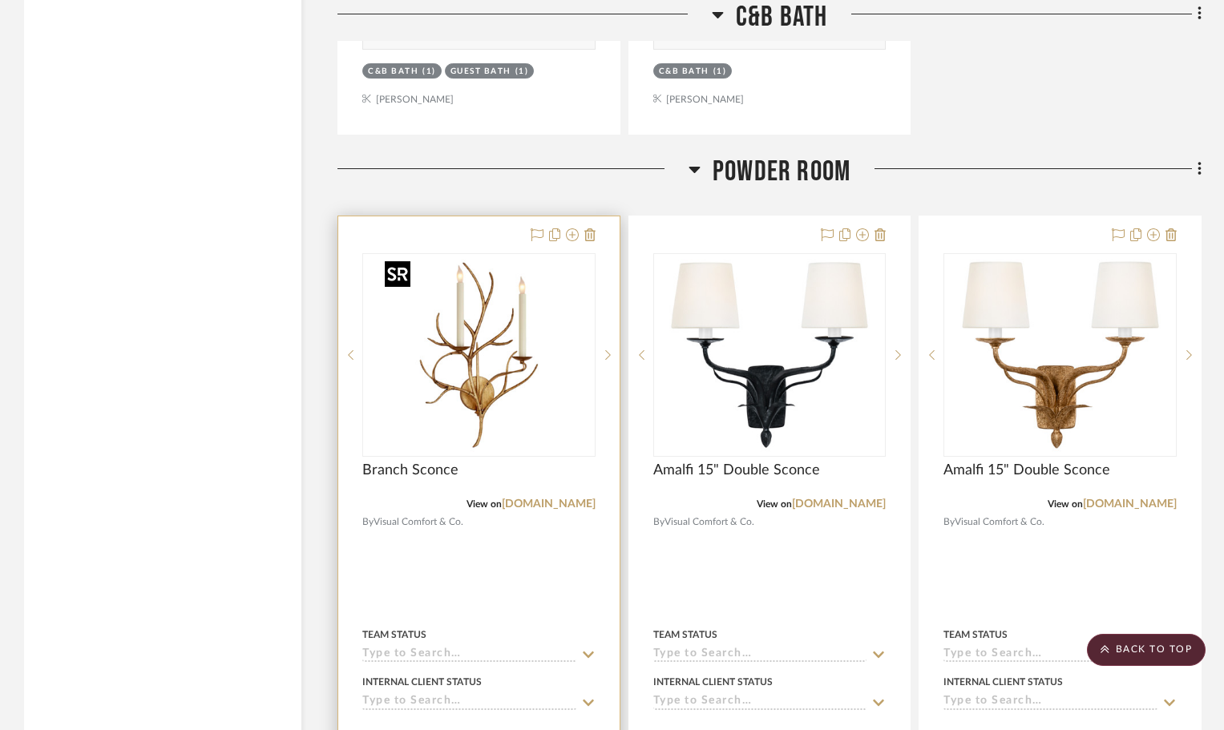
click at [565, 309] on img "0" at bounding box center [478, 355] width 200 height 200
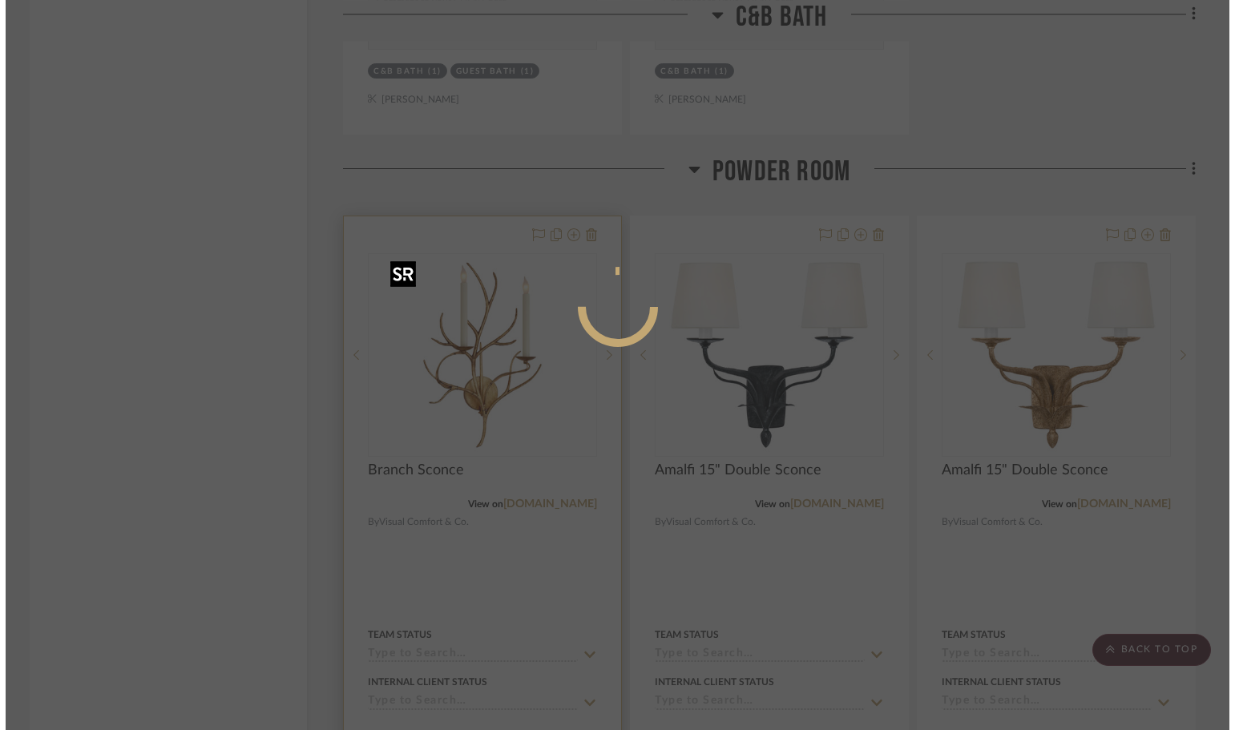
scroll to position [0, 0]
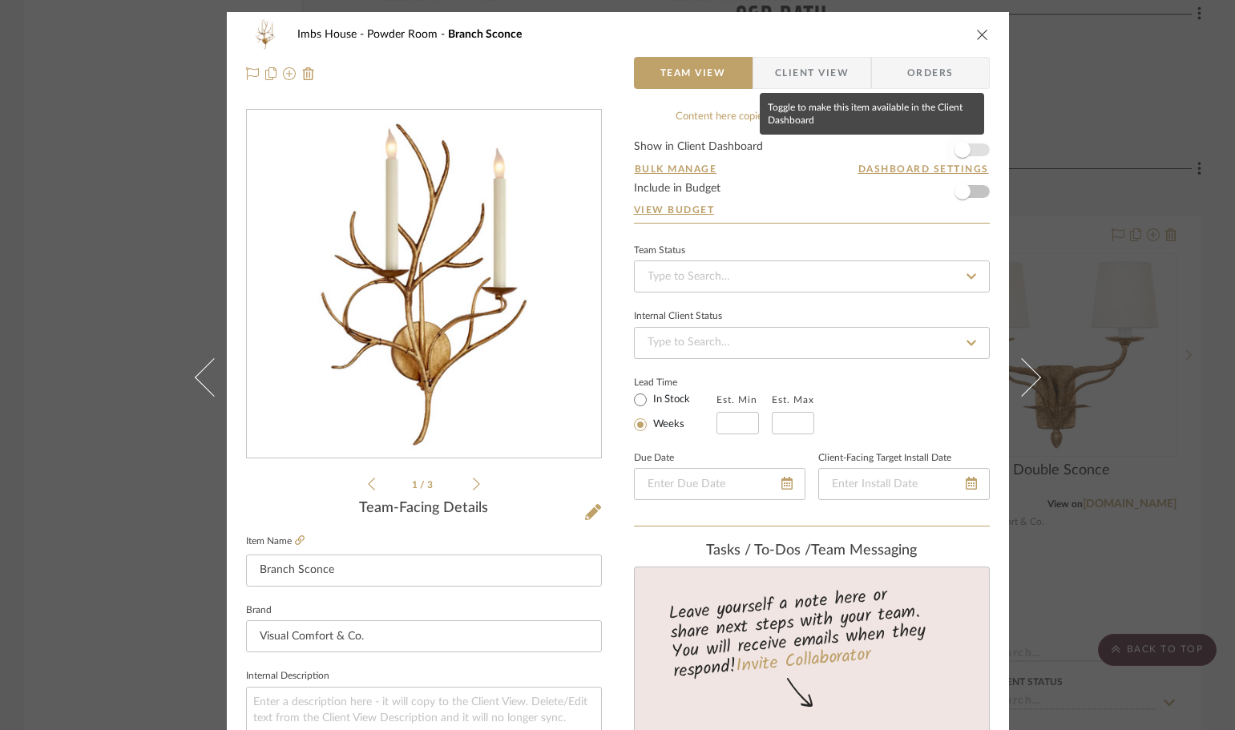
click at [961, 151] on span "button" at bounding box center [963, 150] width 16 height 16
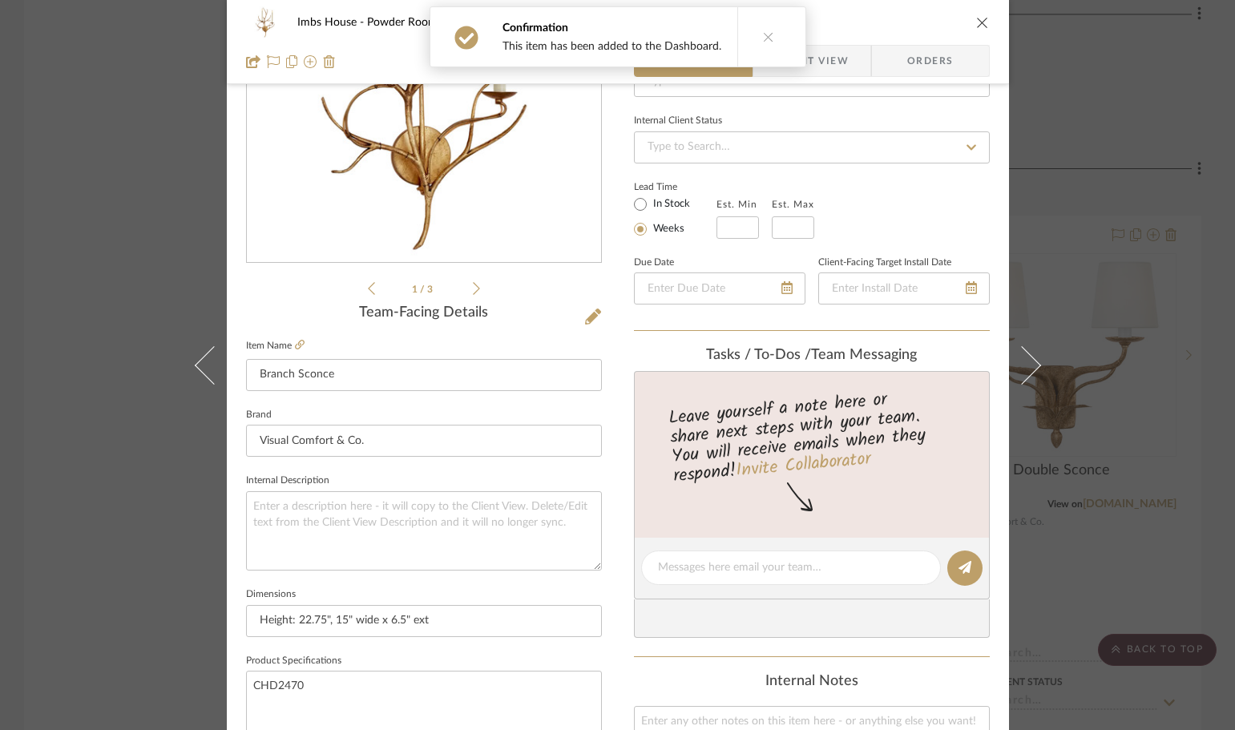
scroll to position [240, 0]
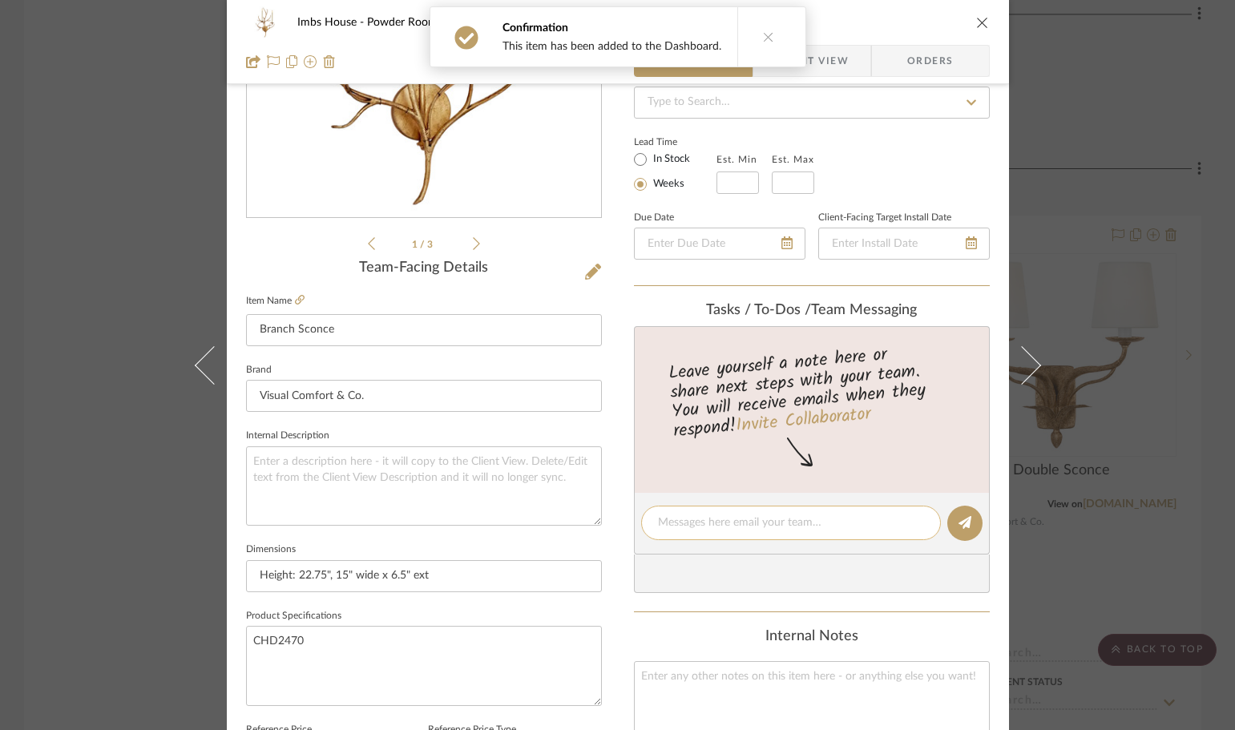
click at [713, 521] on textarea at bounding box center [791, 523] width 266 height 17
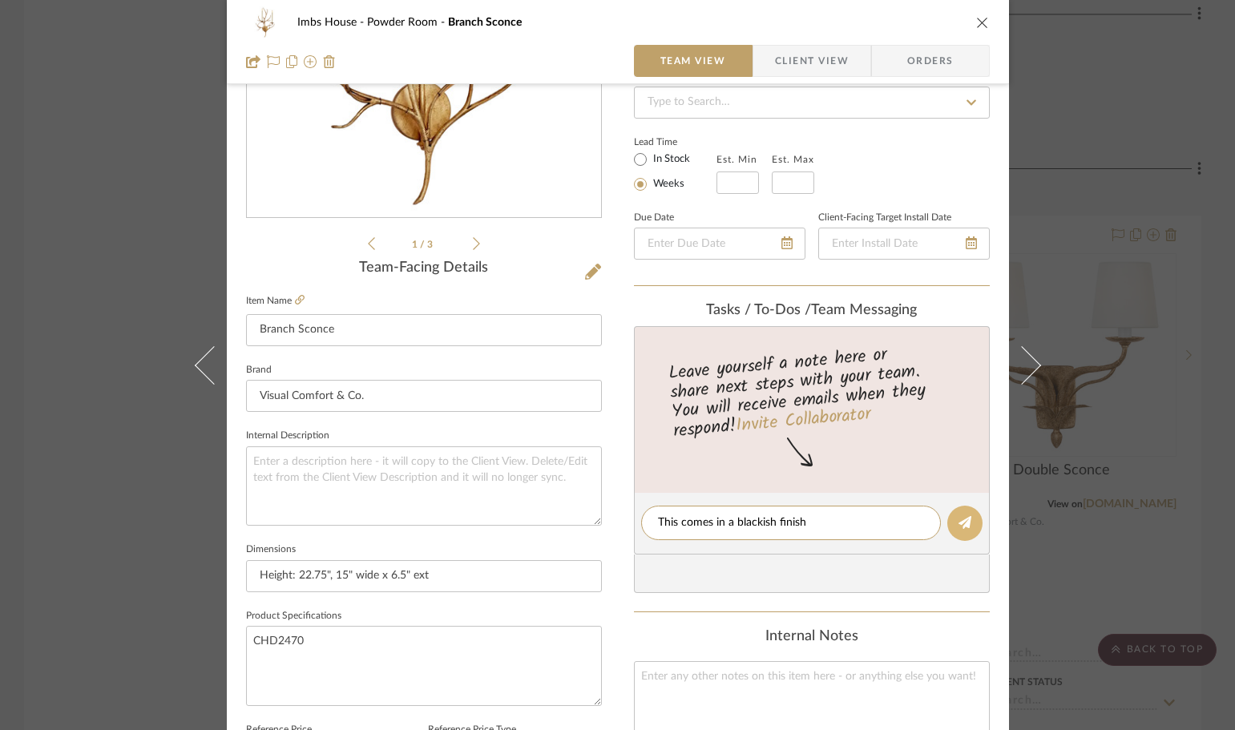
type textarea "This comes in a blackish finish"
click at [959, 517] on icon at bounding box center [965, 522] width 13 height 13
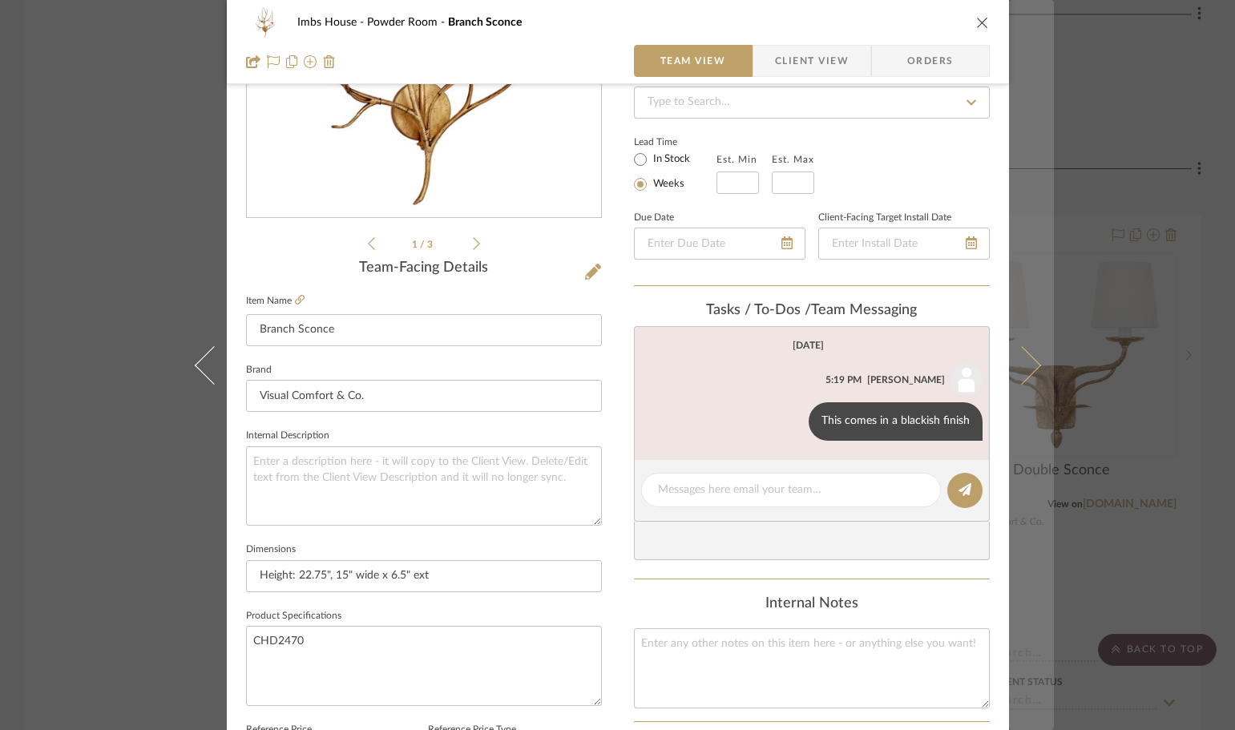
click at [1016, 373] on icon at bounding box center [1021, 364] width 38 height 38
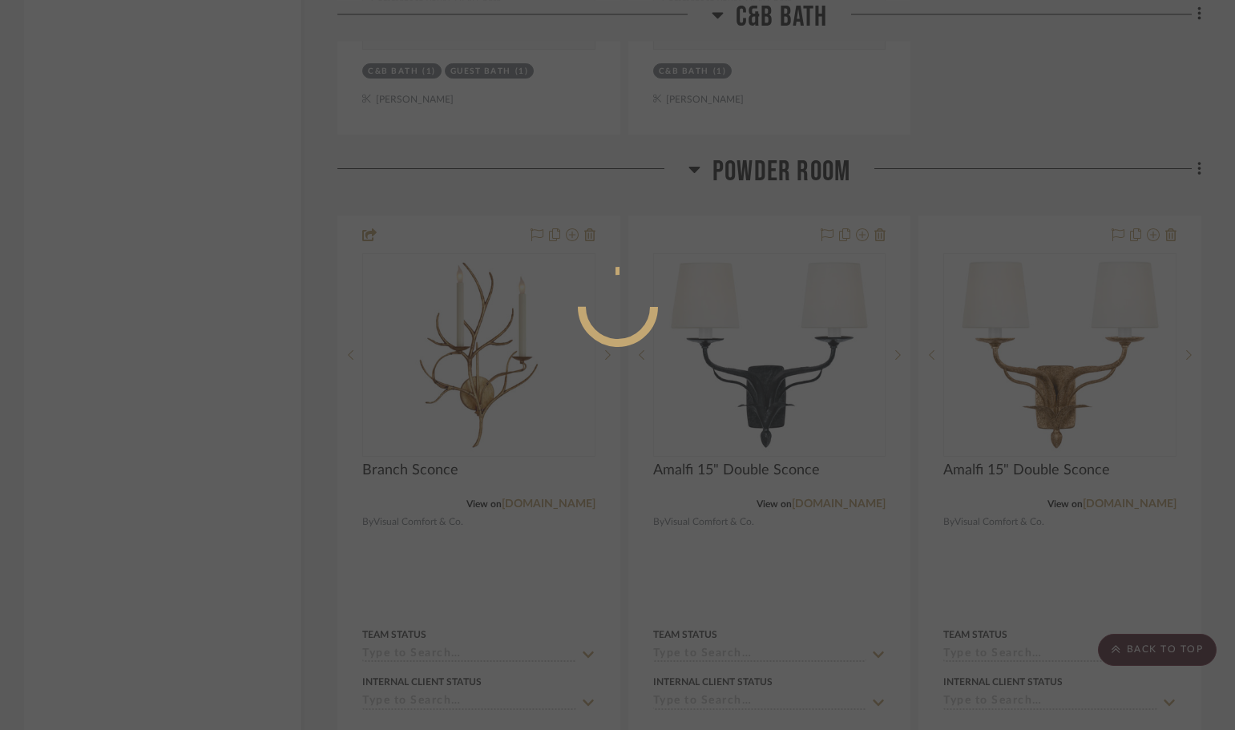
scroll to position [0, 0]
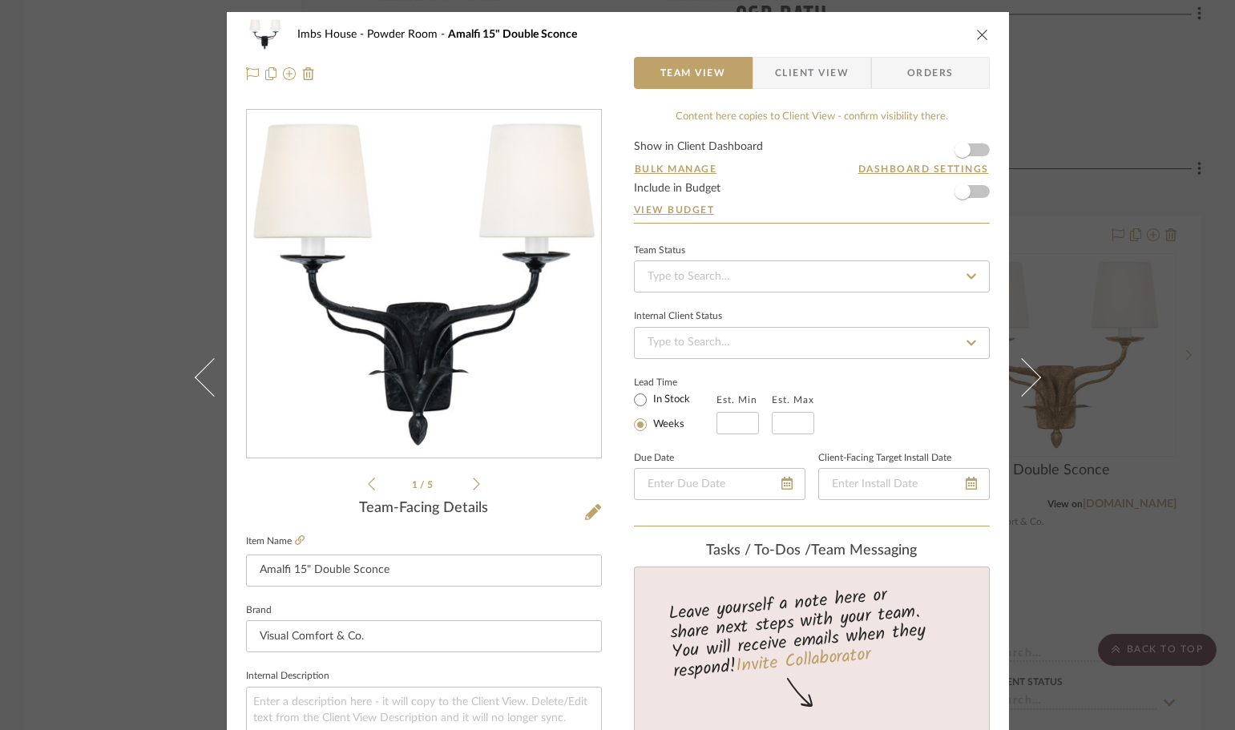
click at [829, 69] on span "Client View" at bounding box center [812, 73] width 74 height 32
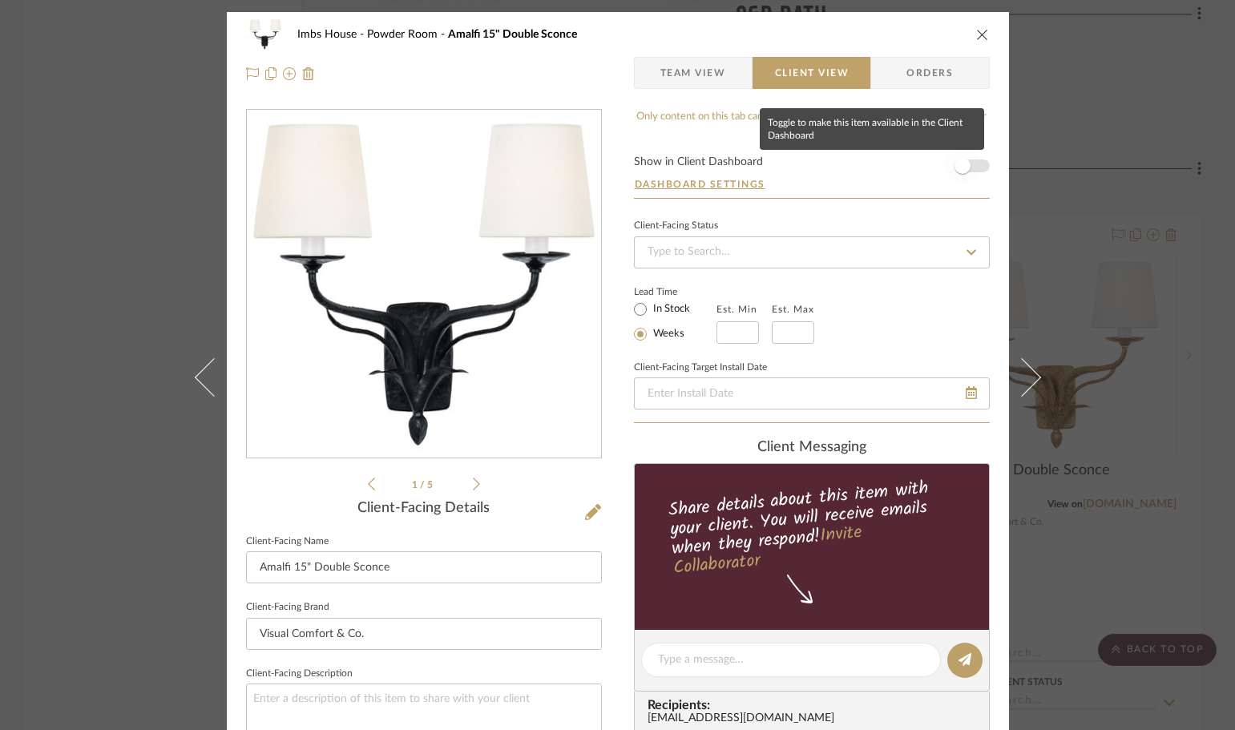
click at [960, 171] on span "button" at bounding box center [963, 166] width 16 height 16
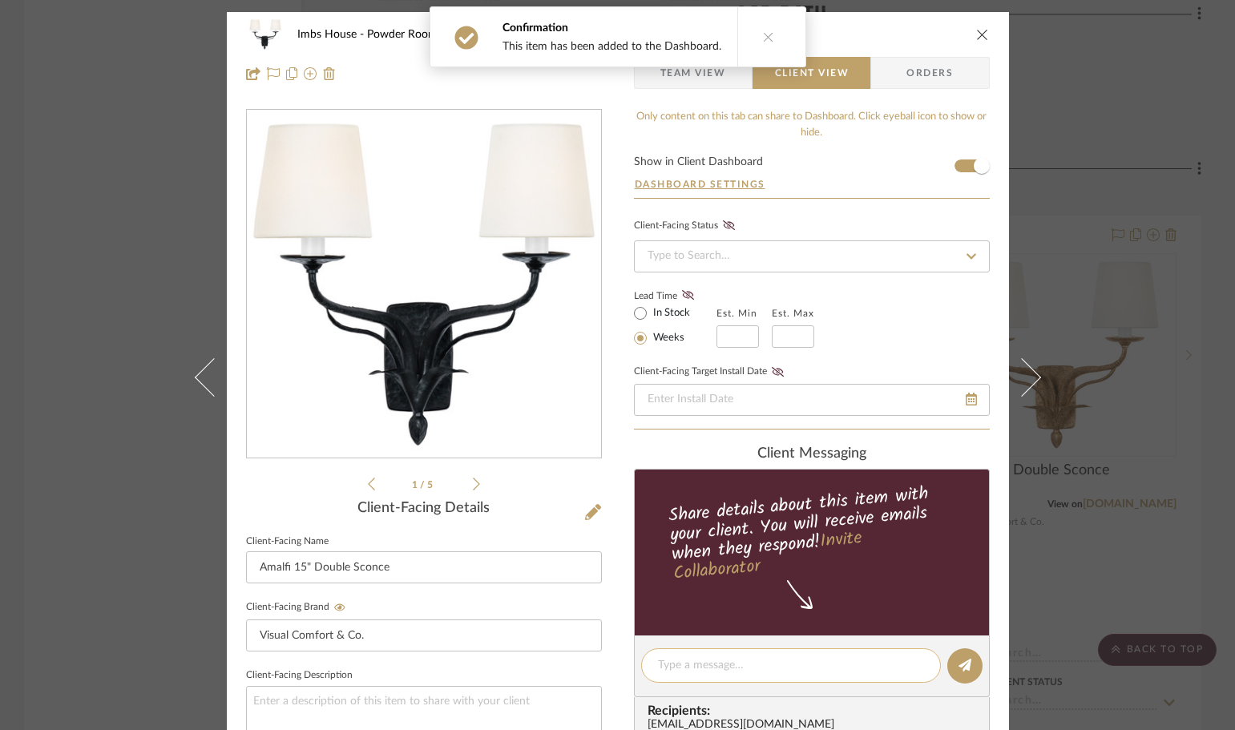
click at [716, 659] on textarea at bounding box center [791, 665] width 266 height 17
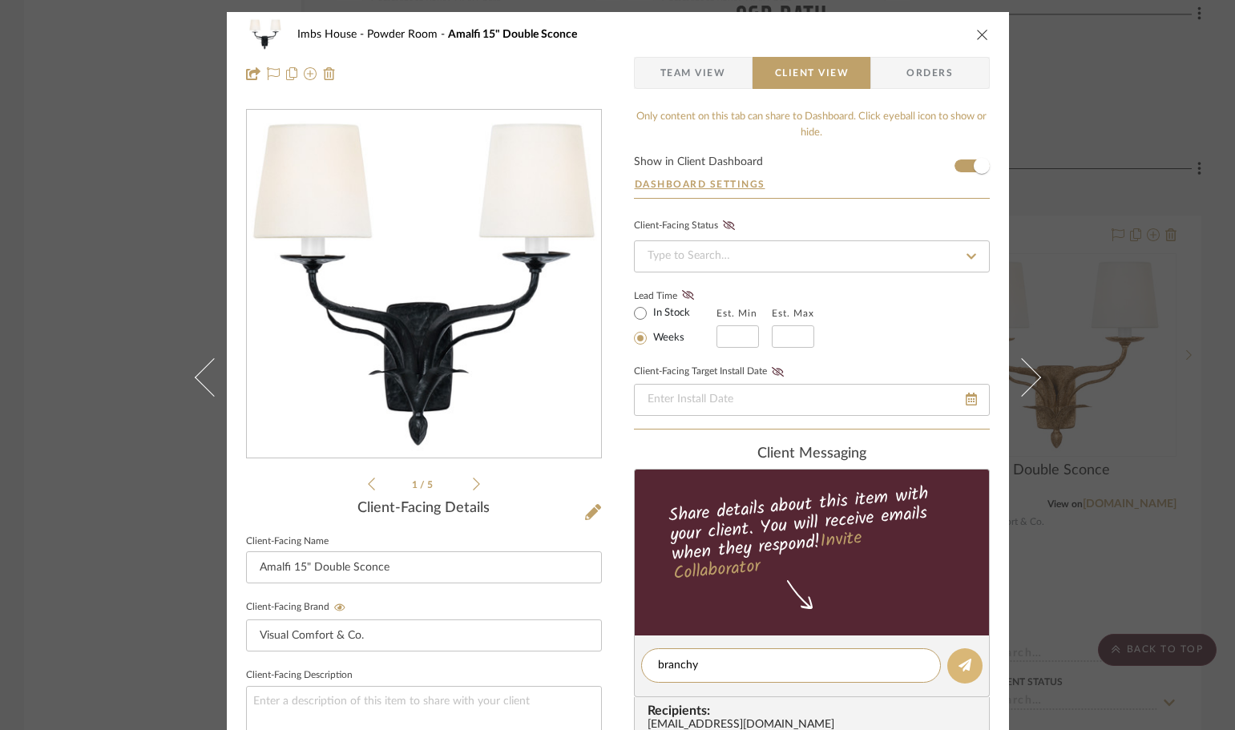
type textarea "branchy"
click at [955, 656] on button at bounding box center [964, 665] width 35 height 35
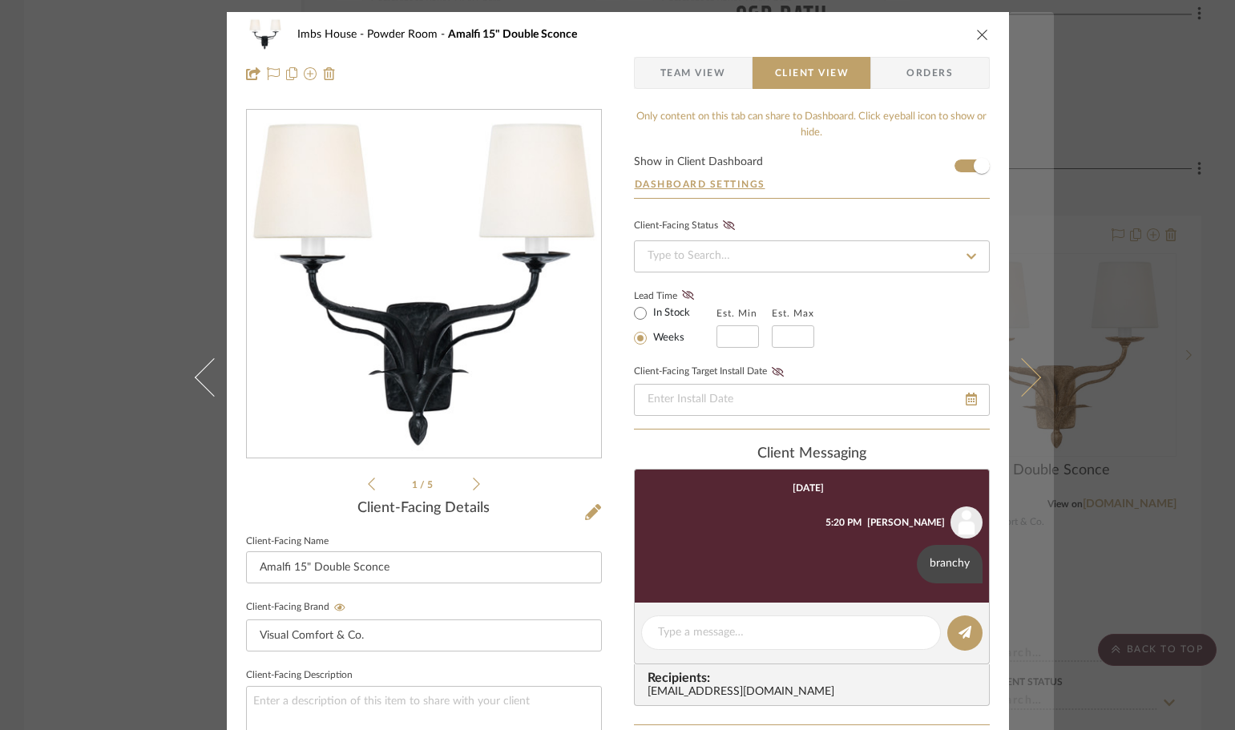
click at [1024, 377] on icon at bounding box center [1021, 376] width 38 height 38
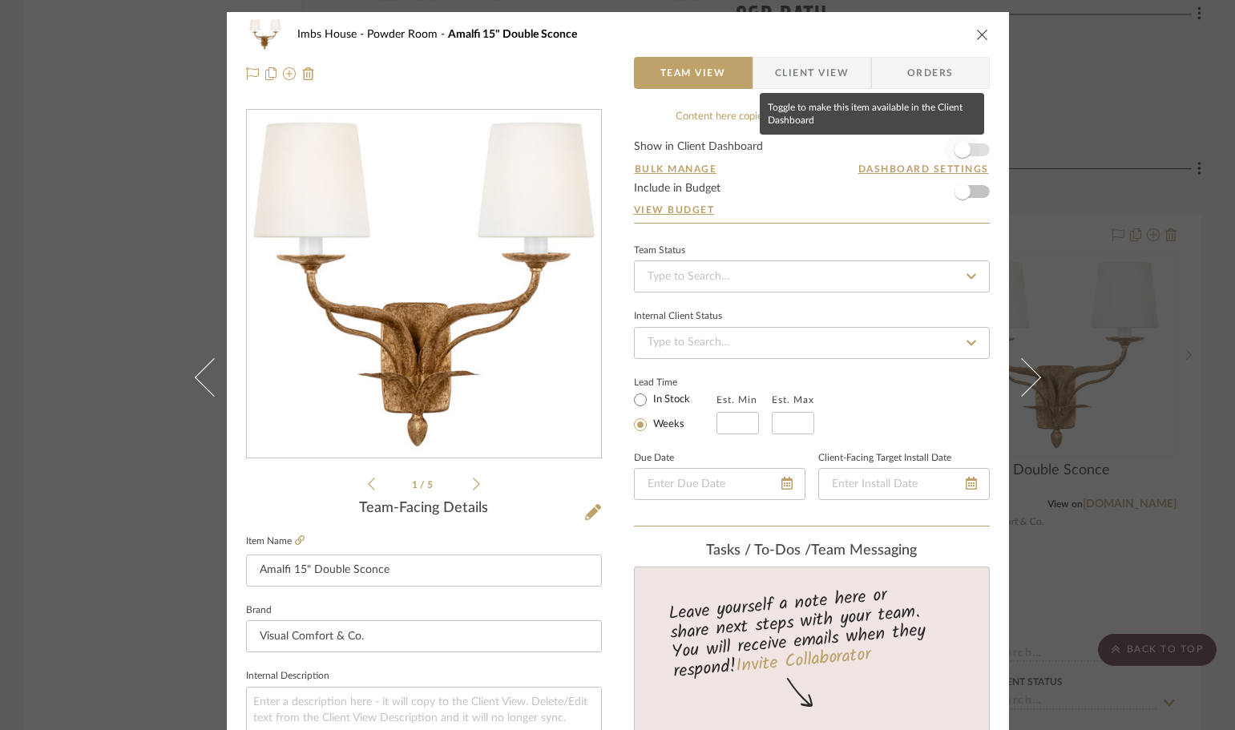
click at [955, 154] on span "button" at bounding box center [963, 150] width 16 height 16
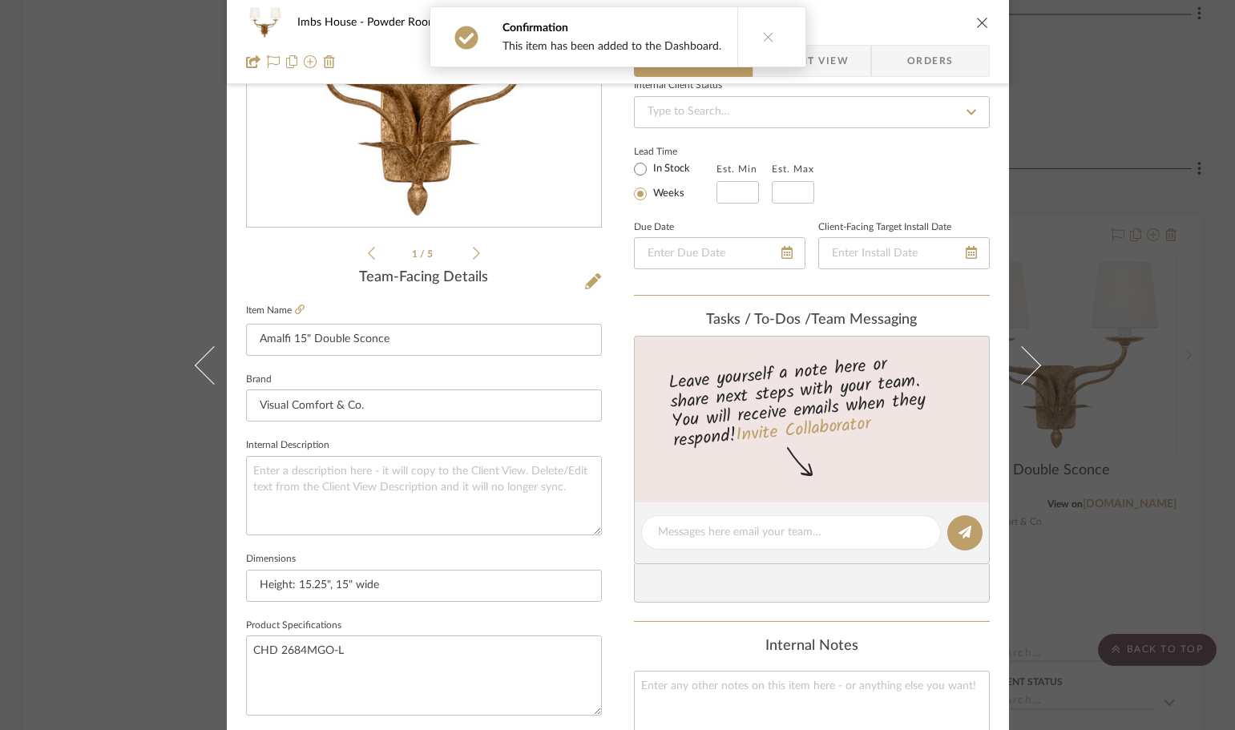
scroll to position [240, 0]
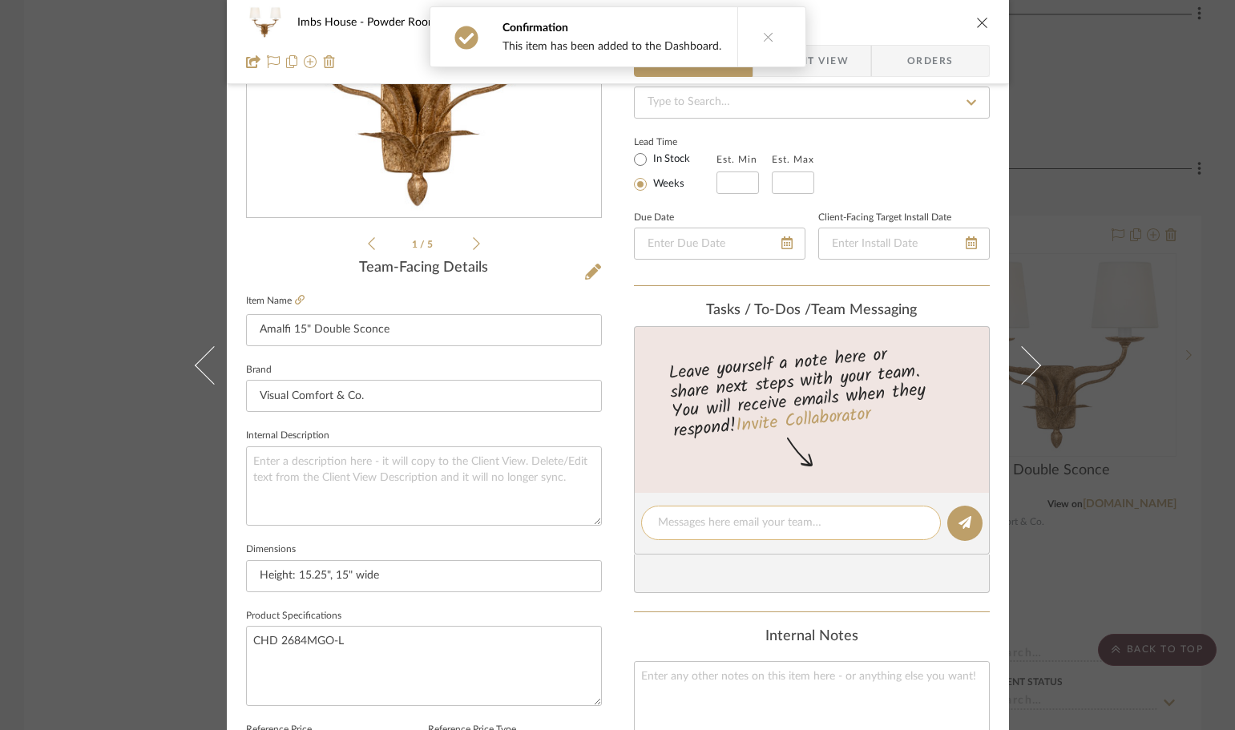
click at [662, 525] on textarea at bounding box center [791, 523] width 266 height 17
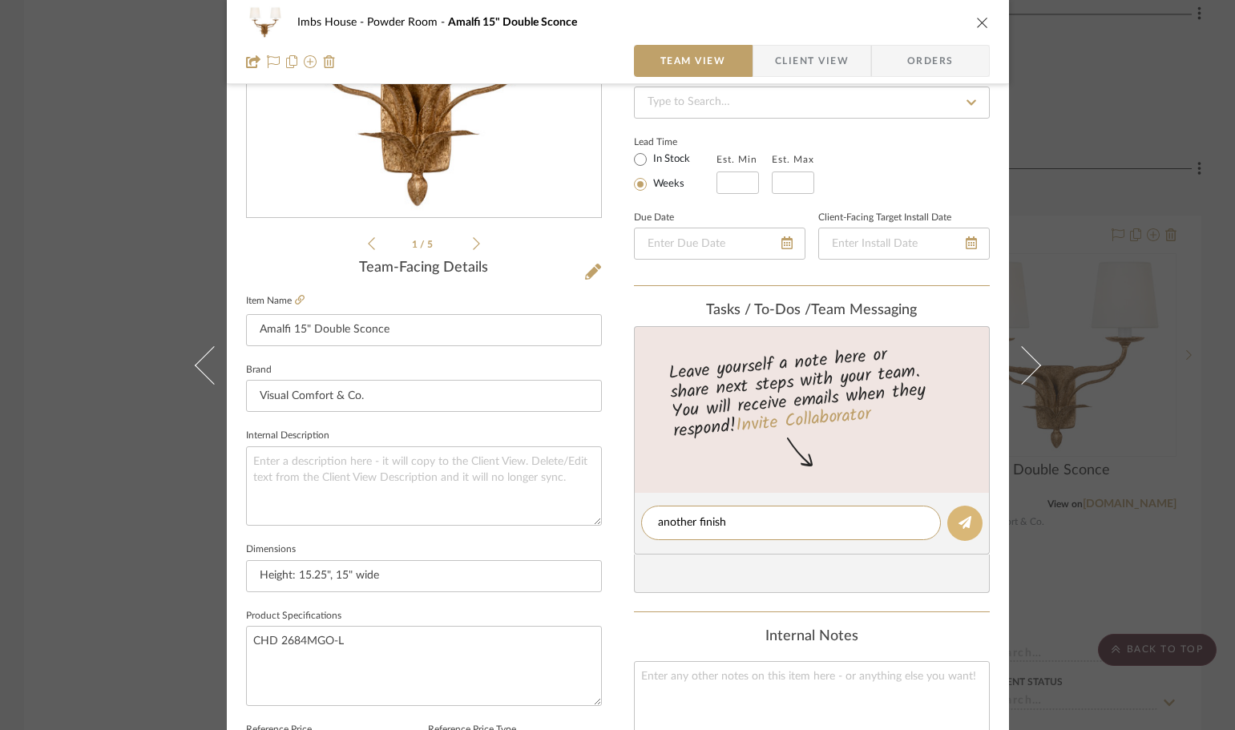
type textarea "another finish"
click at [961, 520] on icon at bounding box center [965, 522] width 13 height 13
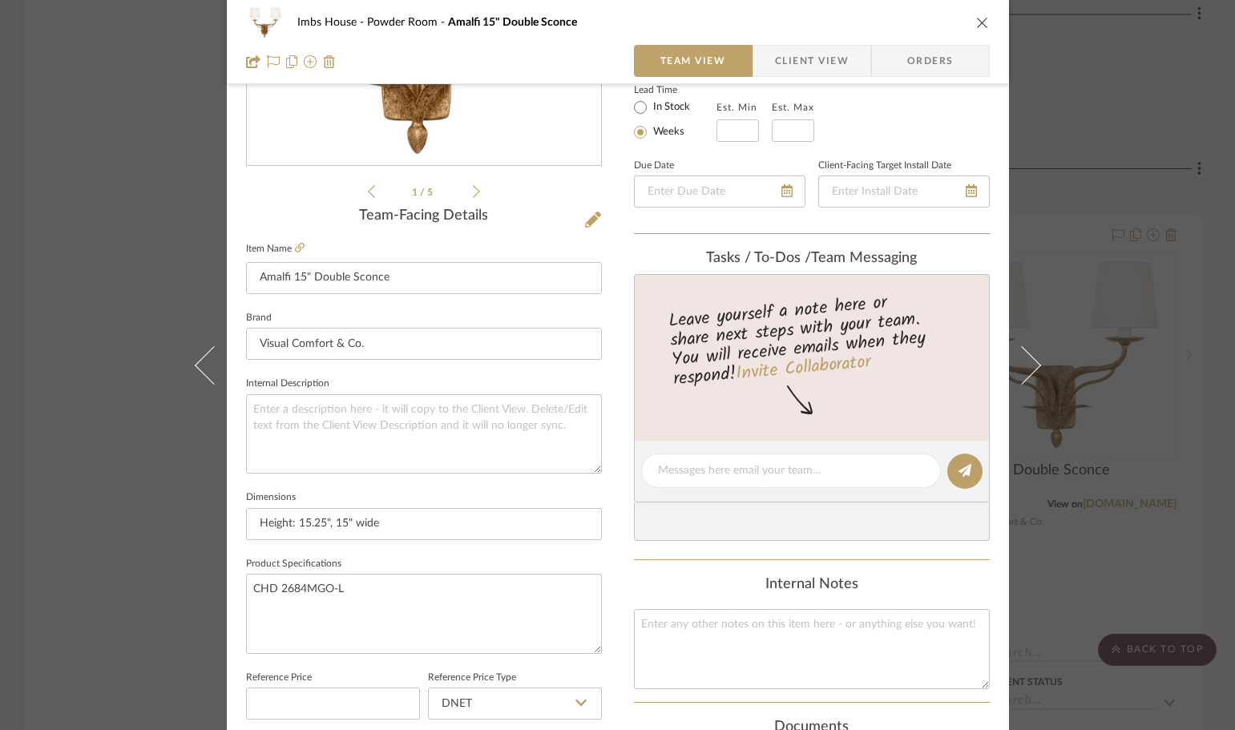
scroll to position [321, 0]
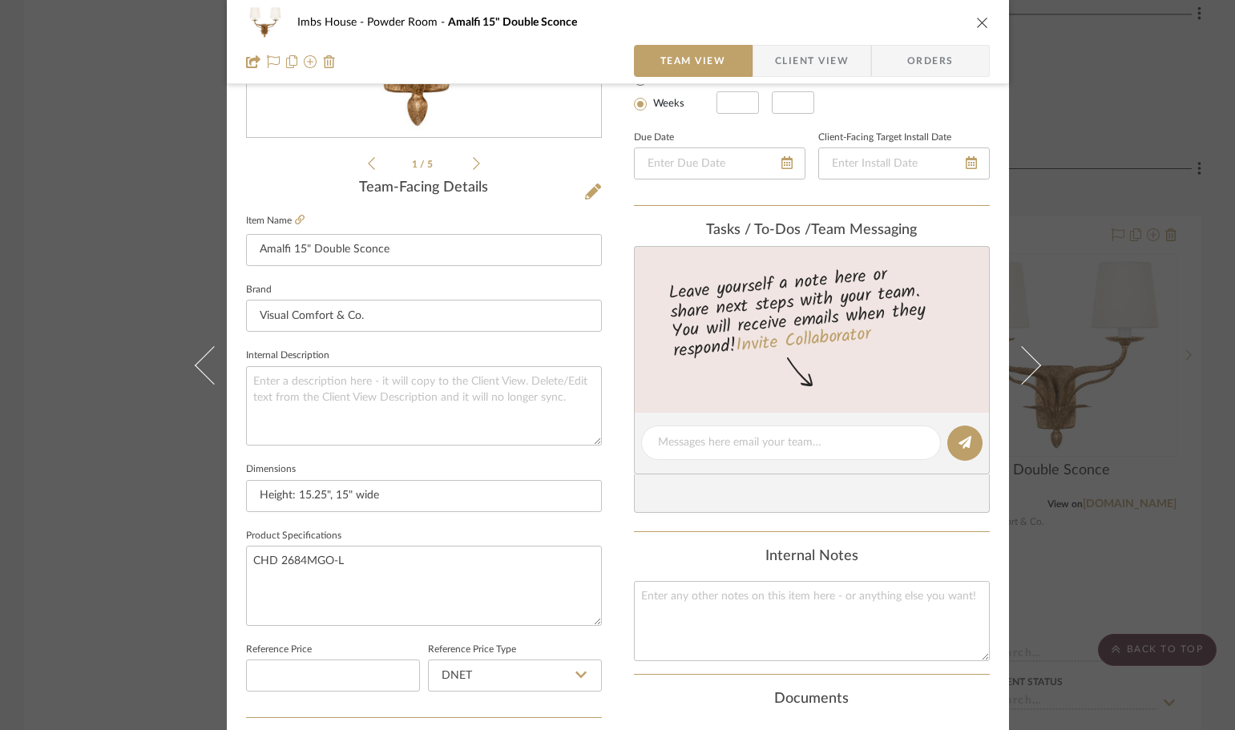
click at [1121, 438] on div "Imbs House Powder Room Amalfi 15" Double Sconce Team View Client View Orders 1 …" at bounding box center [617, 365] width 1235 height 730
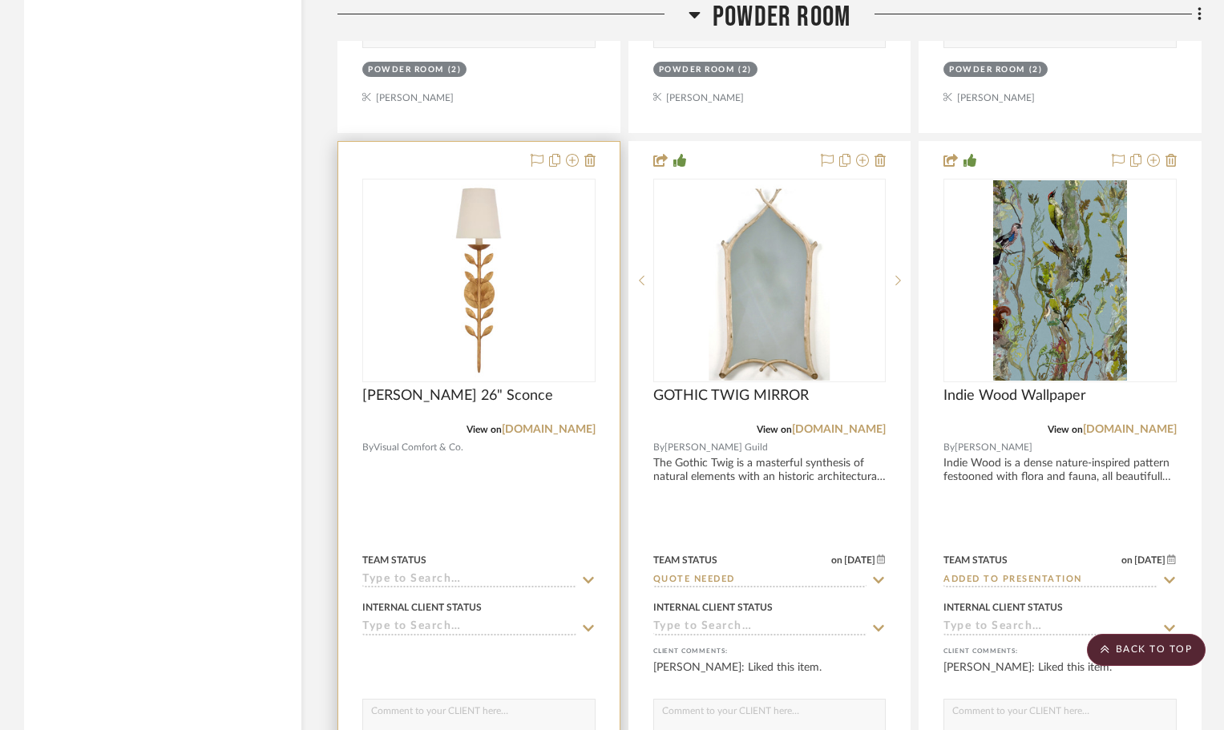
scroll to position [23082, 0]
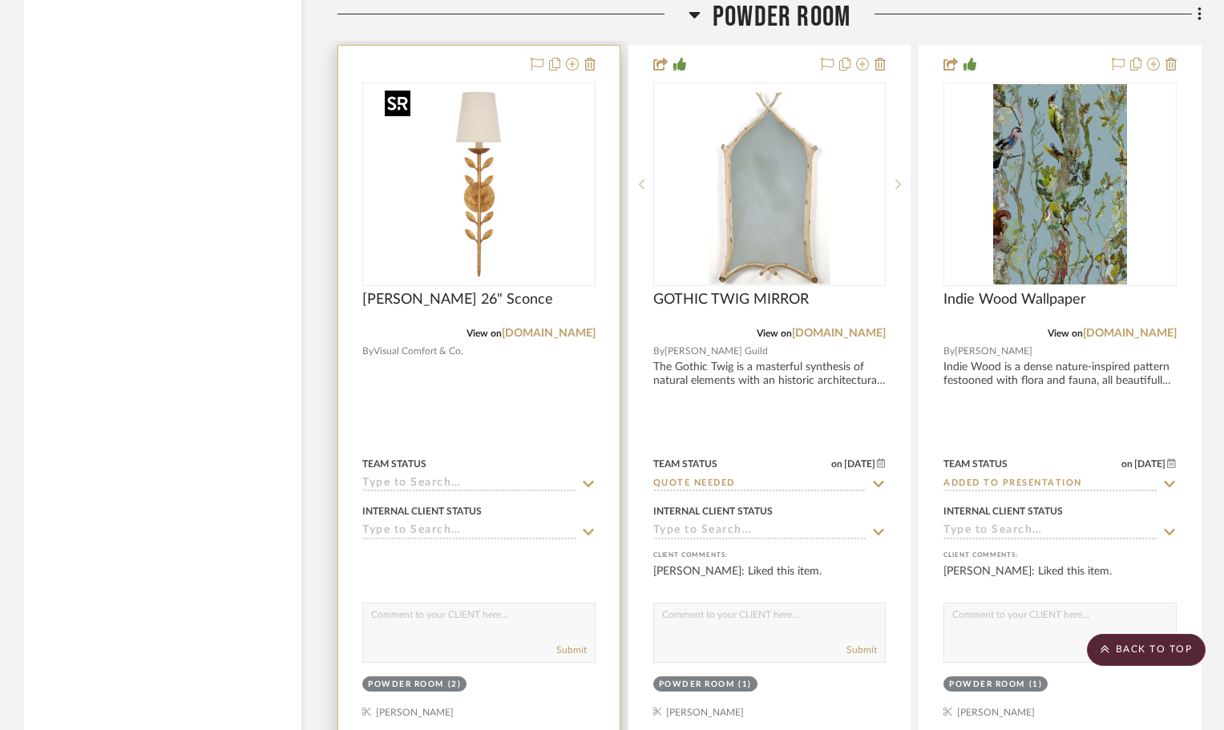
click at [539, 111] on img "0" at bounding box center [478, 184] width 200 height 200
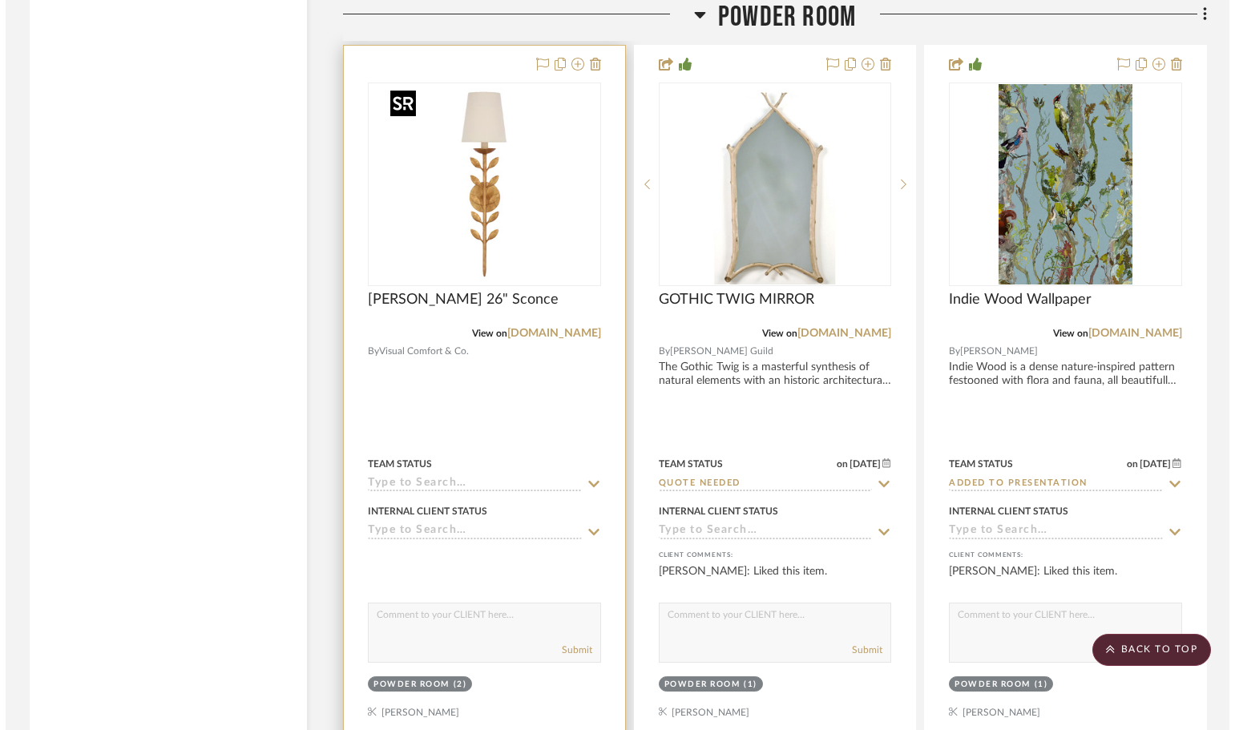
scroll to position [0, 0]
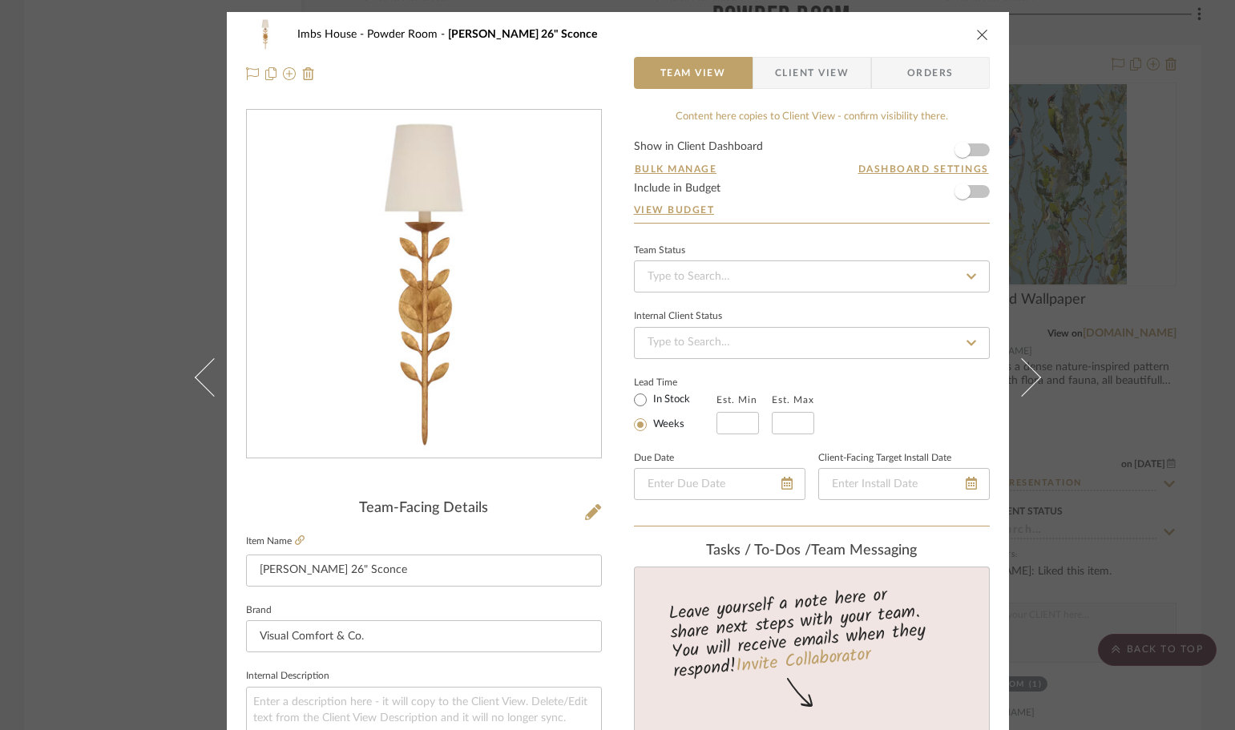
click at [809, 73] on span "Client View" at bounding box center [812, 73] width 74 height 32
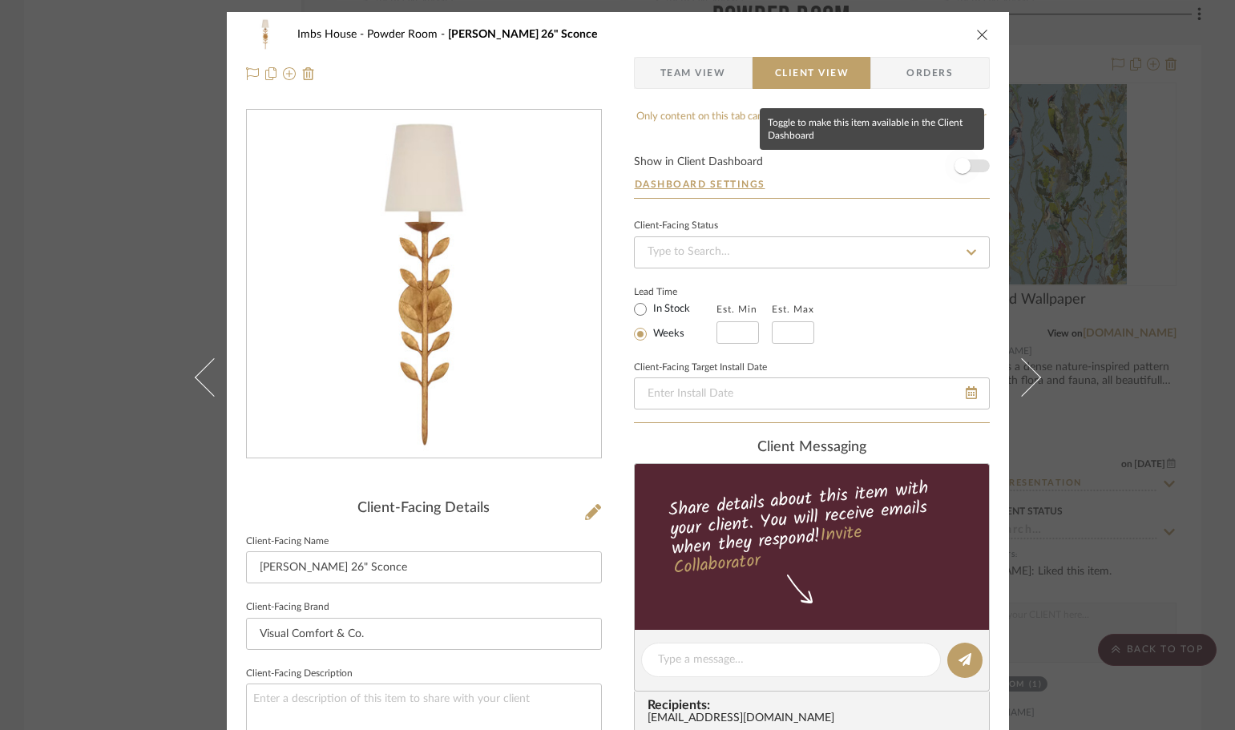
click at [962, 166] on span "button" at bounding box center [963, 166] width 16 height 16
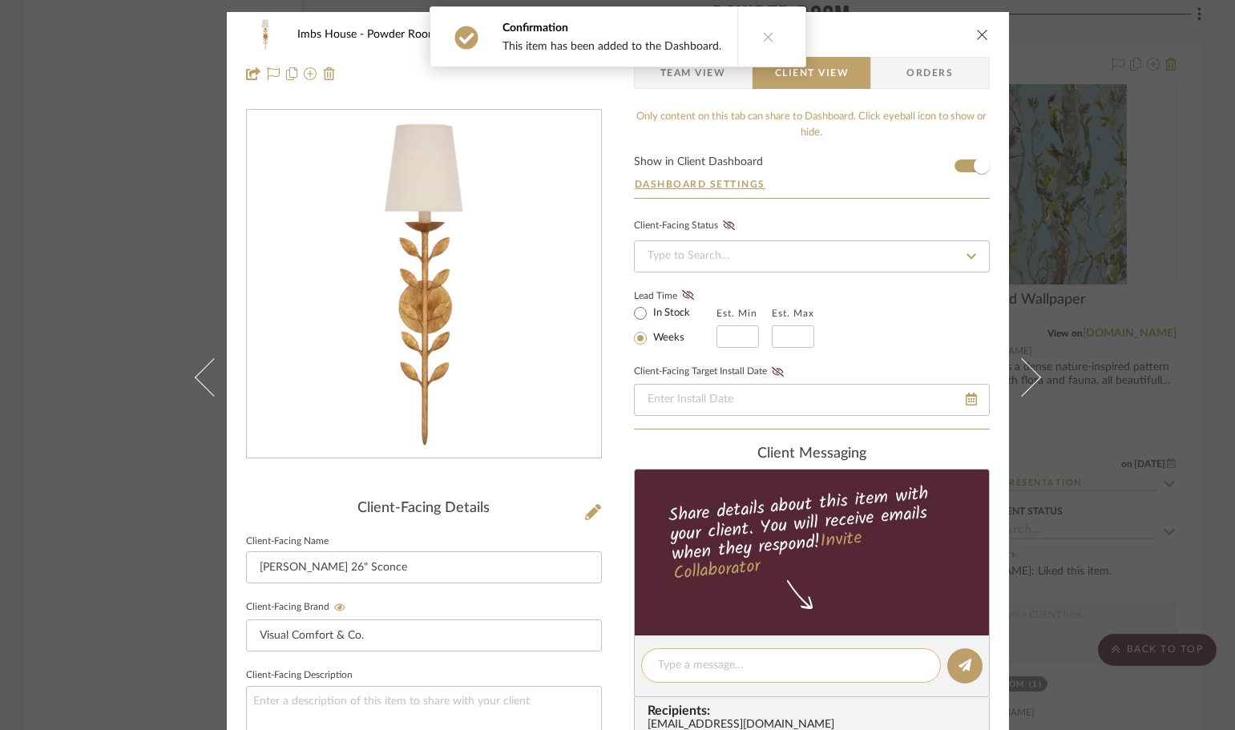
click at [658, 667] on textarea at bounding box center [791, 665] width 266 height 17
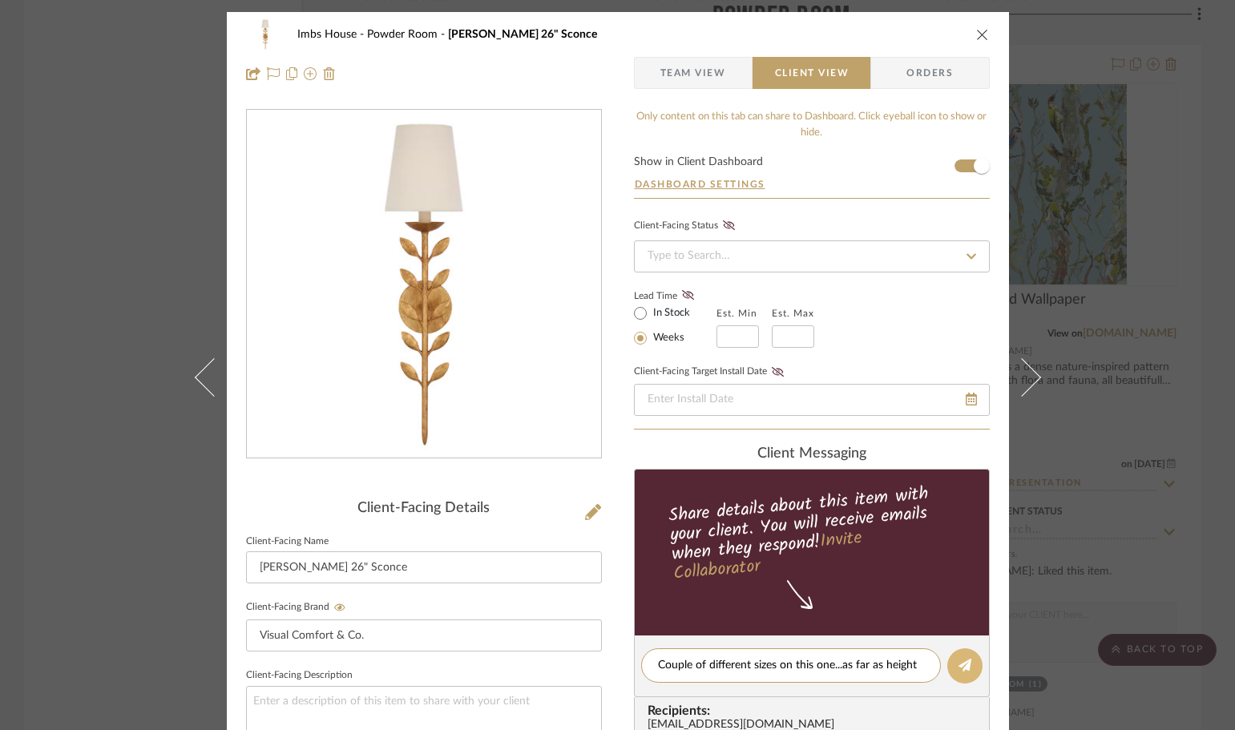
type textarea "Couple of different sizes on this one...as far as height"
click at [962, 661] on icon at bounding box center [965, 665] width 13 height 13
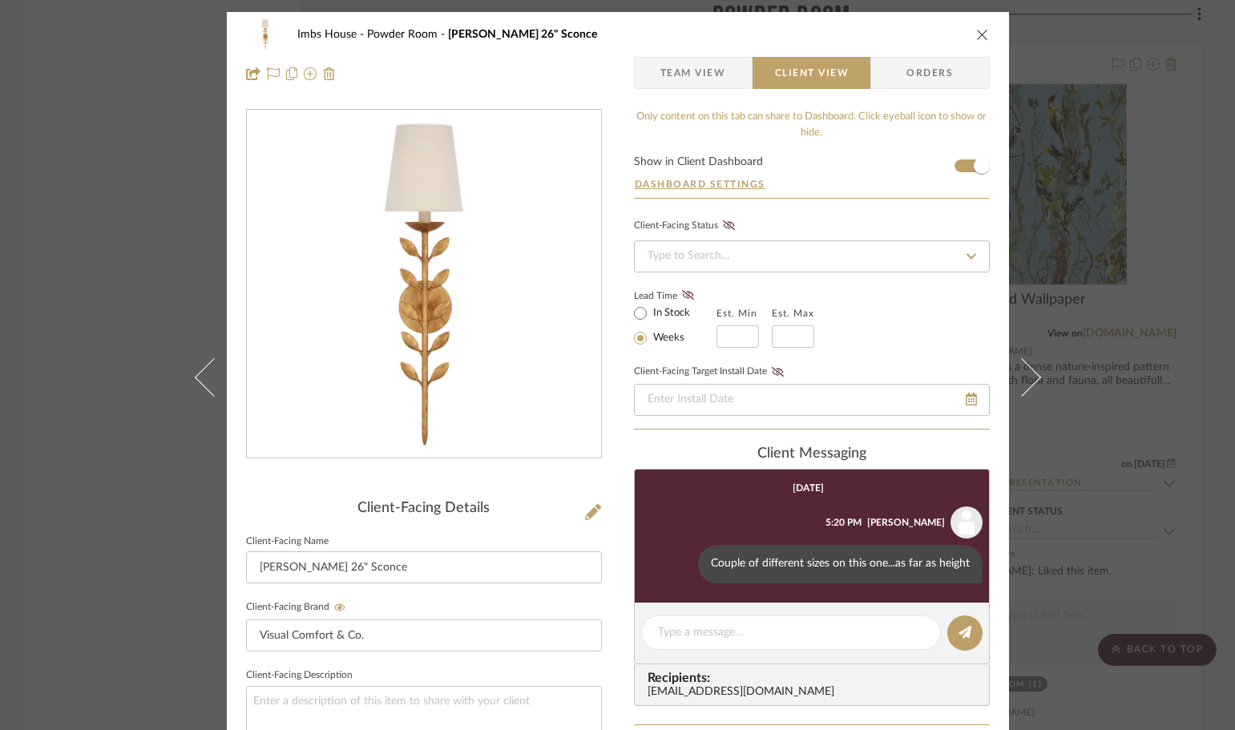
click at [976, 33] on icon "close" at bounding box center [982, 34] width 13 height 13
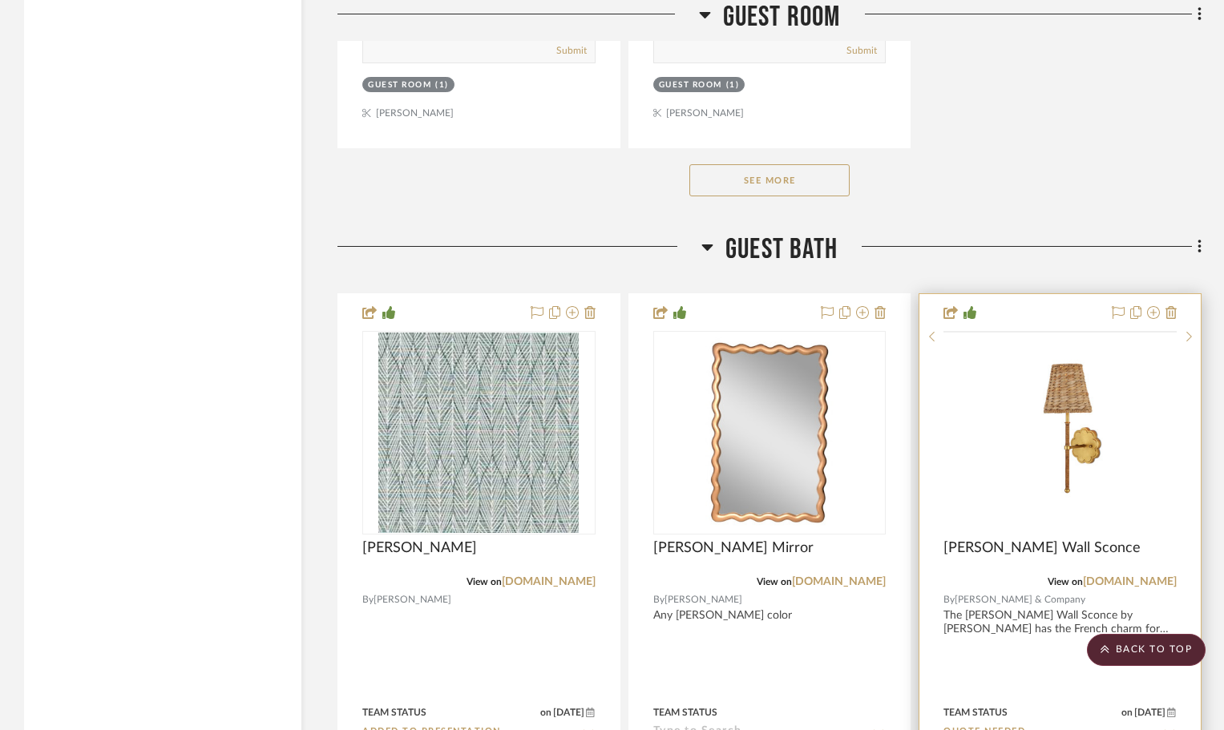
scroll to position [26368, 0]
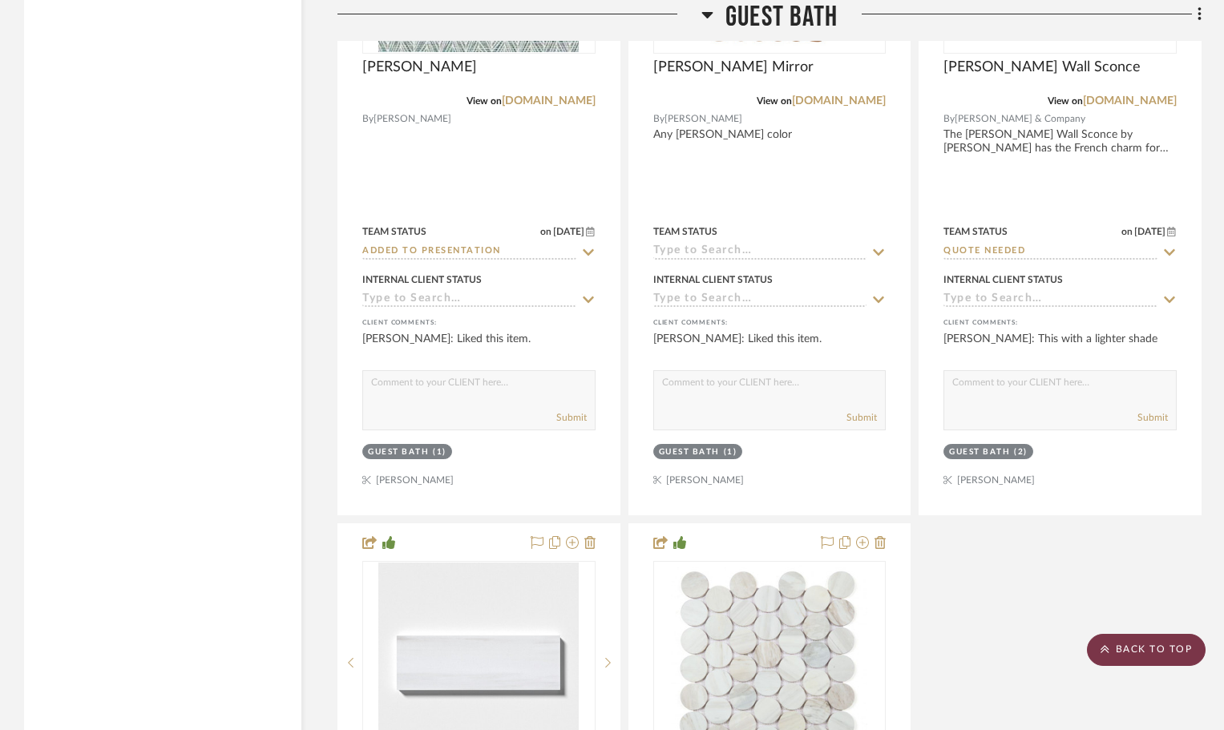
click at [1171, 644] on scroll-to-top-button "BACK TO TOP" at bounding box center [1146, 650] width 119 height 32
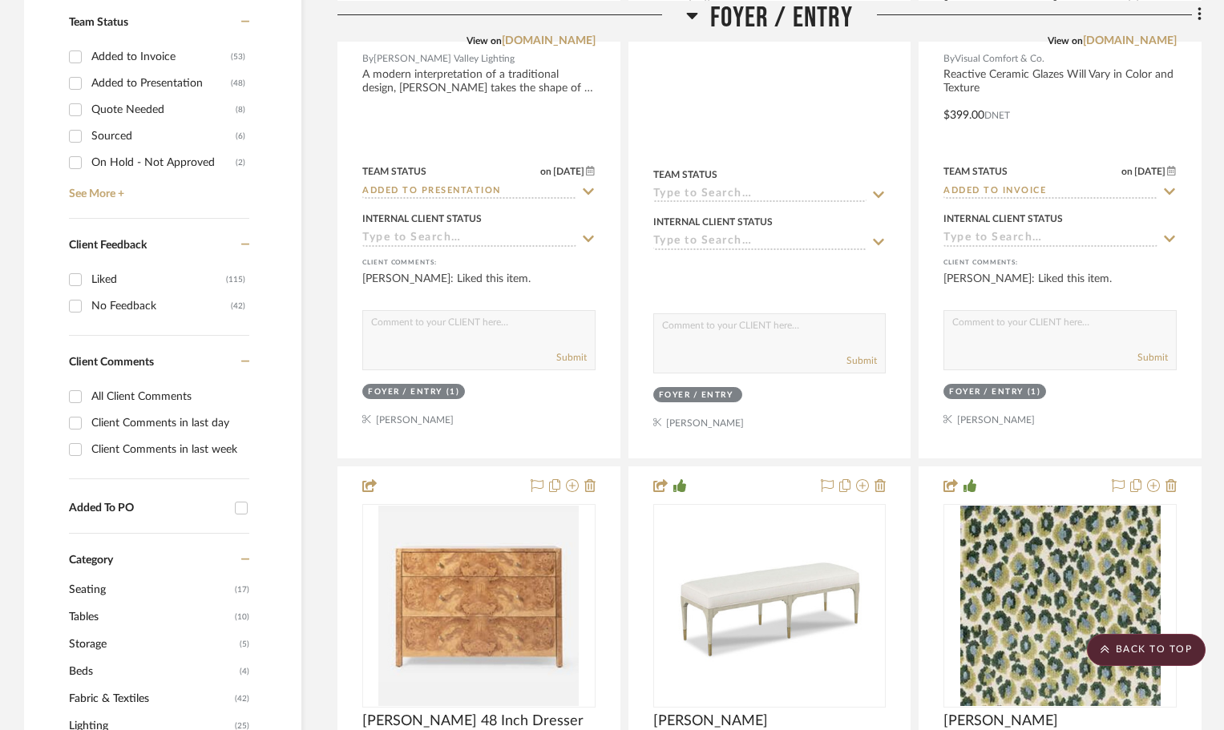
scroll to position [721, 0]
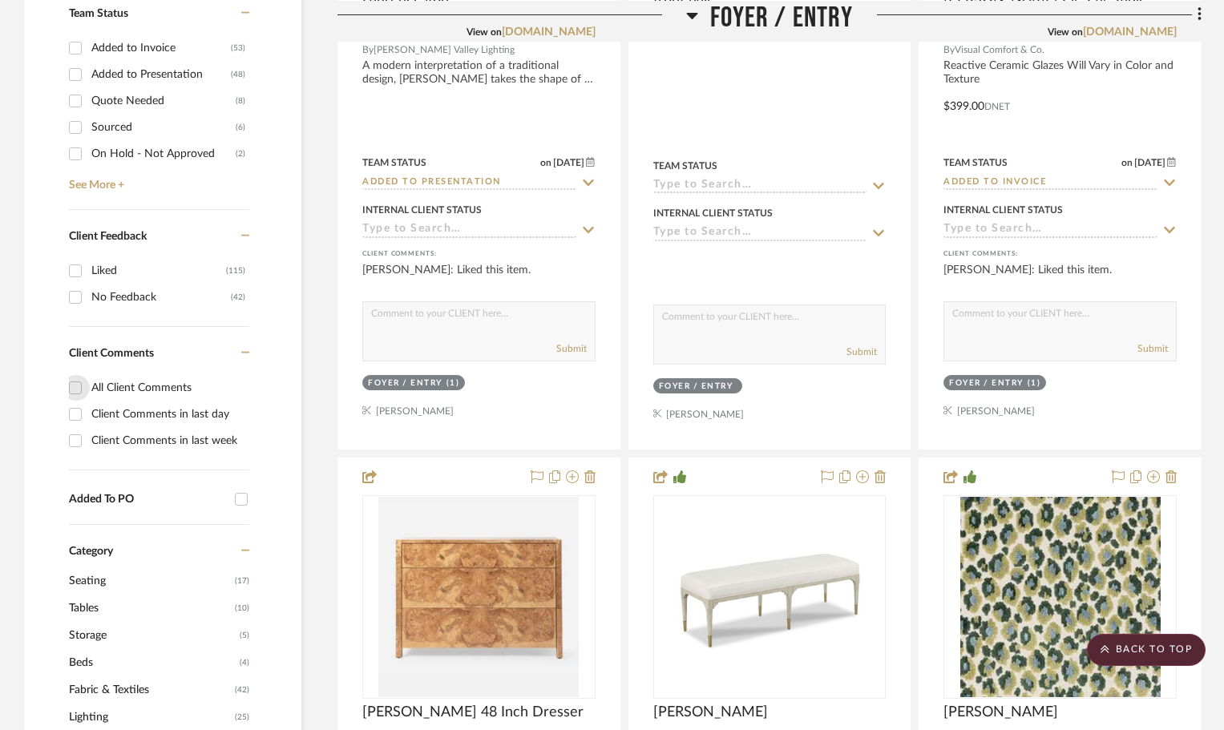
click at [77, 389] on input "All Client Comments" at bounding box center [76, 388] width 26 height 26
checkbox input "true"
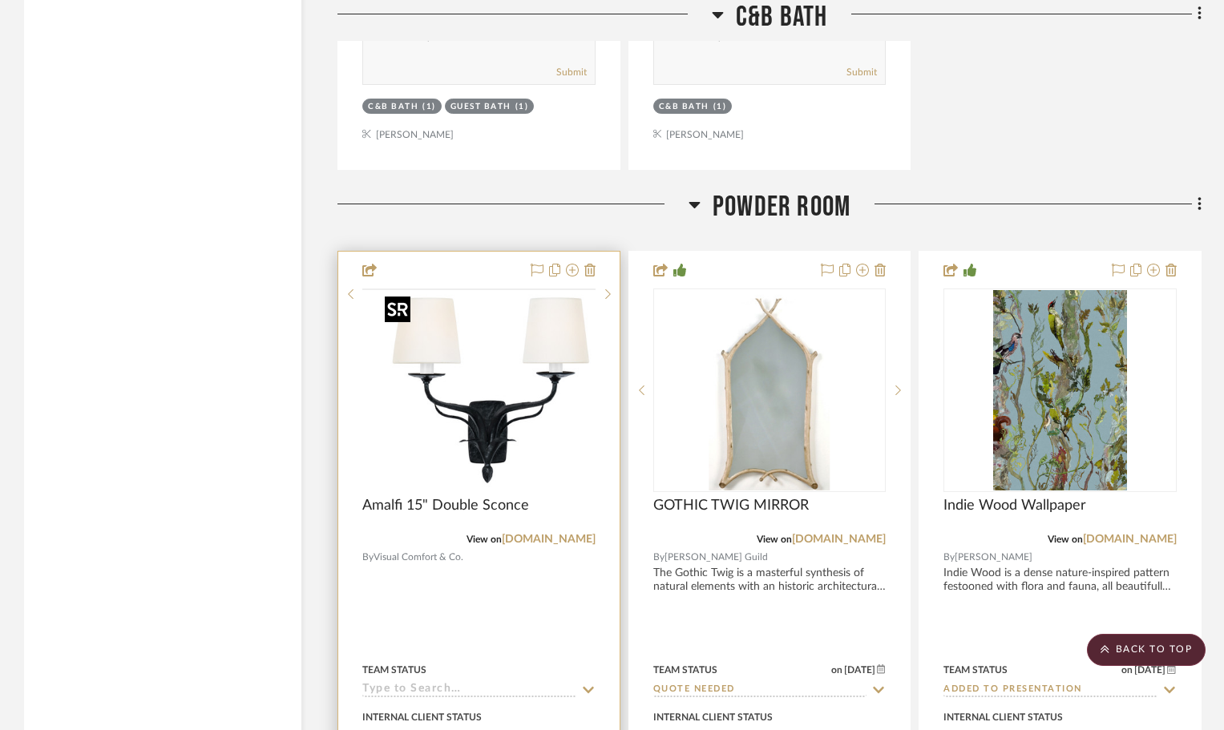
scroll to position [19876, 0]
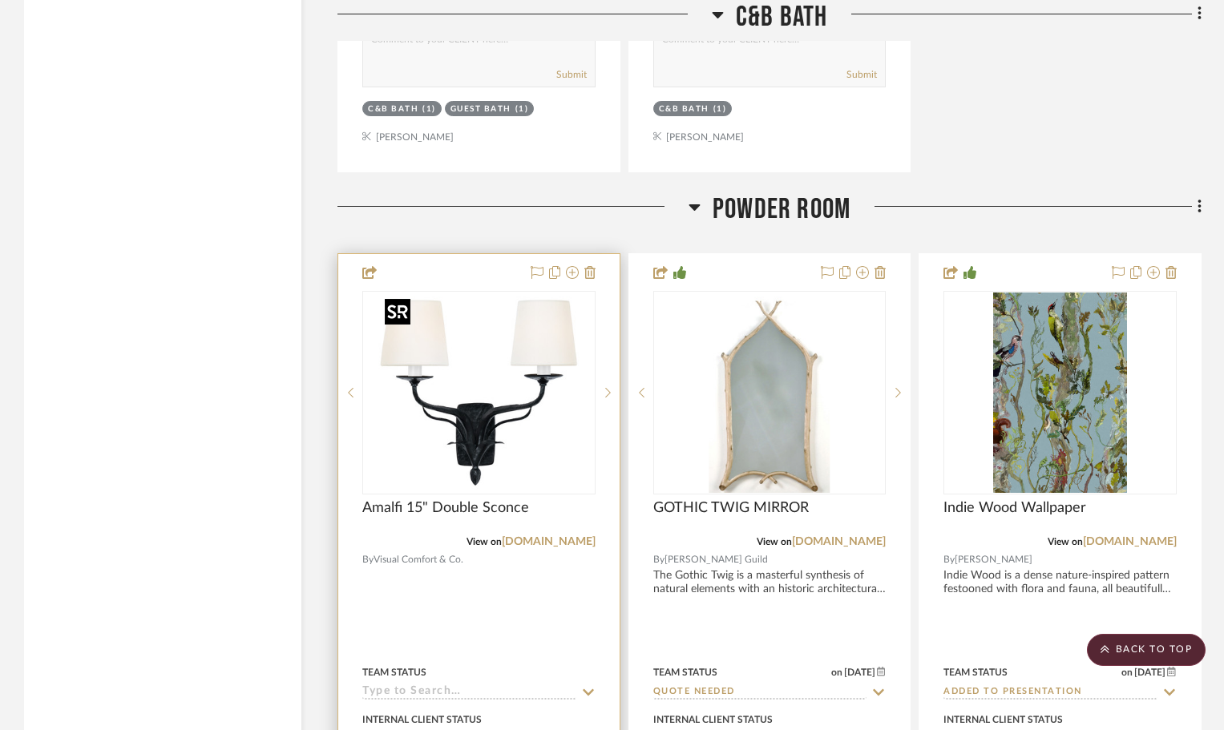
click at [472, 435] on img "0" at bounding box center [478, 393] width 200 height 200
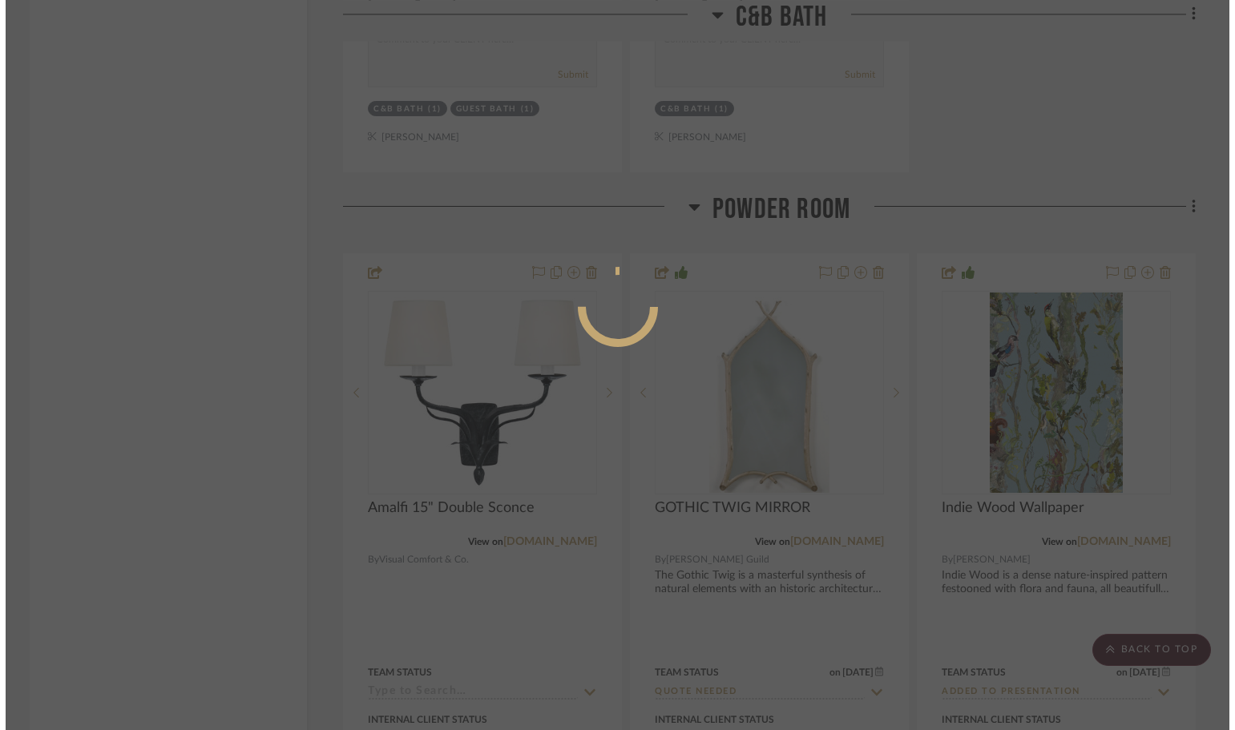
scroll to position [0, 0]
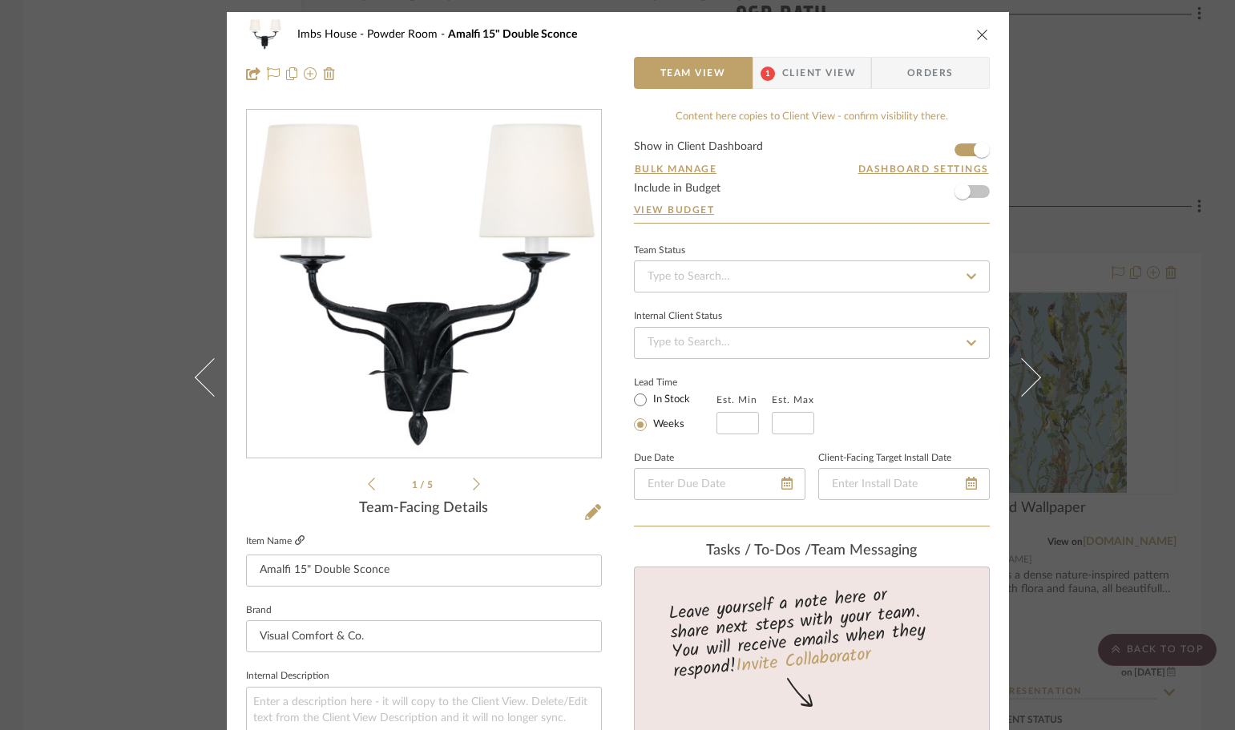
click at [295, 540] on icon at bounding box center [300, 540] width 10 height 10
click at [808, 67] on span "Client View" at bounding box center [819, 73] width 74 height 32
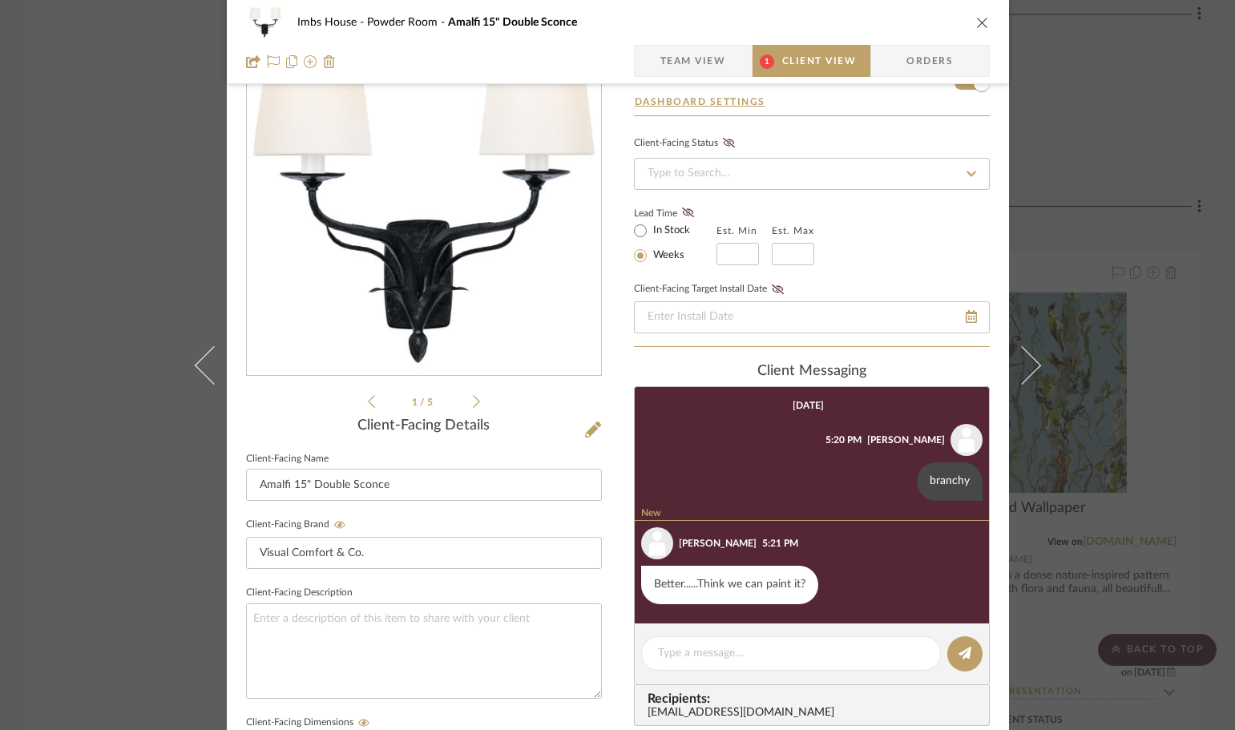
scroll to position [160, 0]
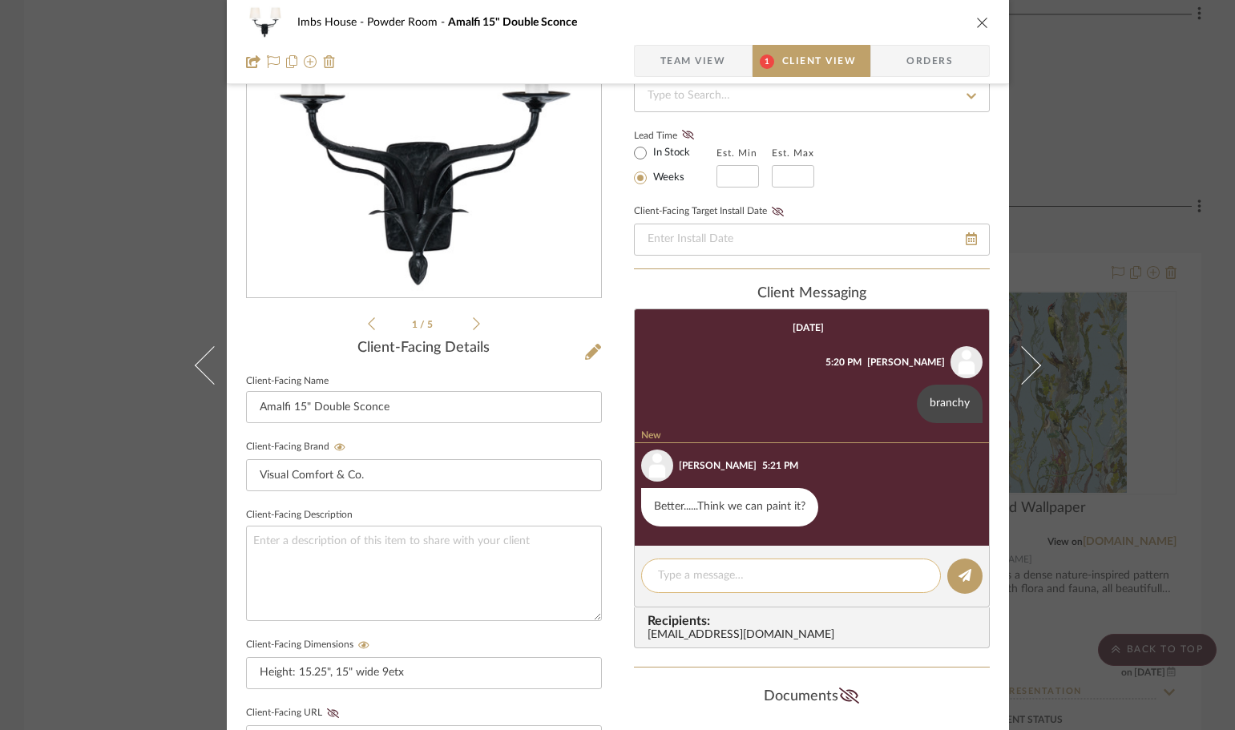
click at [713, 572] on textarea at bounding box center [791, 575] width 266 height 17
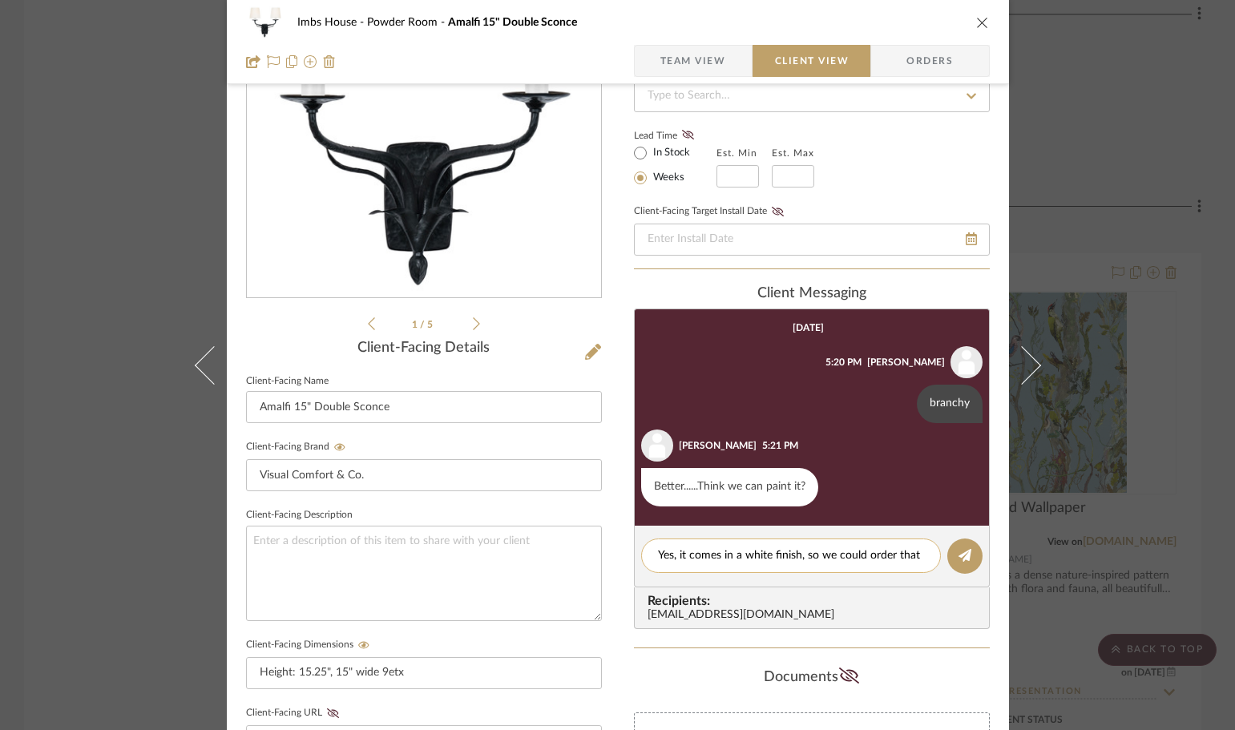
scroll to position [0, 0]
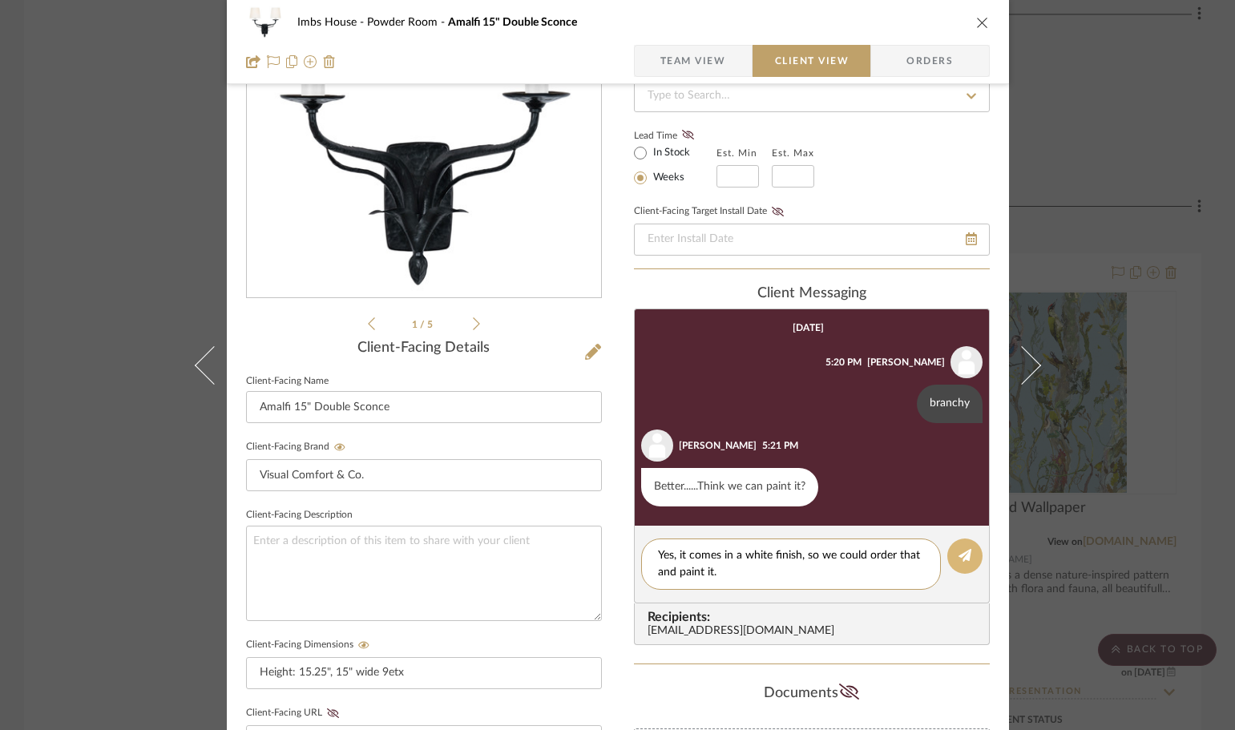
type textarea "Yes, it comes in a white finish, so we could order that and paint it."
click at [959, 557] on icon at bounding box center [965, 555] width 13 height 13
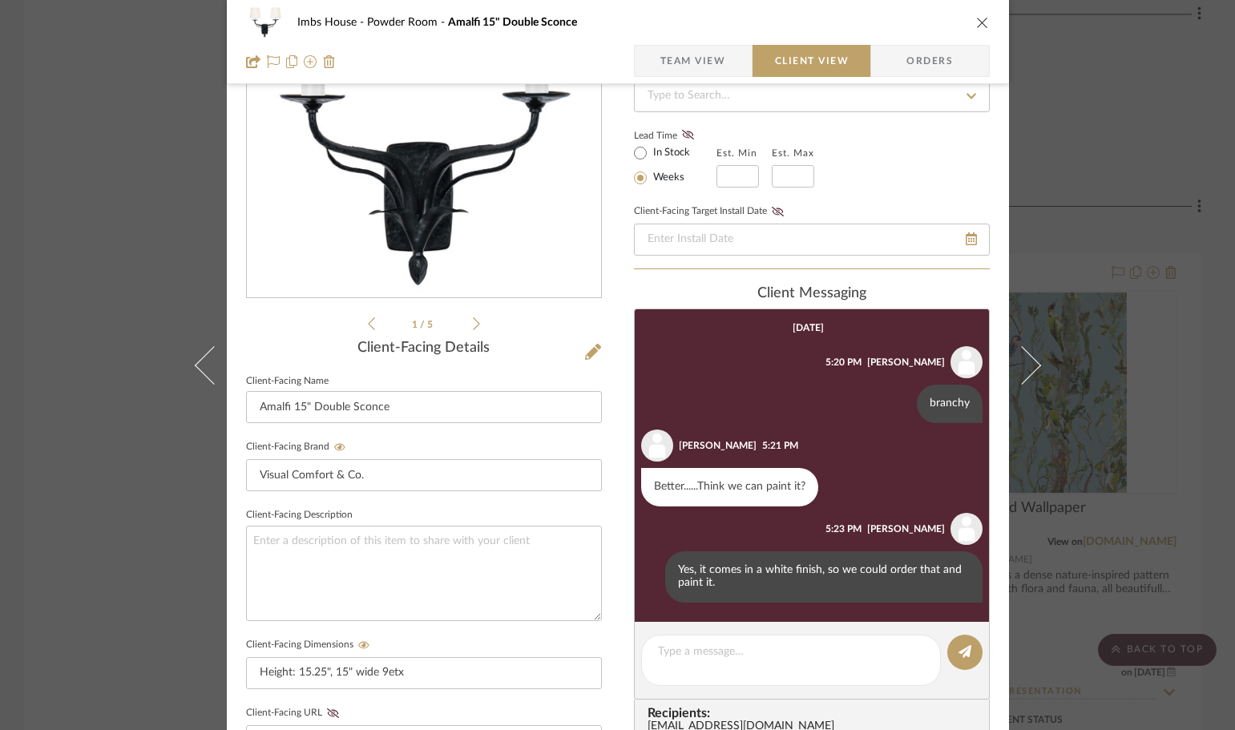
click at [976, 21] on icon "close" at bounding box center [982, 22] width 13 height 13
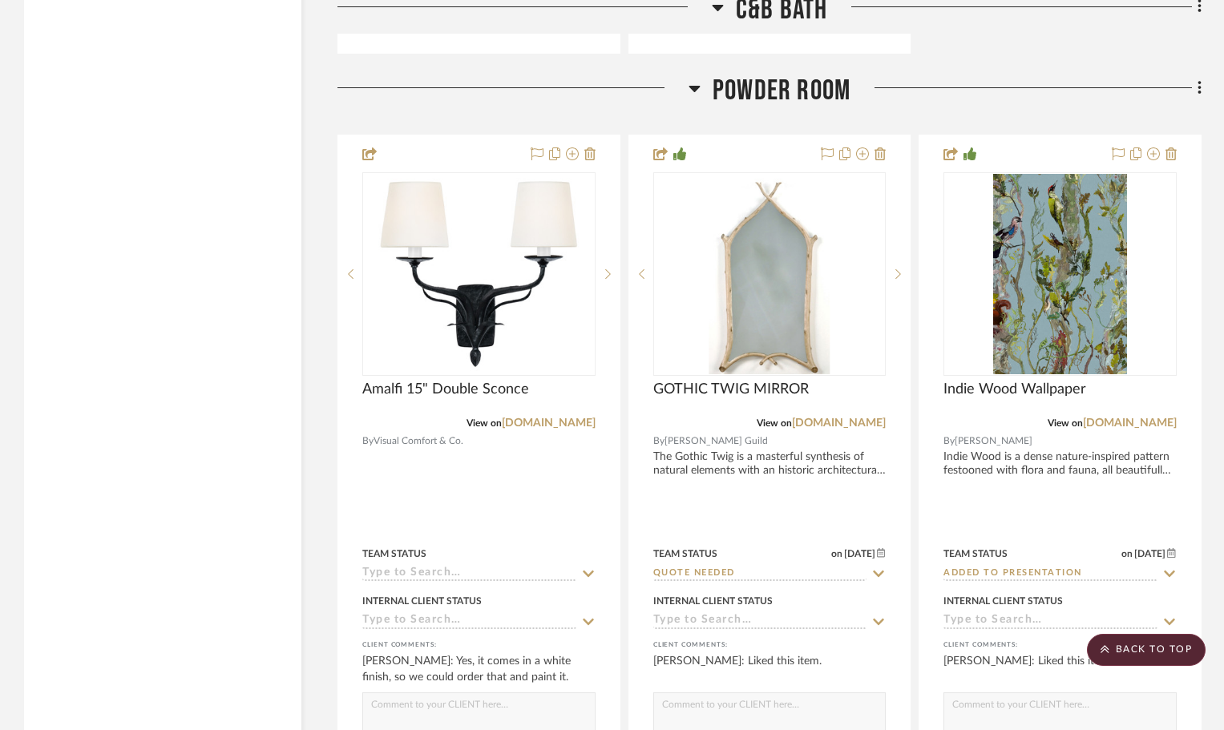
scroll to position [19956, 0]
